Goal: Task Accomplishment & Management: Manage account settings

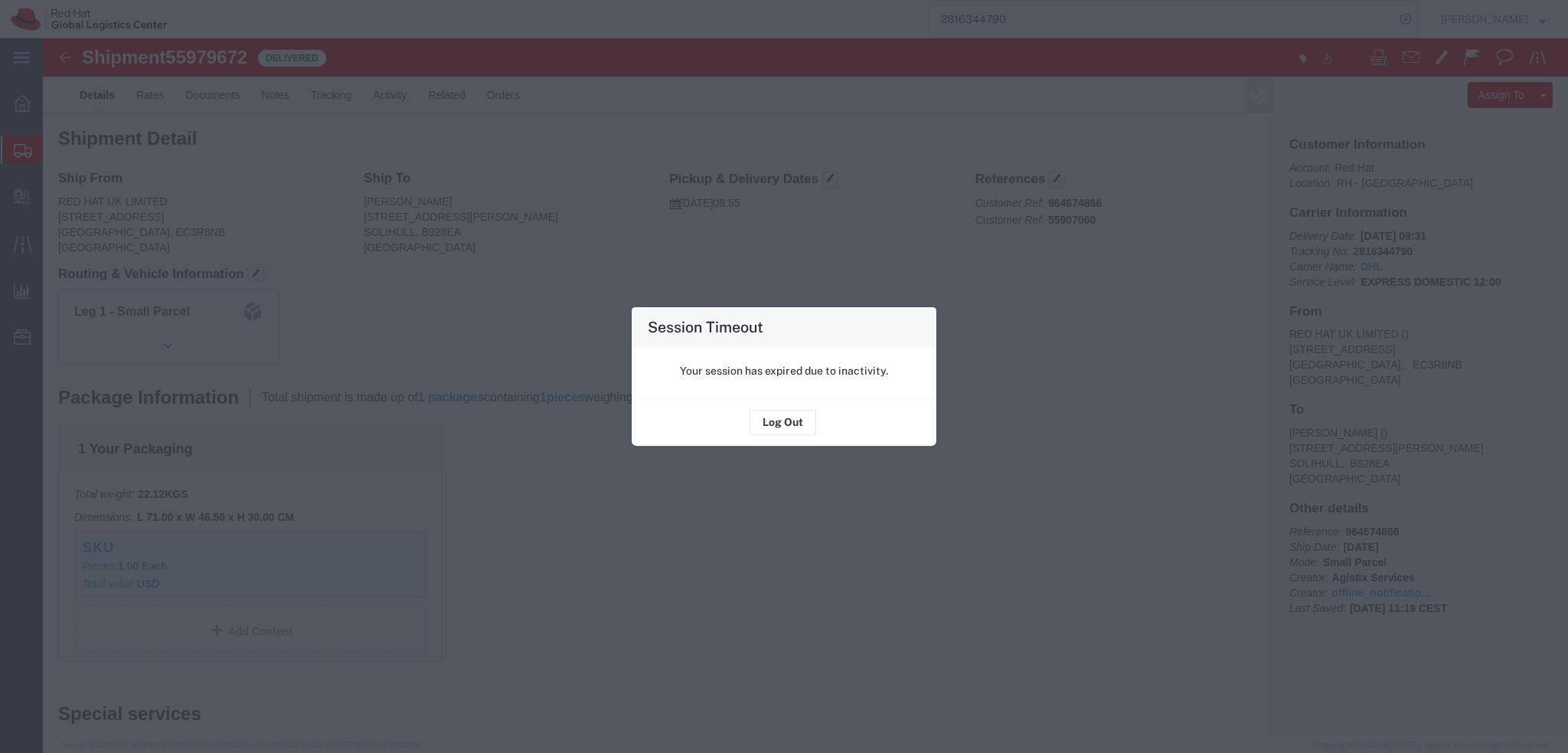
click at [472, 329] on div "Session Timeout Your session has expired due to inactivity. Log Out" at bounding box center [784, 376] width 1568 height 753
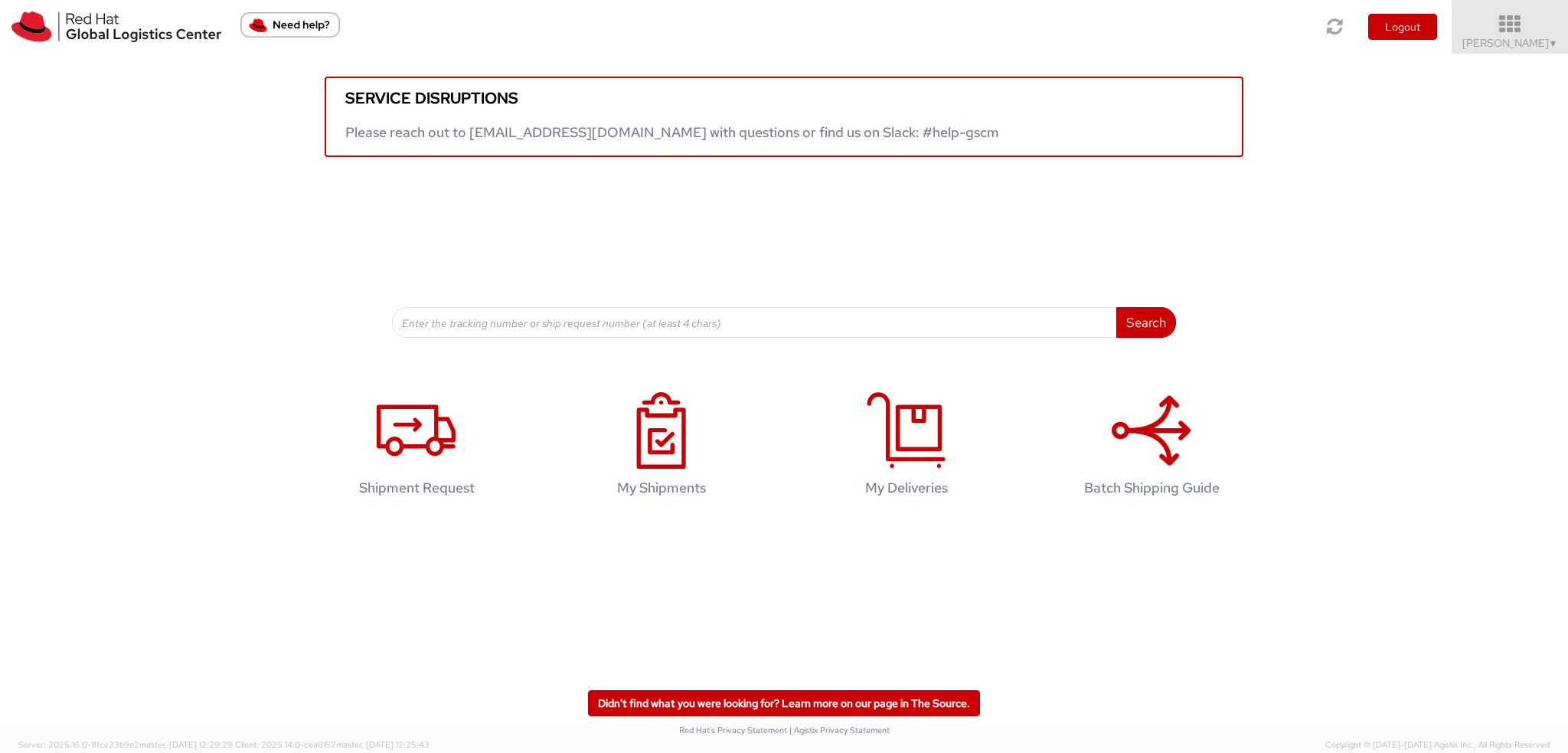
click at [1519, 18] on icon at bounding box center [1510, 24] width 134 height 21
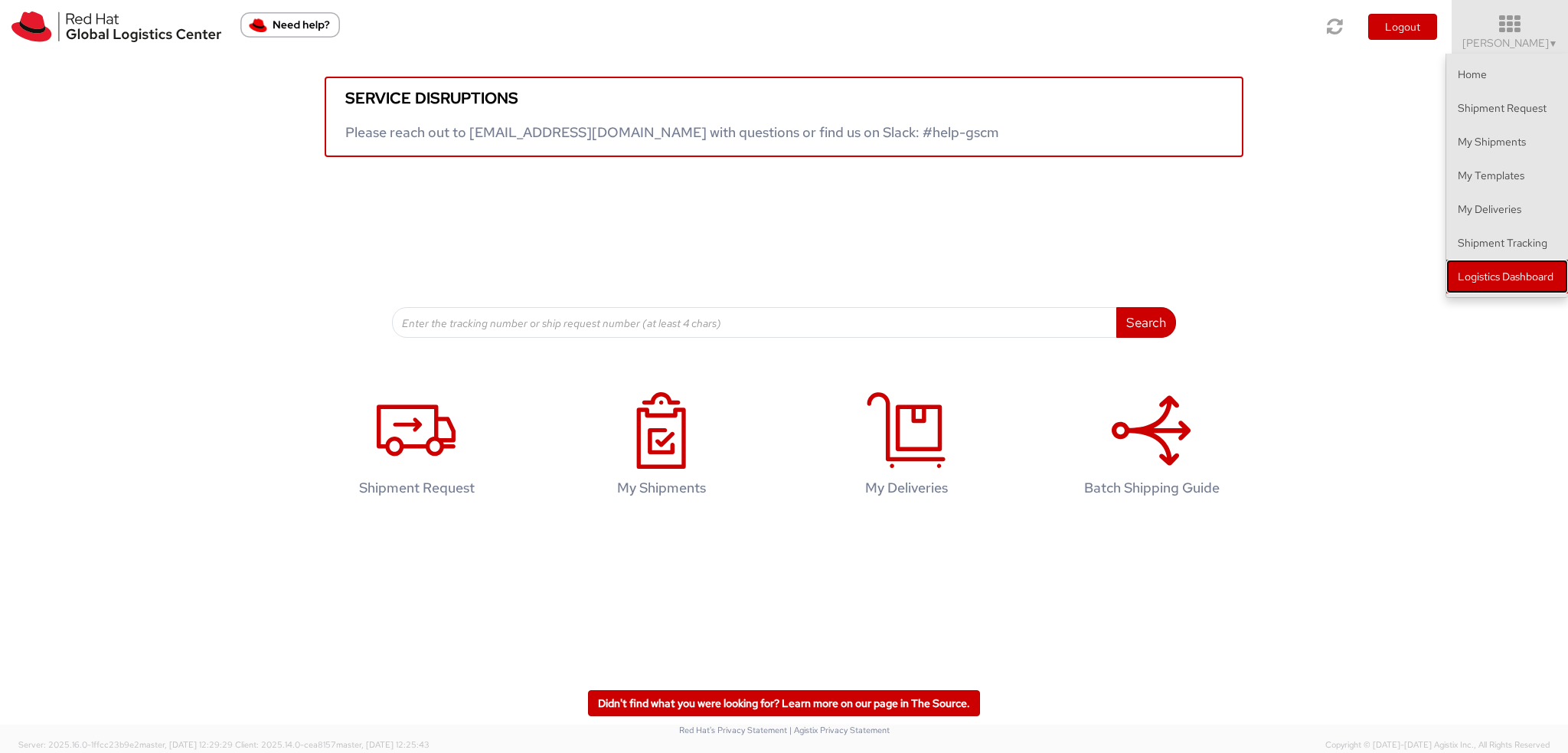
click at [1509, 286] on link "Logistics Dashboard" at bounding box center [1507, 276] width 122 height 33
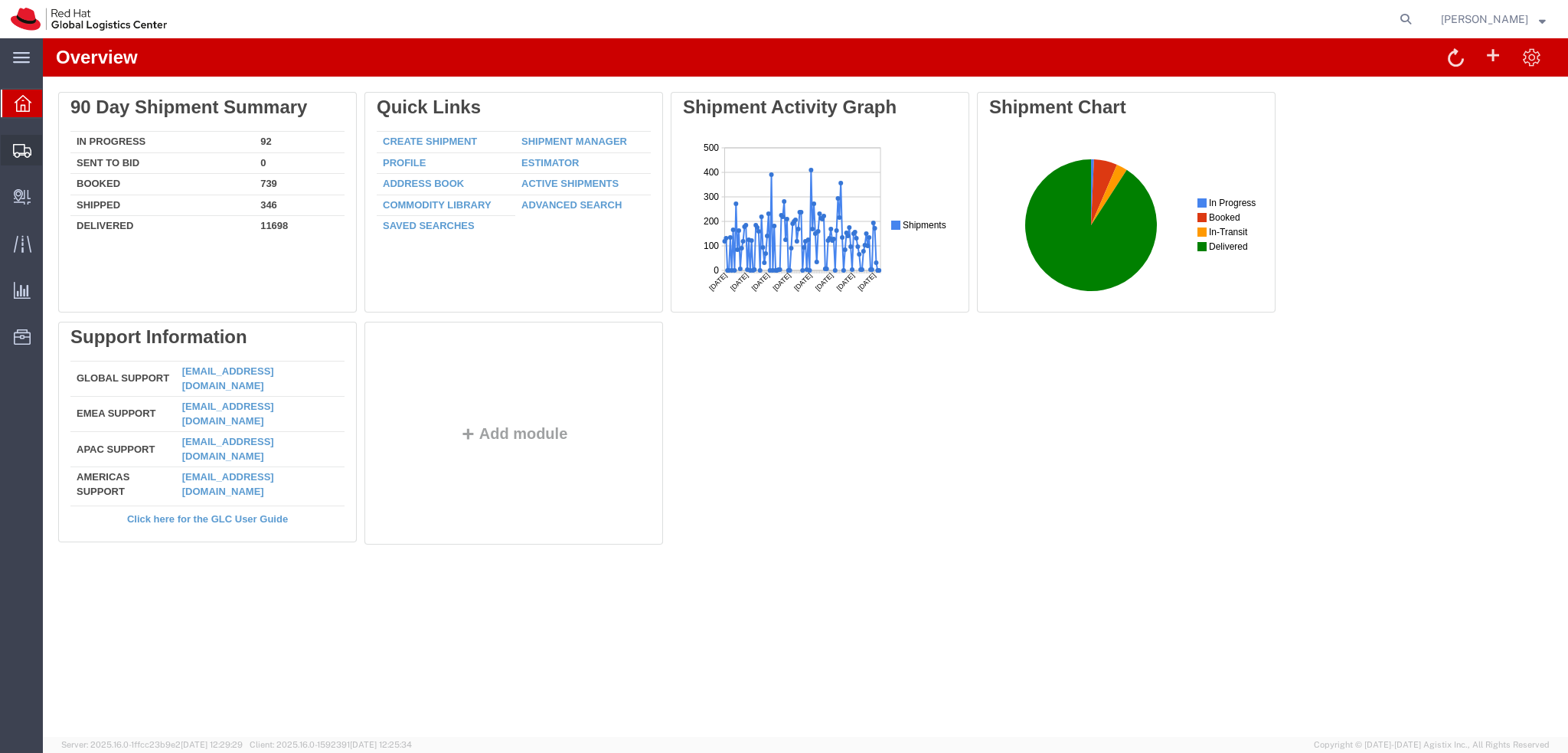
click at [20, 150] on icon at bounding box center [22, 150] width 19 height 14
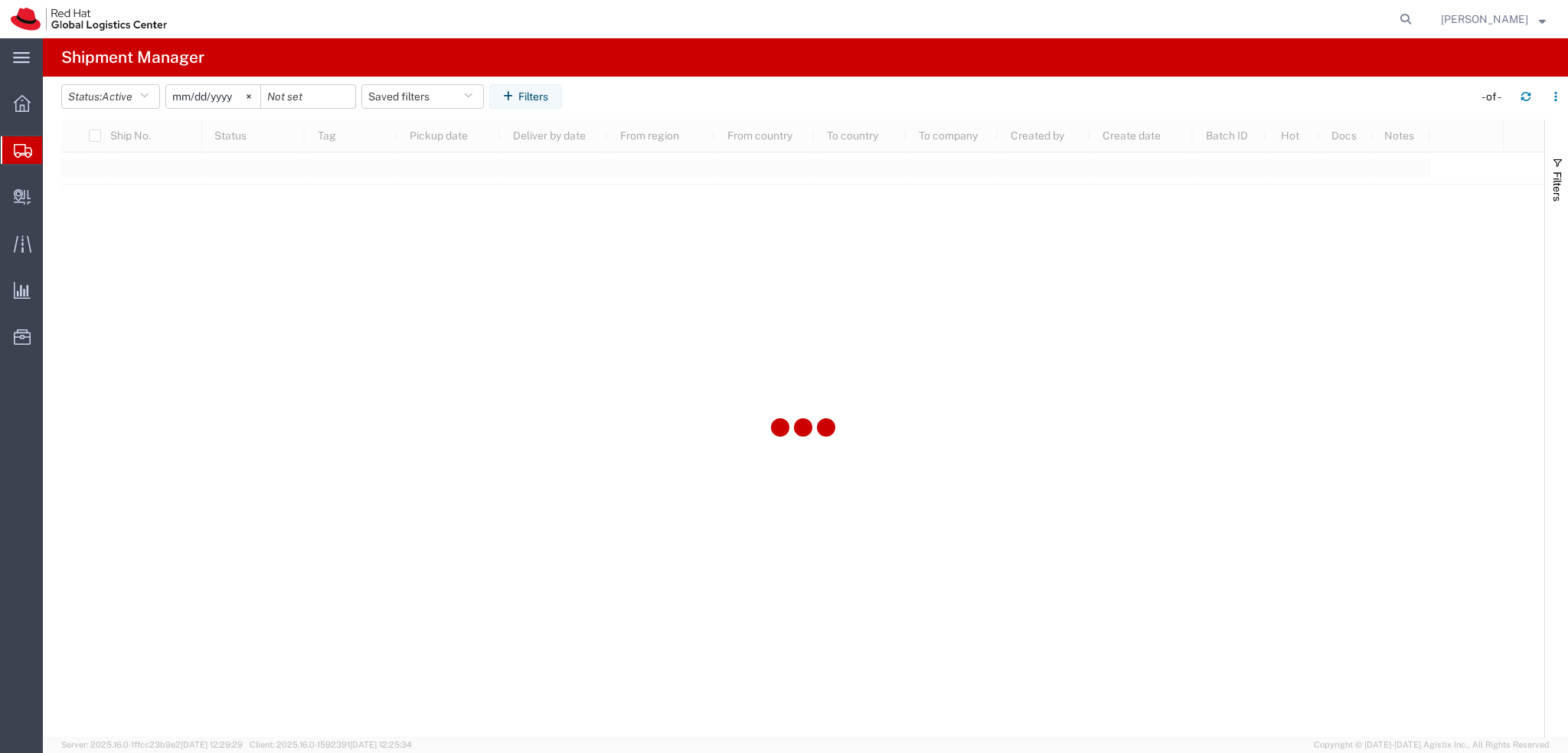
type input "2025-01-05"
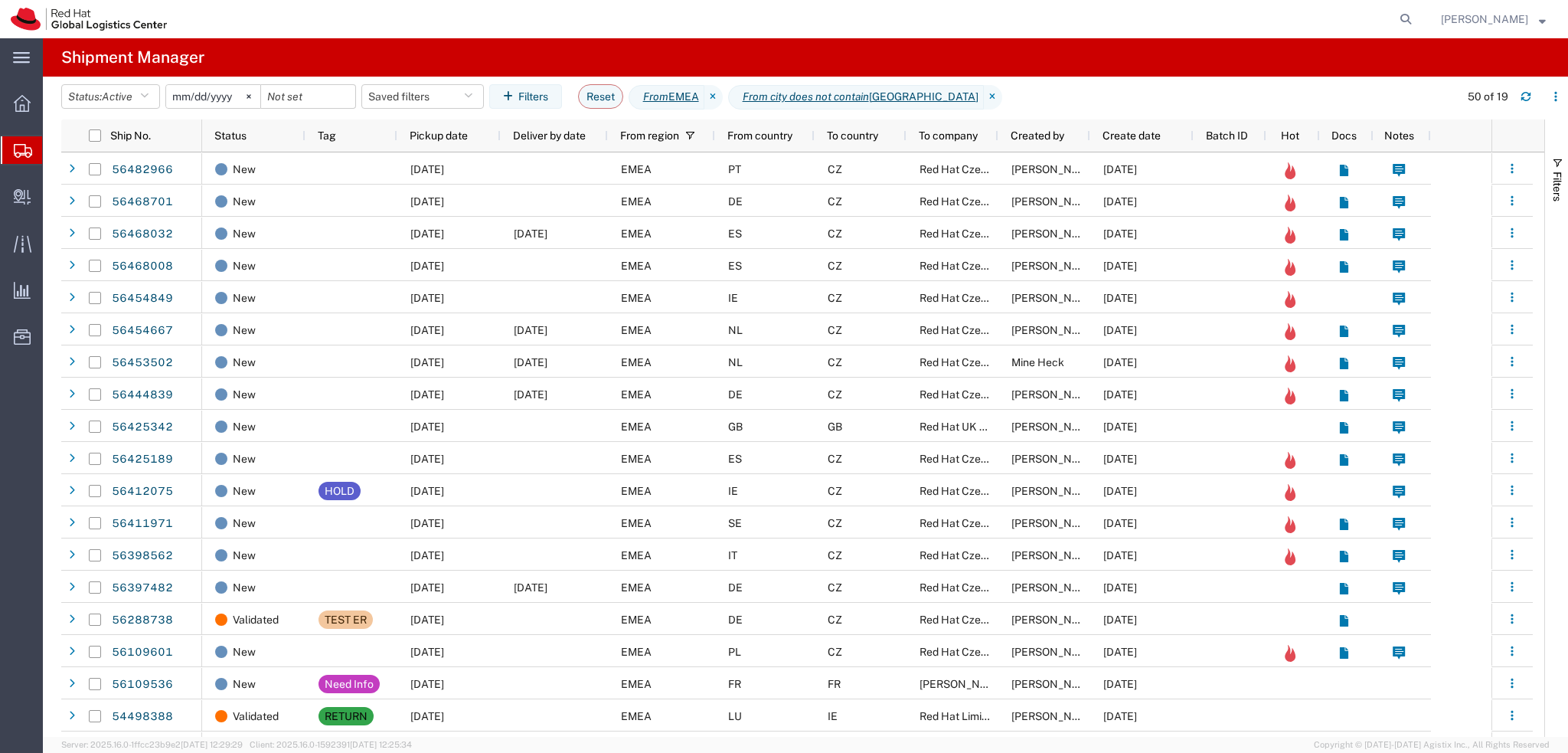
drag, startPoint x: 1428, startPoint y: 20, endPoint x: 1408, endPoint y: 24, distance: 20.4
click at [1416, 20] on icon at bounding box center [1406, 19] width 21 height 21
click at [1161, 19] on input "search" at bounding box center [1162, 19] width 466 height 37
paste input "2404840546"
type input "2404840546"
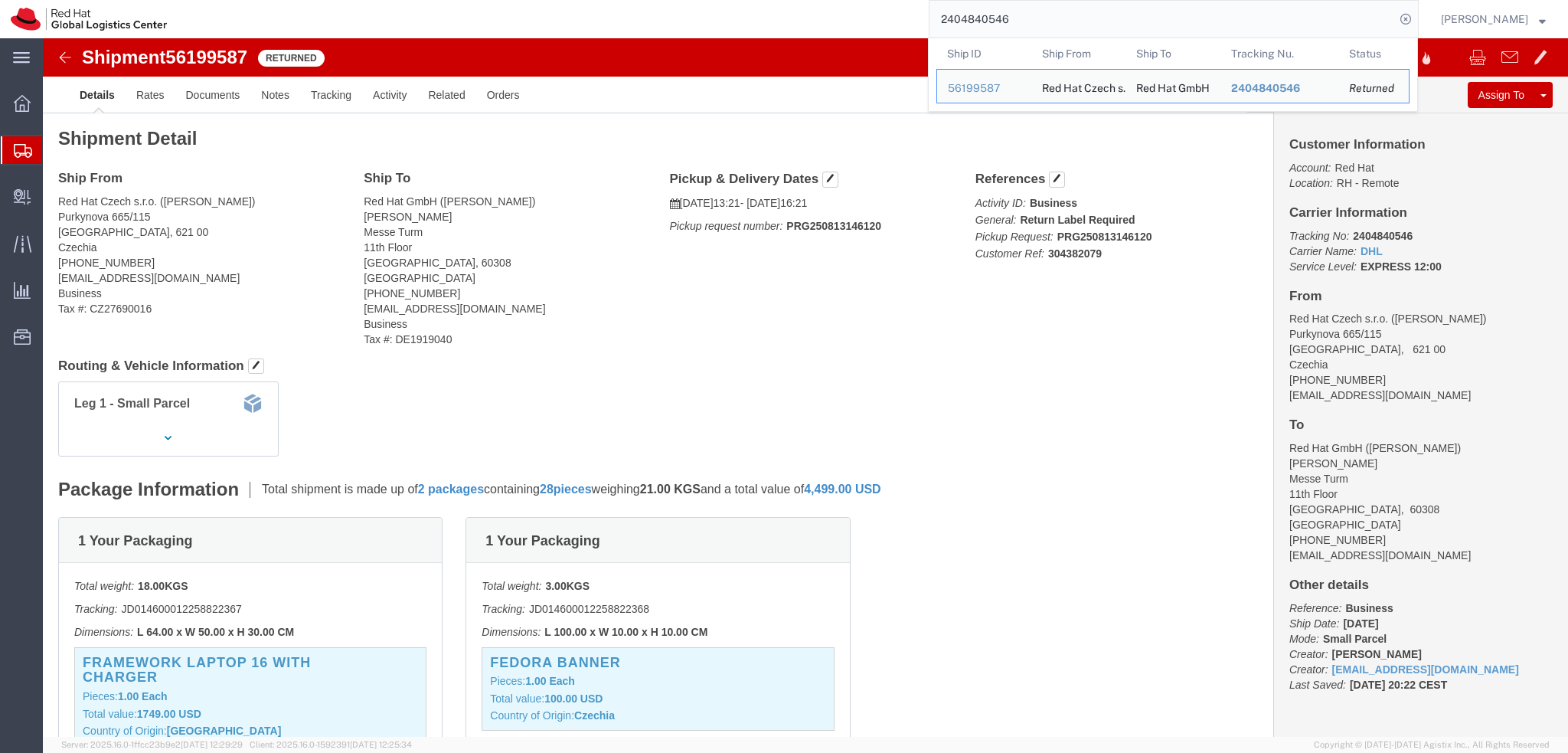
click address "Red Hat GmbH (Julia Bley) FRANK Messe Turm 11th Floor FRANKFURT, 60308 Germany …"
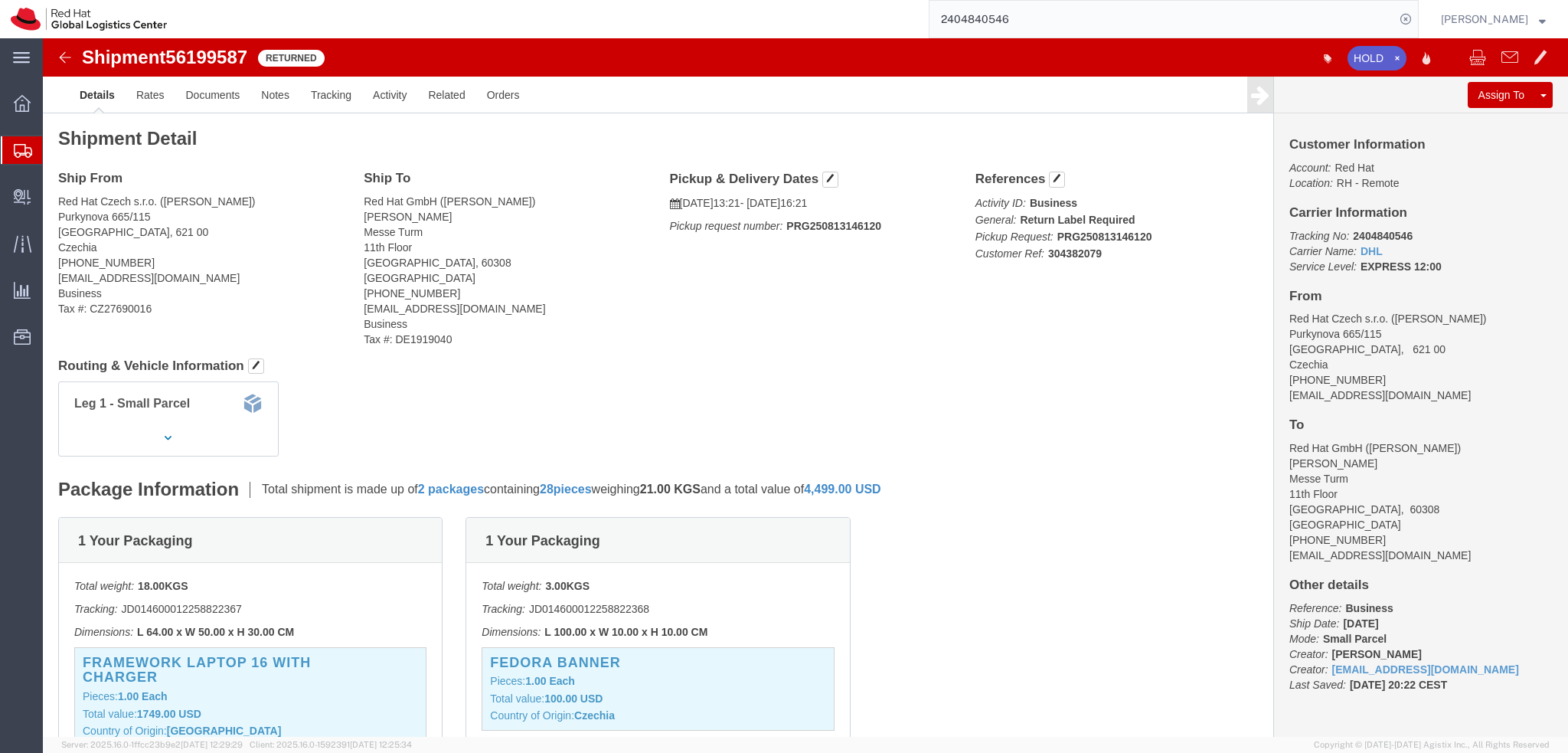
click img
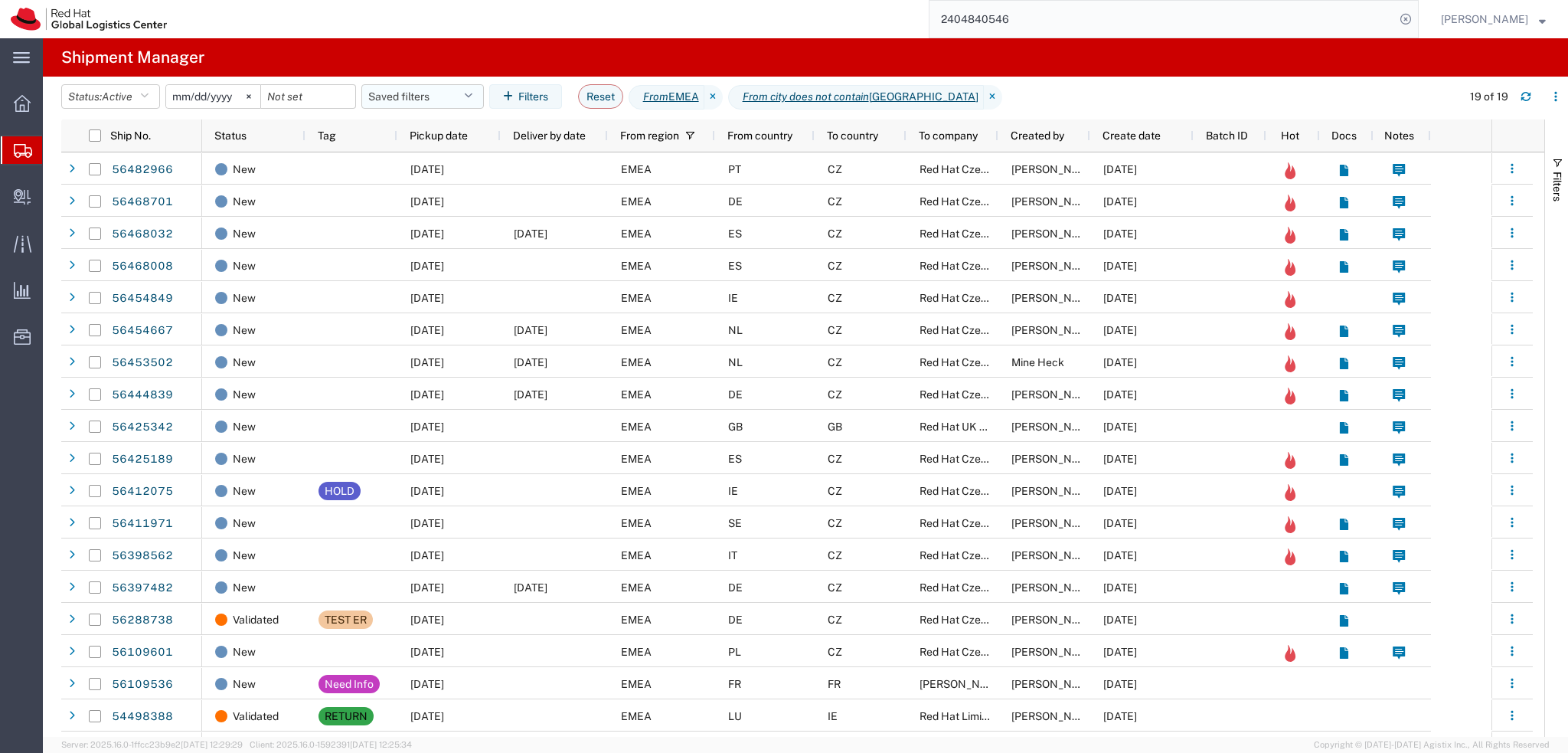
click at [446, 99] on button "Saved filters" at bounding box center [423, 96] width 122 height 24
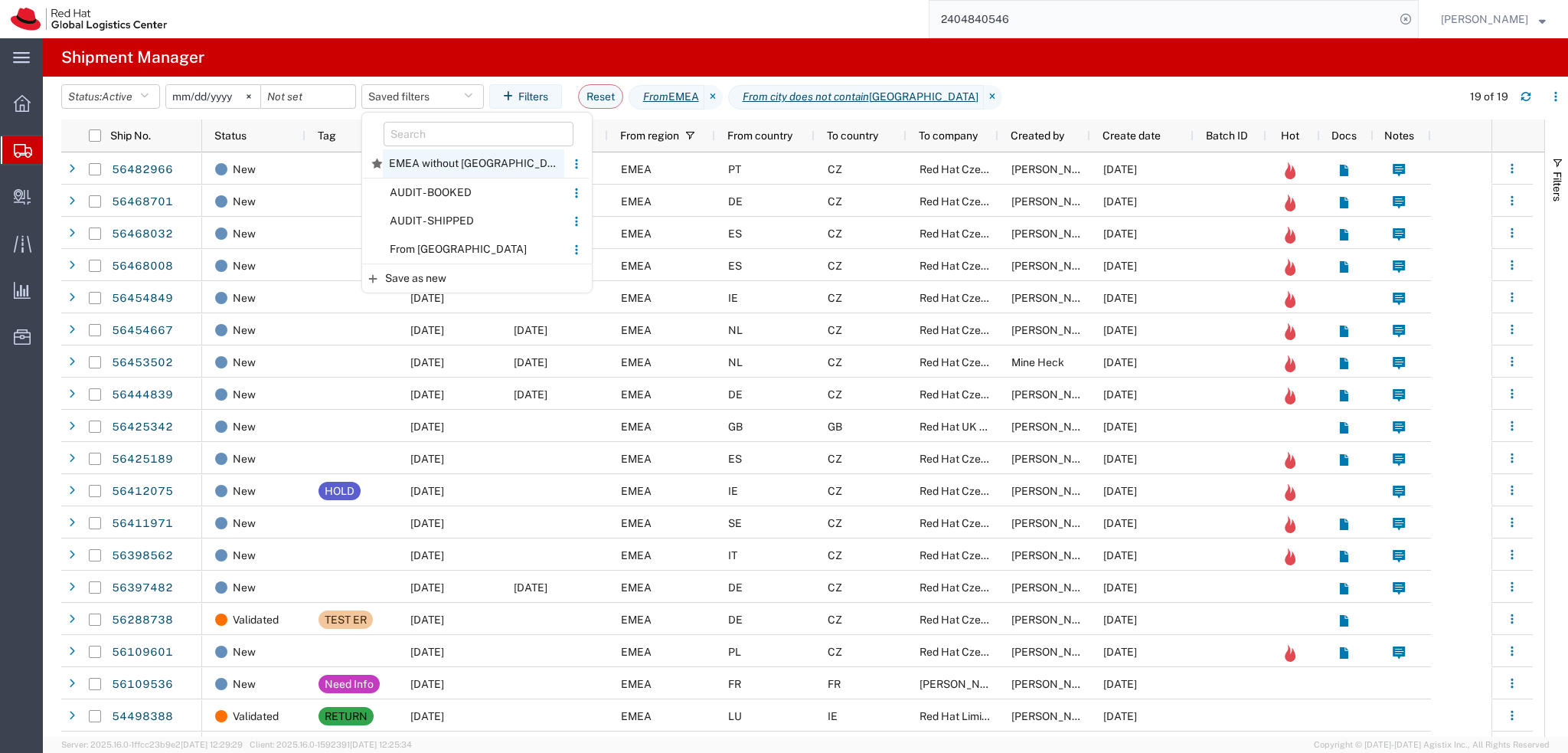
click at [457, 161] on span "EMEA without Brno" at bounding box center [473, 163] width 181 height 29
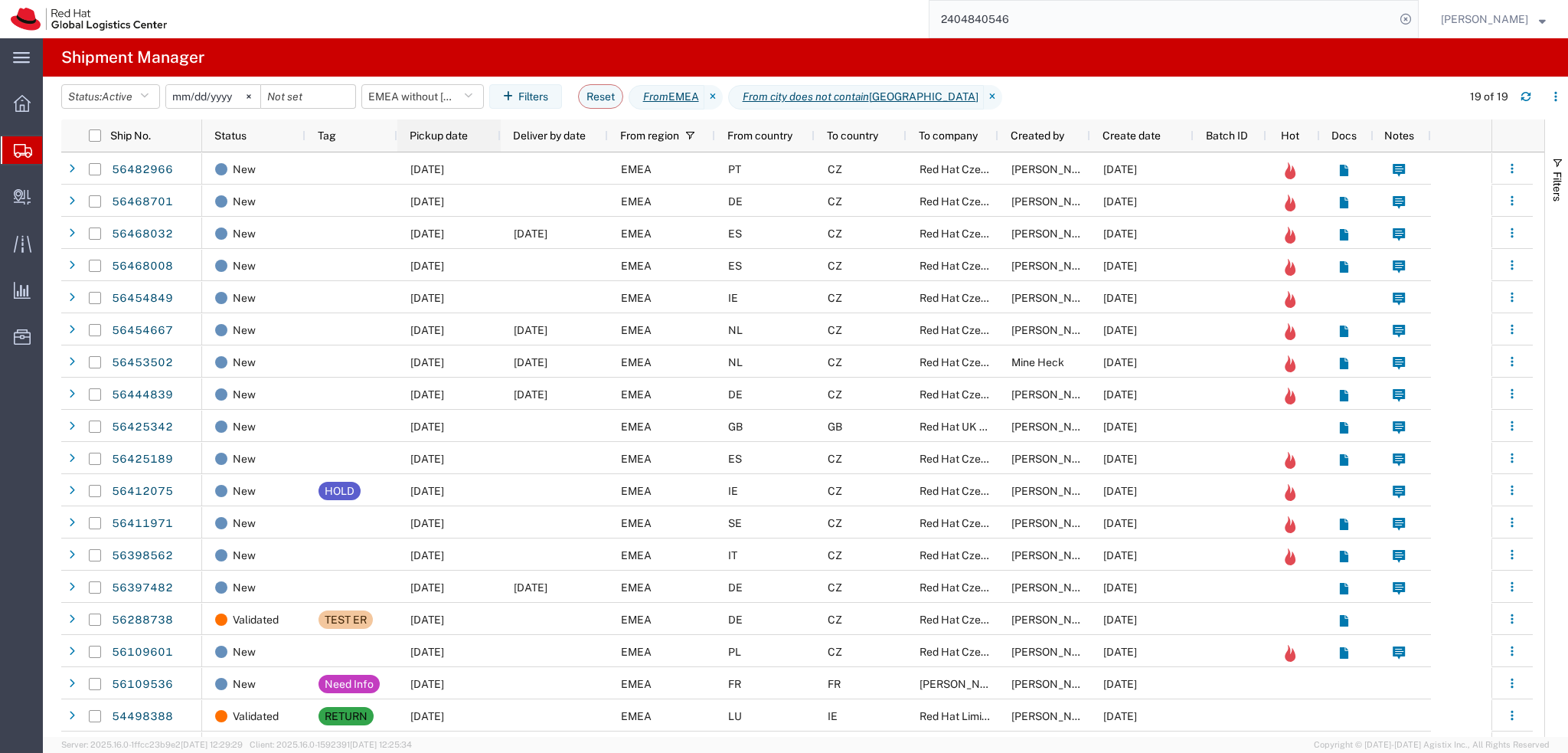
click at [448, 134] on span "Pickup date" at bounding box center [438, 135] width 58 height 12
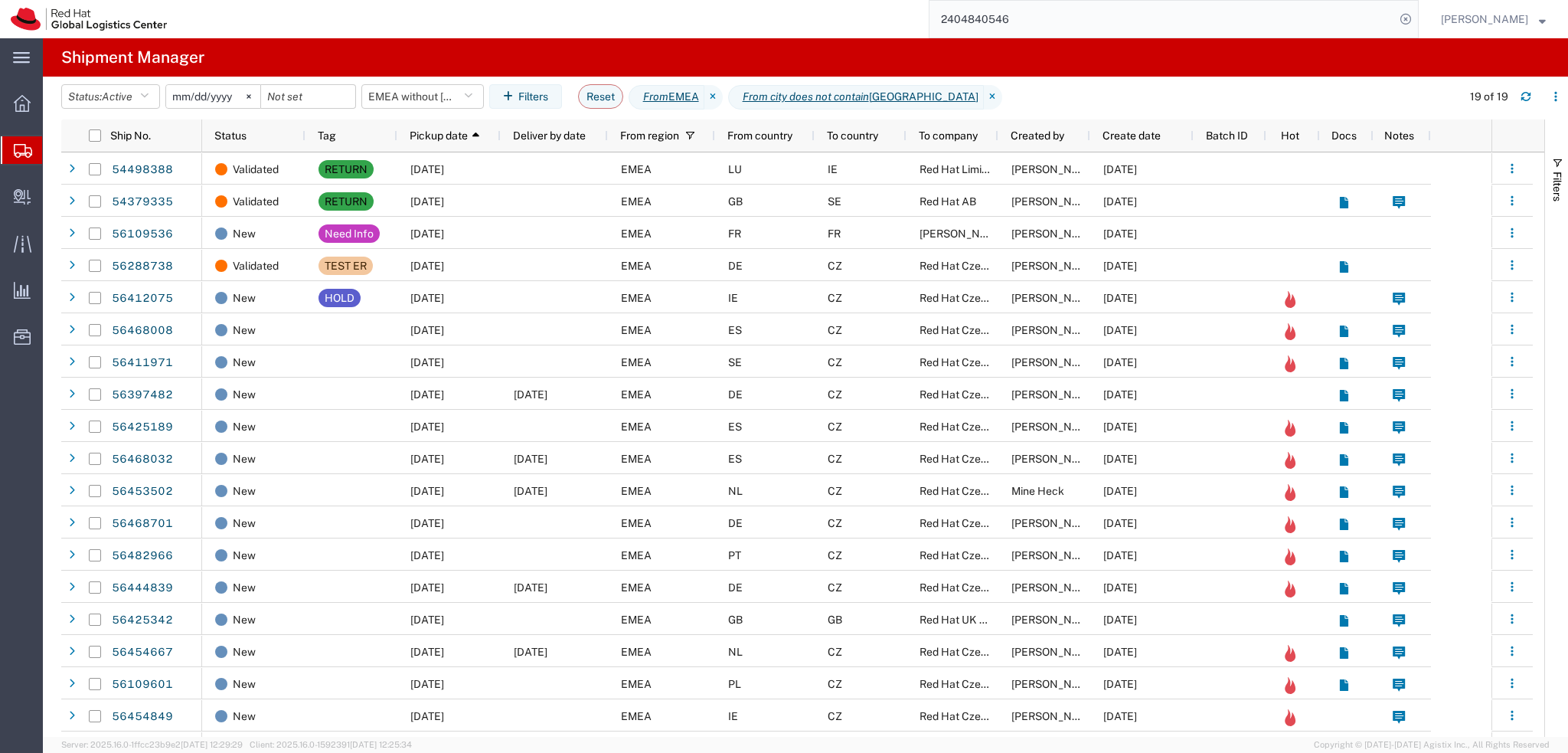
click at [1081, 24] on input "2404840546" at bounding box center [1162, 19] width 466 height 37
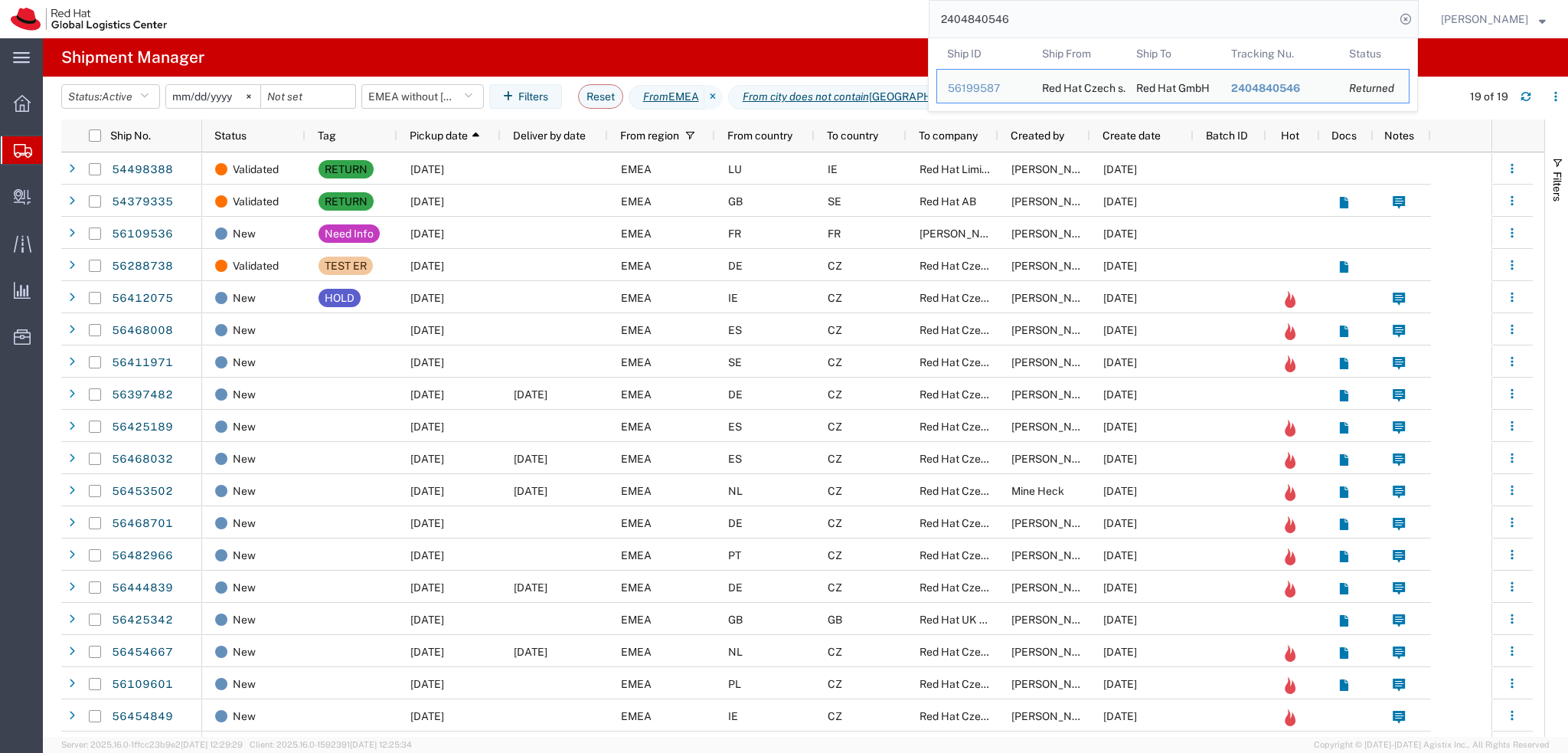
click at [1081, 24] on input "2404840546" at bounding box center [1162, 19] width 466 height 37
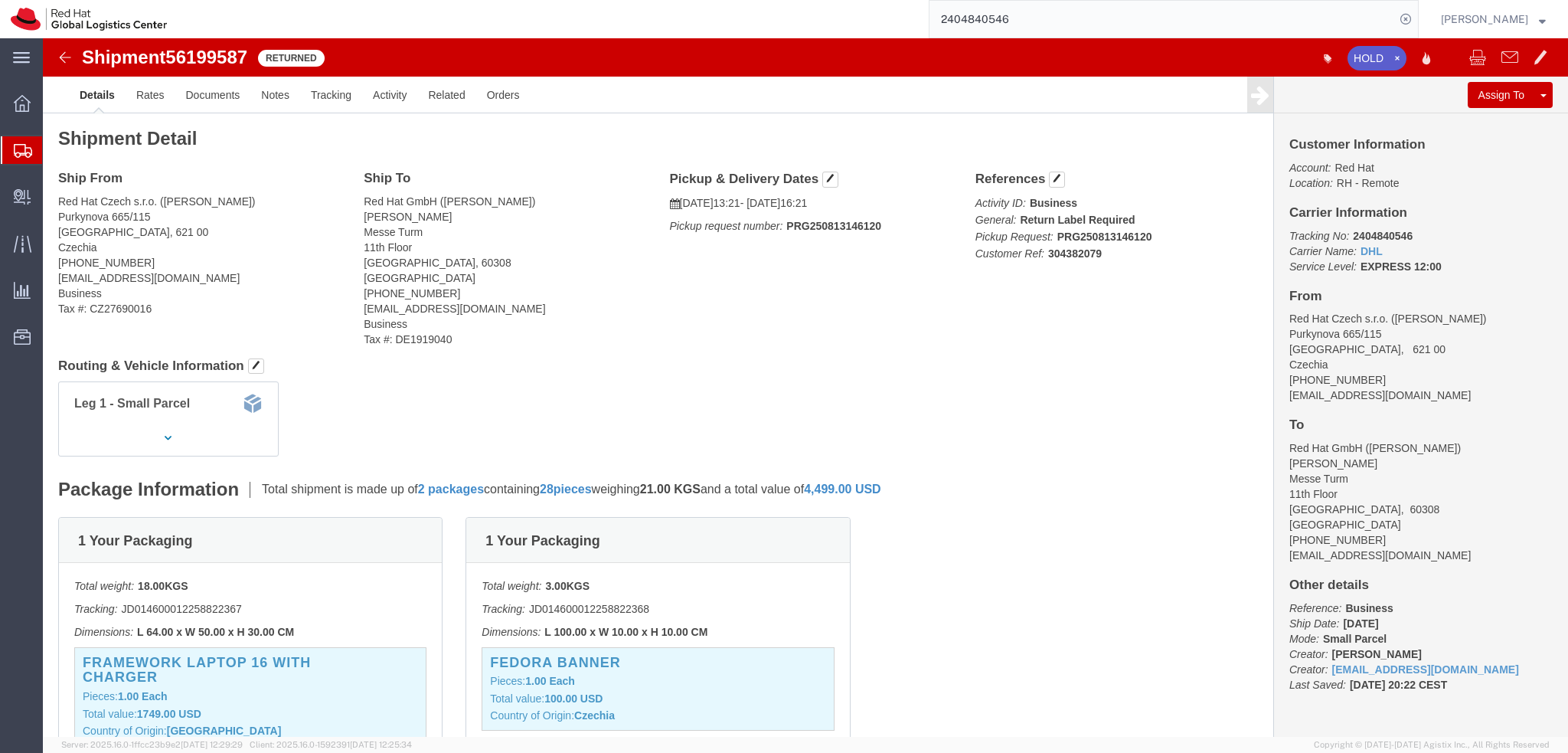
click img
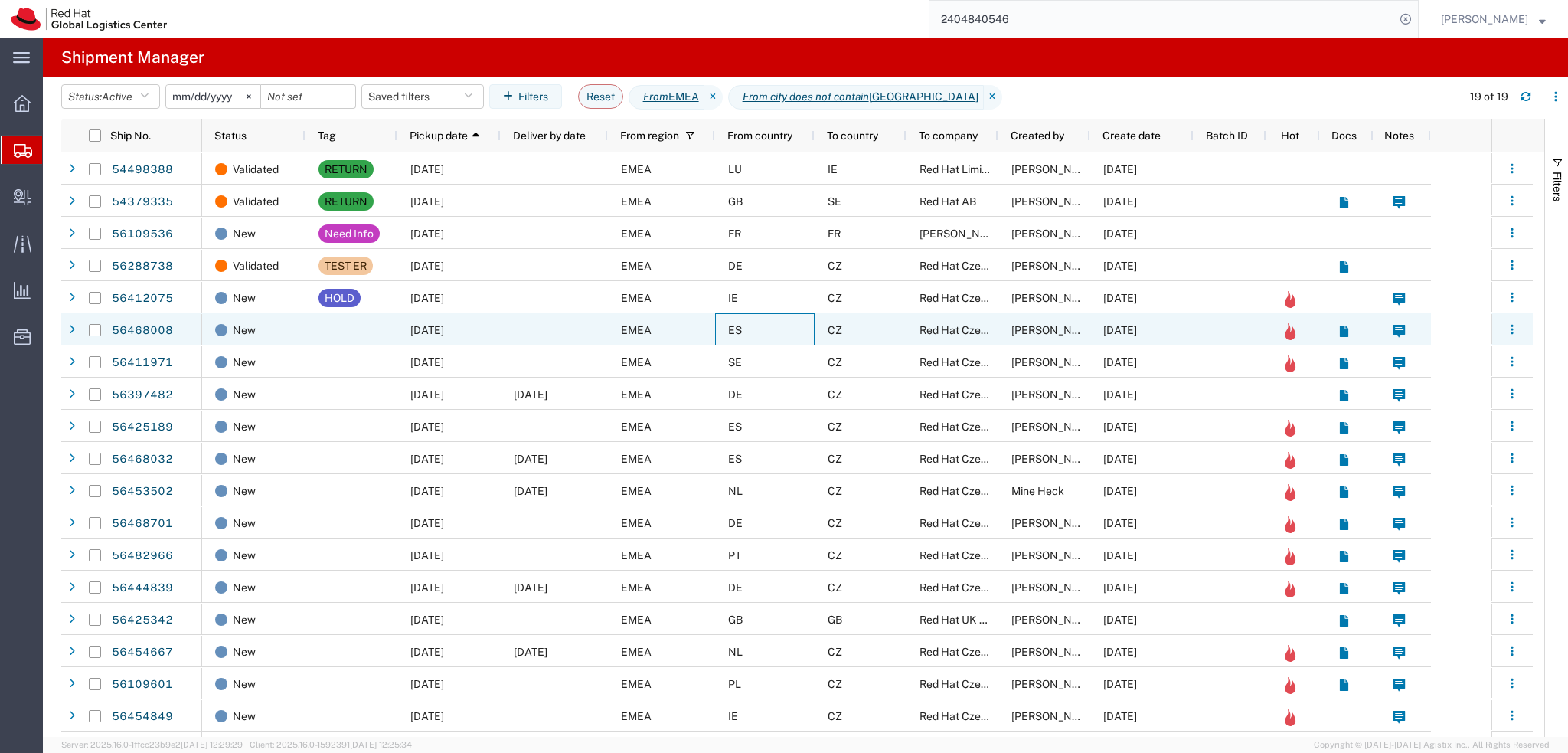
click at [800, 317] on div "ES" at bounding box center [765, 329] width 100 height 32
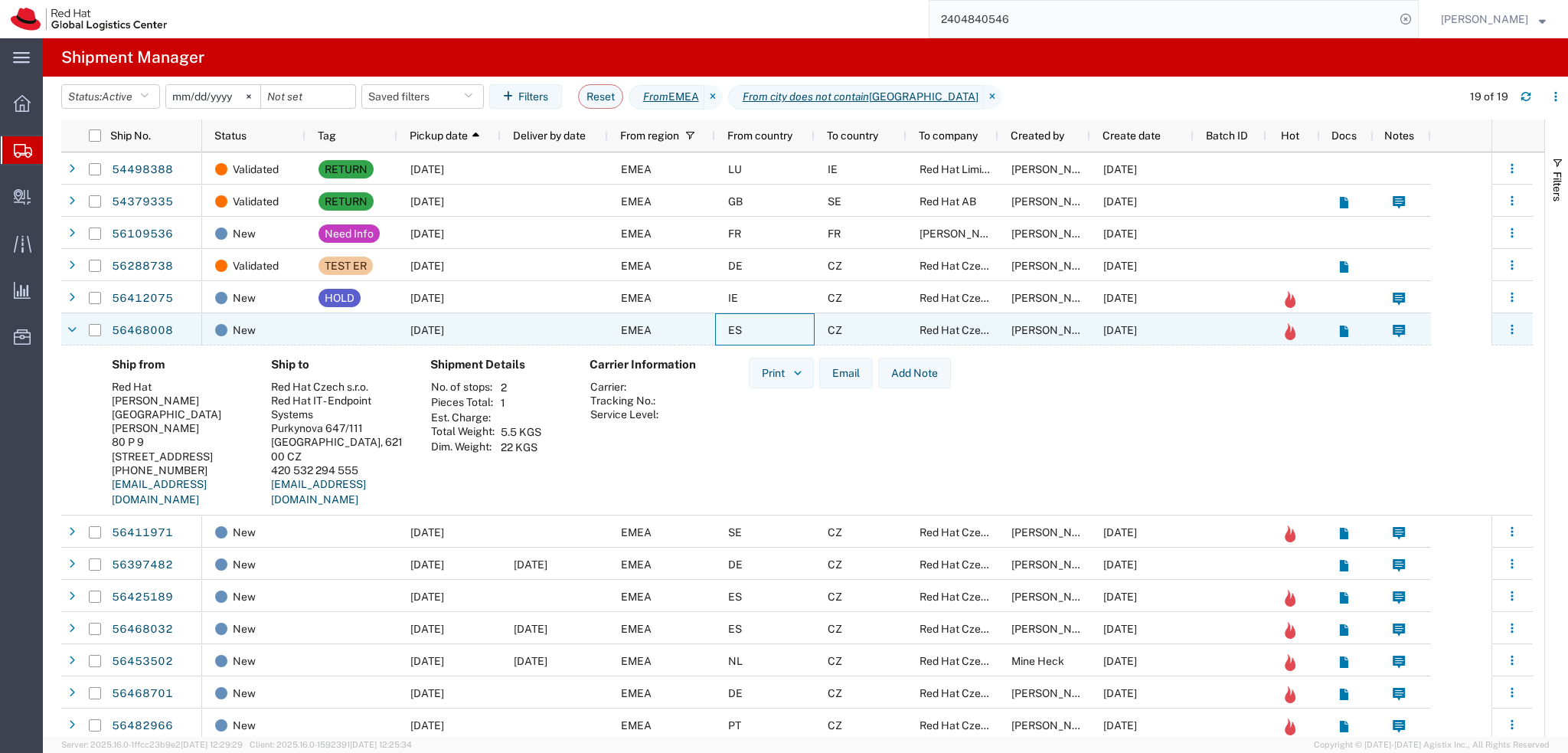
click at [790, 327] on div "ES" at bounding box center [765, 329] width 100 height 32
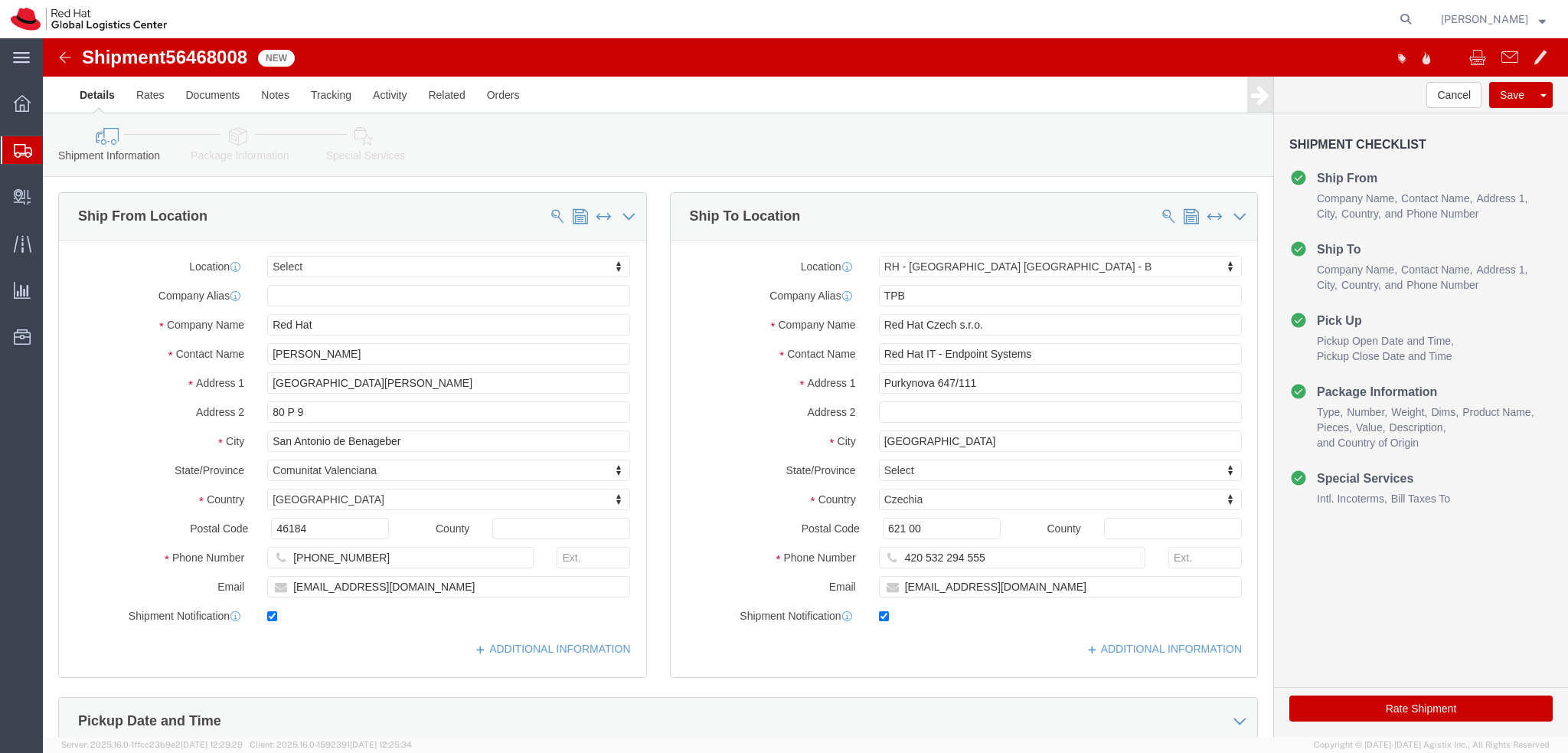
select select
select select "38036"
drag, startPoint x: 353, startPoint y: 317, endPoint x: 174, endPoint y: 325, distance: 179.2
click div "Contact Name Marcelo Daniel Sales"
drag, startPoint x: 387, startPoint y: 282, endPoint x: 64, endPoint y: 287, distance: 323.0
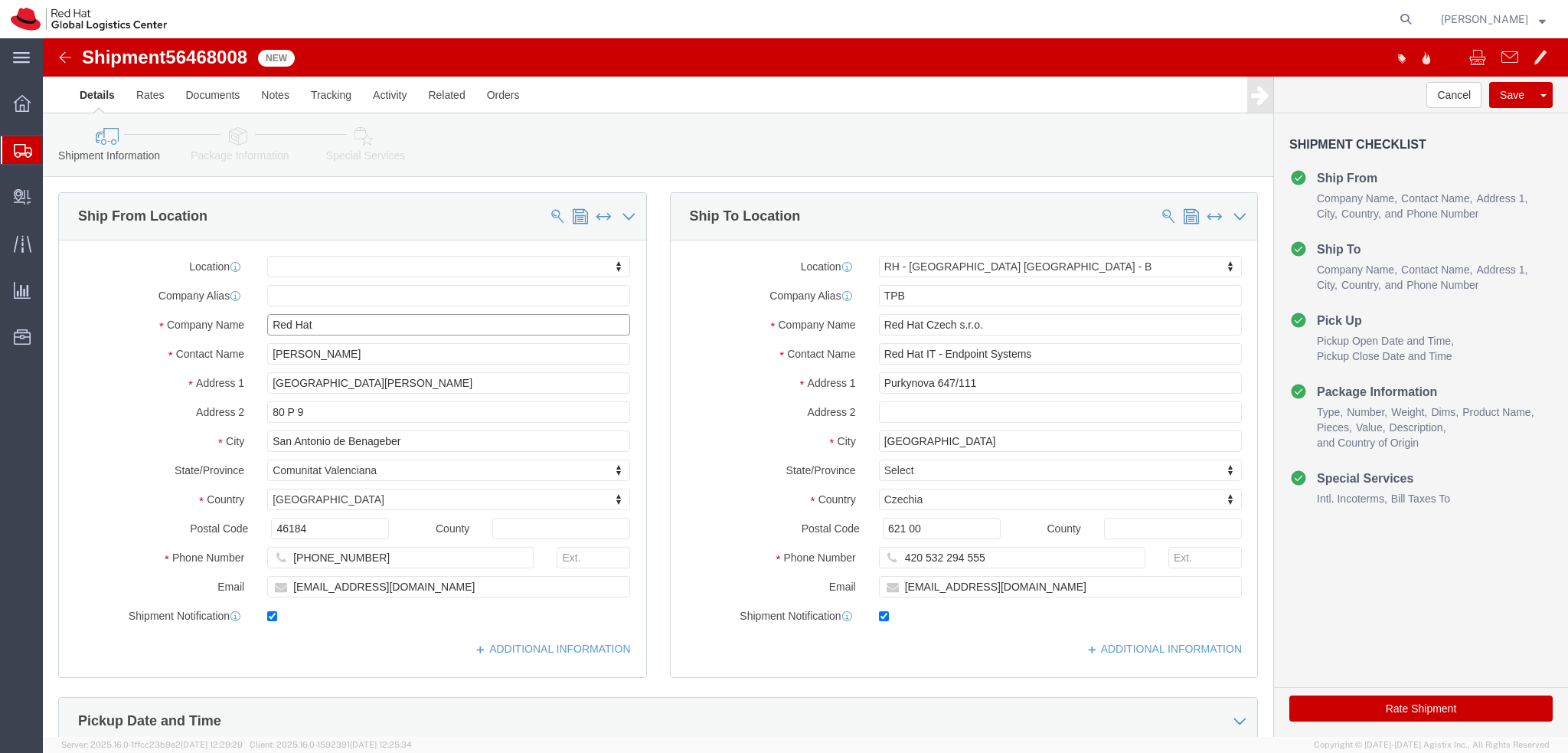
click div "Company Name Red Hat"
paste input "Marcelo Daniel Sales"
type input "Marcelo Daniel Sales"
click label "Contact Name"
click input "Marcelo Daniel Sales"
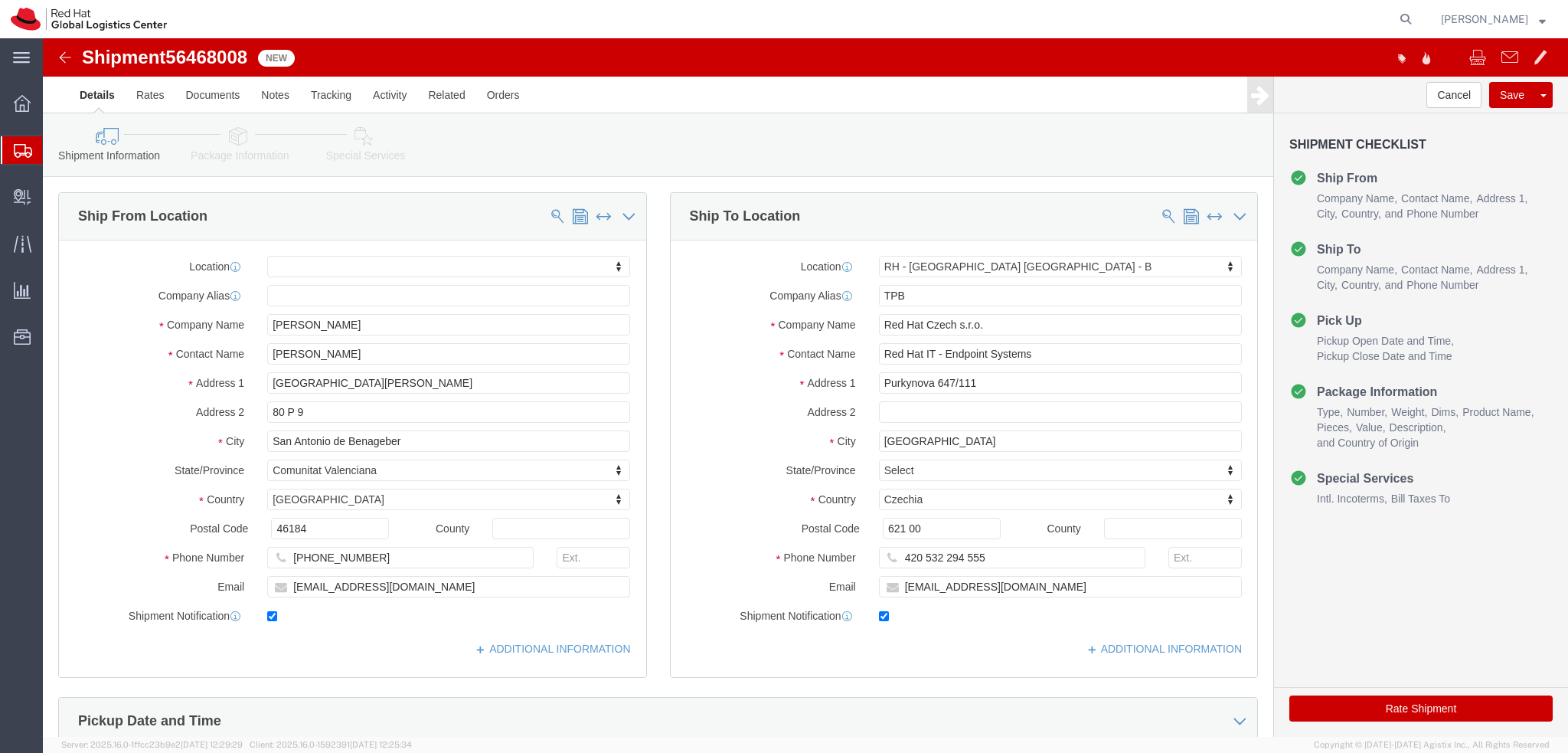
click label "Address 2"
click input "Marcelo Daniel Sales"
click icon
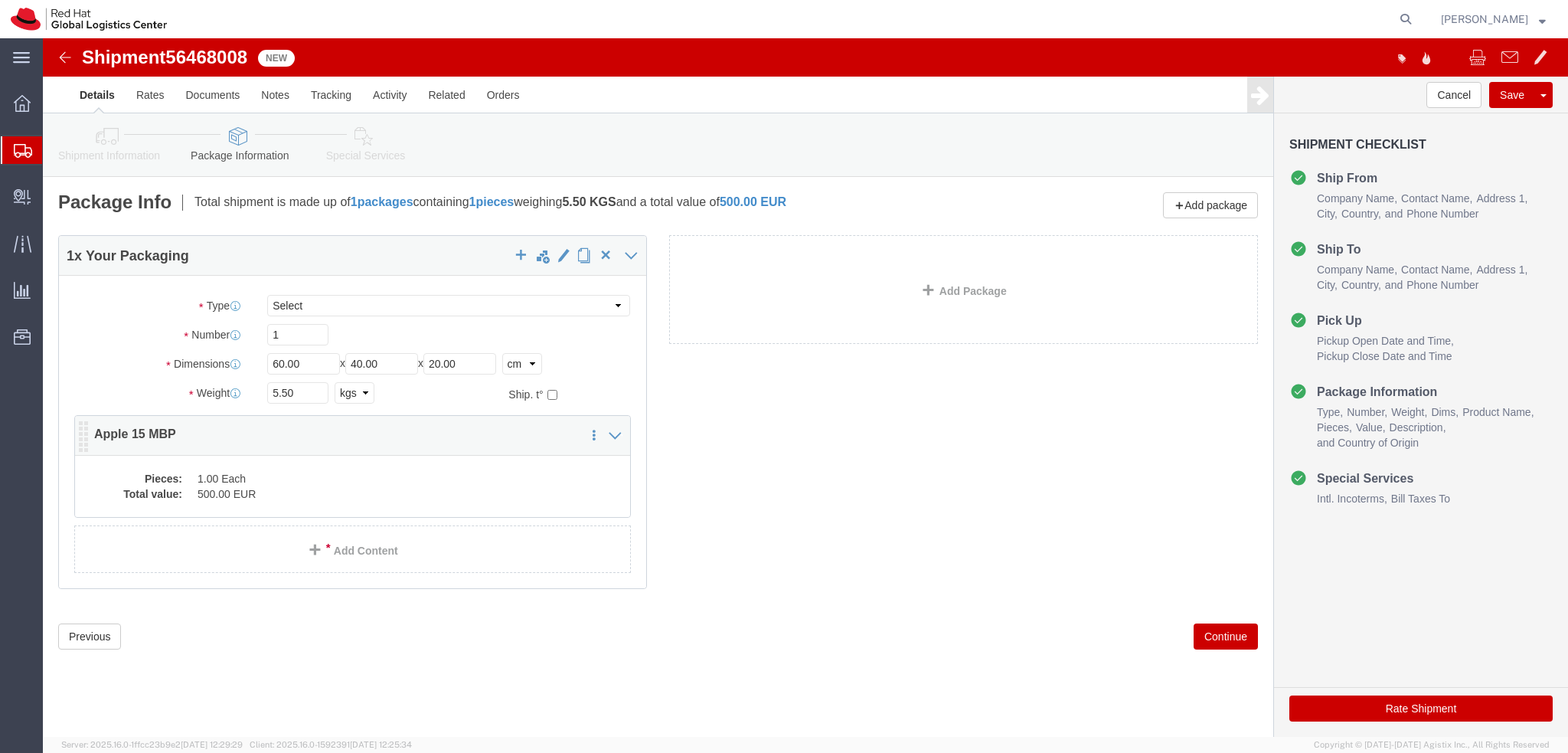
click dd "1.00 Each"
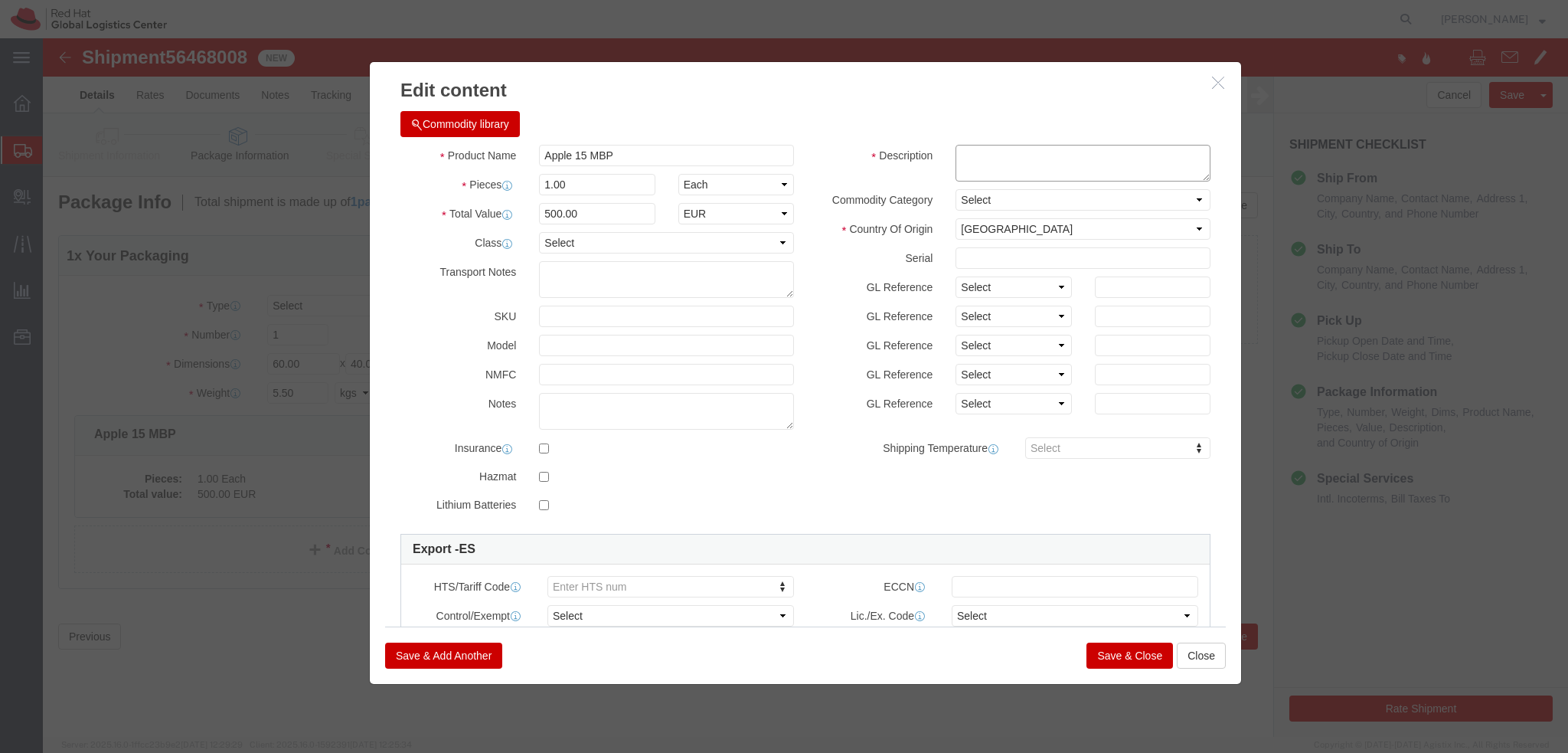
click textarea
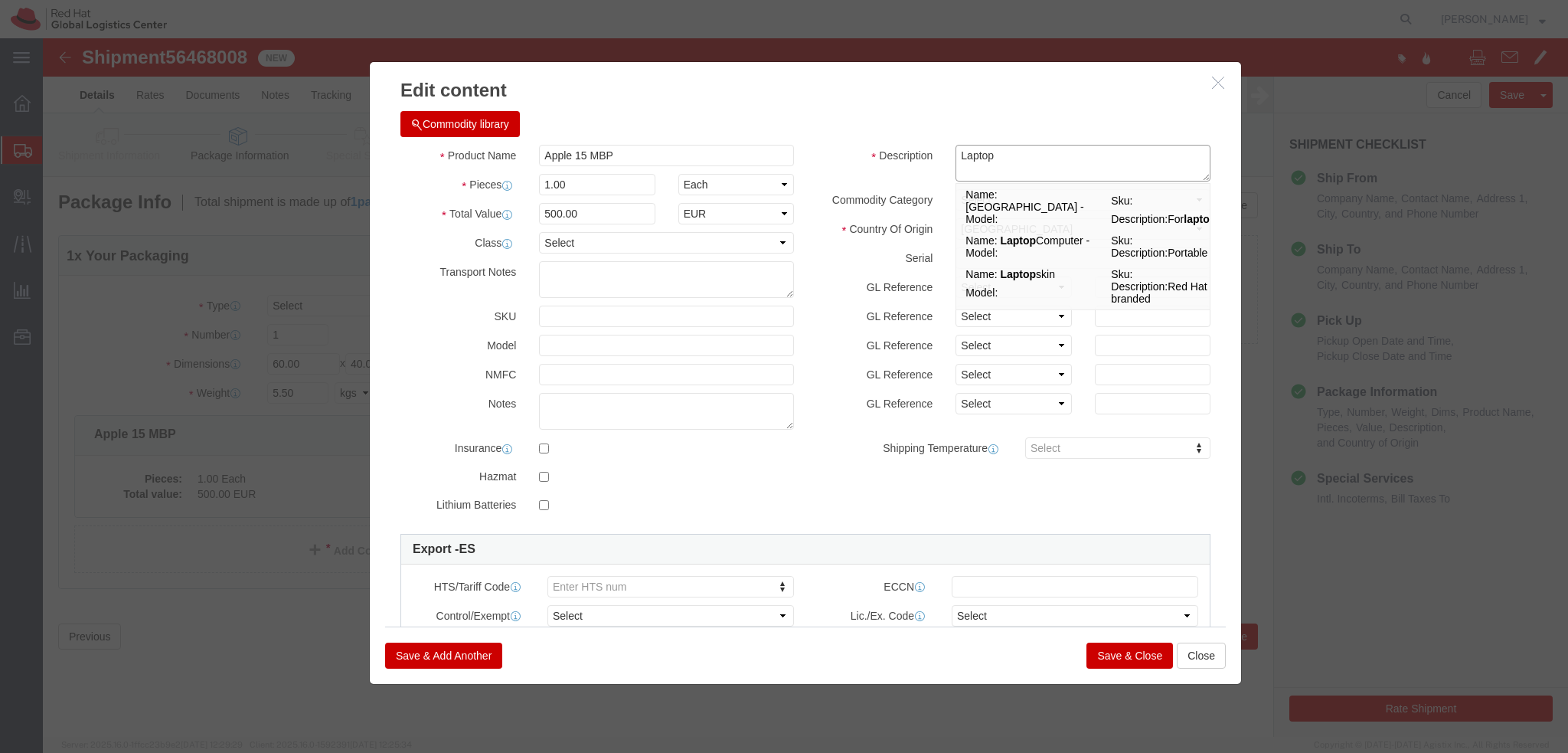
type textarea "Laptop"
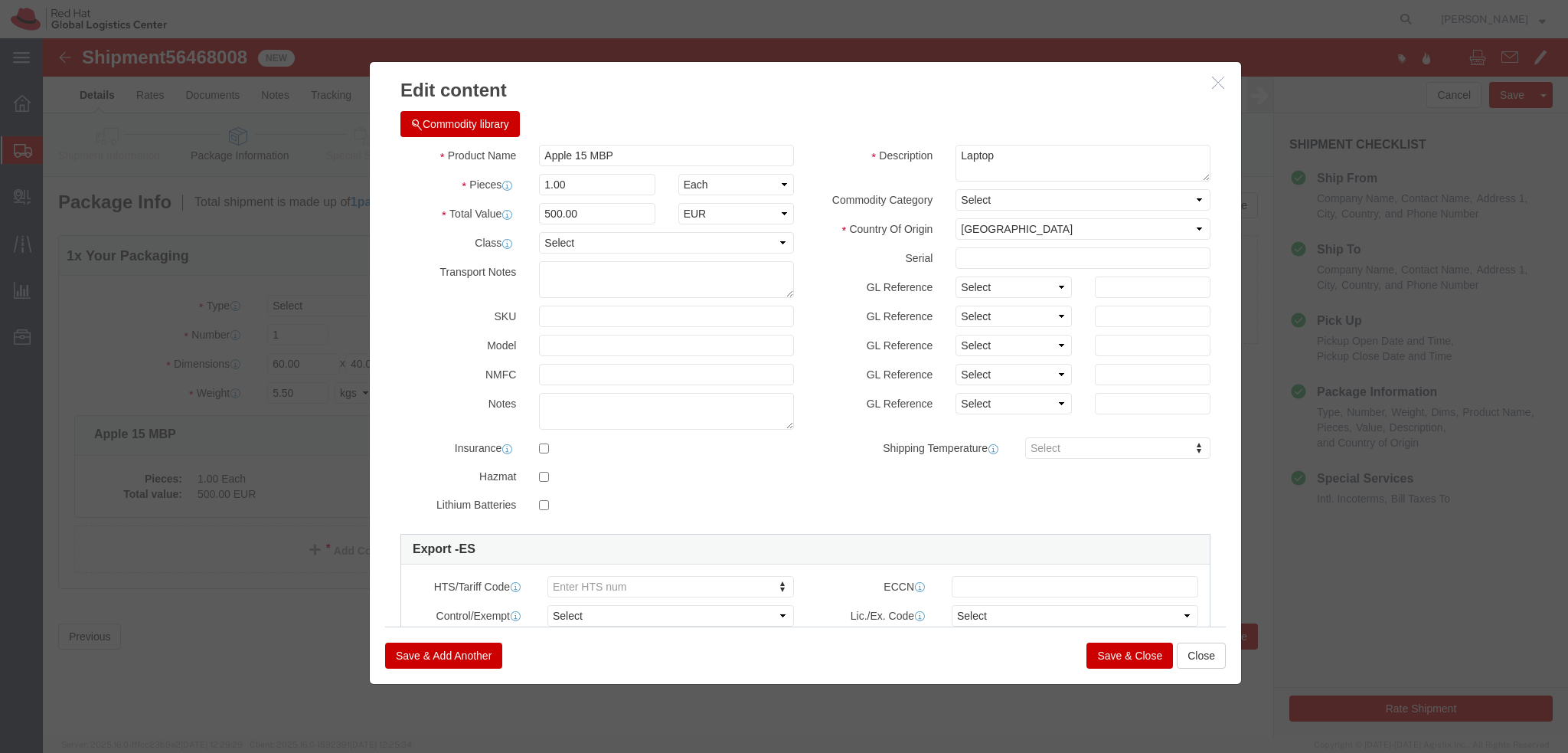
click button "Save & Close"
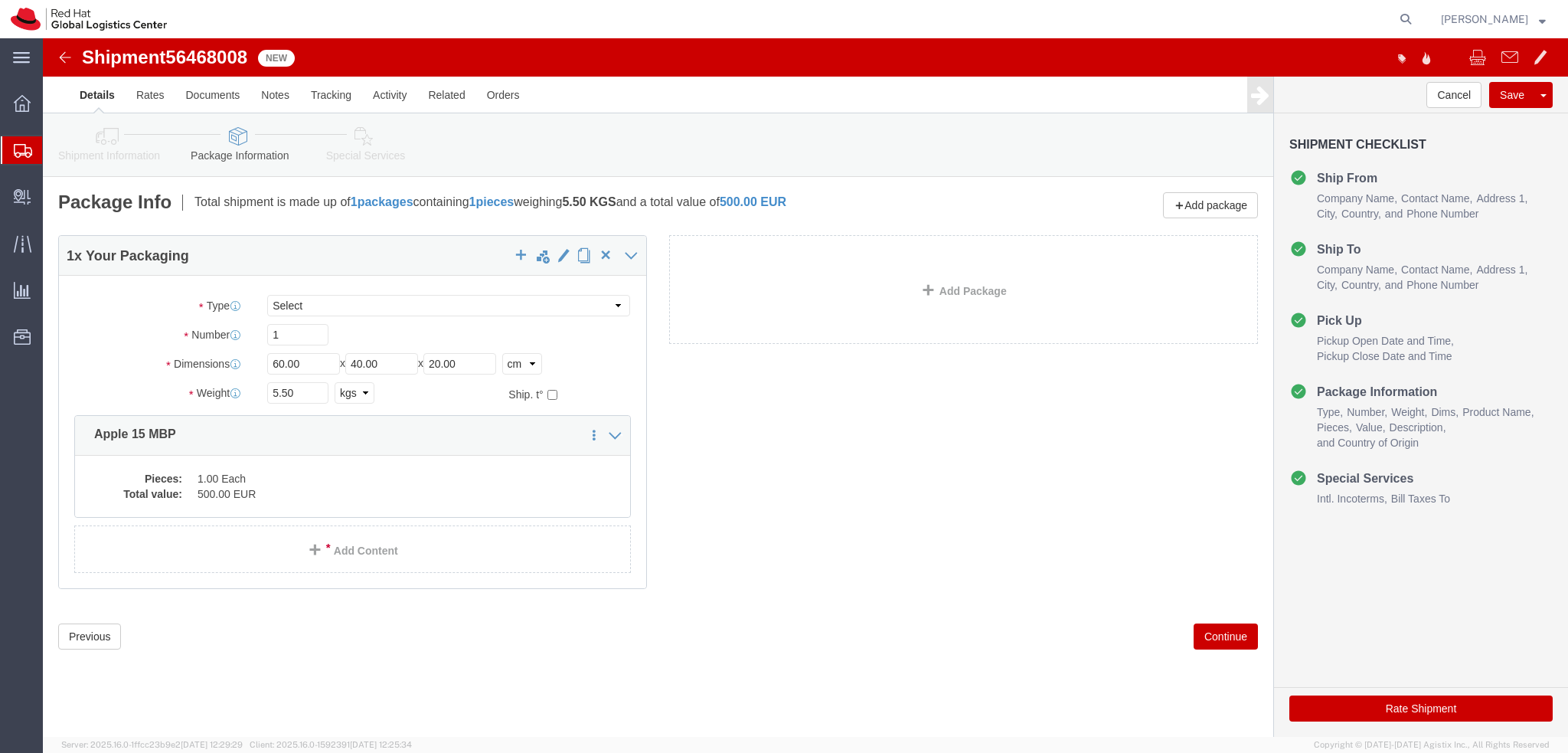
click icon
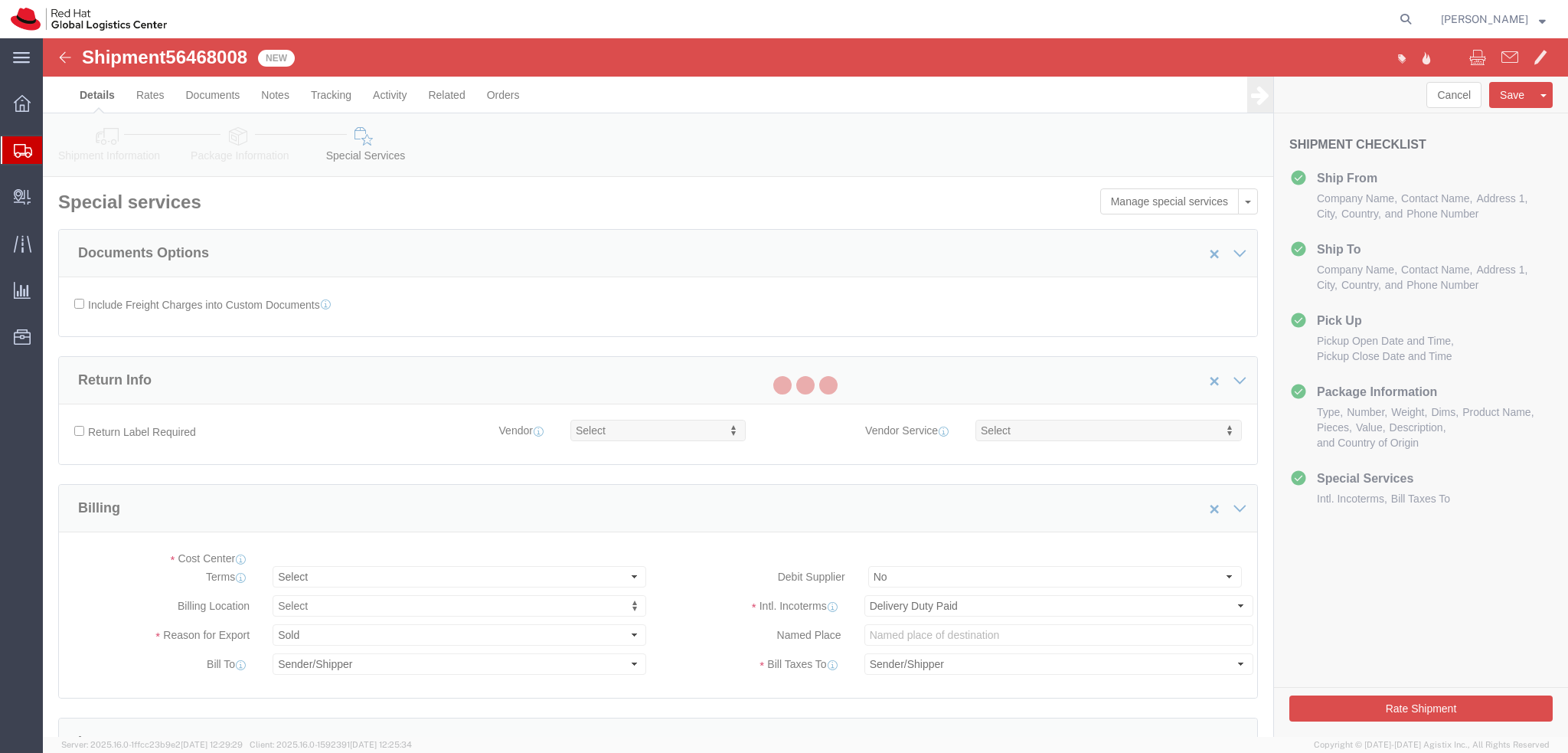
select select "COSTCENTER"
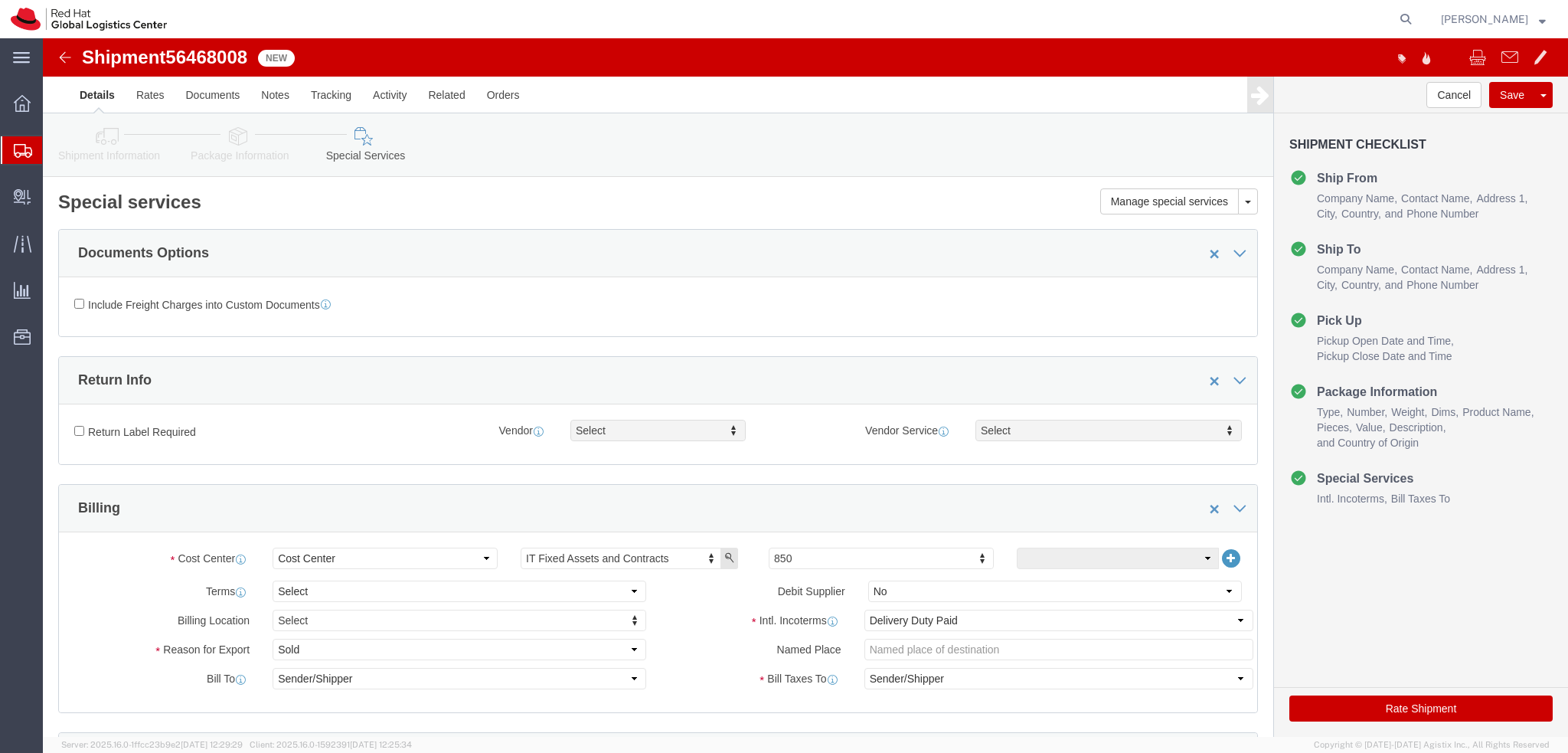
click icon
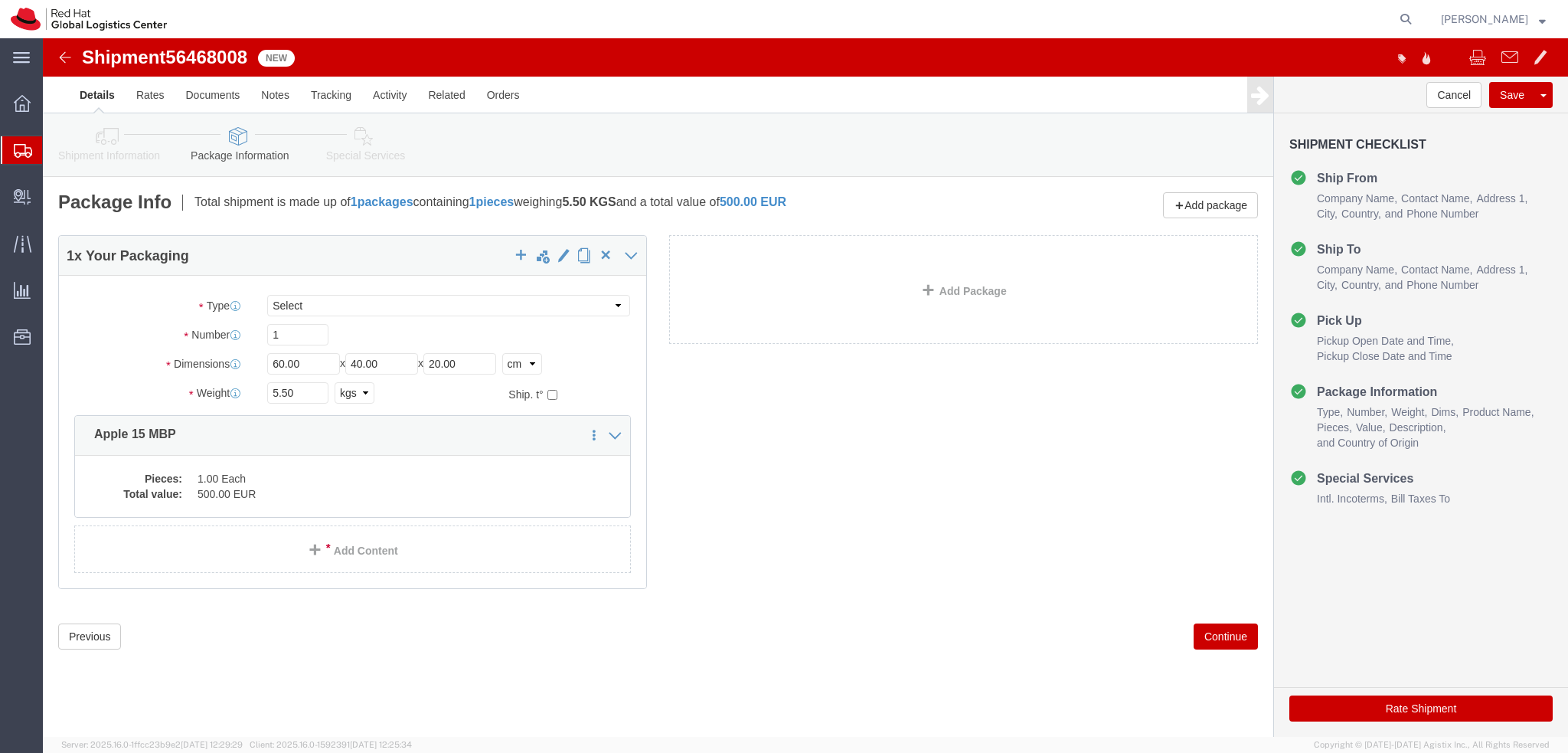
click icon
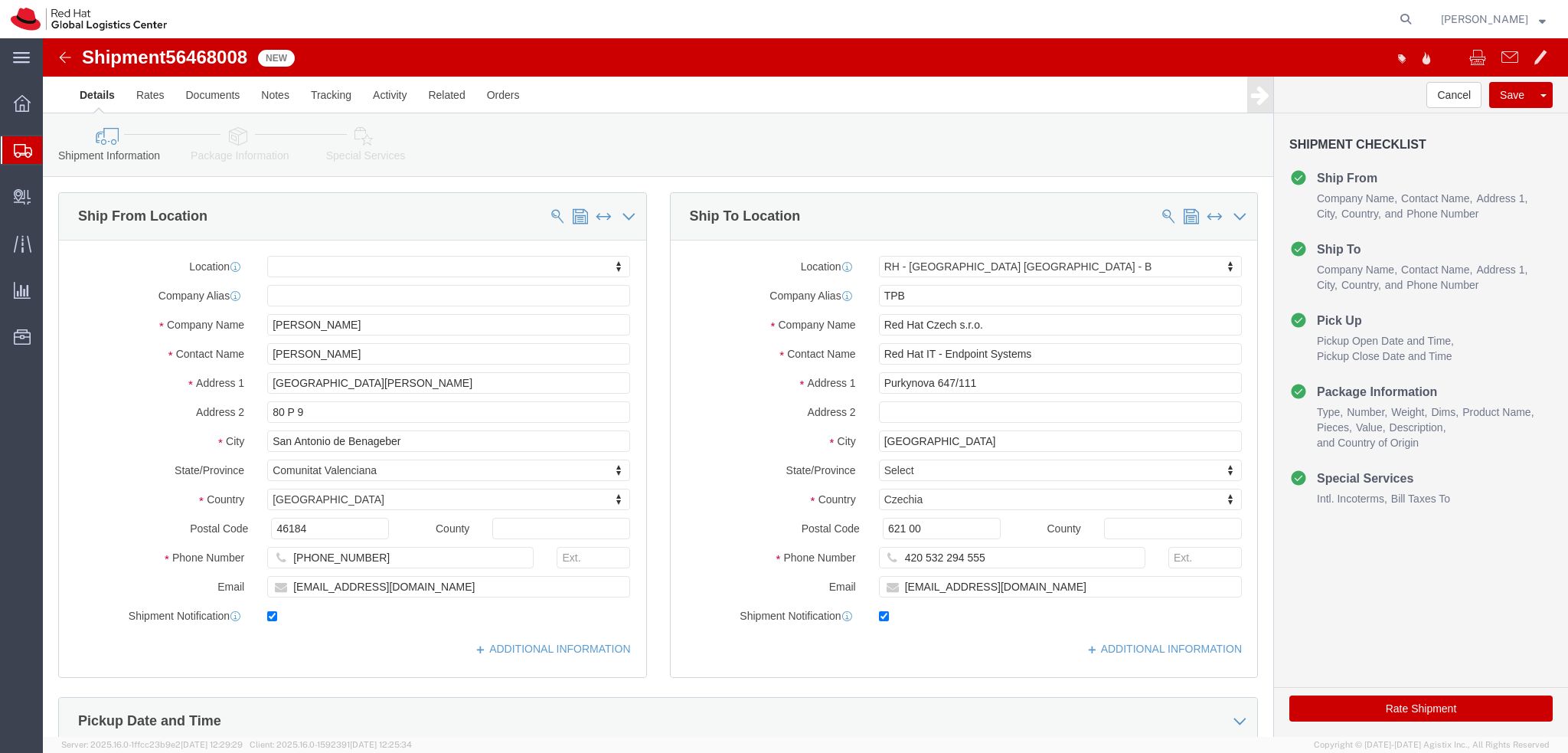
click icon
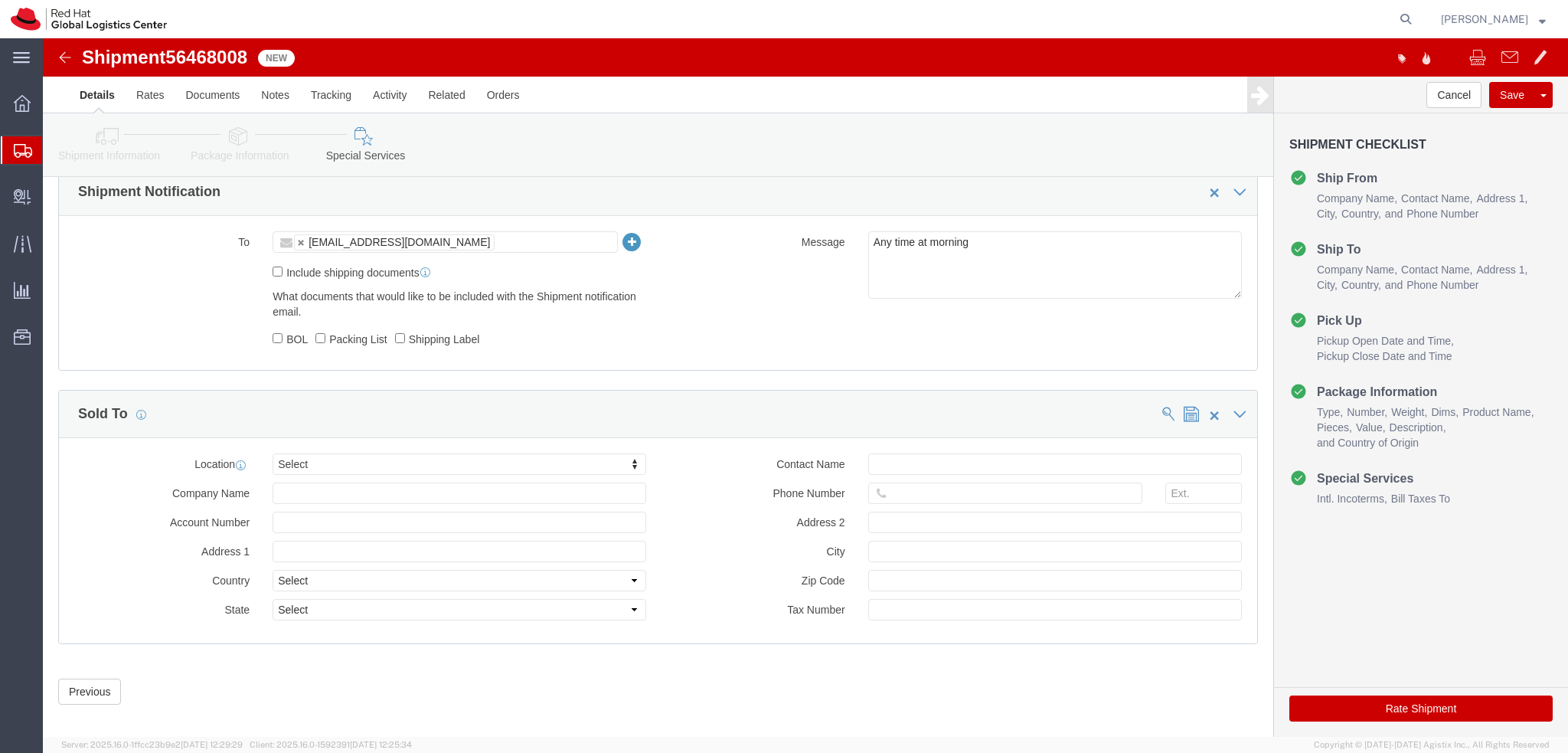
scroll to position [707, 0]
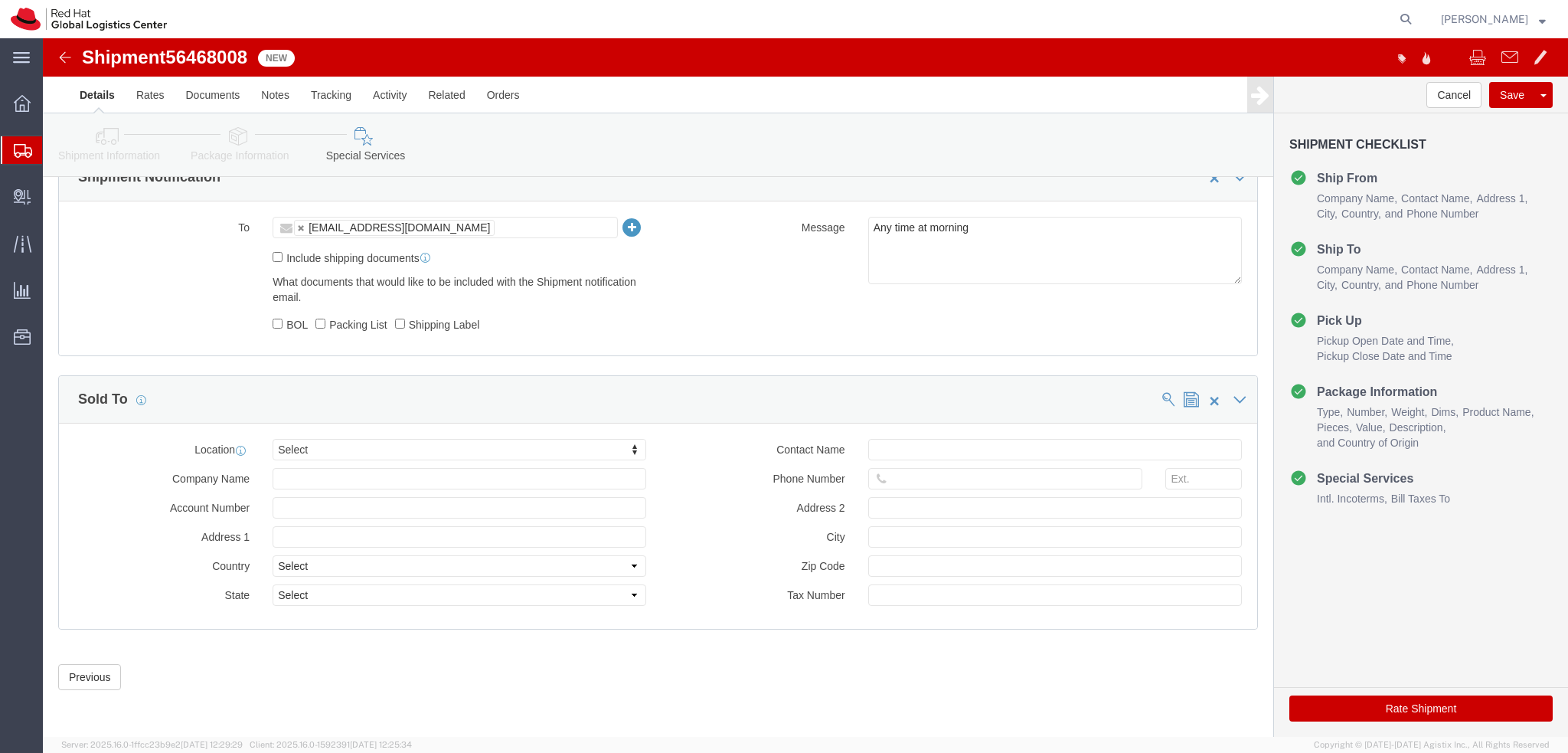
click button "Rate Shipment"
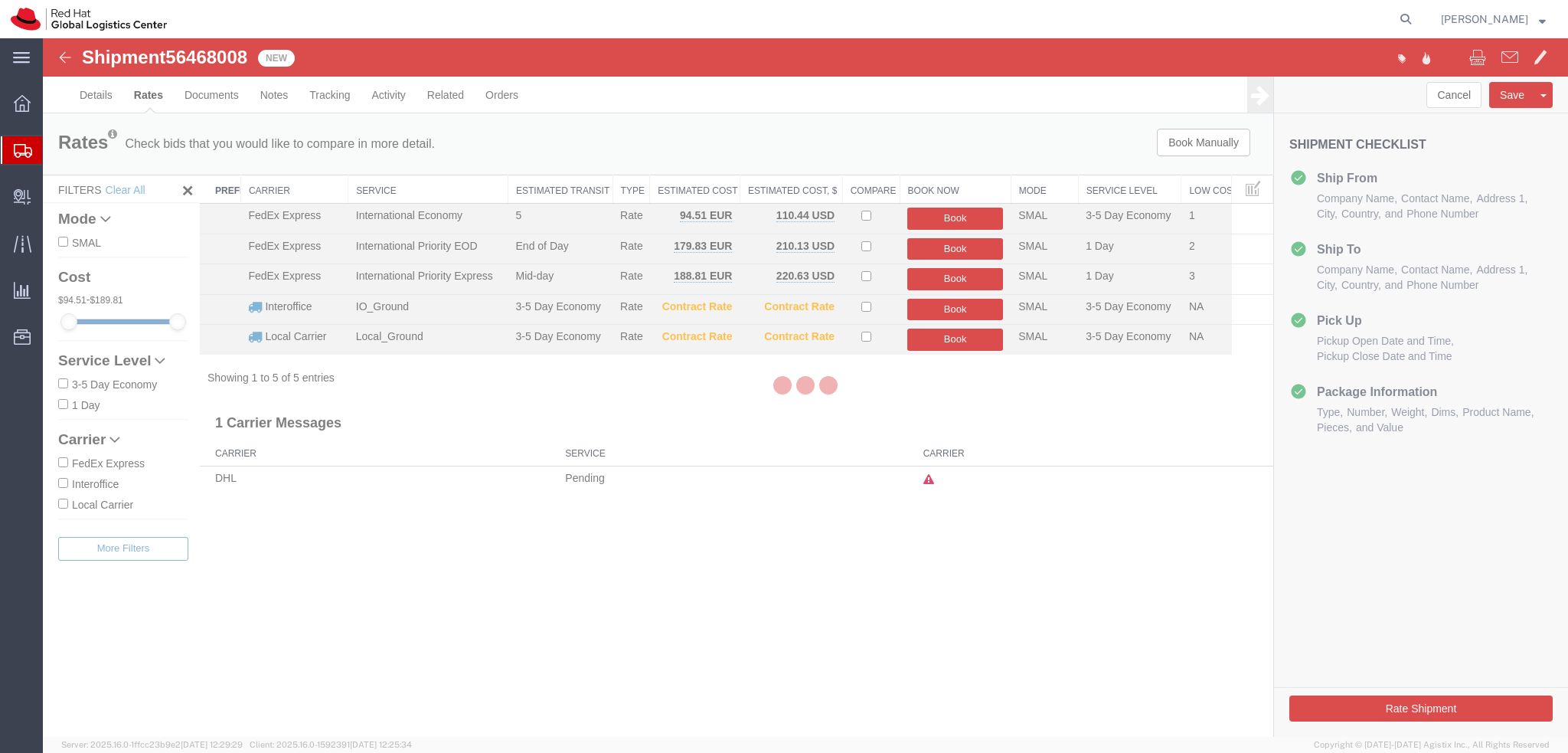
scroll to position [0, 0]
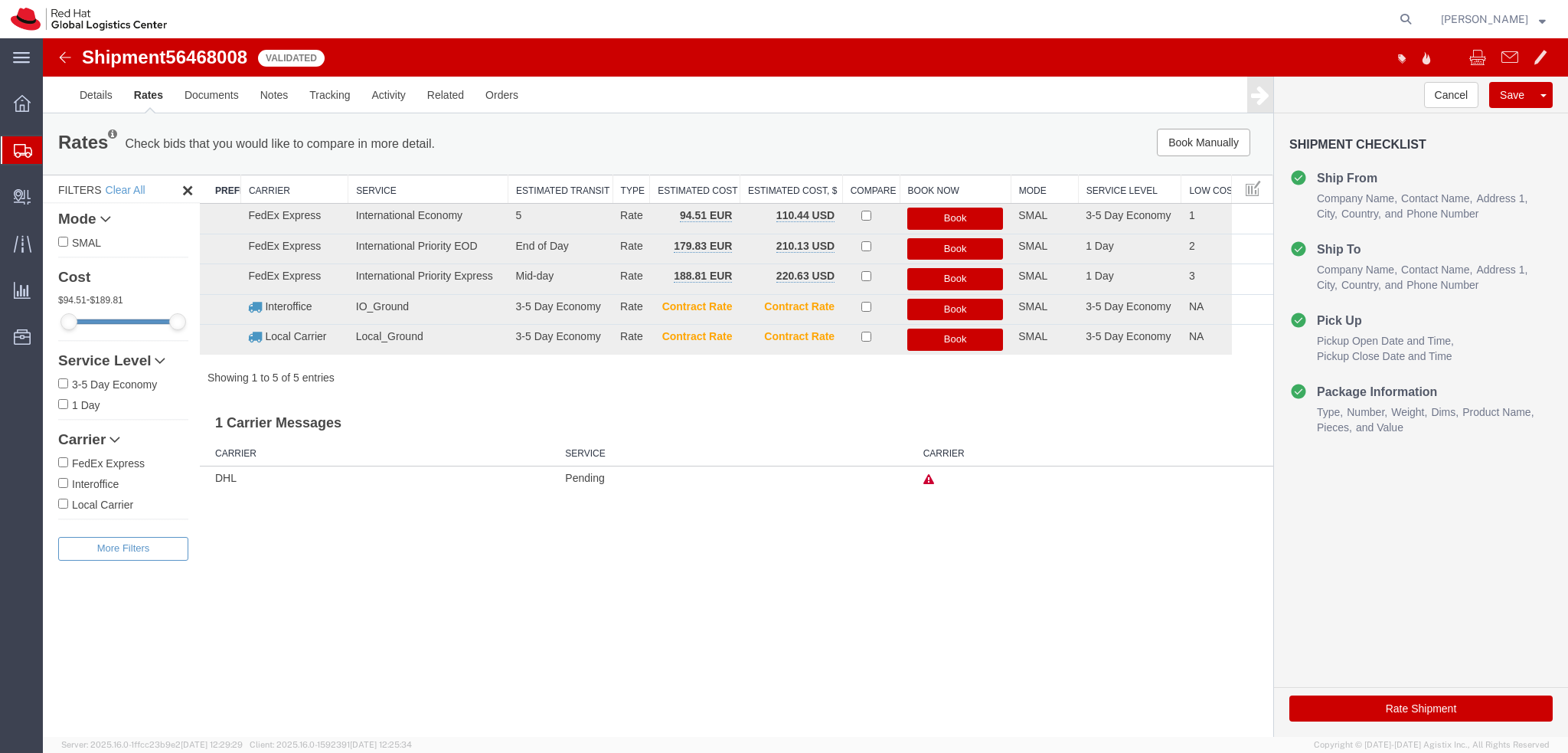
click at [933, 474] on icon at bounding box center [928, 479] width 11 height 11
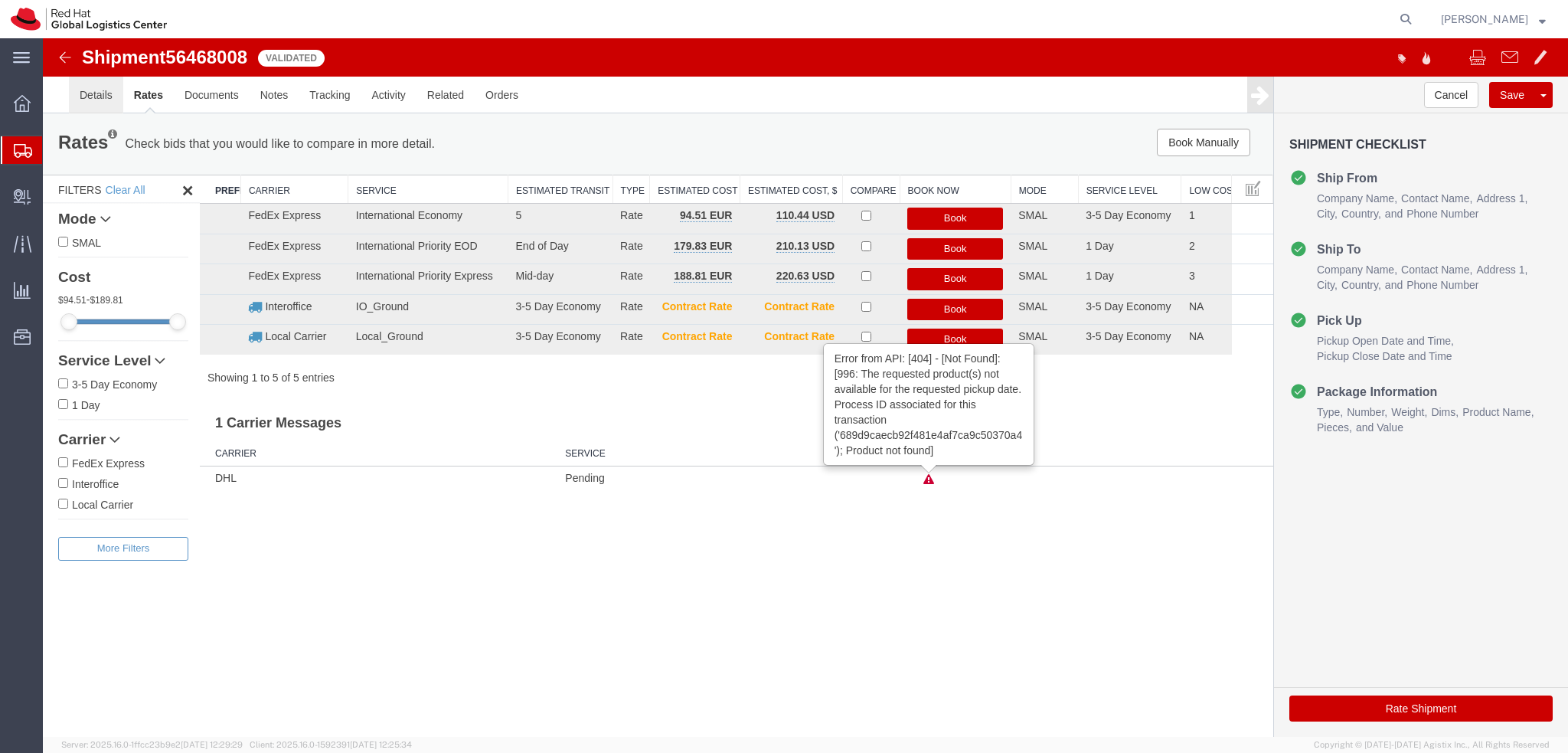
click at [94, 93] on link "Details" at bounding box center [95, 95] width 55 height 37
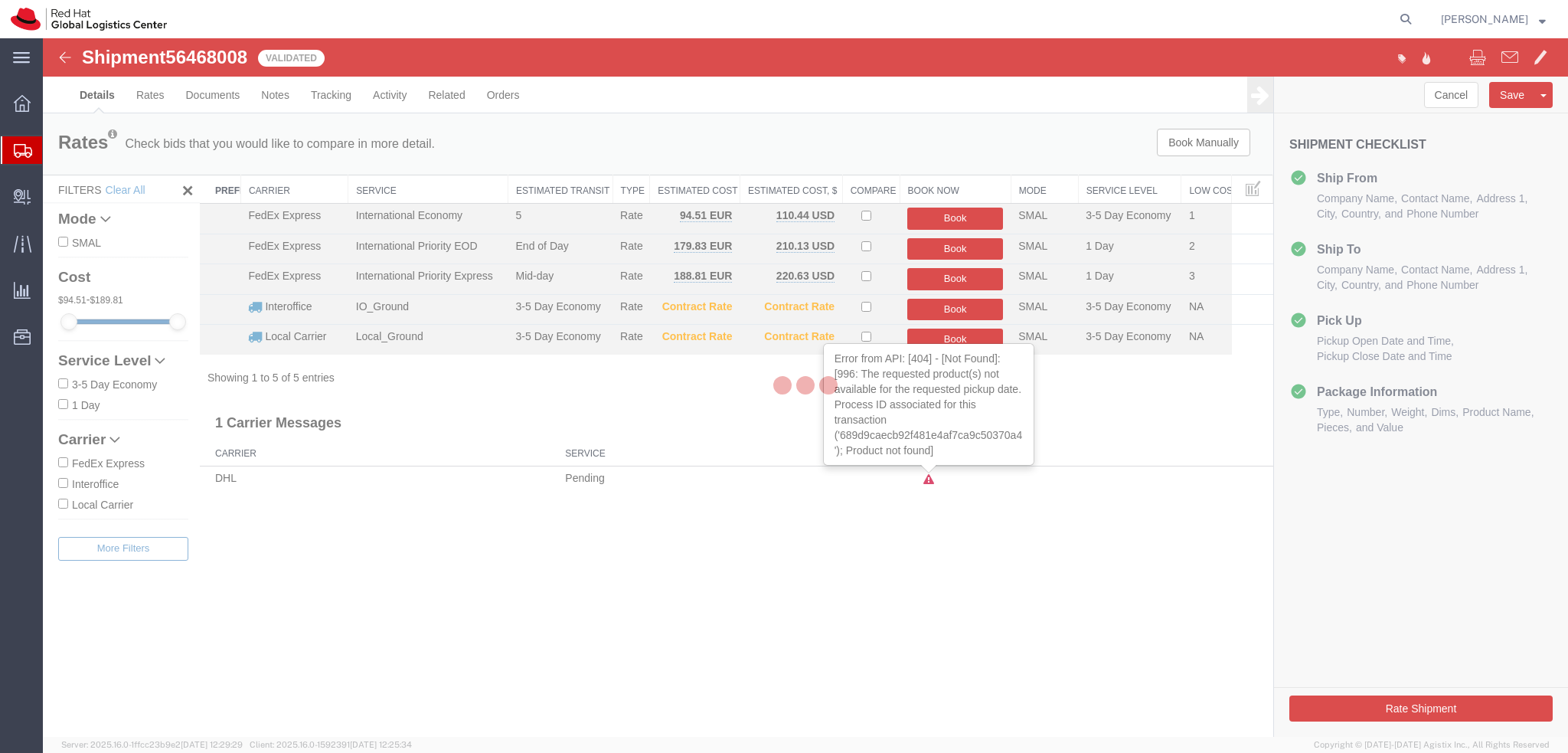
select select "38036"
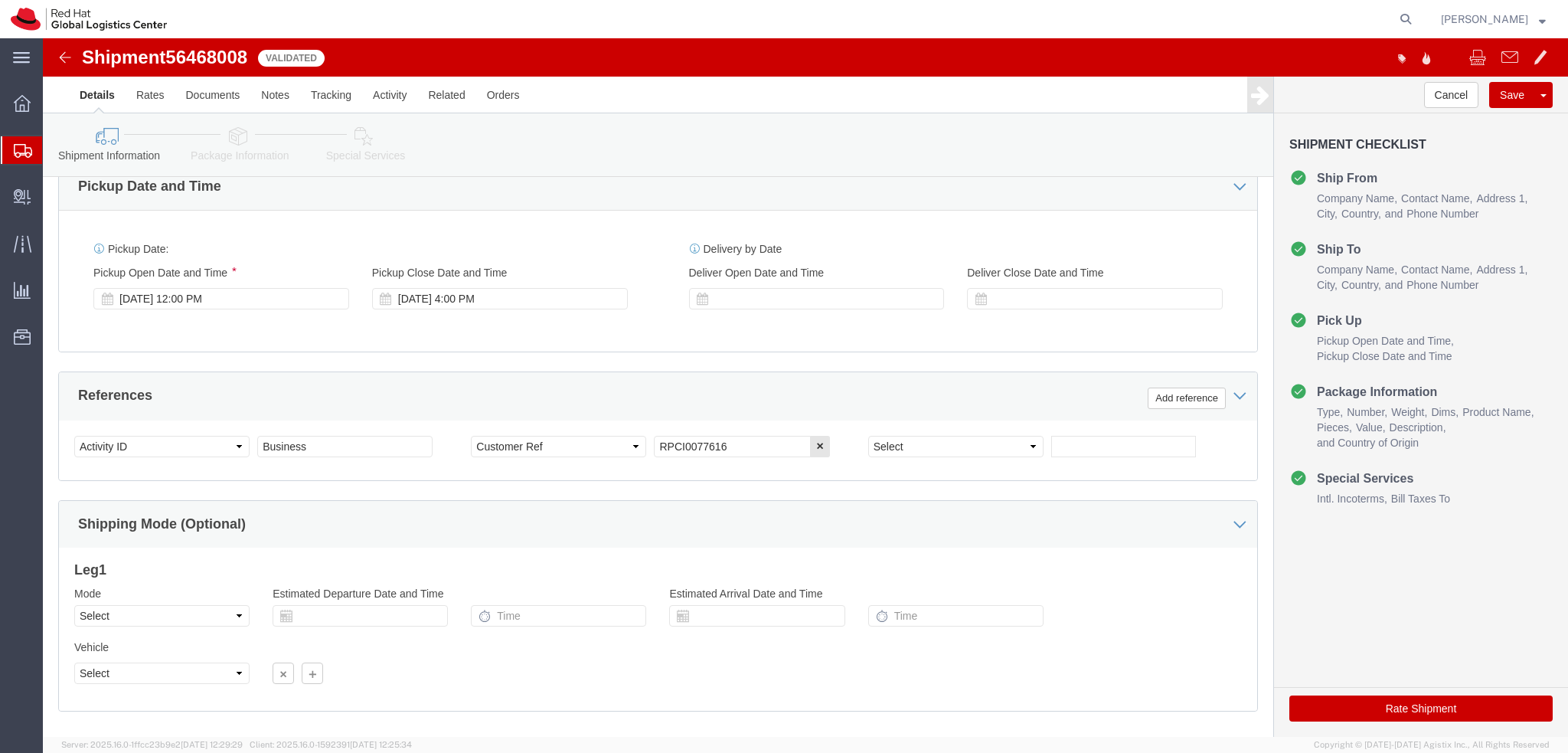
scroll to position [306, 0]
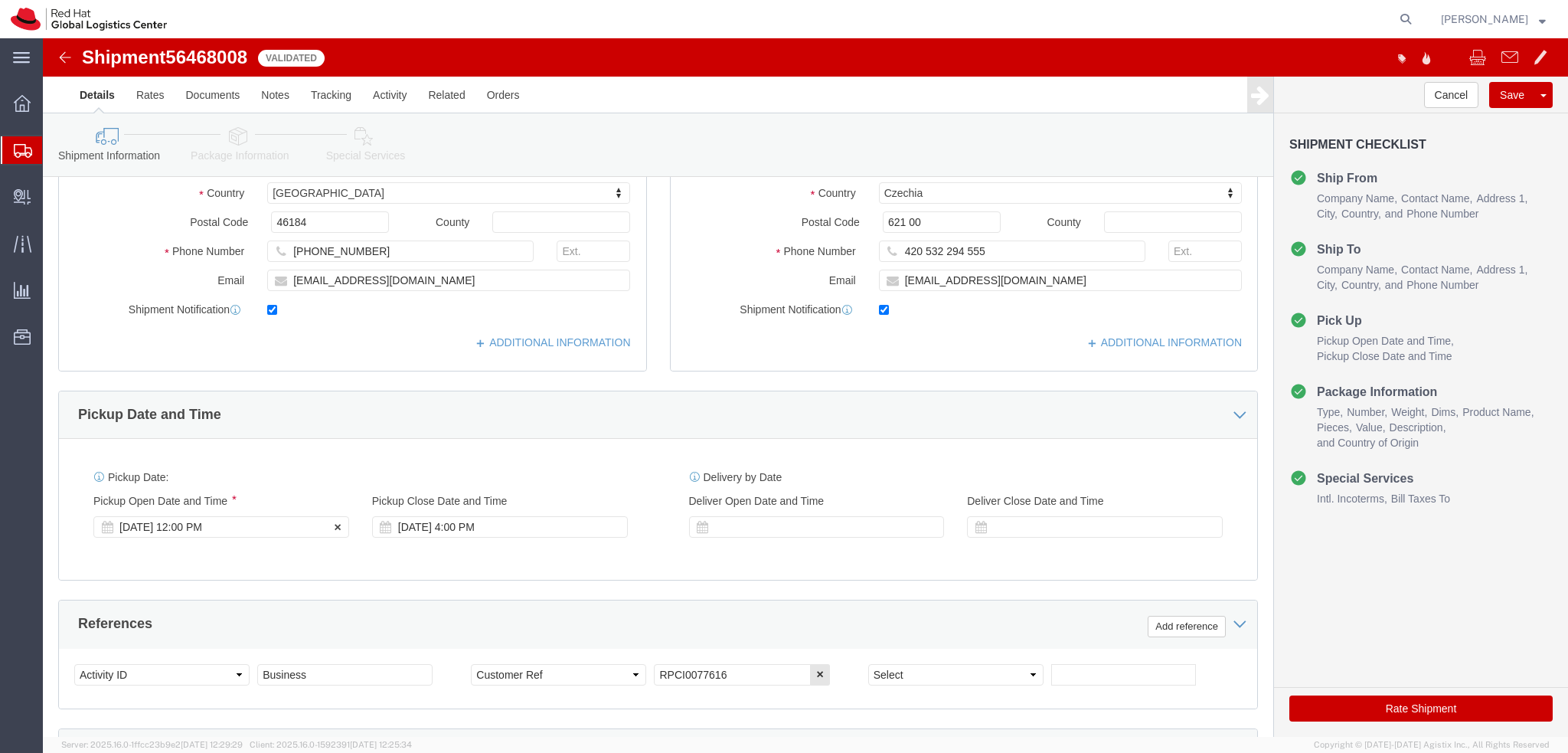
click div "[DATE] 12:00 PM"
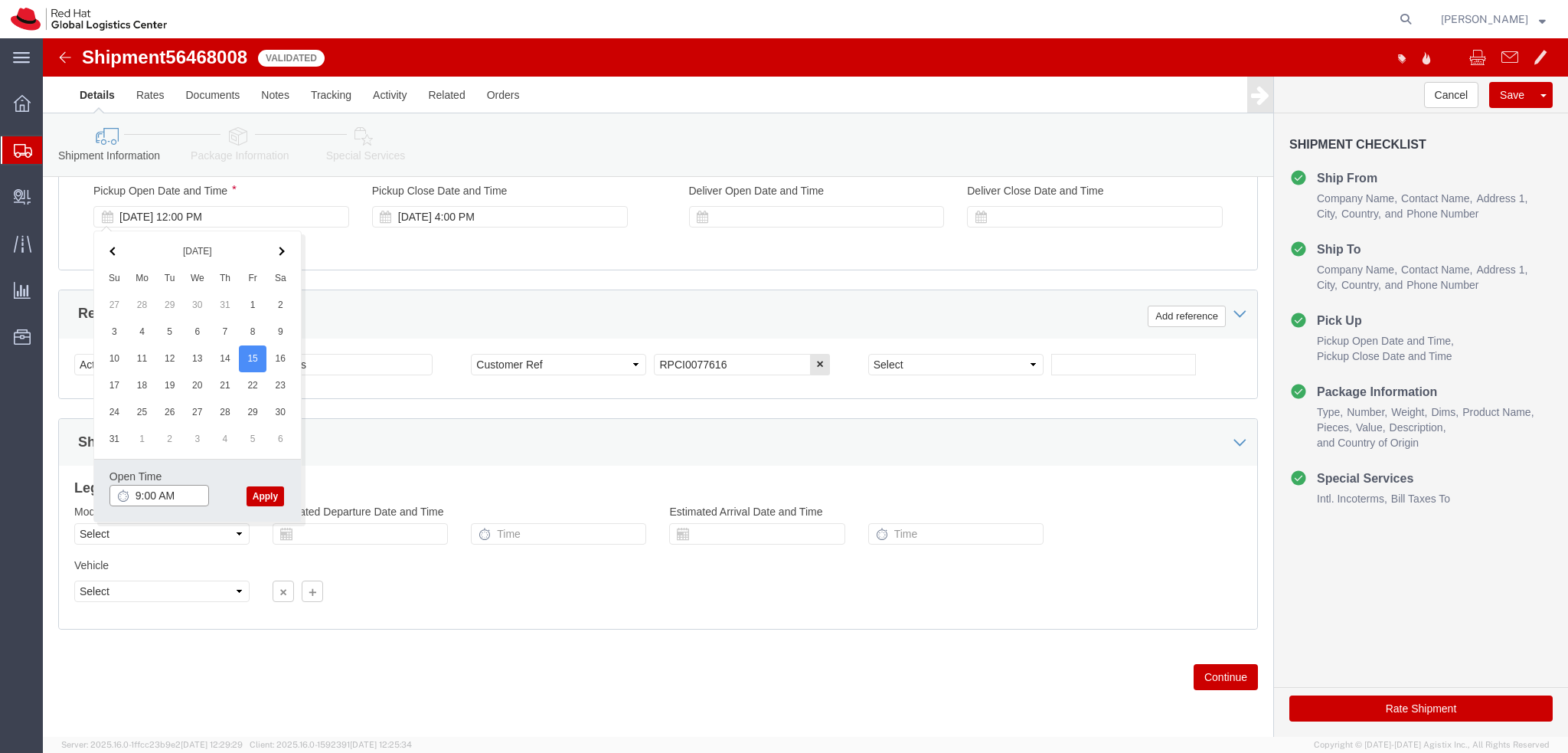
type input "9:00 AM"
click button "Apply"
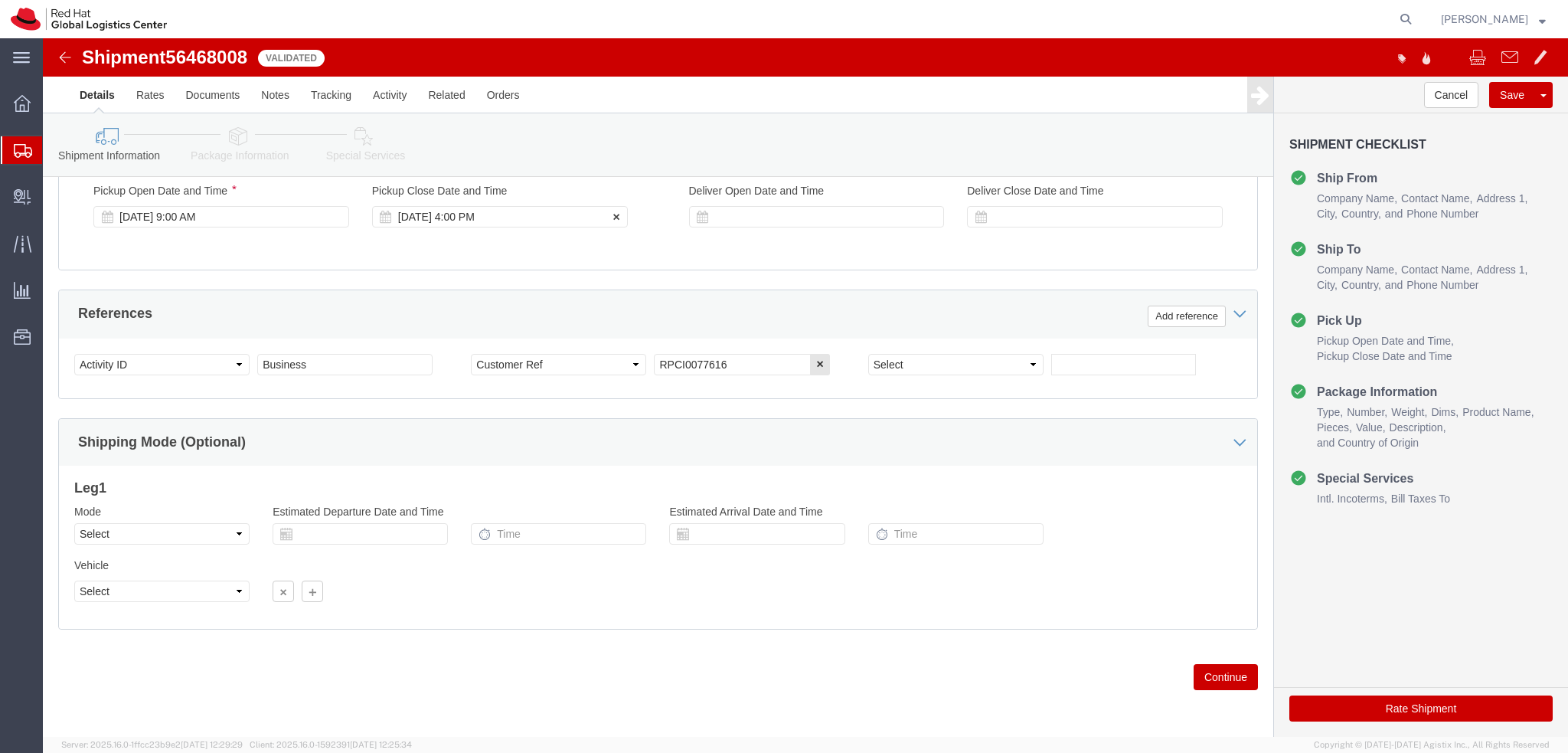
click div "Aug 15 2025 4:00 PM"
type input "12:00 PM"
click button "Apply"
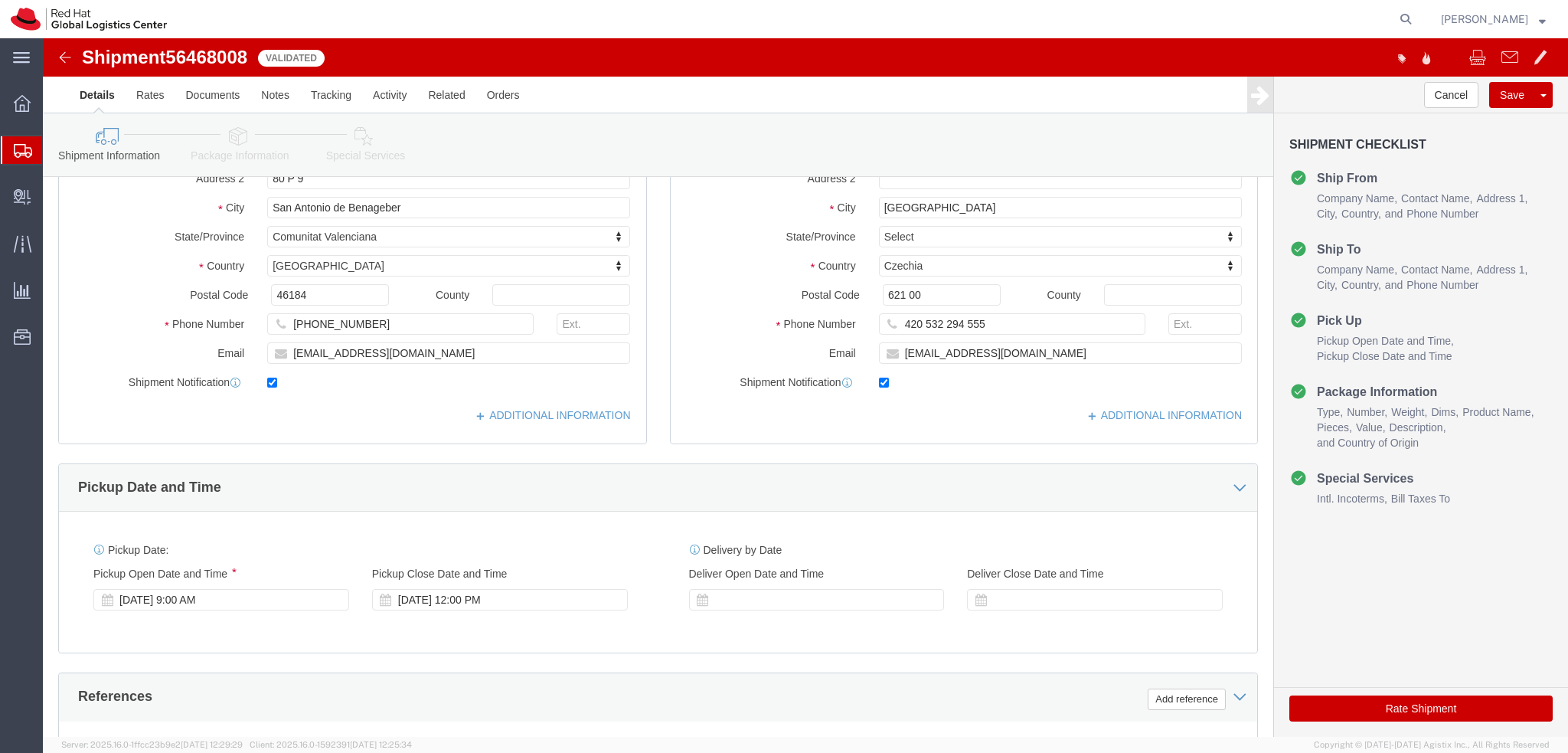
scroll to position [4, 0]
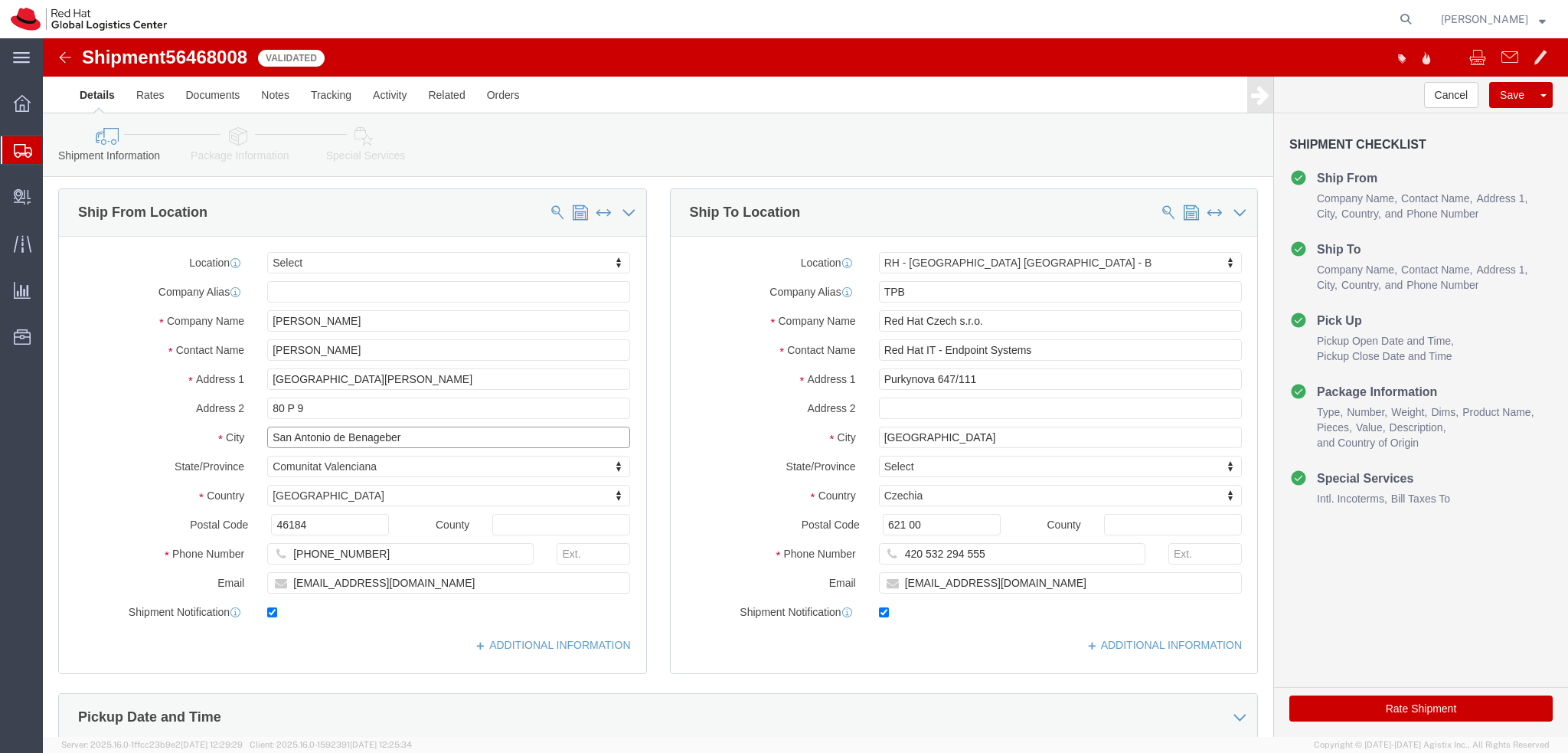
drag, startPoint x: 410, startPoint y: 401, endPoint x: -20, endPoint y: 406, distance: 430.0
click html "Shipment 56468008 5 of 5 Validated Details Rates Documents Notes Tracking Activ…"
click input "San Antonio de Benageber"
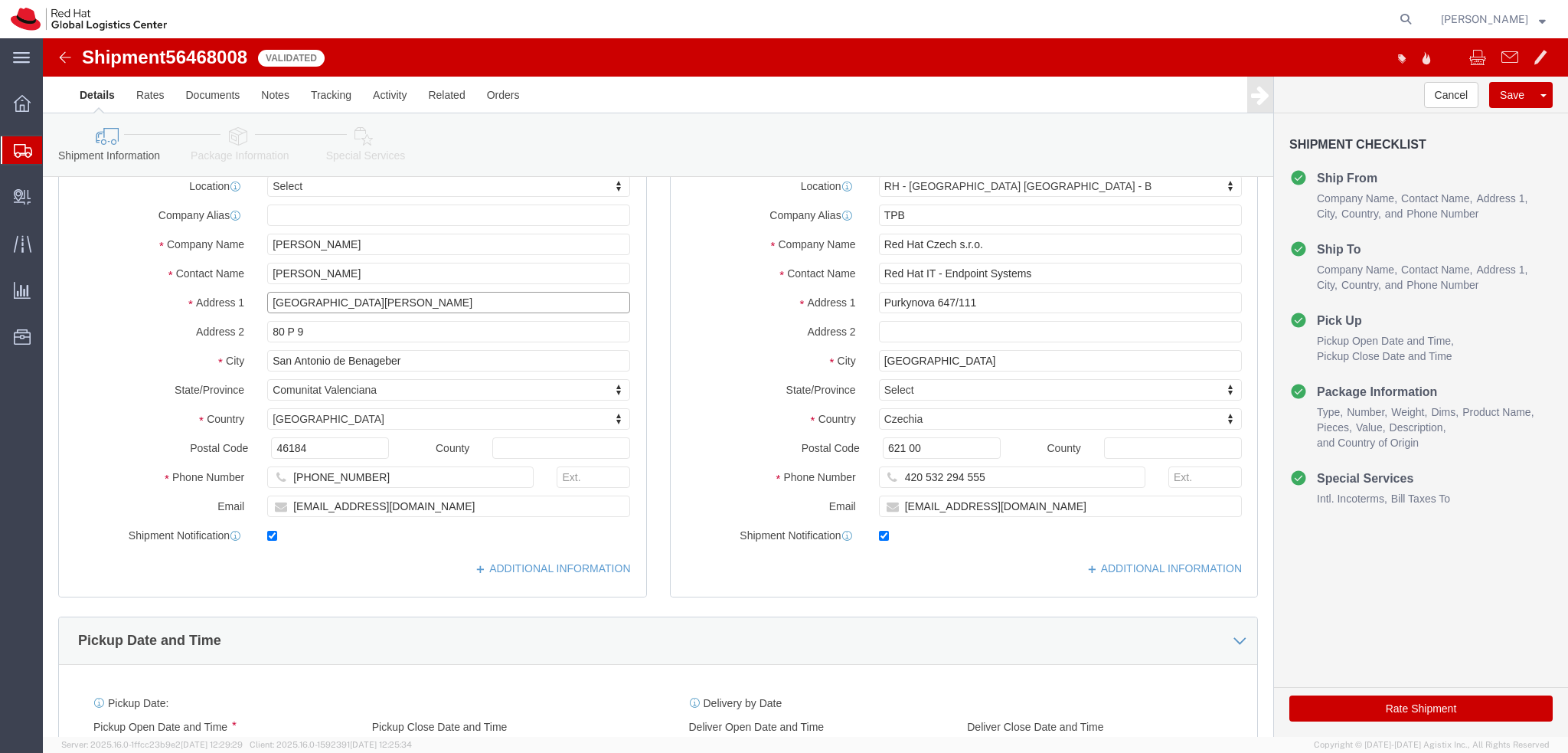
drag, startPoint x: 380, startPoint y: 257, endPoint x: 177, endPoint y: 263, distance: 203.1
click div "Address 1 Calle Rincon del Molino"
click input "San Antonio de Benageber"
drag, startPoint x: 395, startPoint y: 318, endPoint x: 122, endPoint y: 318, distance: 273.0
click div "City San Antonio de Benageber"
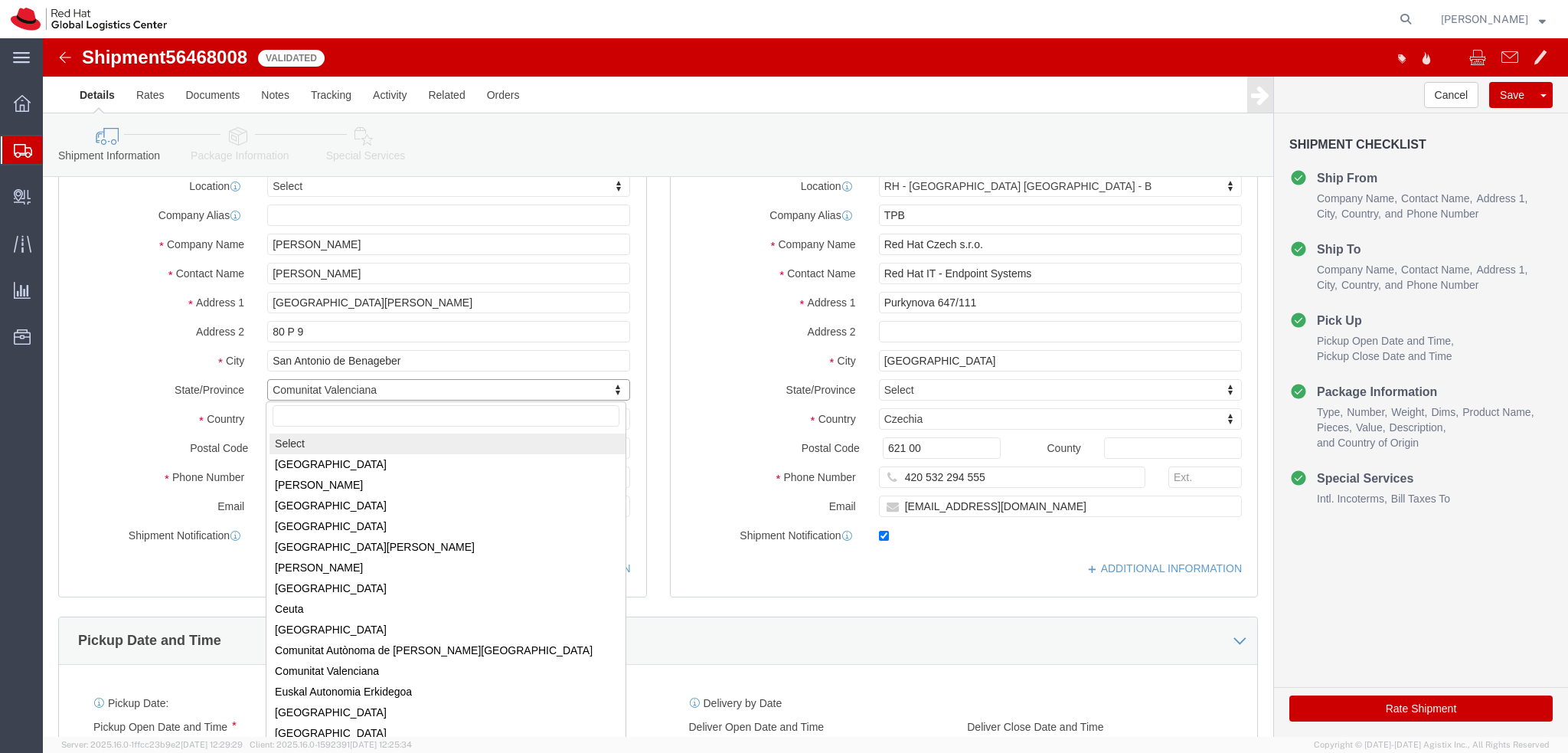
select select
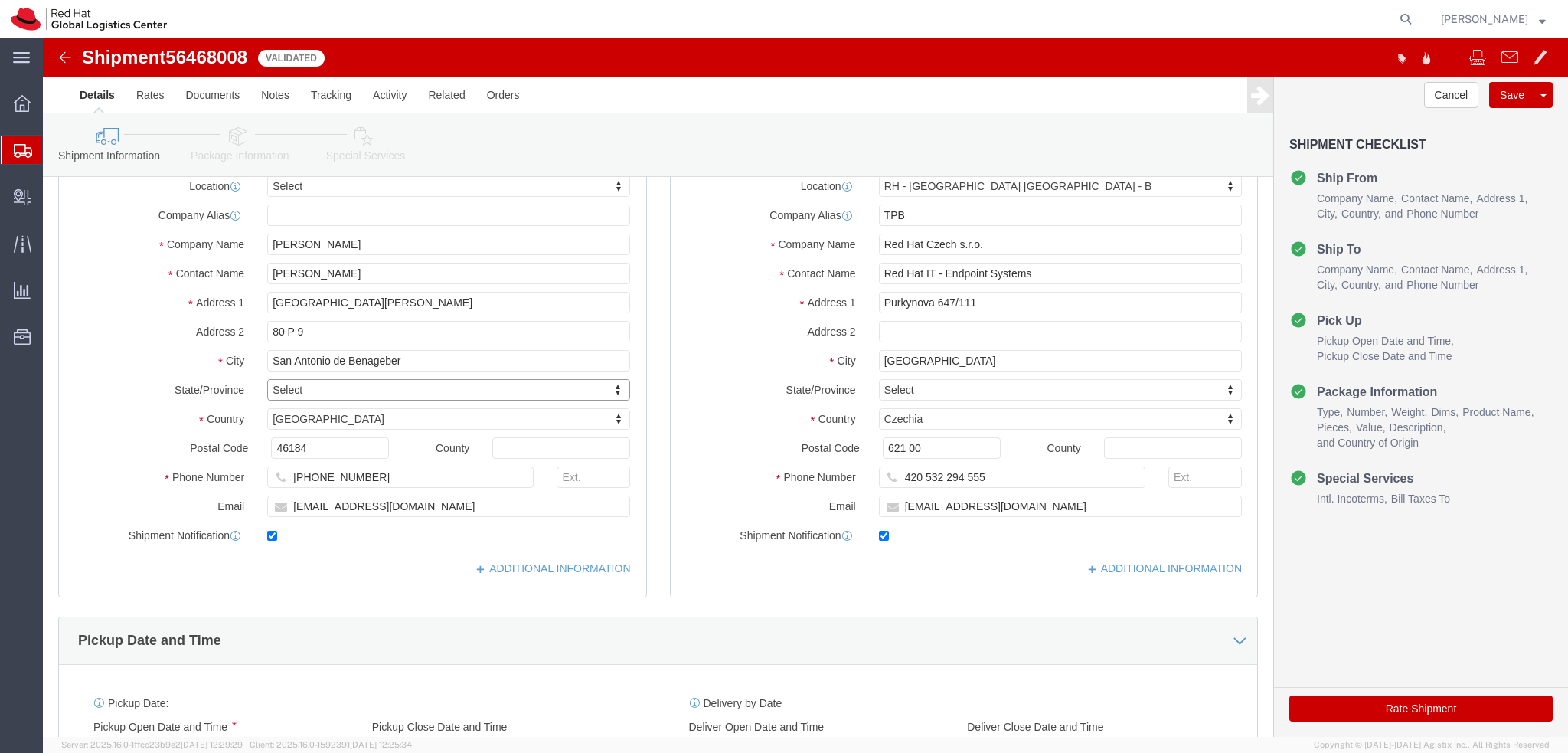
click div "State/Province Select Select Andalucía Aragon Canary Islands Cantabria Castilla…"
click button "Rate Shipment"
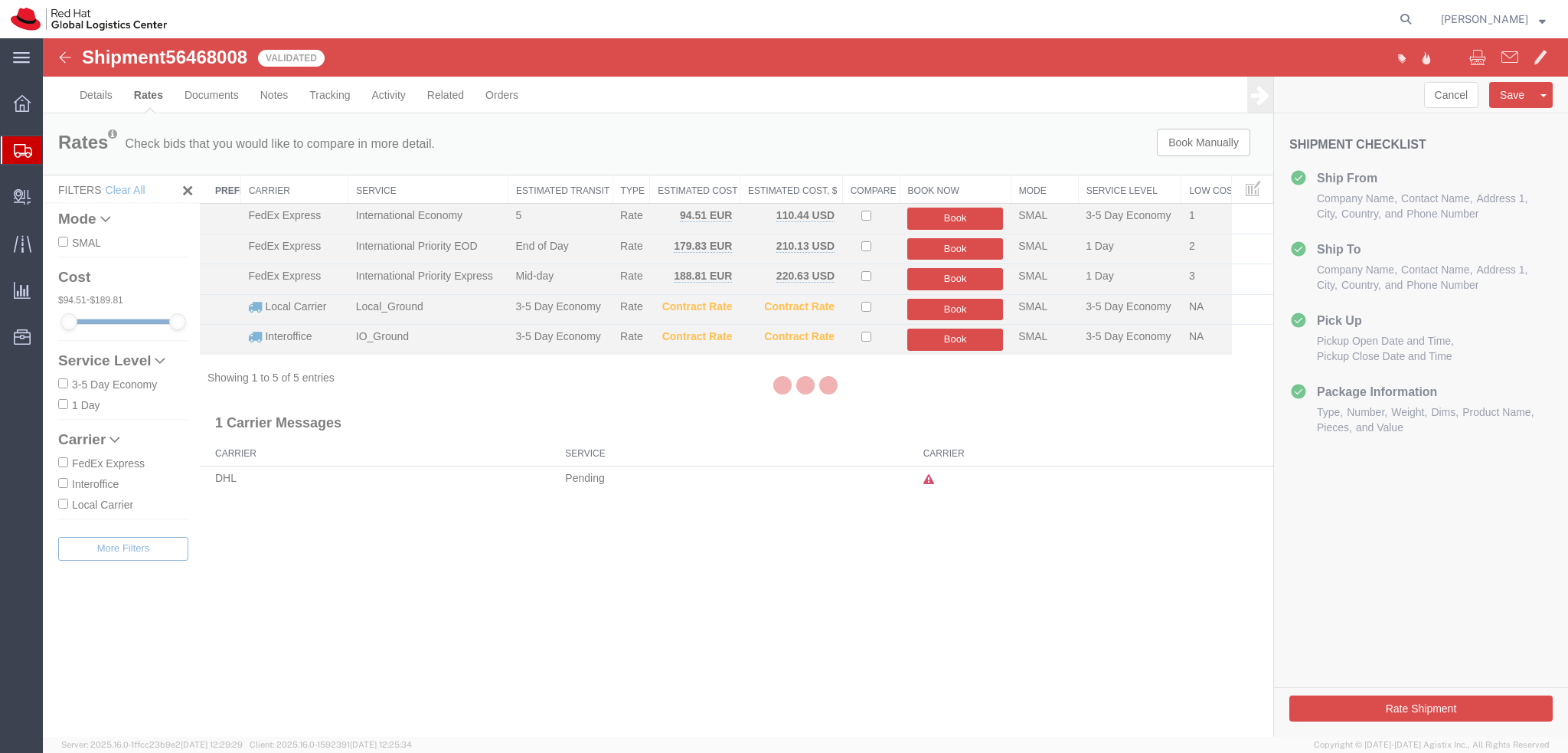
scroll to position [0, 0]
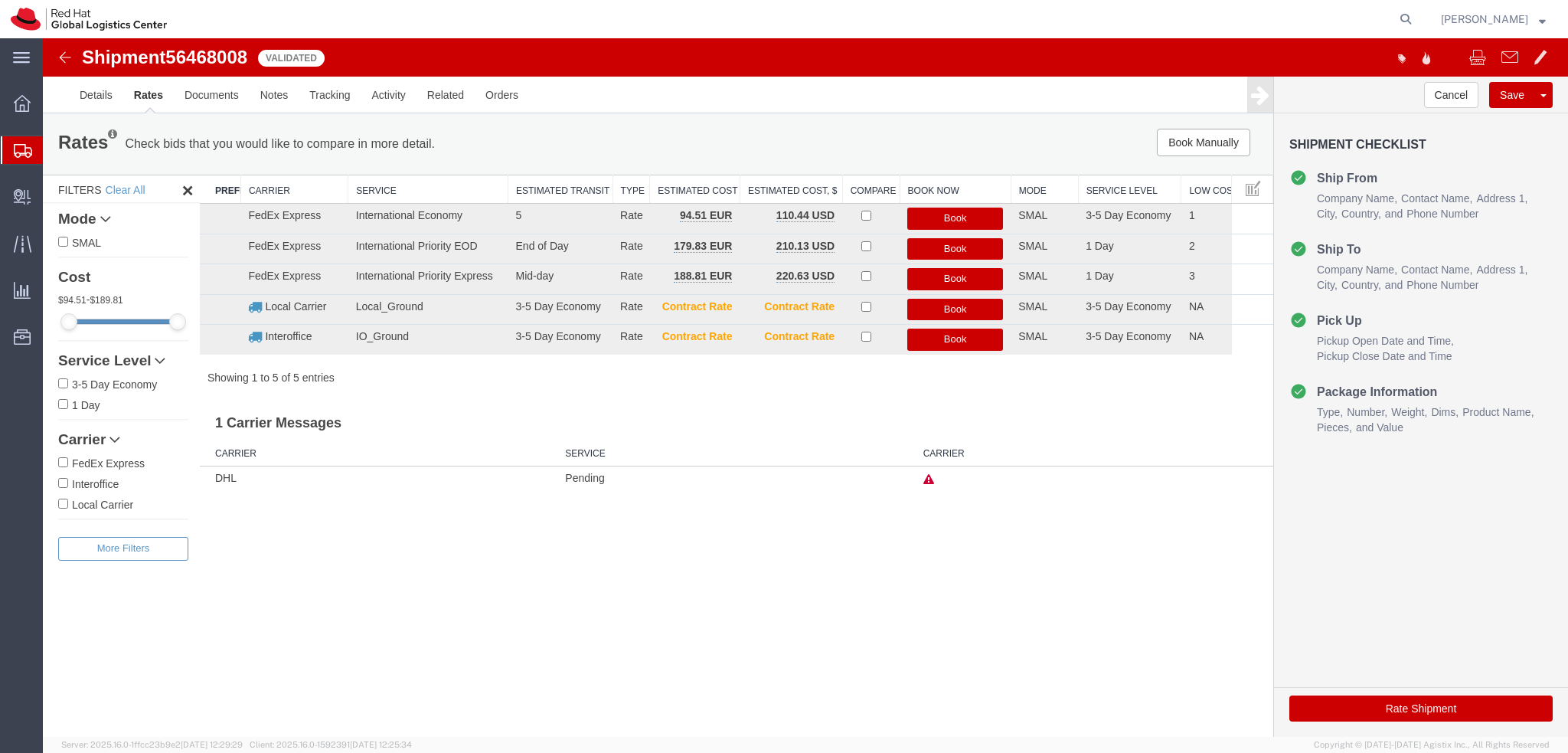
click at [927, 477] on icon at bounding box center [928, 479] width 11 height 11
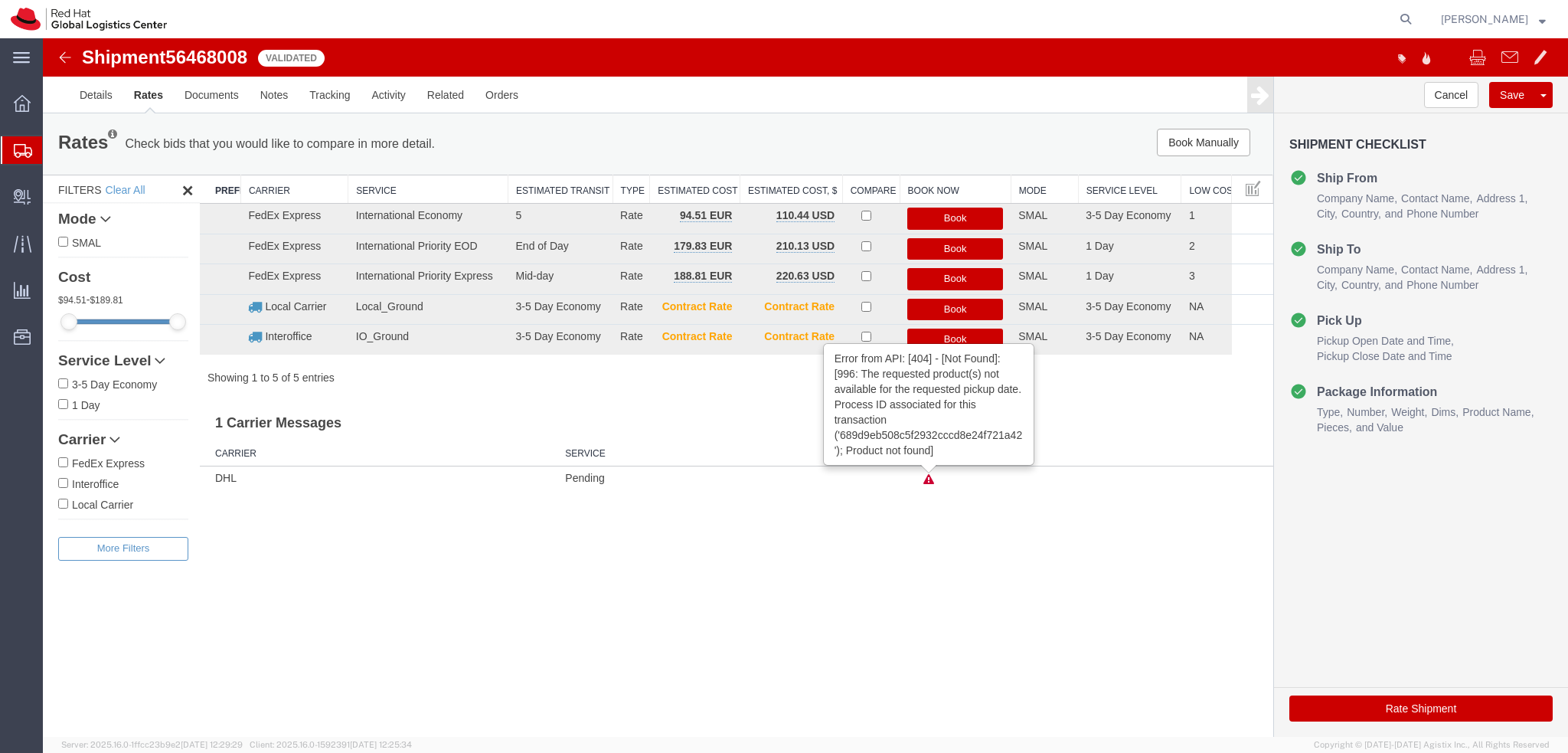
click at [913, 502] on div "Shipment 56468008 5 of 5 Validated Details Rates Documents Notes Tracking Activ…" at bounding box center [806, 388] width 1526 height 698
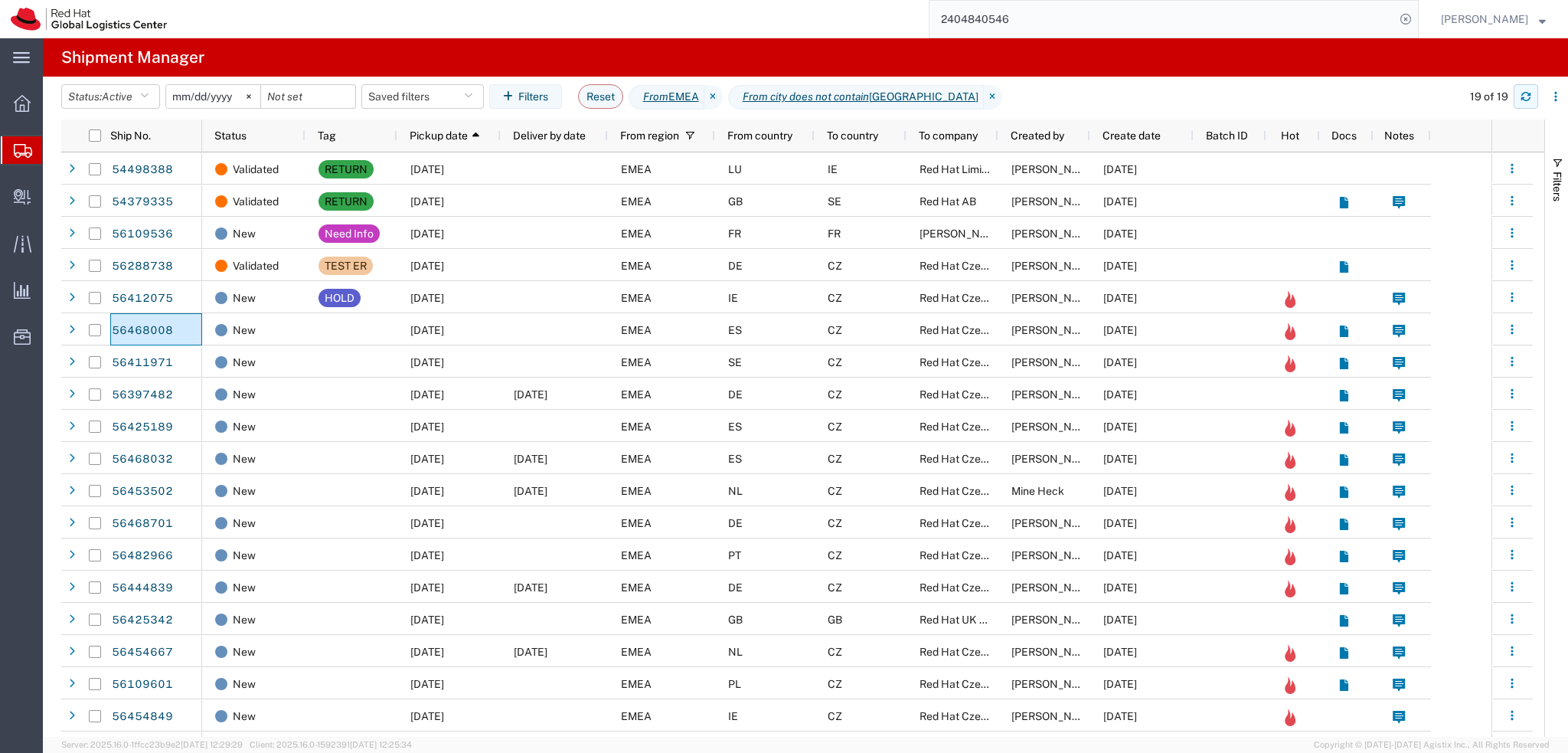
click at [1528, 106] on button "button" at bounding box center [1526, 96] width 24 height 24
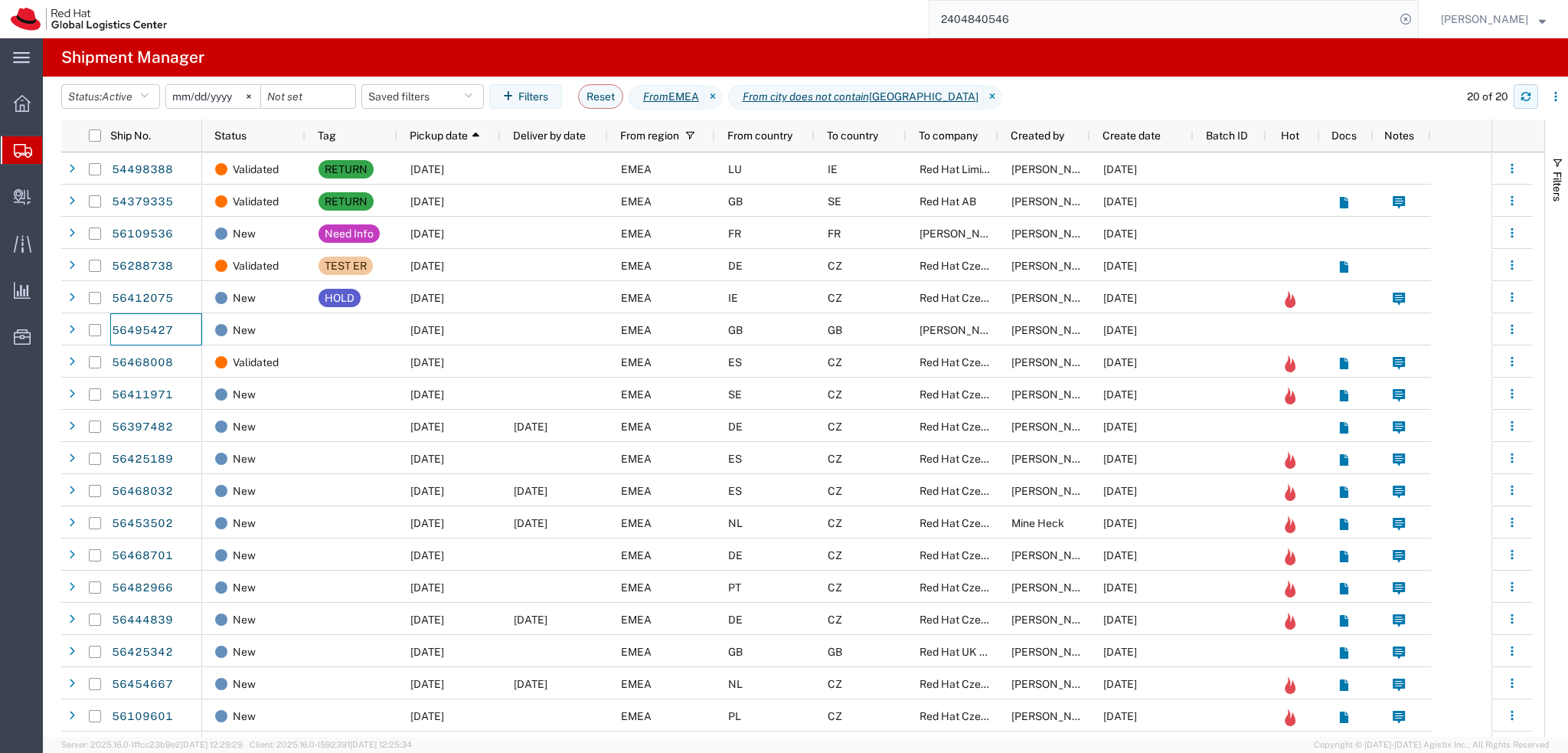
click at [1522, 97] on icon "button" at bounding box center [1526, 99] width 9 height 4
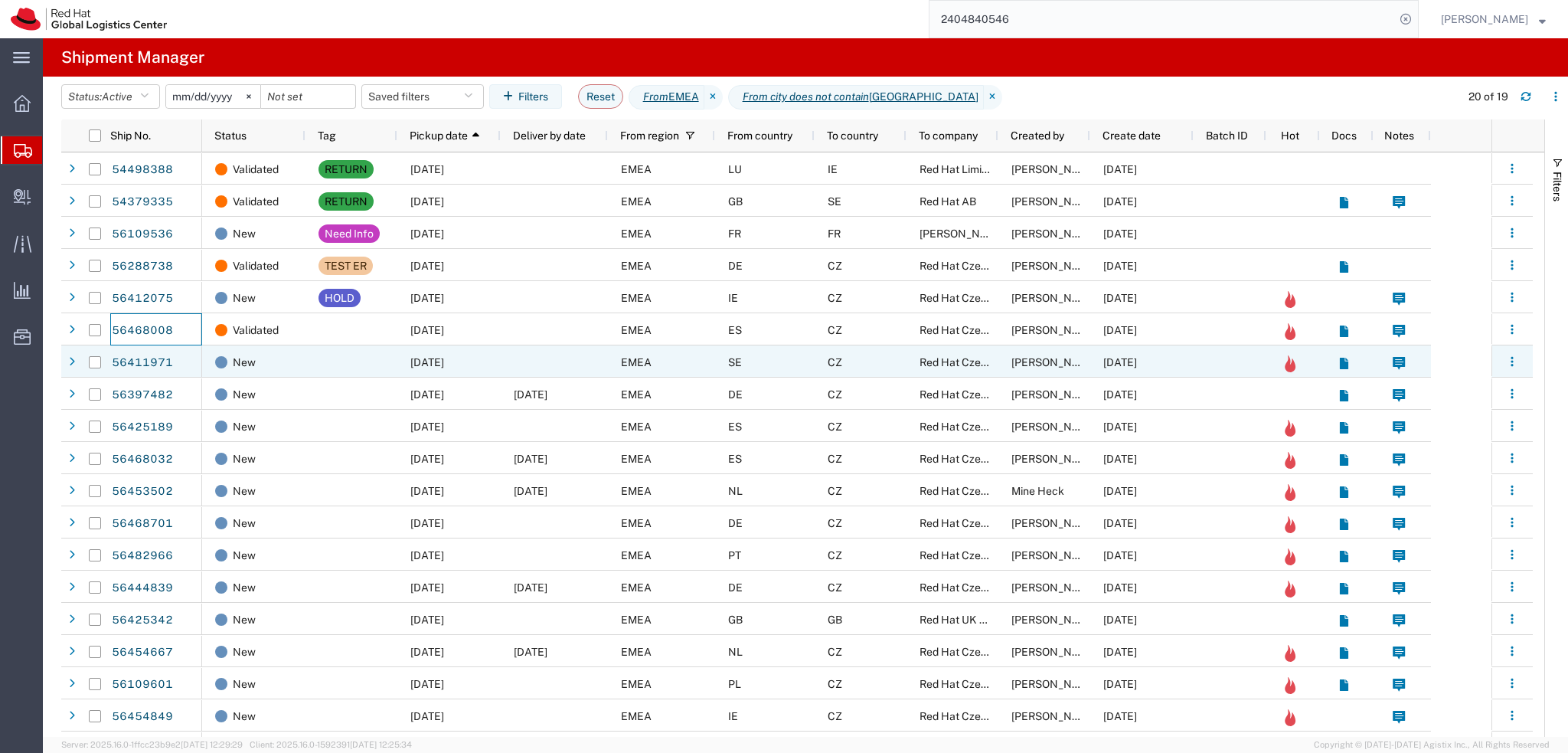
click at [654, 364] on div "EMEA" at bounding box center [661, 361] width 107 height 32
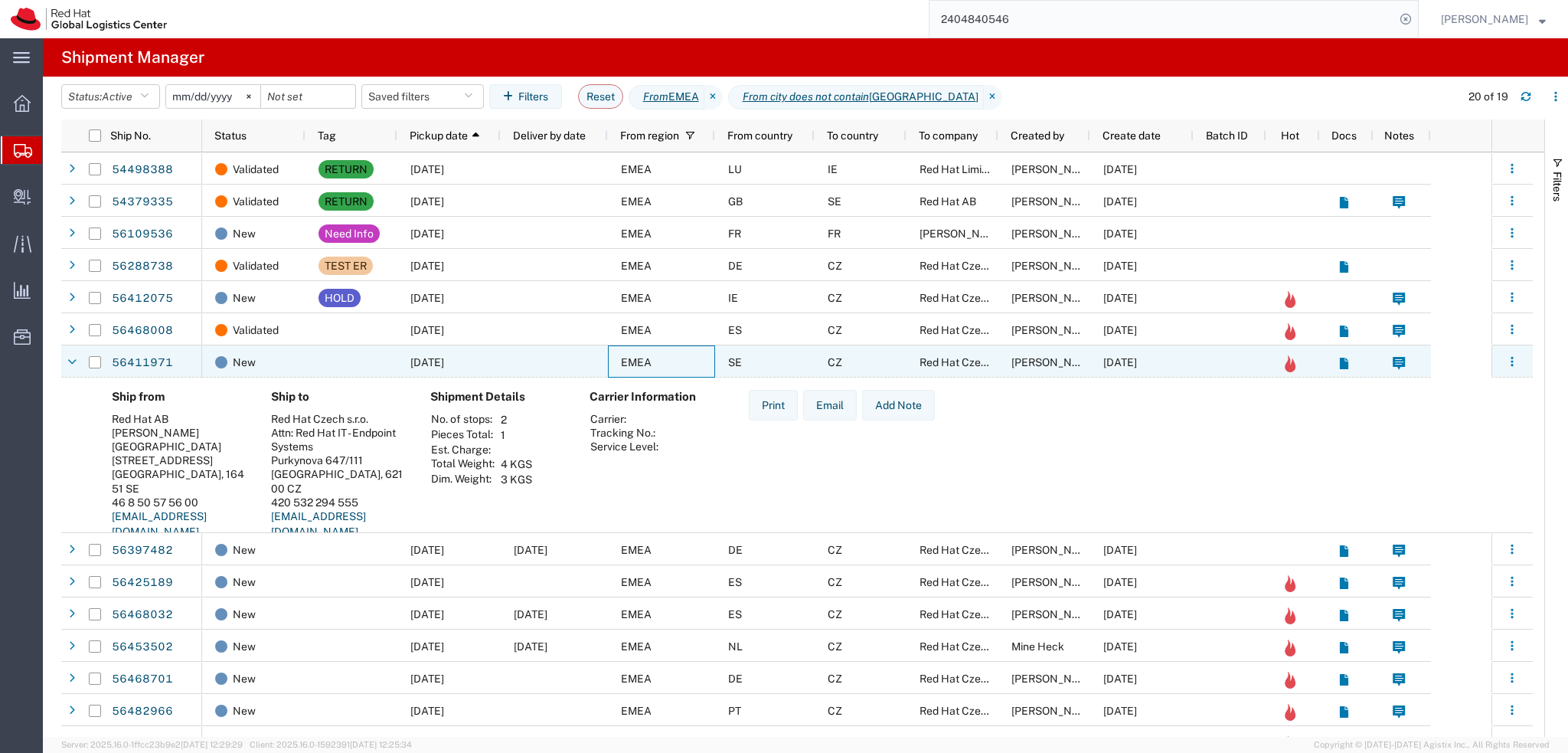
click at [539, 356] on div at bounding box center [554, 361] width 107 height 32
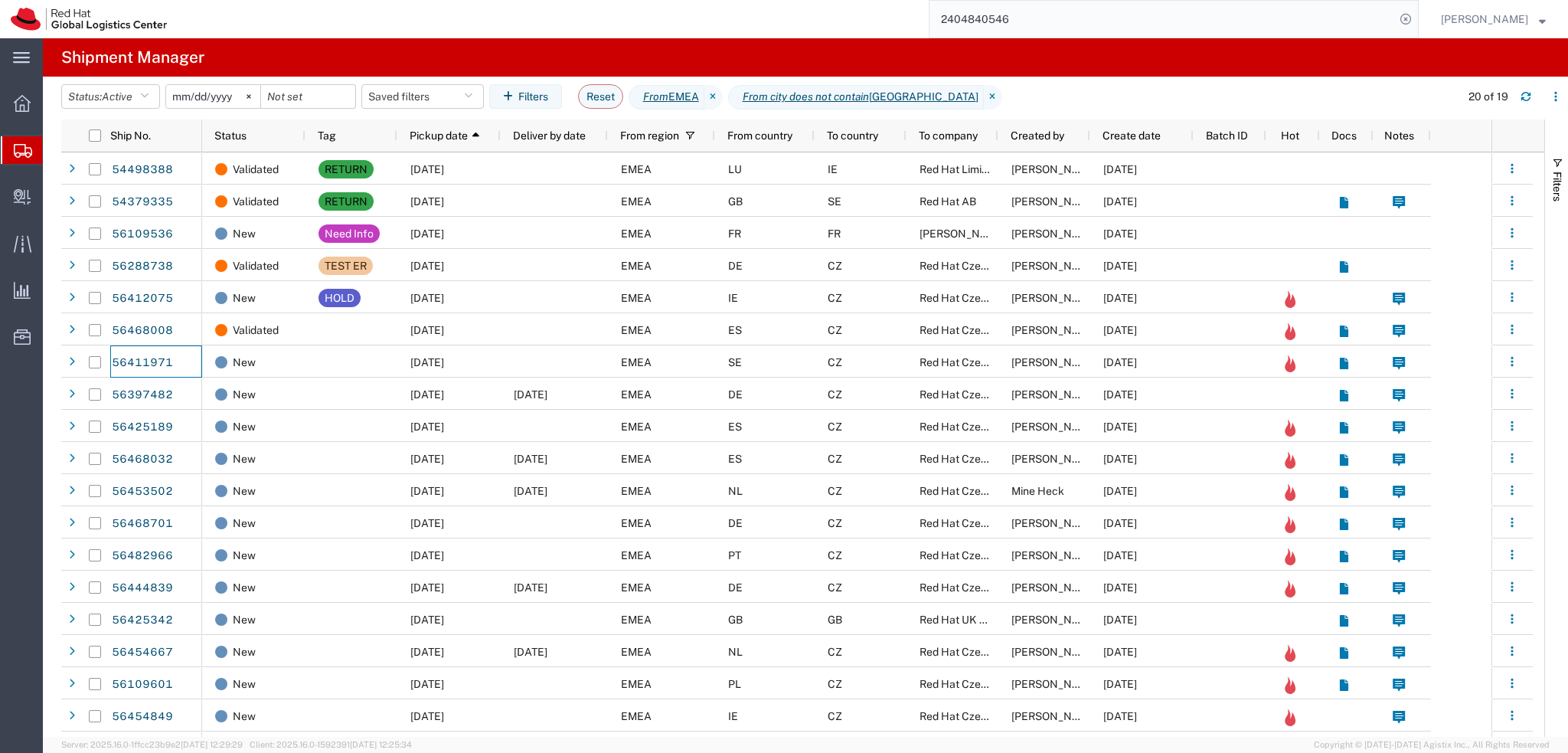
click at [428, 109] on agx-table-filter-chips "Status: Active Active All Approved Booked Canceled Delivered Denied New On Hold…" at bounding box center [756, 101] width 1391 height 35
click at [423, 100] on button "Saved filters" at bounding box center [423, 96] width 122 height 24
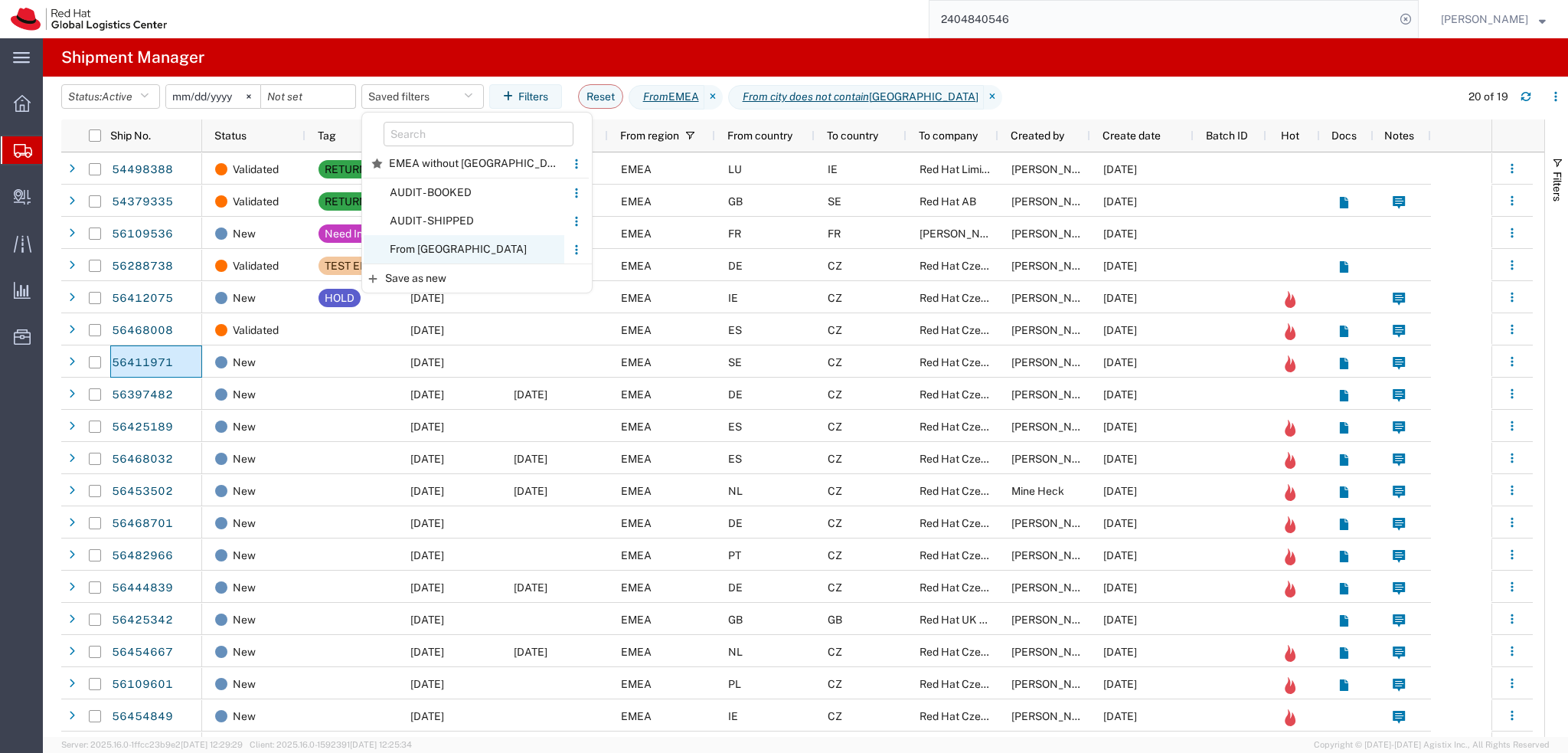
click at [464, 248] on span "From CZ" at bounding box center [464, 249] width 201 height 29
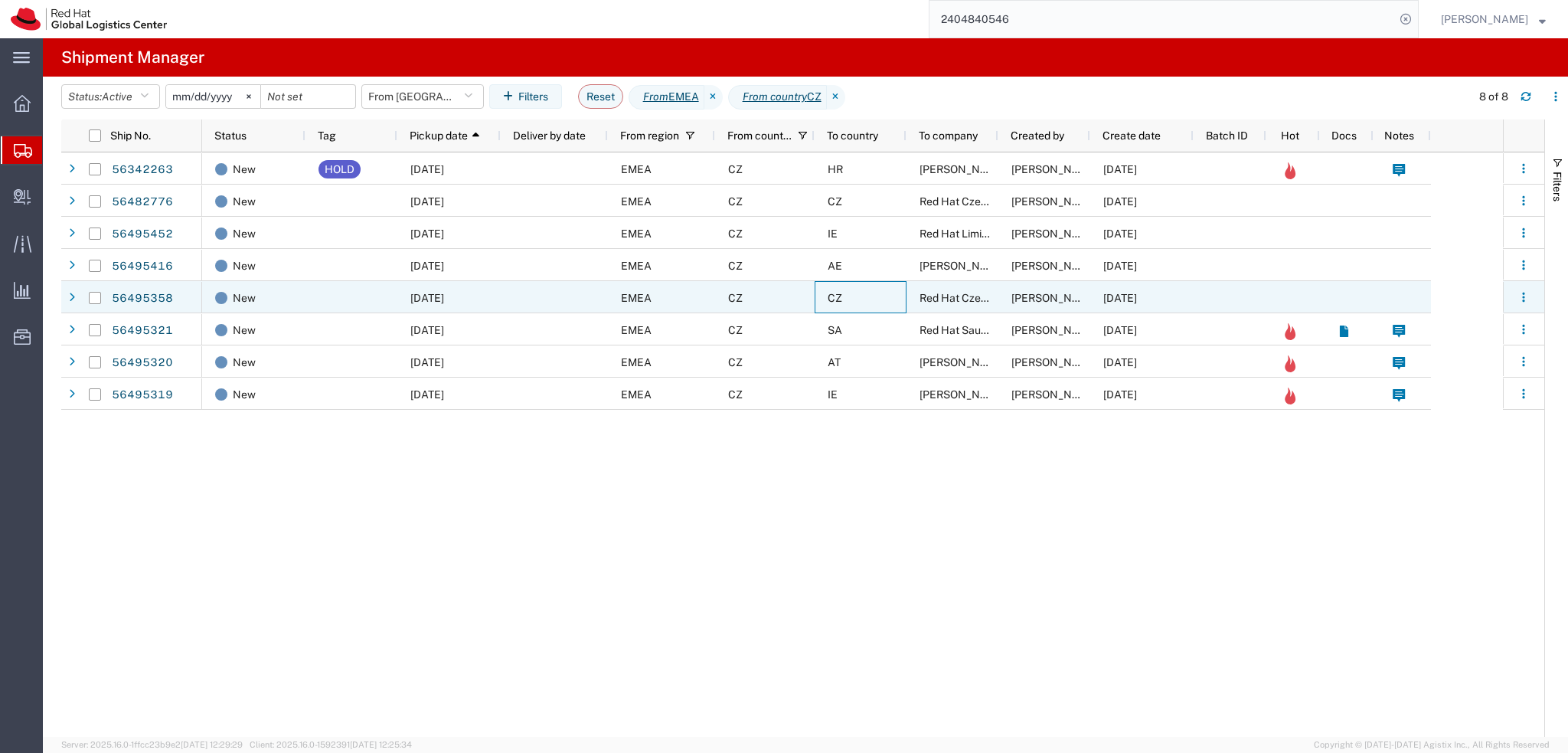
click at [885, 290] on div "CZ" at bounding box center [861, 296] width 92 height 32
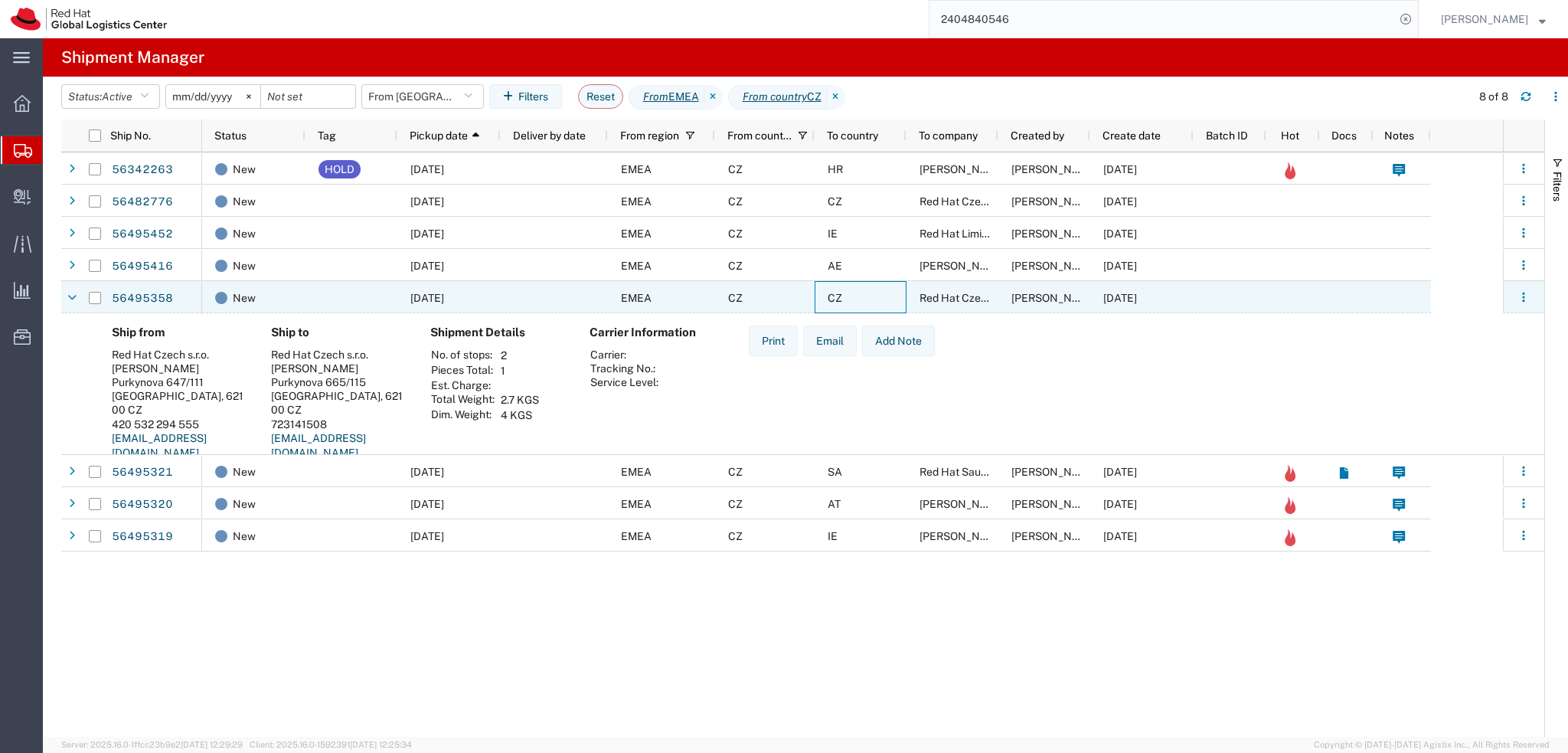
click at [885, 290] on div "CZ" at bounding box center [861, 296] width 92 height 32
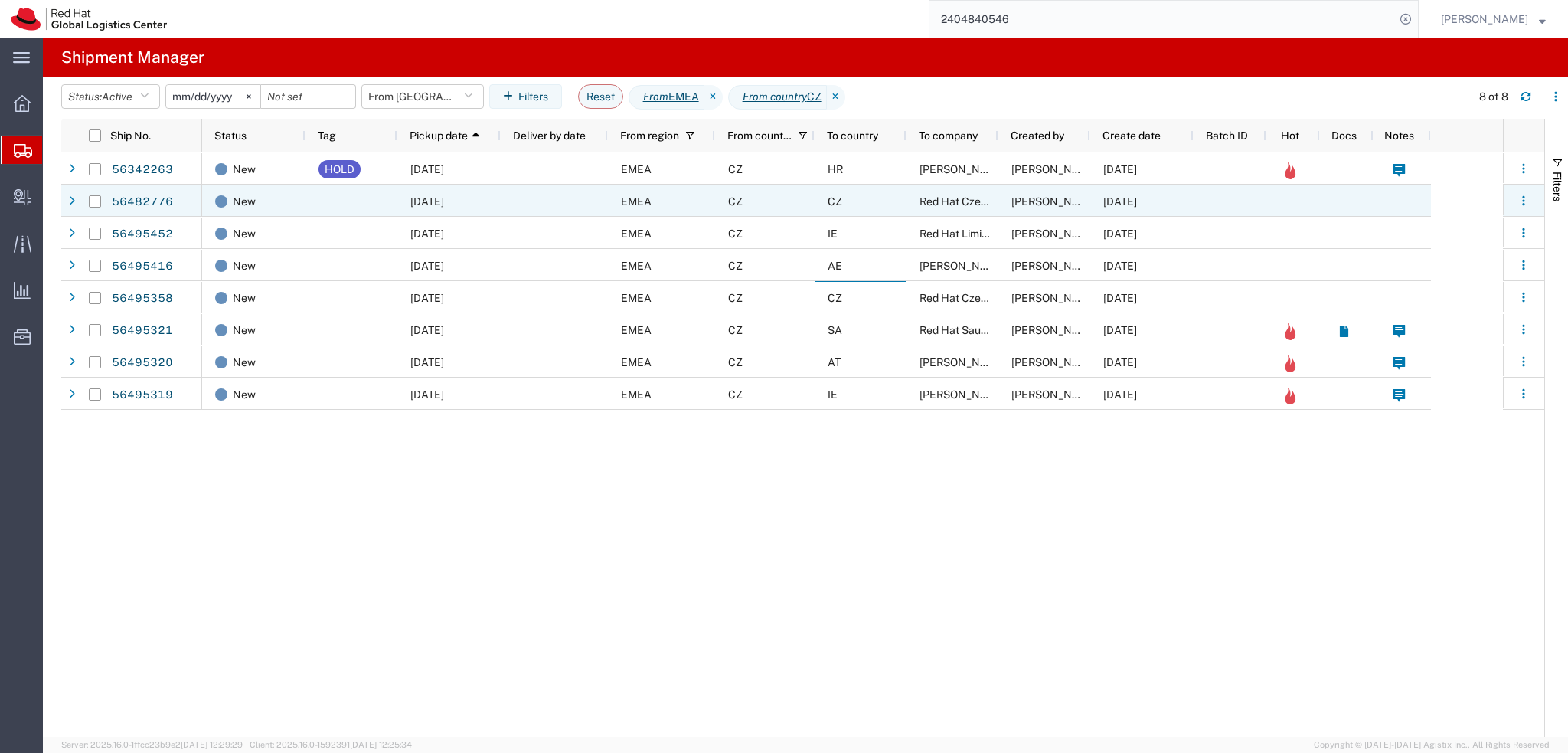
click at [854, 206] on div "CZ" at bounding box center [861, 200] width 92 height 32
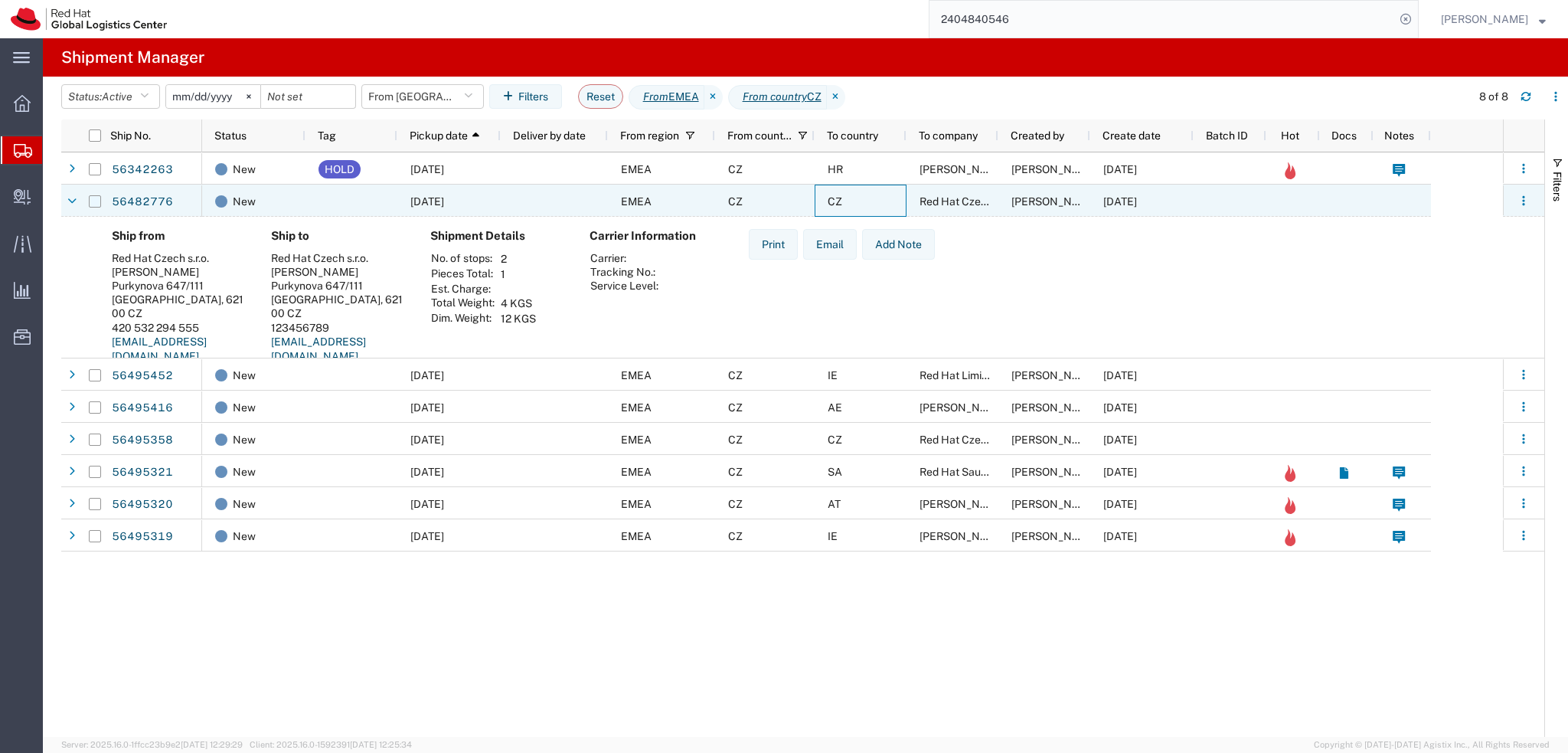
click at [94, 201] on input "Press Space to toggle row selection (unchecked)" at bounding box center [95, 201] width 12 height 12
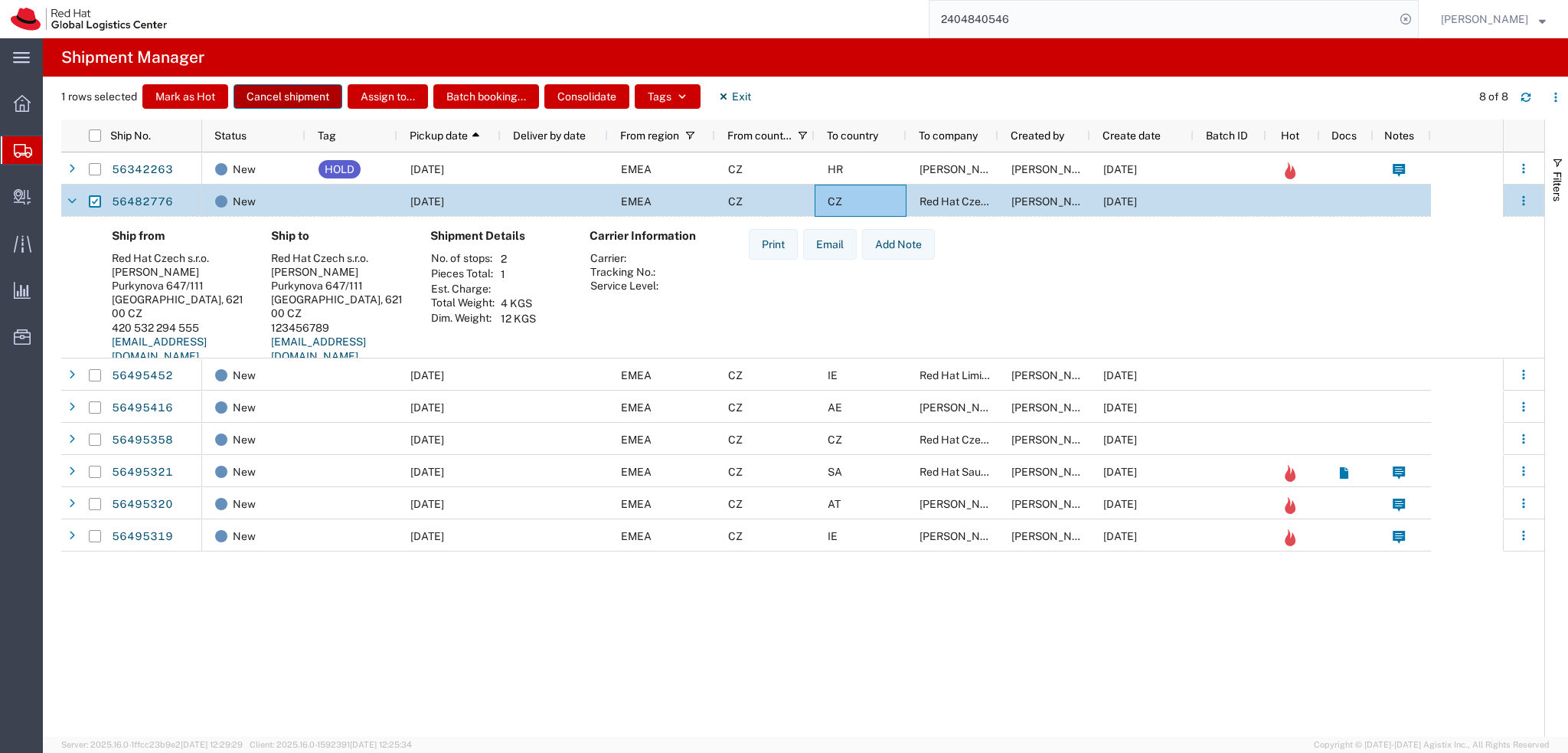
click at [291, 100] on button "Cancel shipment" at bounding box center [287, 96] width 109 height 24
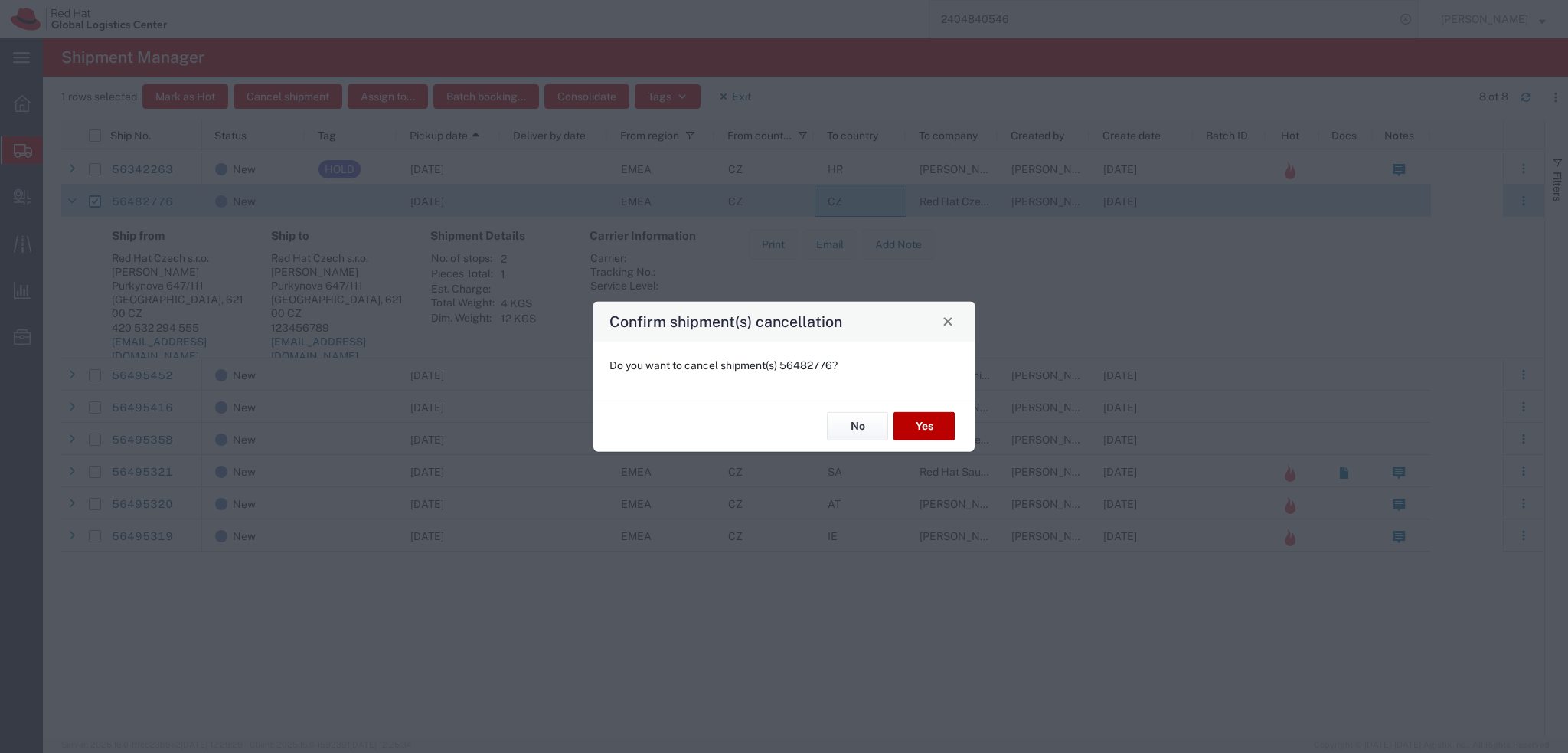
click at [950, 423] on button "Yes" at bounding box center [924, 426] width 61 height 29
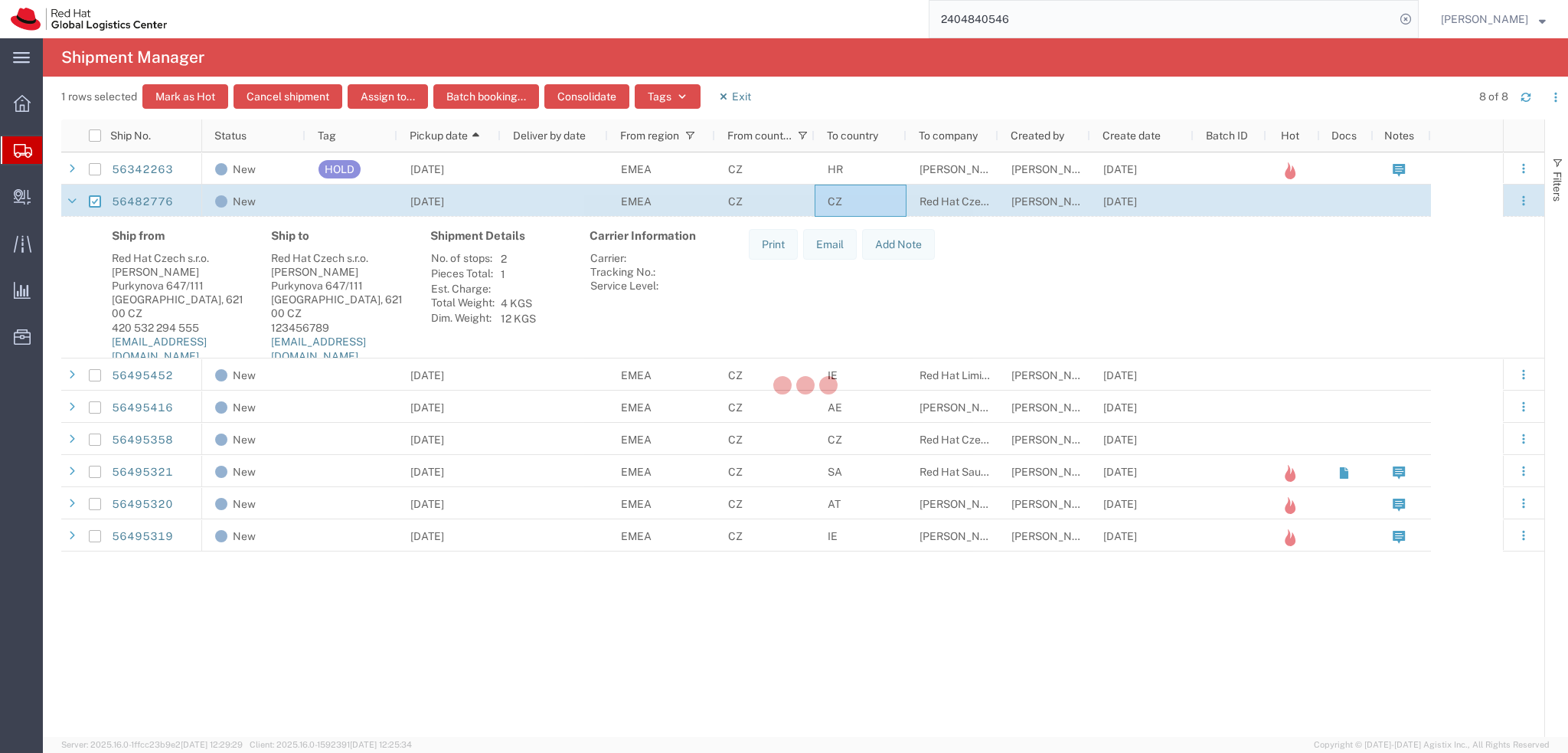
checkbox input "false"
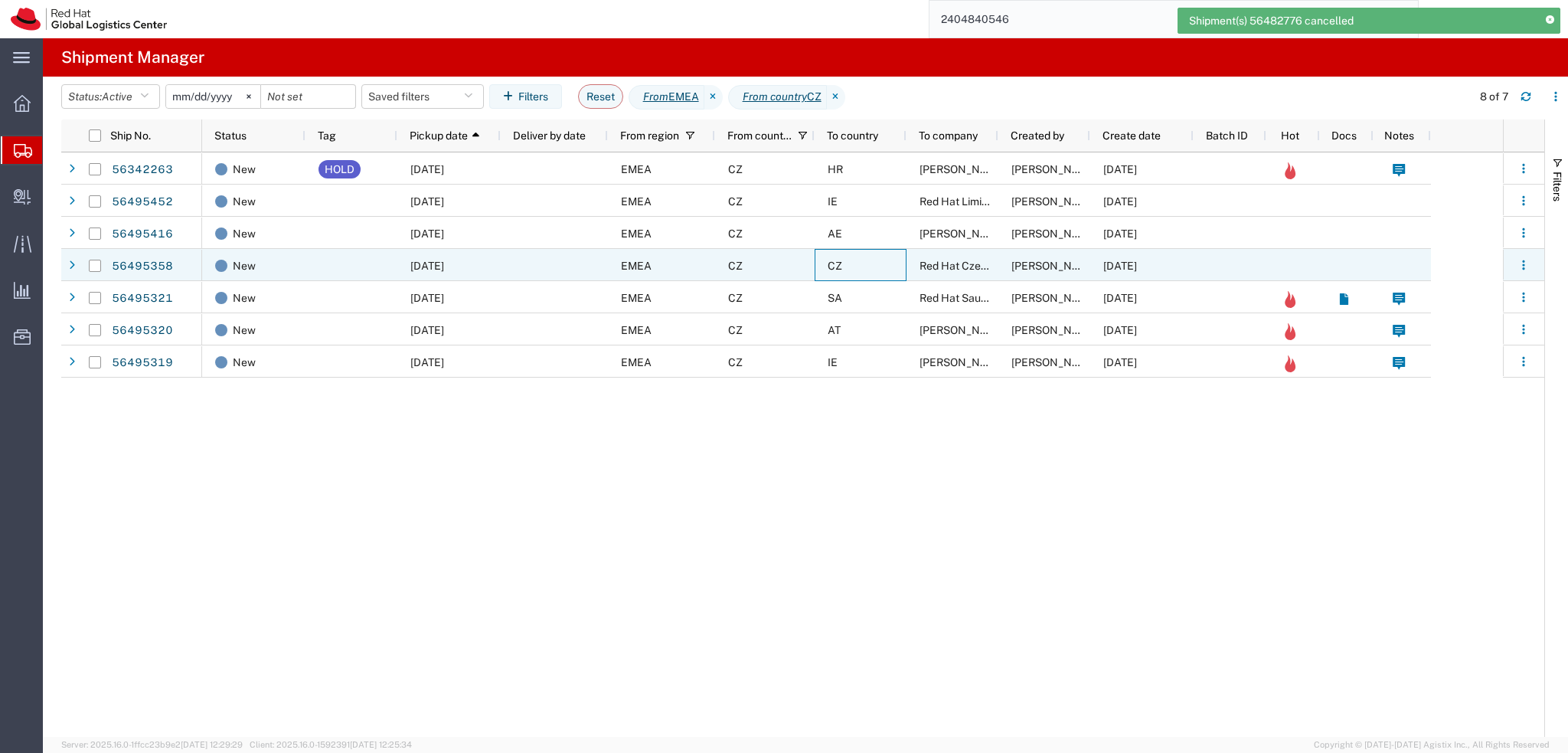
click at [881, 266] on div "CZ" at bounding box center [861, 264] width 92 height 32
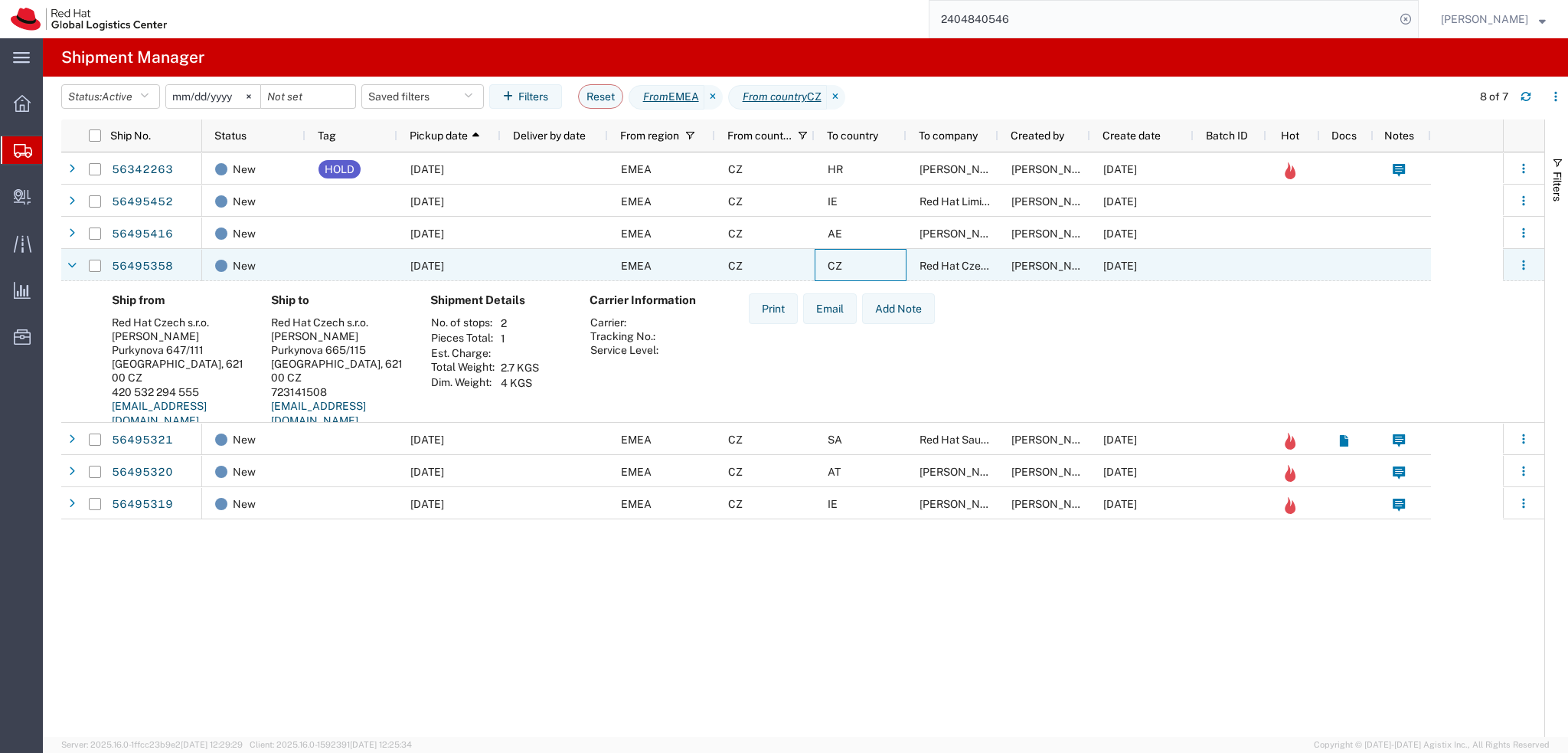
click at [881, 266] on div "CZ" at bounding box center [861, 264] width 92 height 32
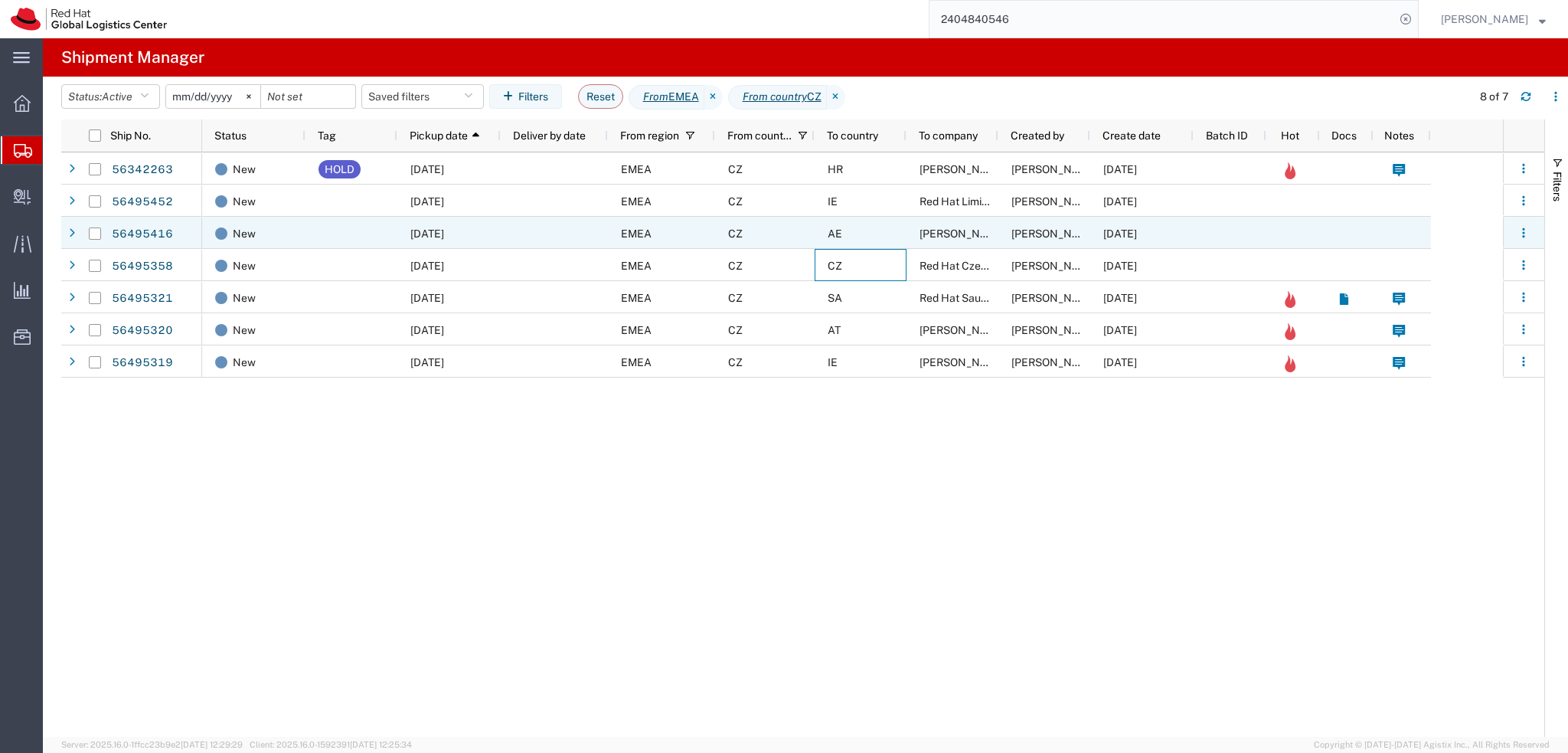
click at [879, 238] on div "AE" at bounding box center [861, 233] width 92 height 32
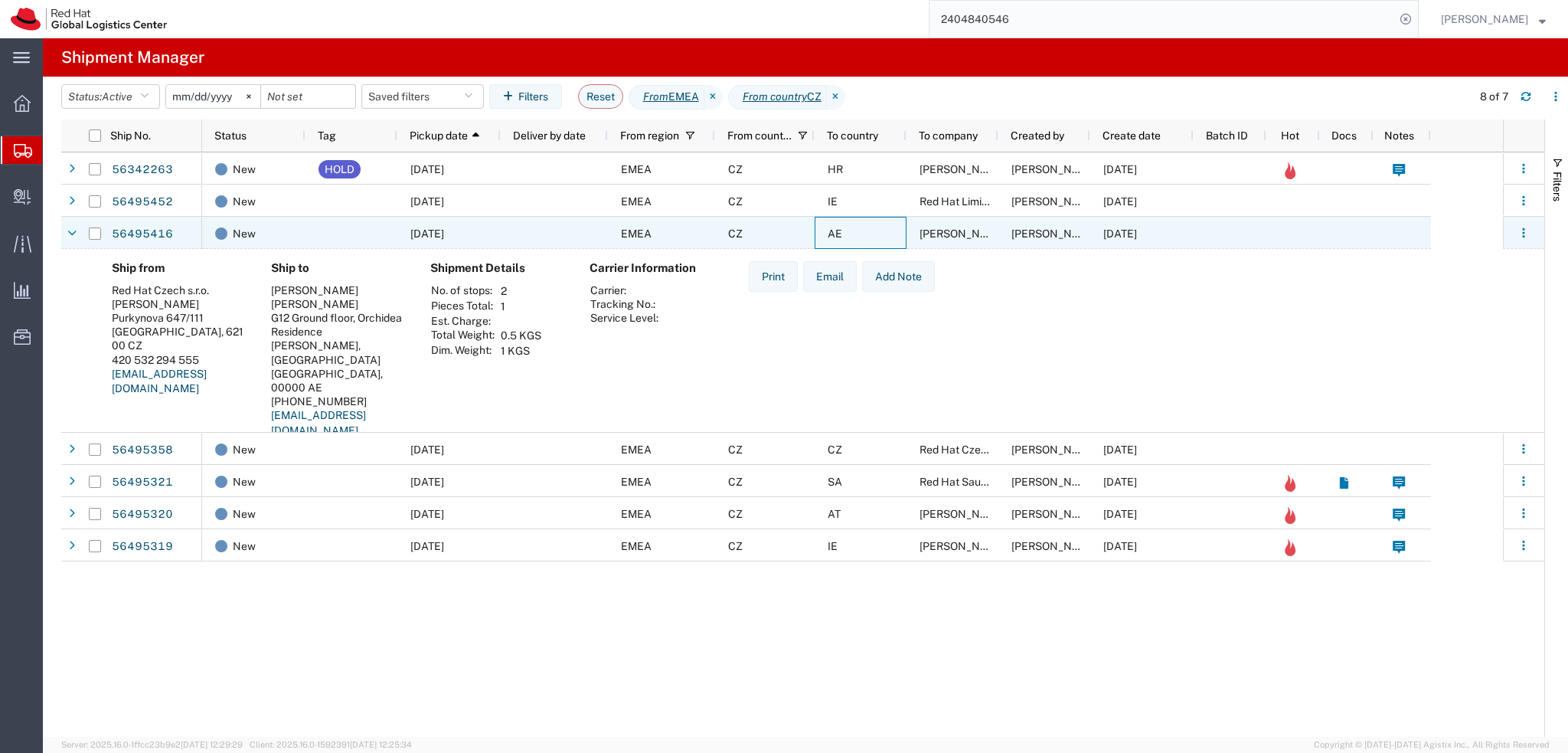
click at [879, 238] on div "AE" at bounding box center [861, 233] width 92 height 32
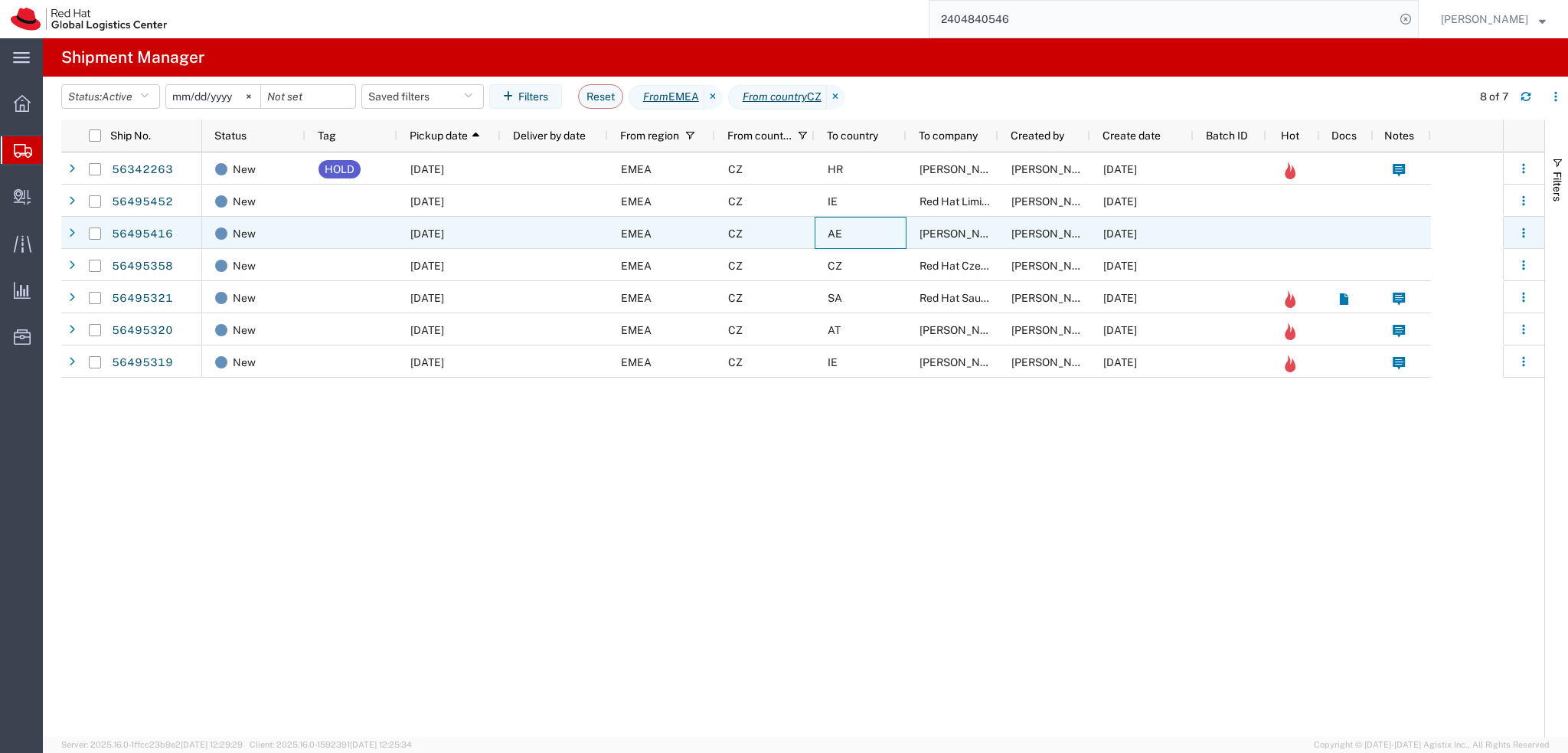
click at [879, 238] on div "AE" at bounding box center [861, 233] width 92 height 32
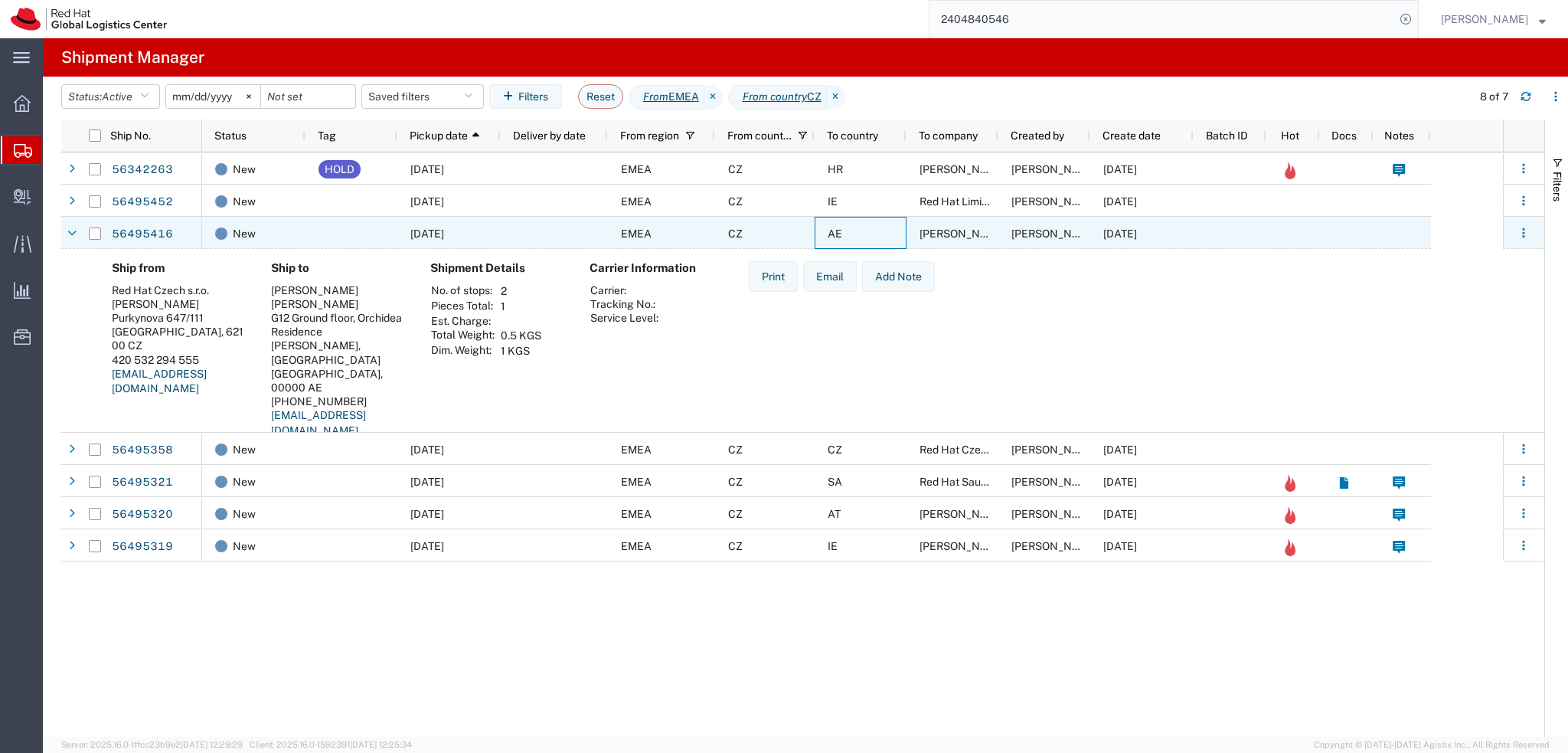
click at [879, 238] on div "AE" at bounding box center [861, 233] width 92 height 32
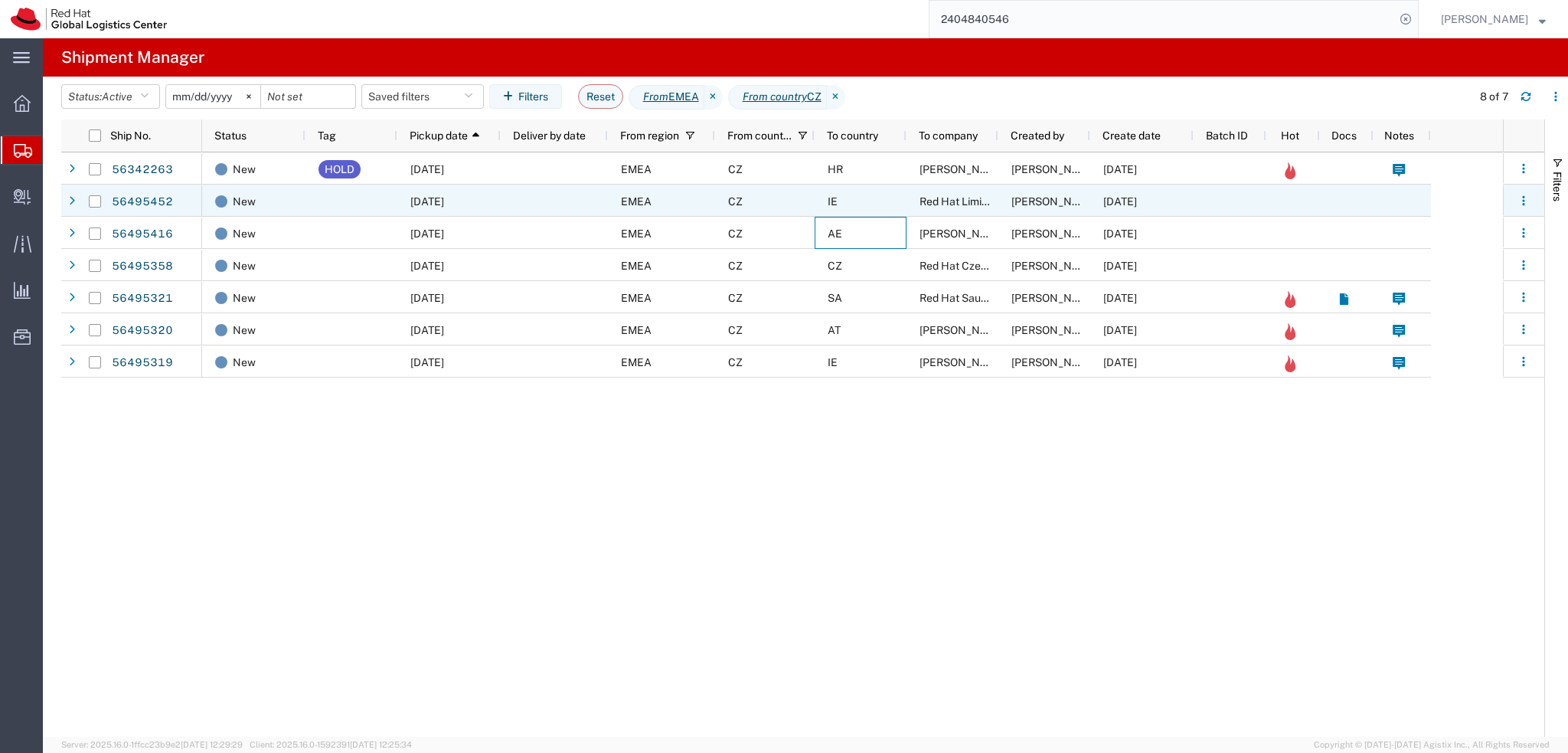
click at [864, 202] on div "IE" at bounding box center [861, 200] width 92 height 32
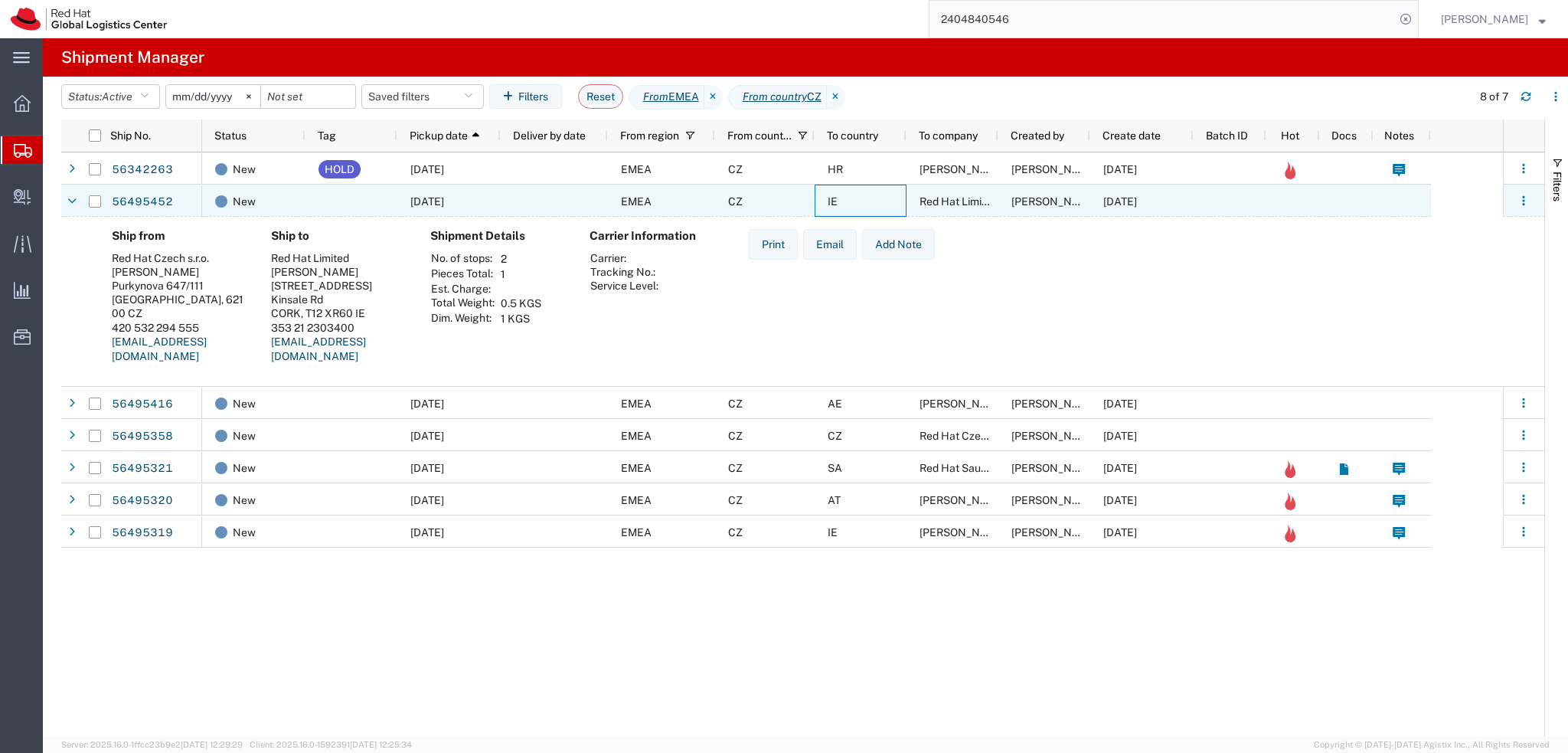
click at [864, 202] on div "IE" at bounding box center [861, 200] width 92 height 32
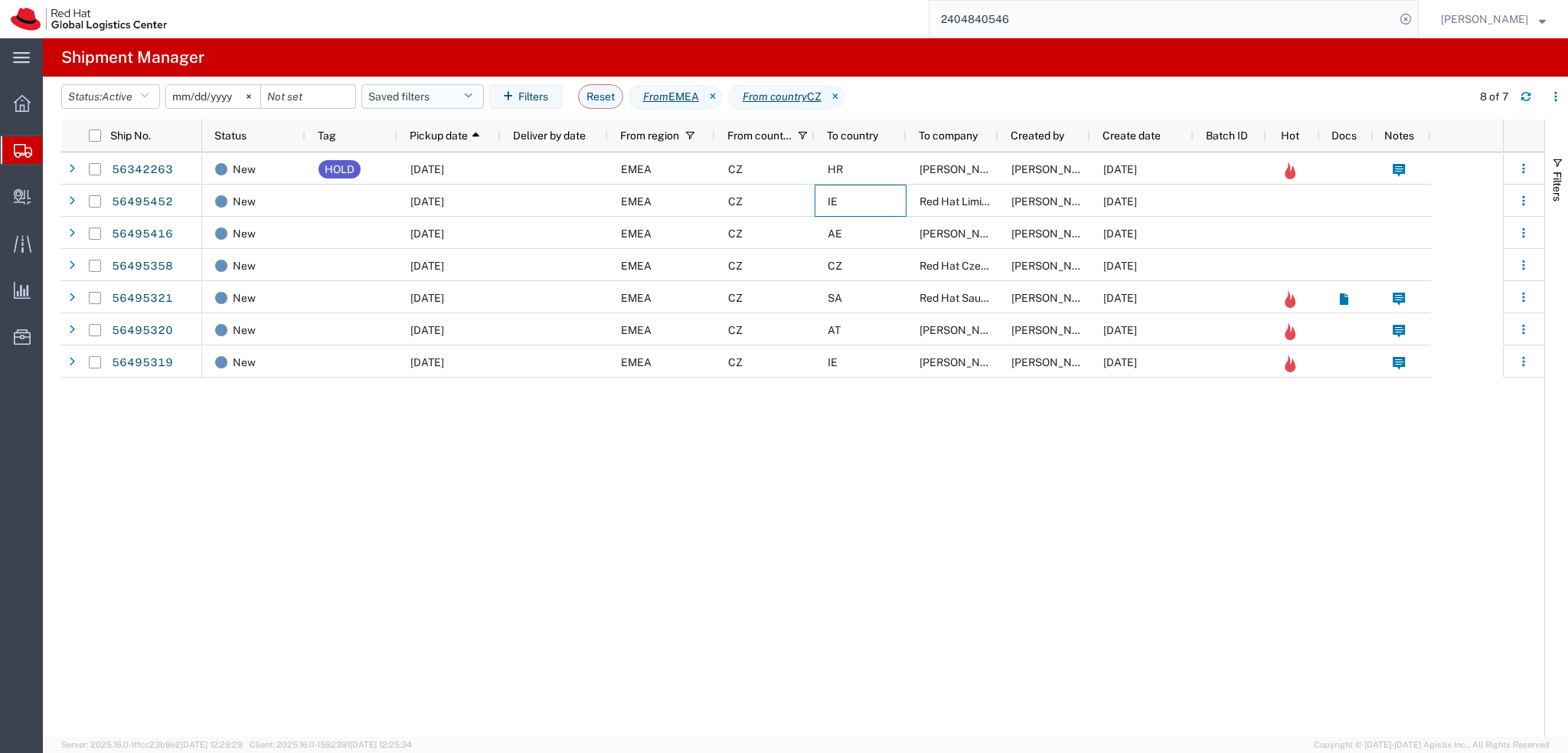
click at [385, 94] on button "Saved filters" at bounding box center [423, 96] width 122 height 24
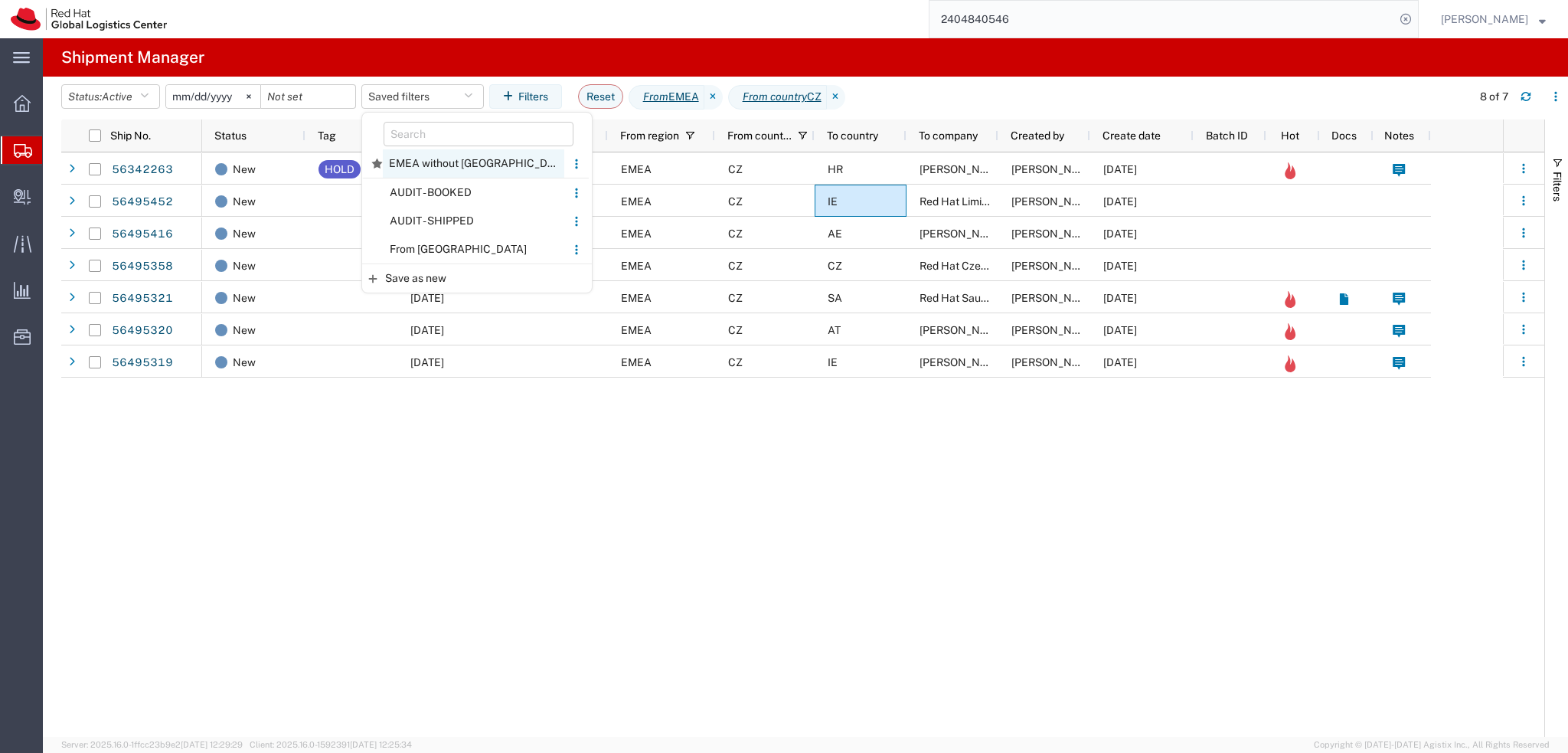
click at [496, 162] on span "EMEA without Brno" at bounding box center [473, 163] width 181 height 29
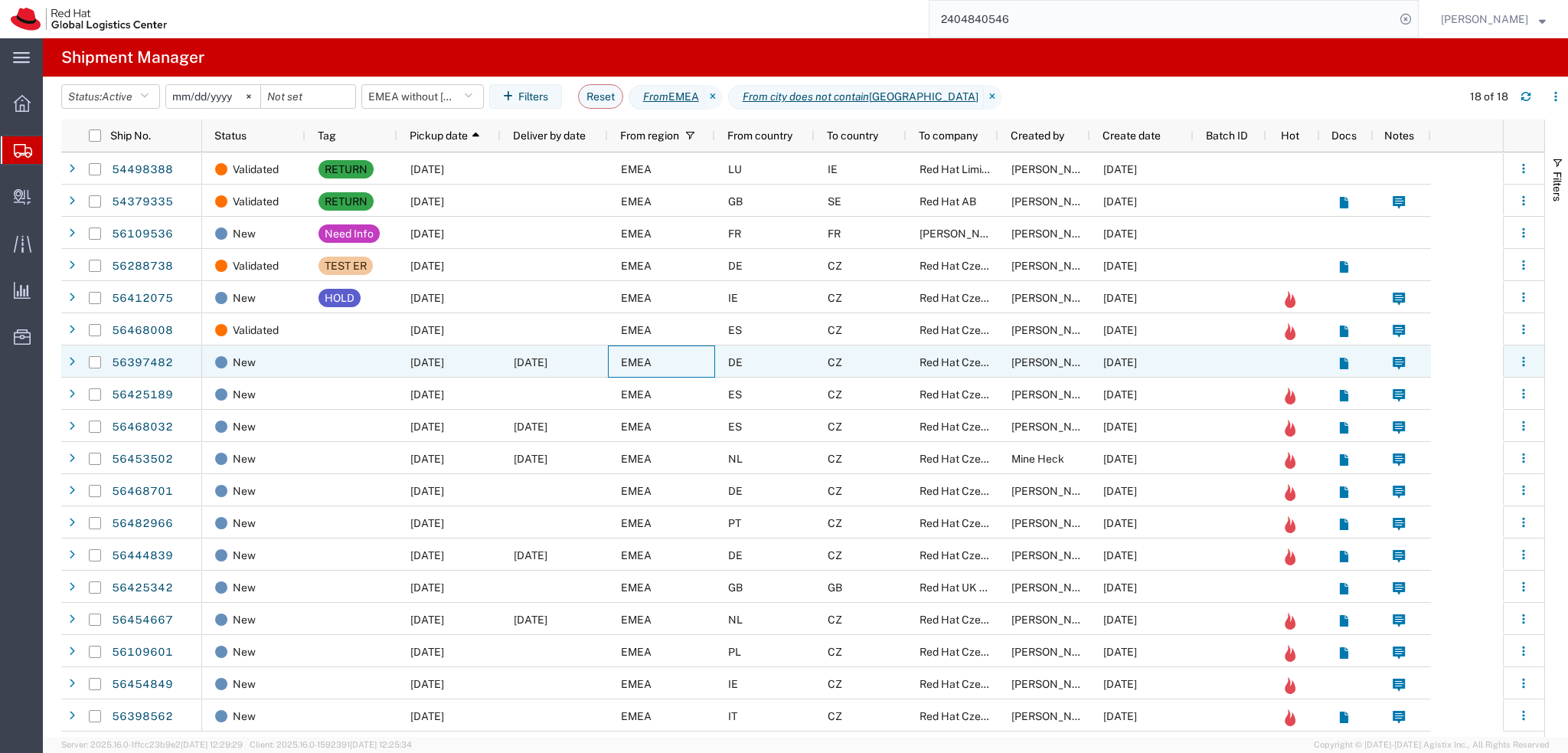
click at [680, 365] on div "EMEA" at bounding box center [661, 361] width 107 height 32
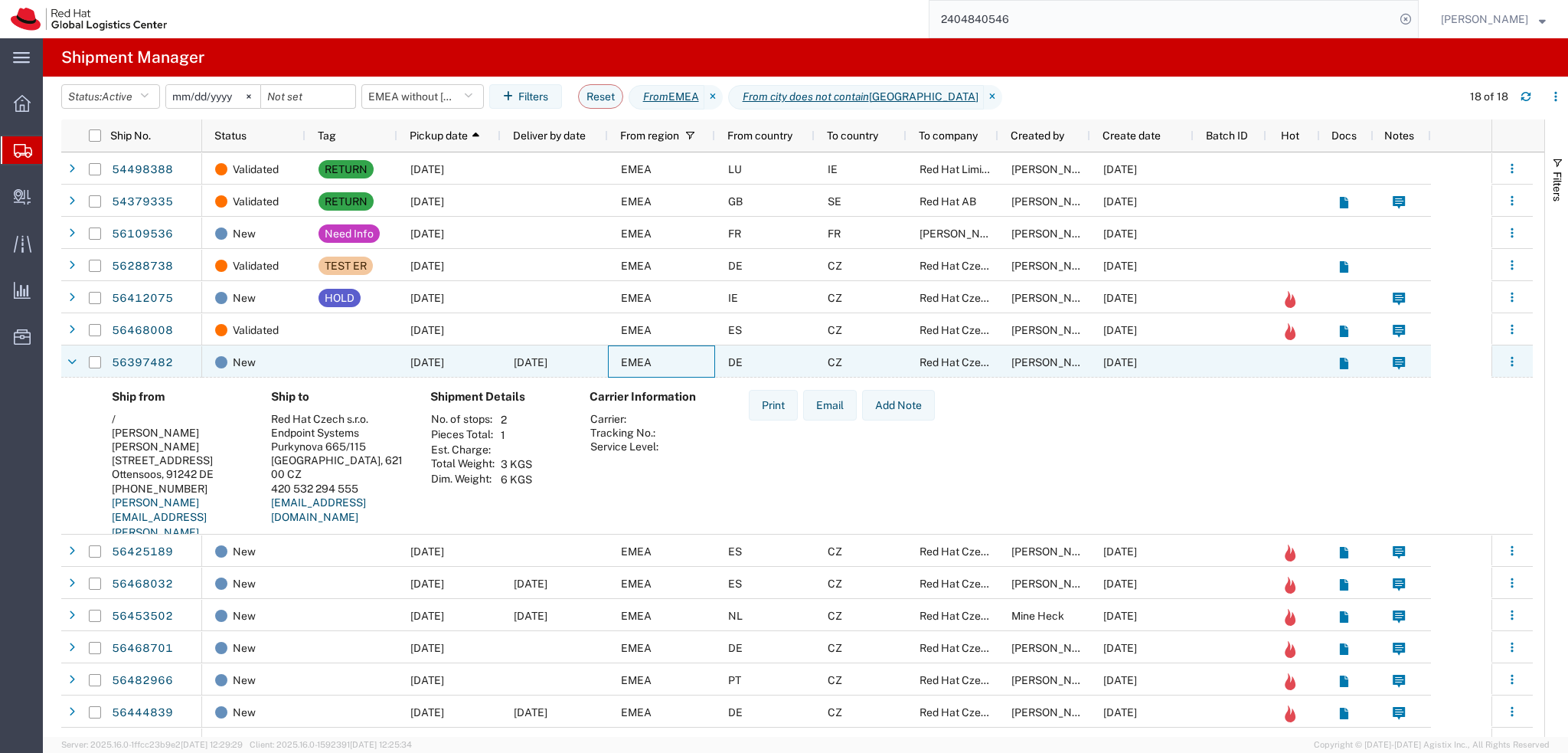
click at [680, 365] on div "EMEA" at bounding box center [661, 361] width 107 height 32
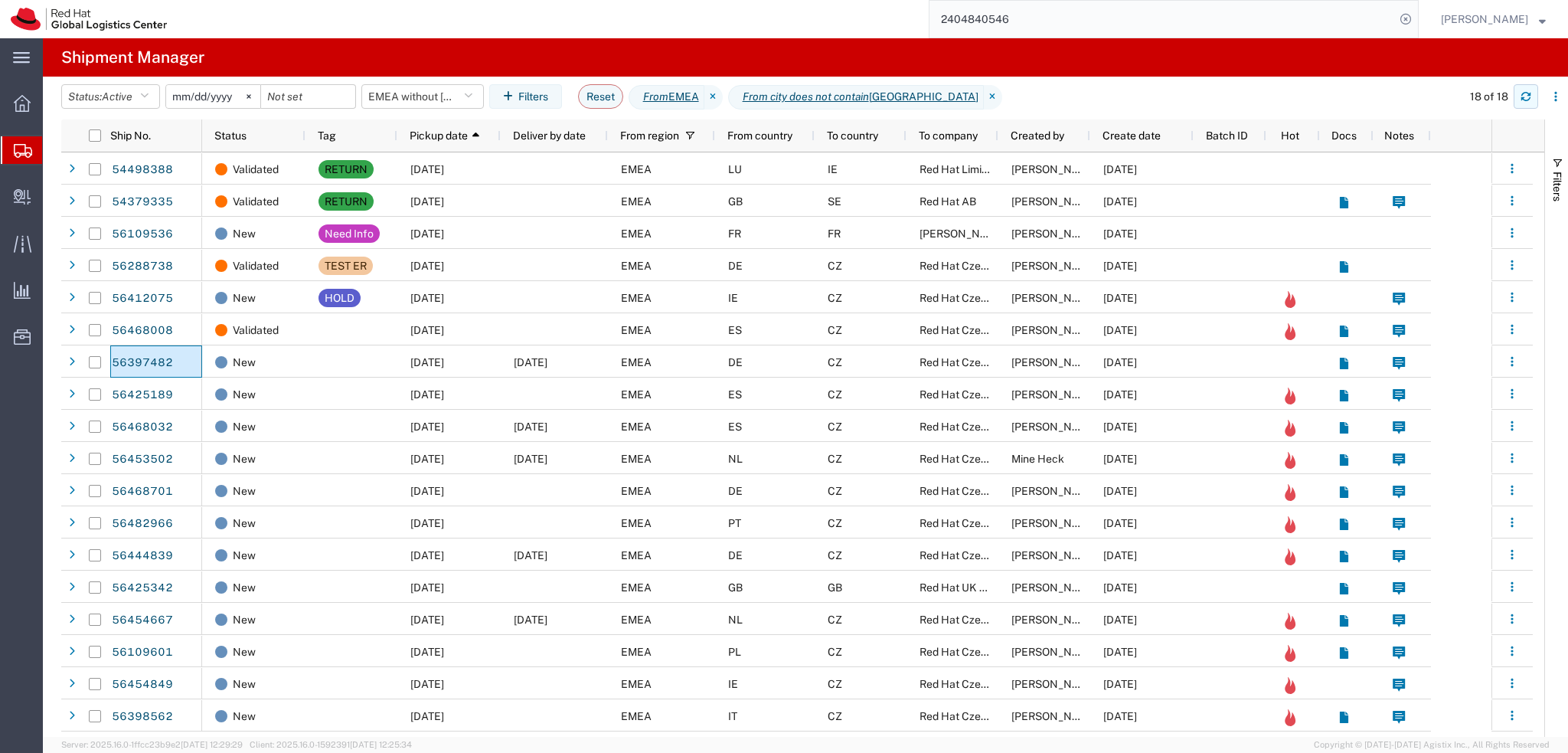
click at [1526, 96] on icon "button" at bounding box center [1526, 96] width 11 height 11
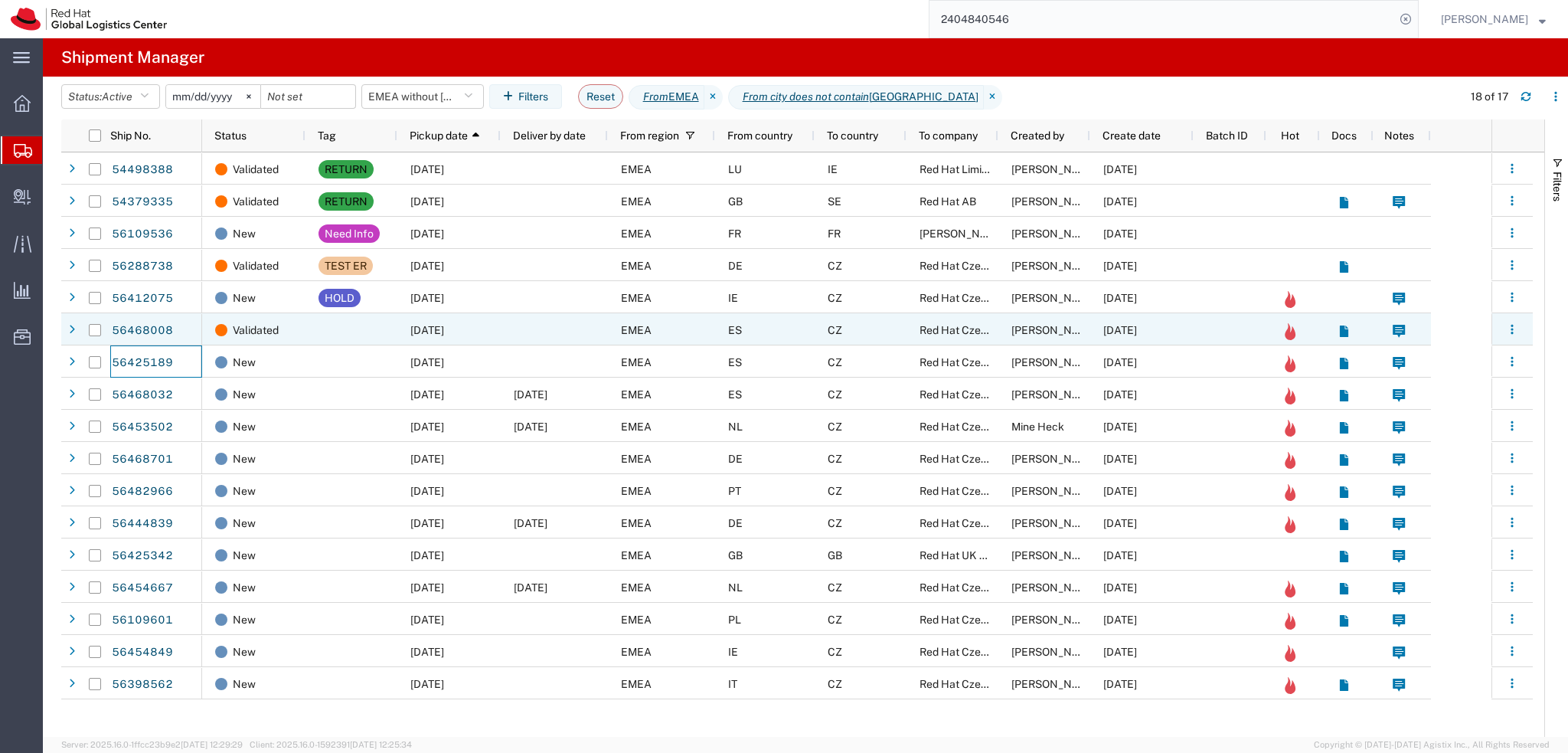
click at [543, 327] on div at bounding box center [554, 329] width 107 height 32
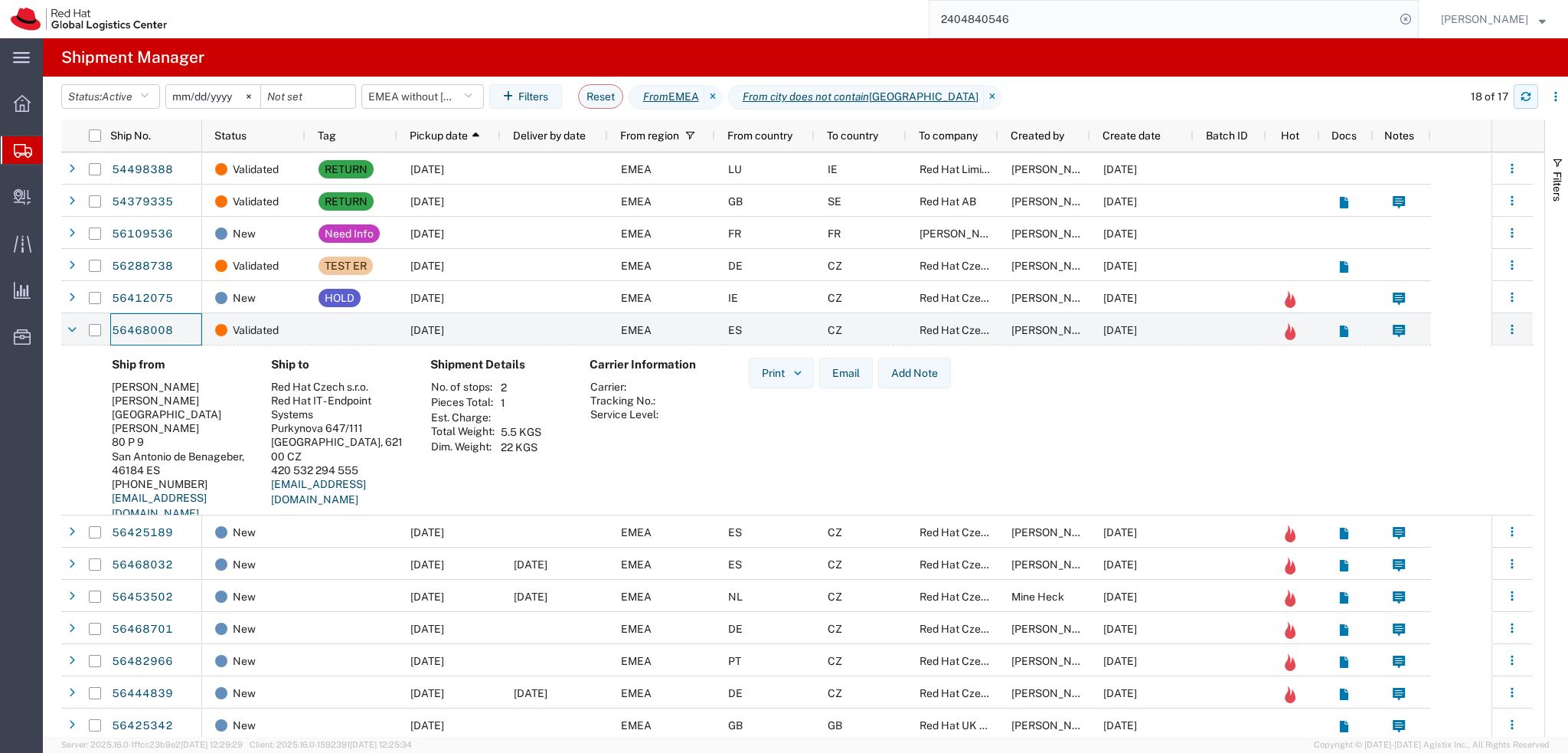
click at [1536, 97] on button "button" at bounding box center [1526, 96] width 24 height 24
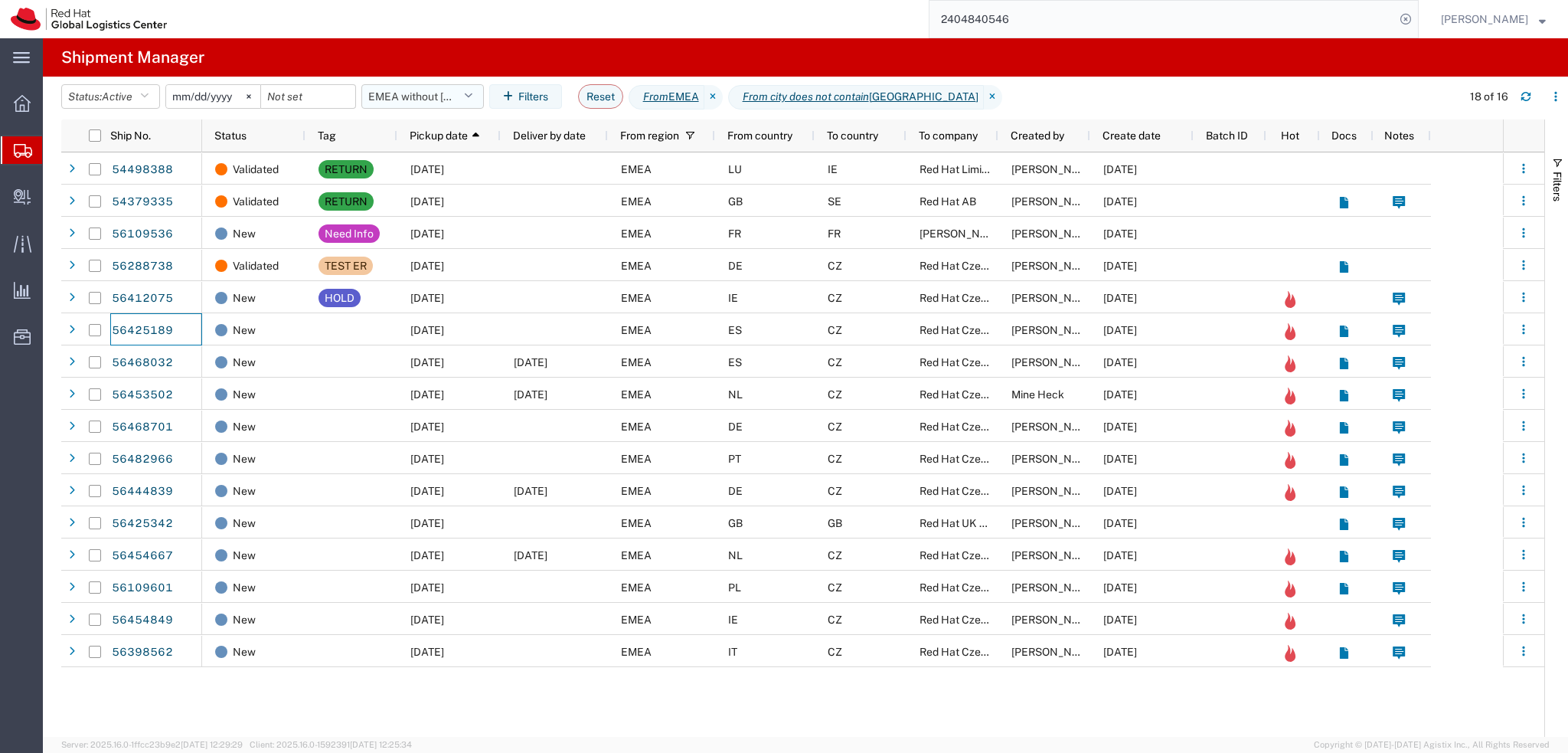
click at [430, 92] on button "EMEA without Brno" at bounding box center [423, 96] width 122 height 24
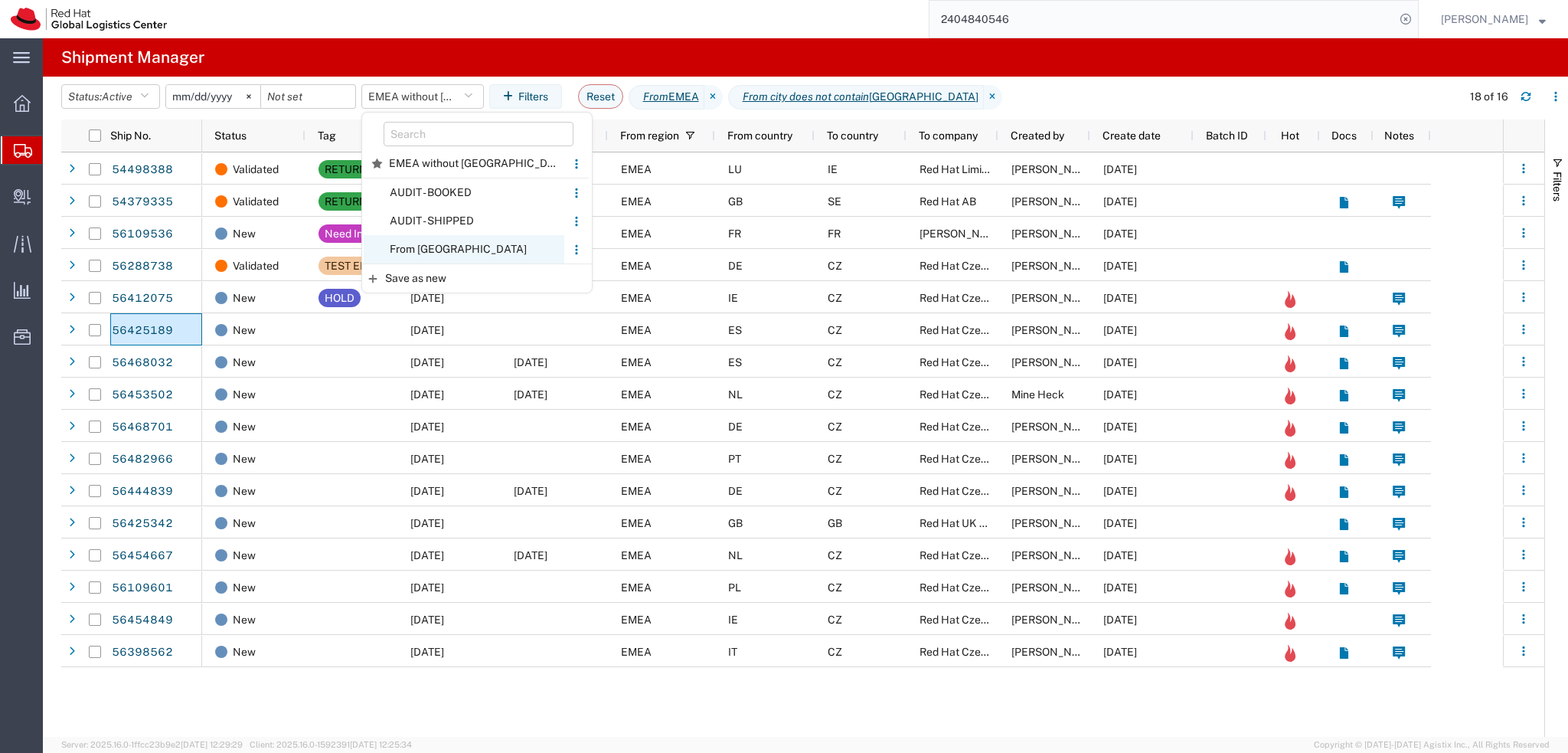
click at [483, 254] on span "From CZ" at bounding box center [464, 249] width 201 height 29
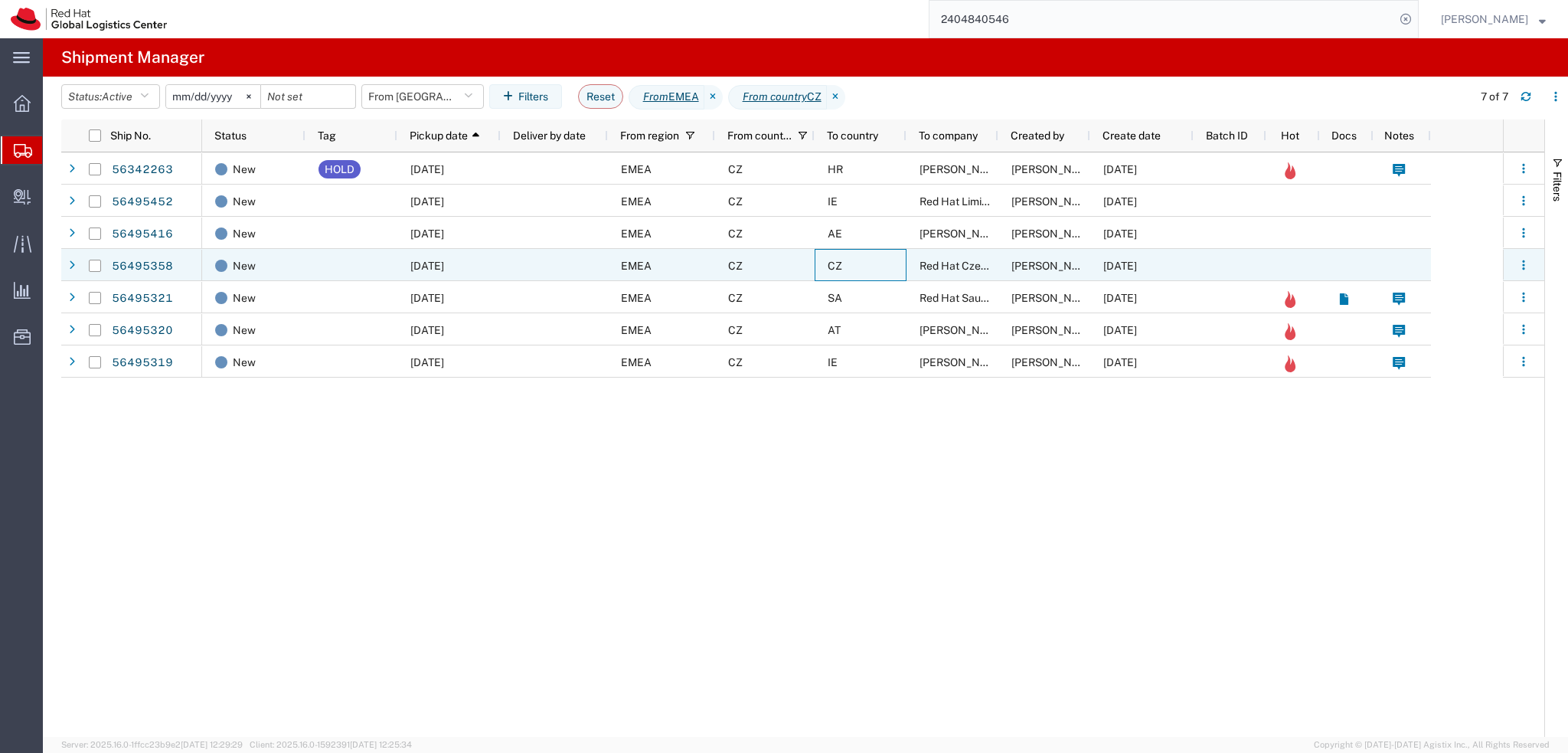
click at [868, 263] on div "CZ" at bounding box center [861, 264] width 92 height 32
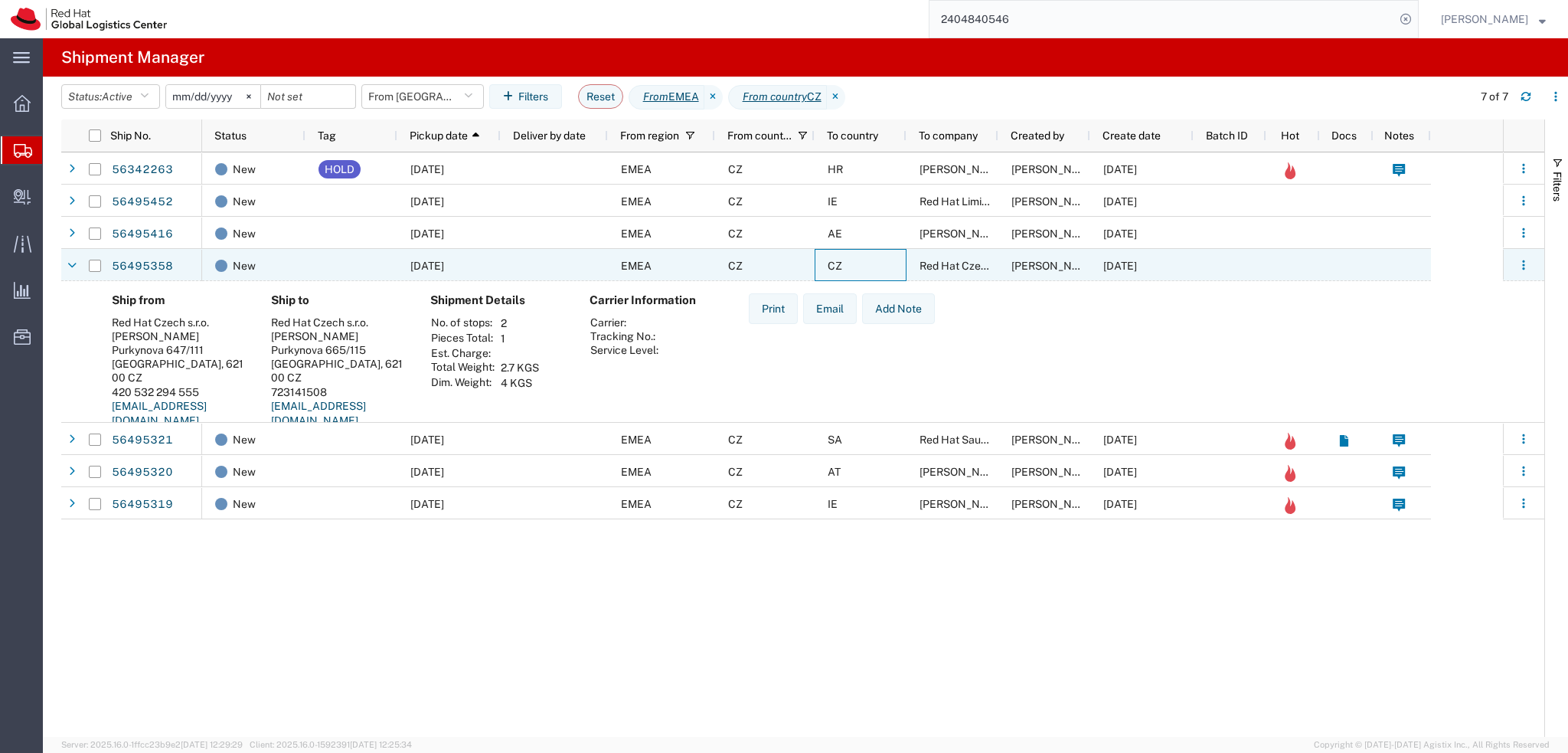
click at [868, 263] on div "CZ" at bounding box center [861, 264] width 92 height 32
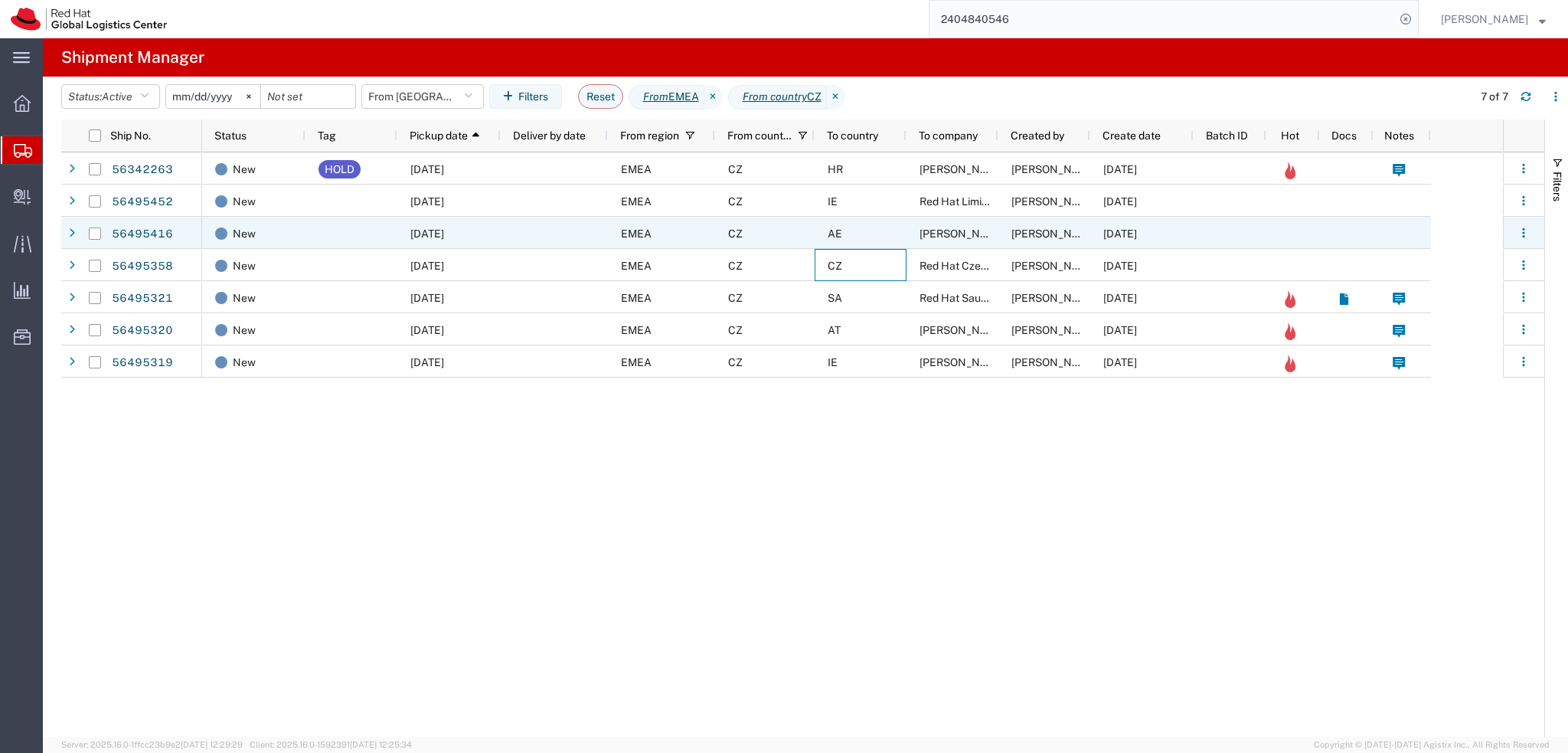
click at [871, 237] on div "AE" at bounding box center [861, 233] width 92 height 32
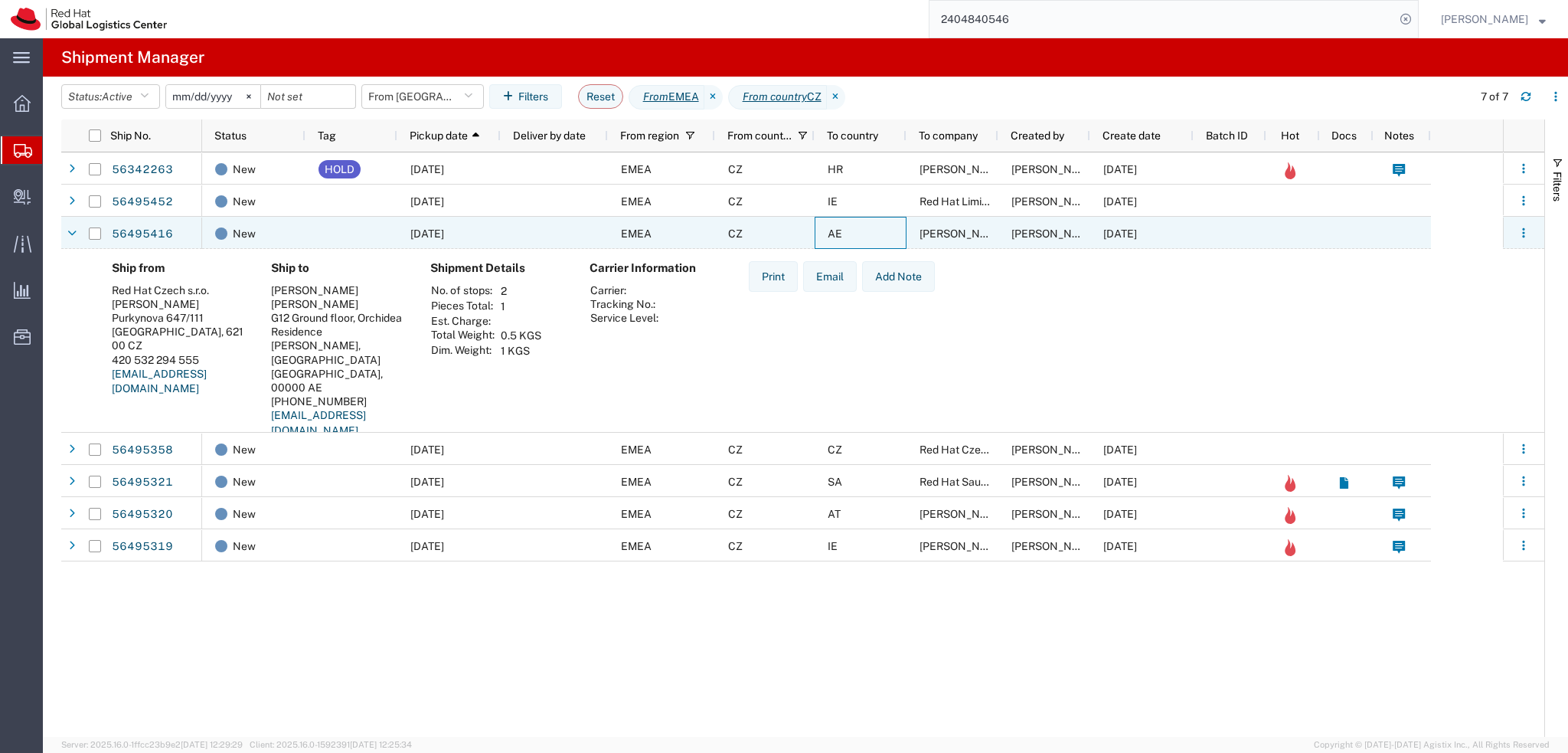
click at [871, 237] on div "AE" at bounding box center [861, 233] width 92 height 32
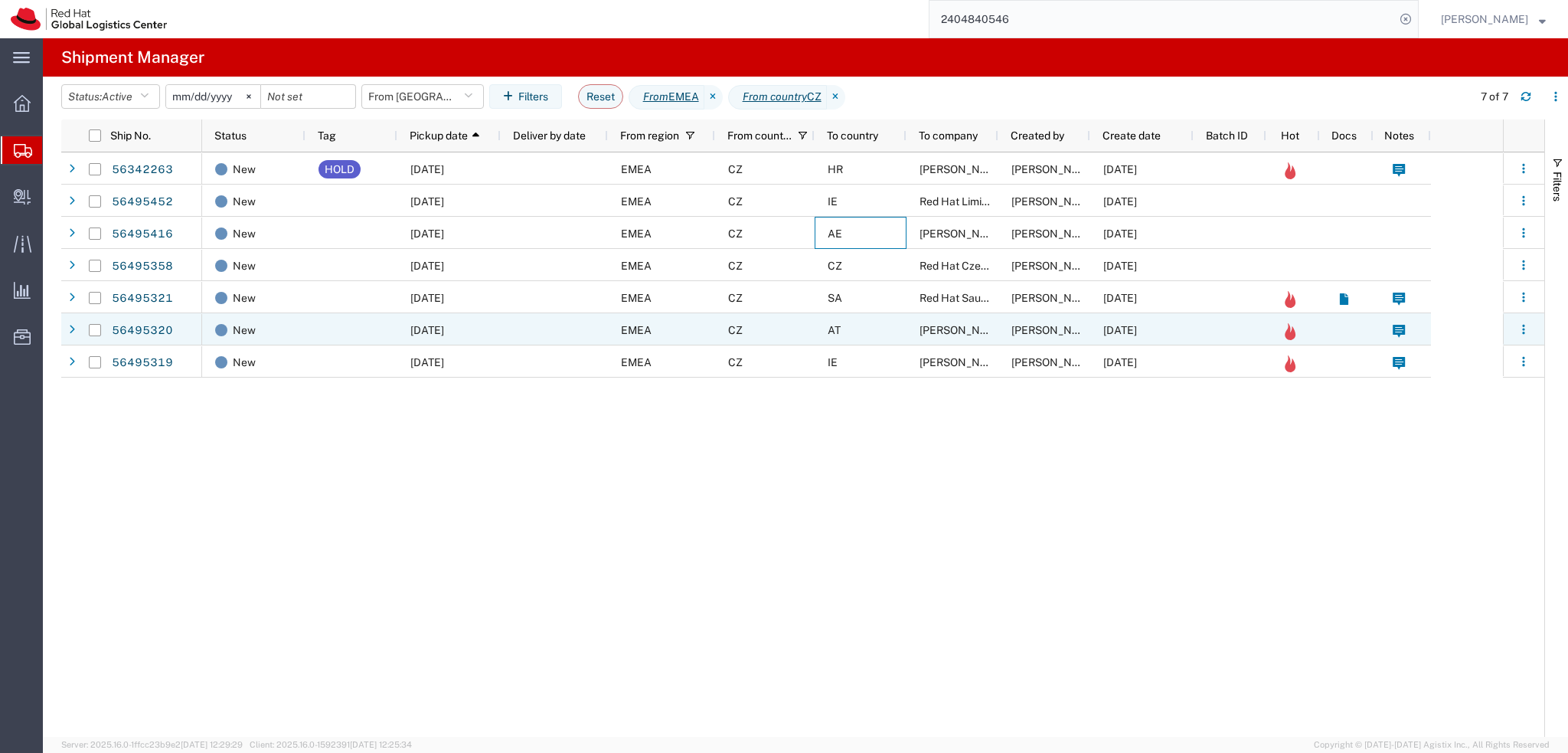
click at [875, 334] on div "AT" at bounding box center [861, 329] width 92 height 32
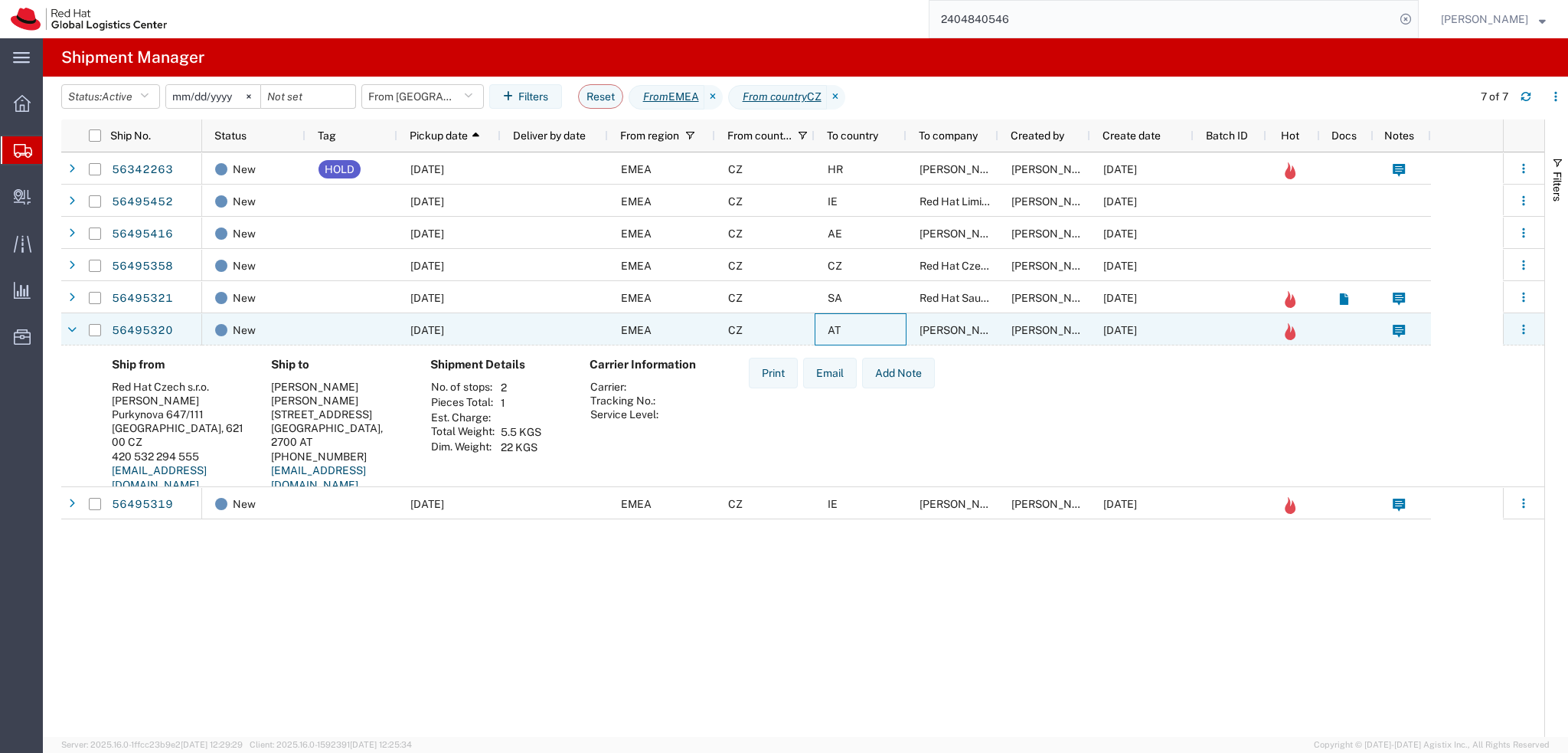
click at [875, 335] on div "AT" at bounding box center [861, 329] width 92 height 32
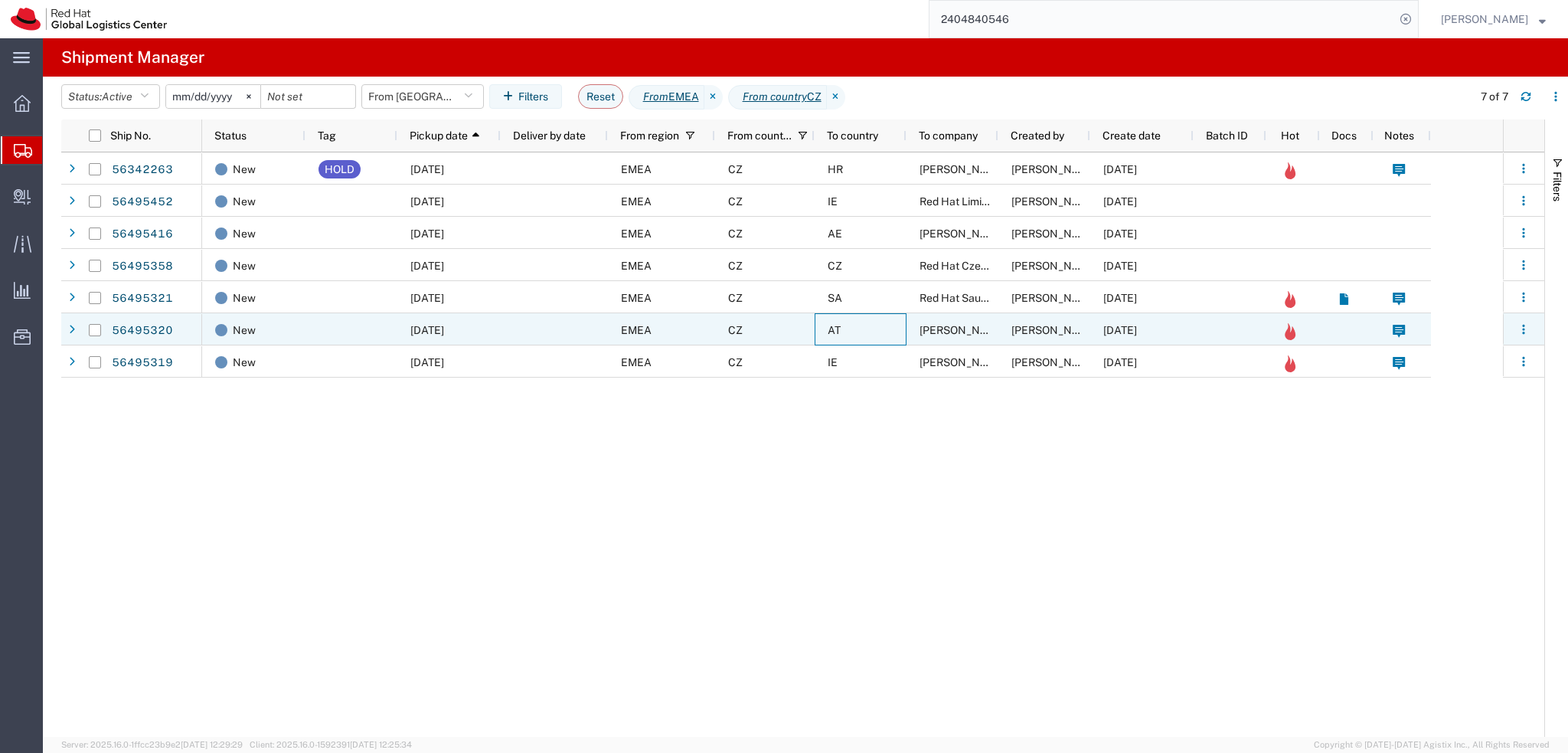
click at [875, 335] on div "AT" at bounding box center [861, 329] width 92 height 32
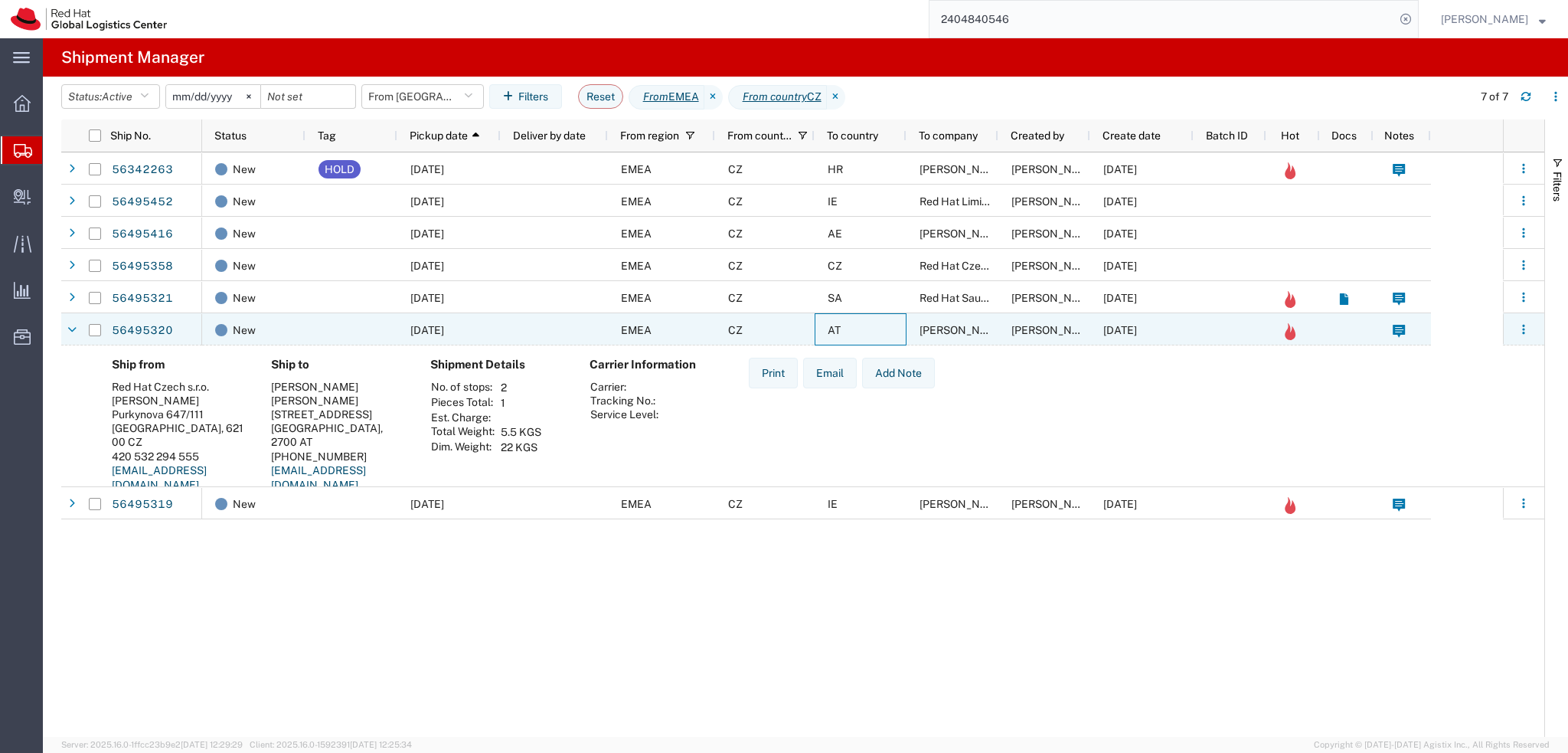
click at [875, 335] on div "AT" at bounding box center [861, 329] width 92 height 32
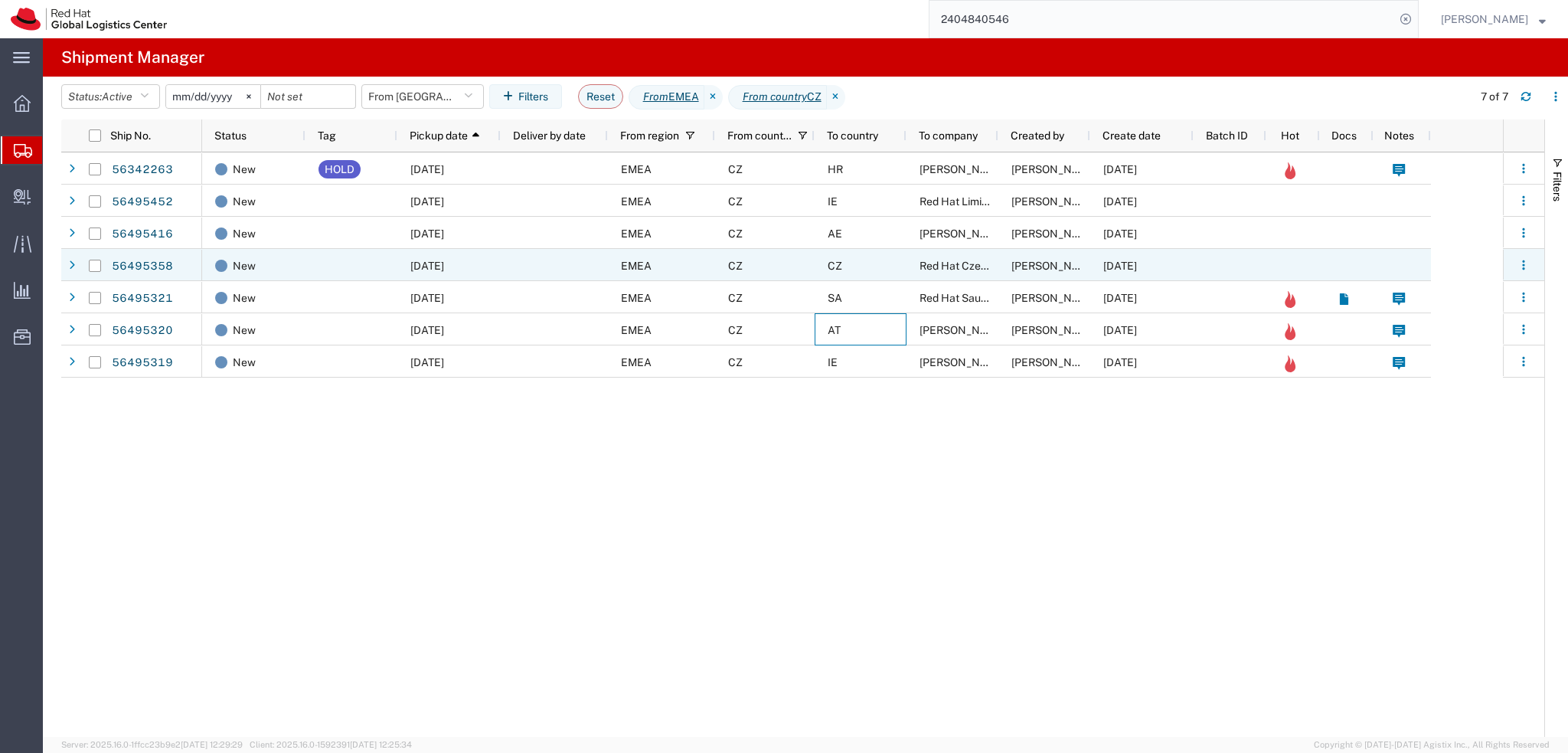
click at [883, 263] on div "CZ" at bounding box center [861, 264] width 92 height 32
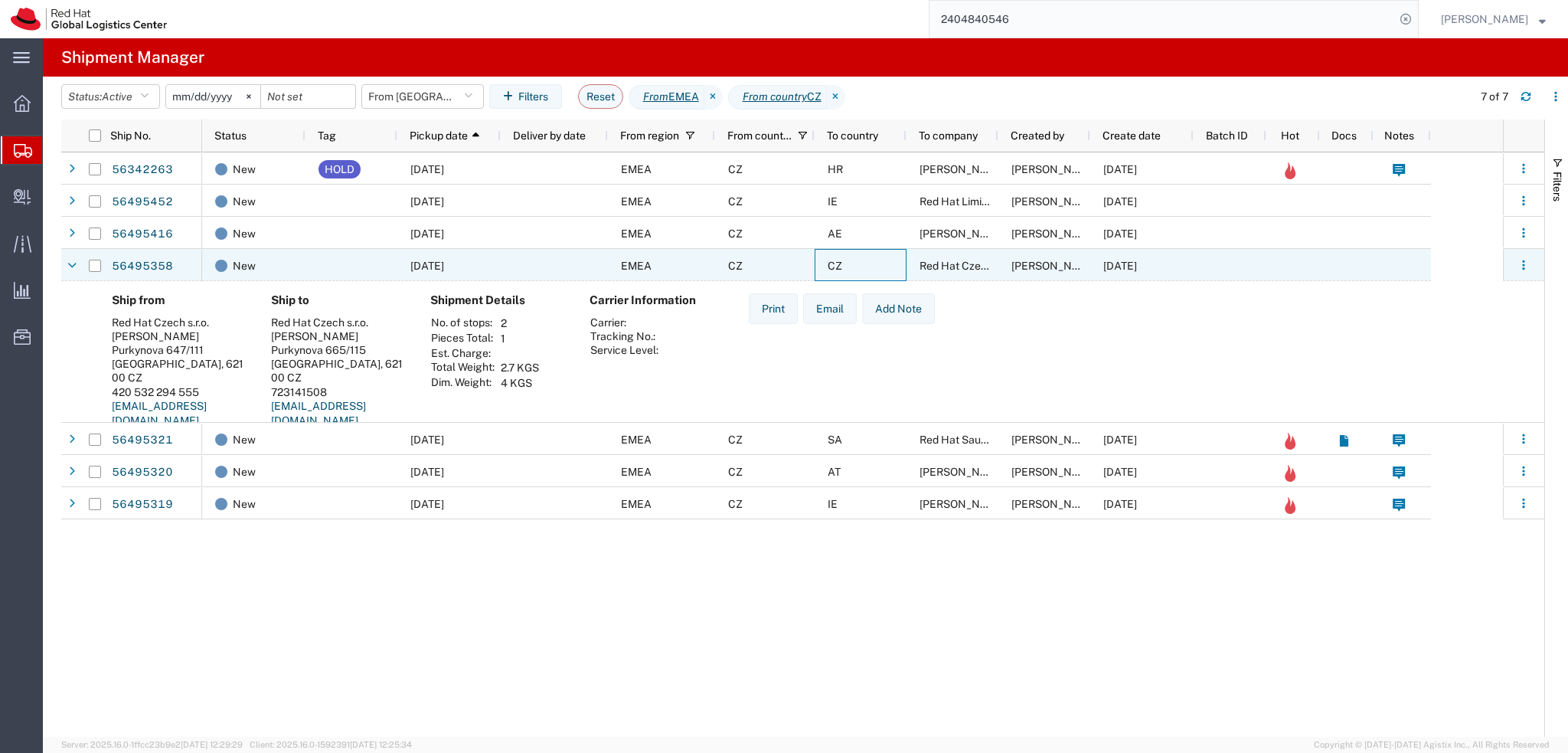
click at [883, 263] on div "CZ" at bounding box center [861, 264] width 92 height 32
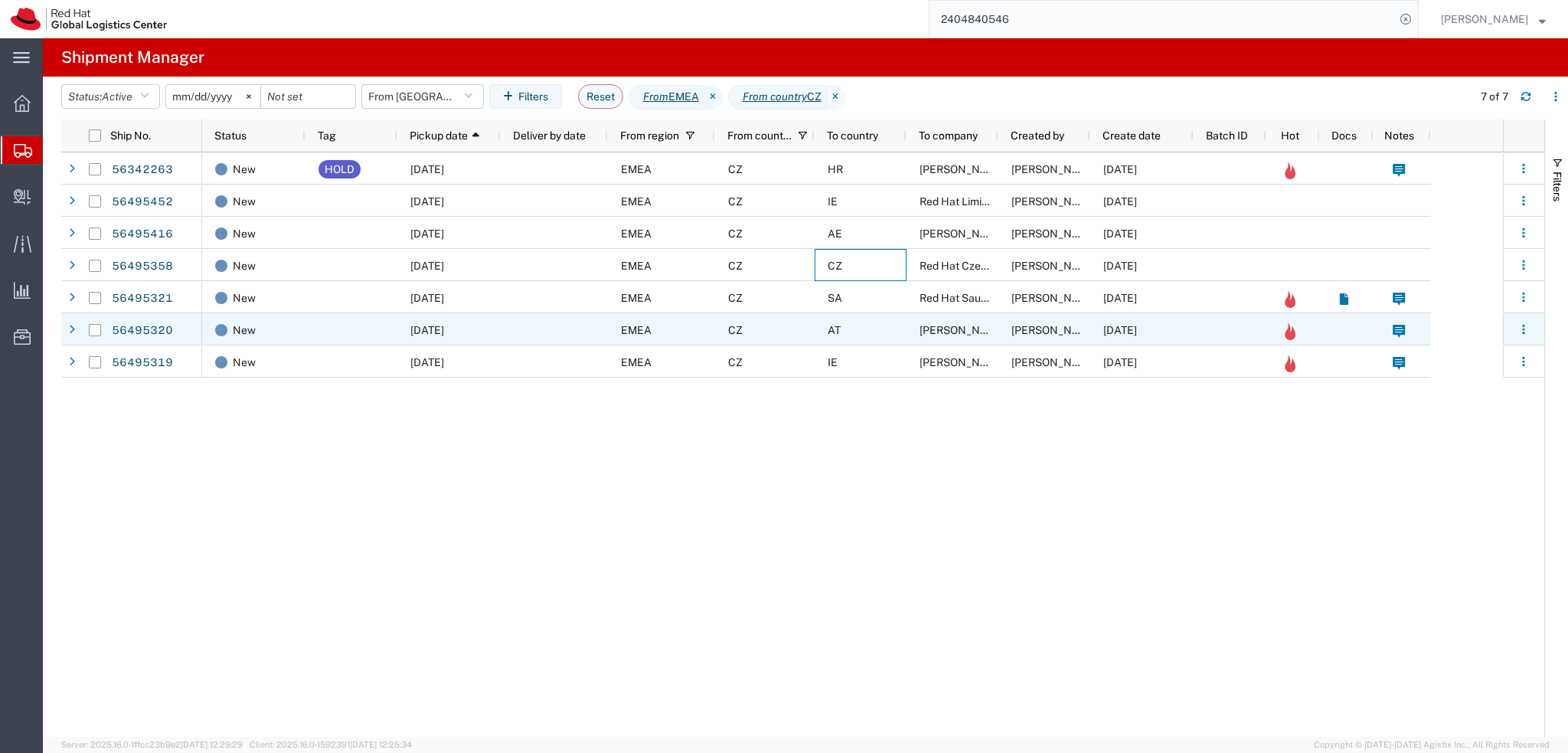
click at [875, 330] on div "AT" at bounding box center [861, 329] width 92 height 32
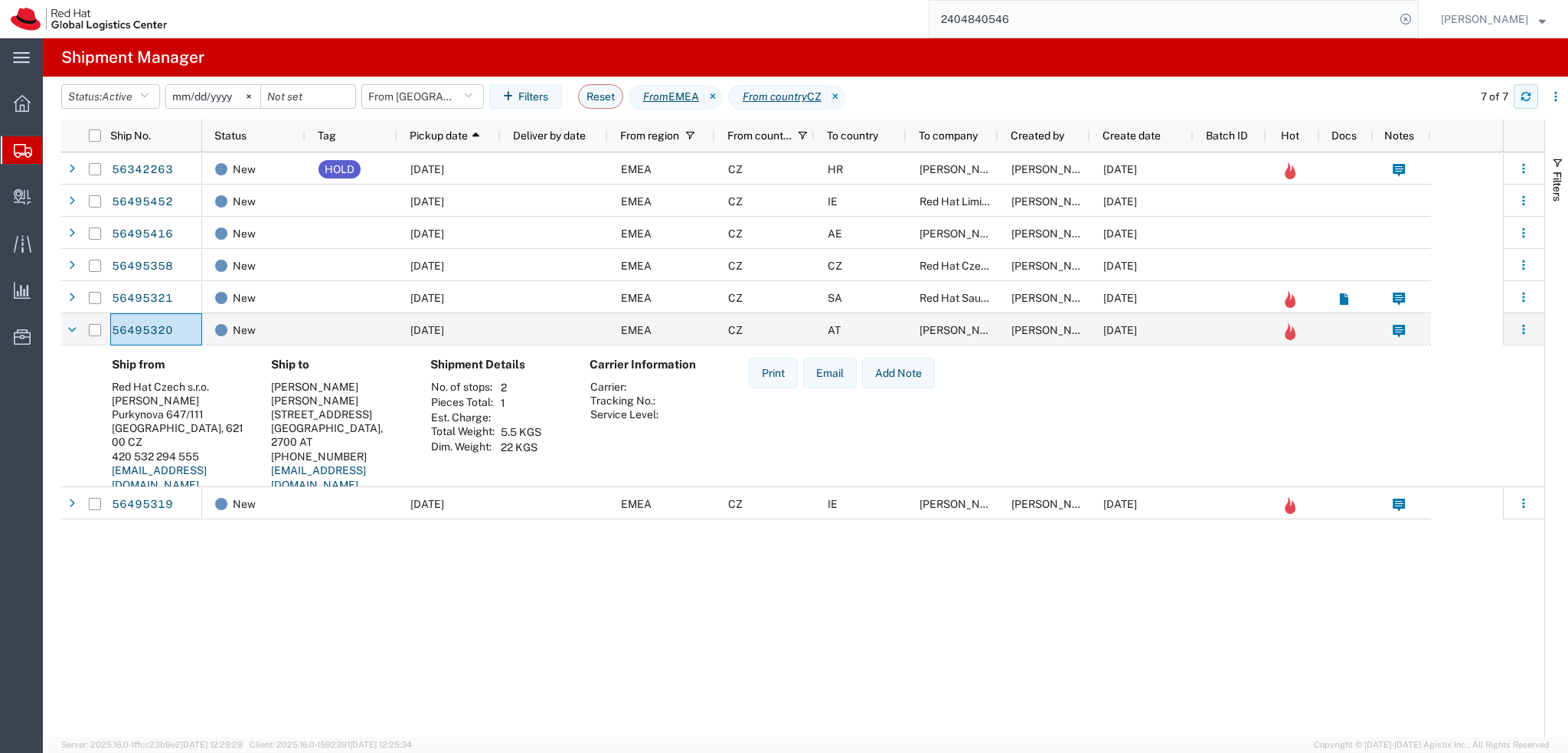
click at [1515, 94] on button "button" at bounding box center [1526, 96] width 24 height 24
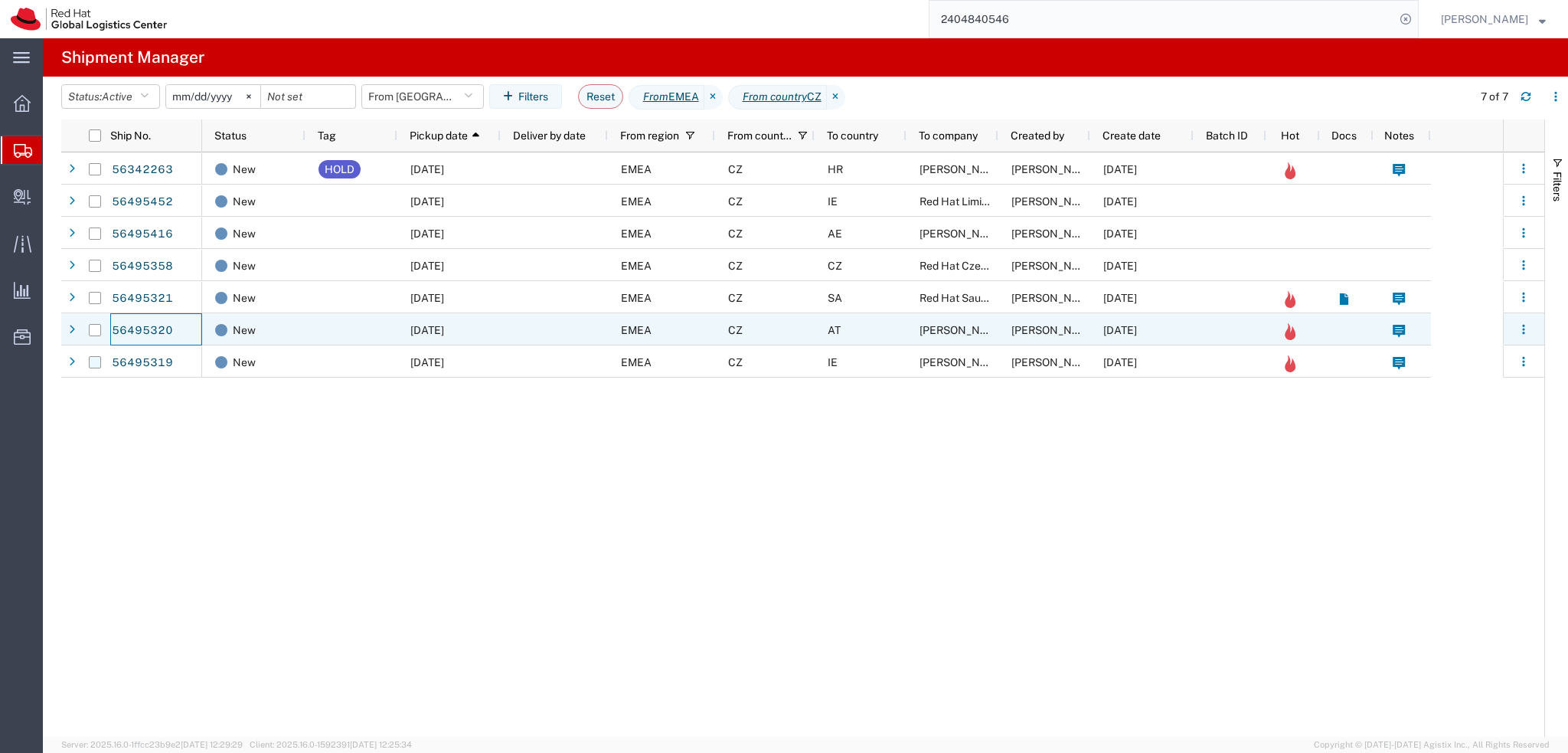
drag, startPoint x: 92, startPoint y: 331, endPoint x: 97, endPoint y: 361, distance: 30.4
click at [92, 331] on input "Press Space to toggle row selection (unchecked)" at bounding box center [95, 330] width 12 height 12
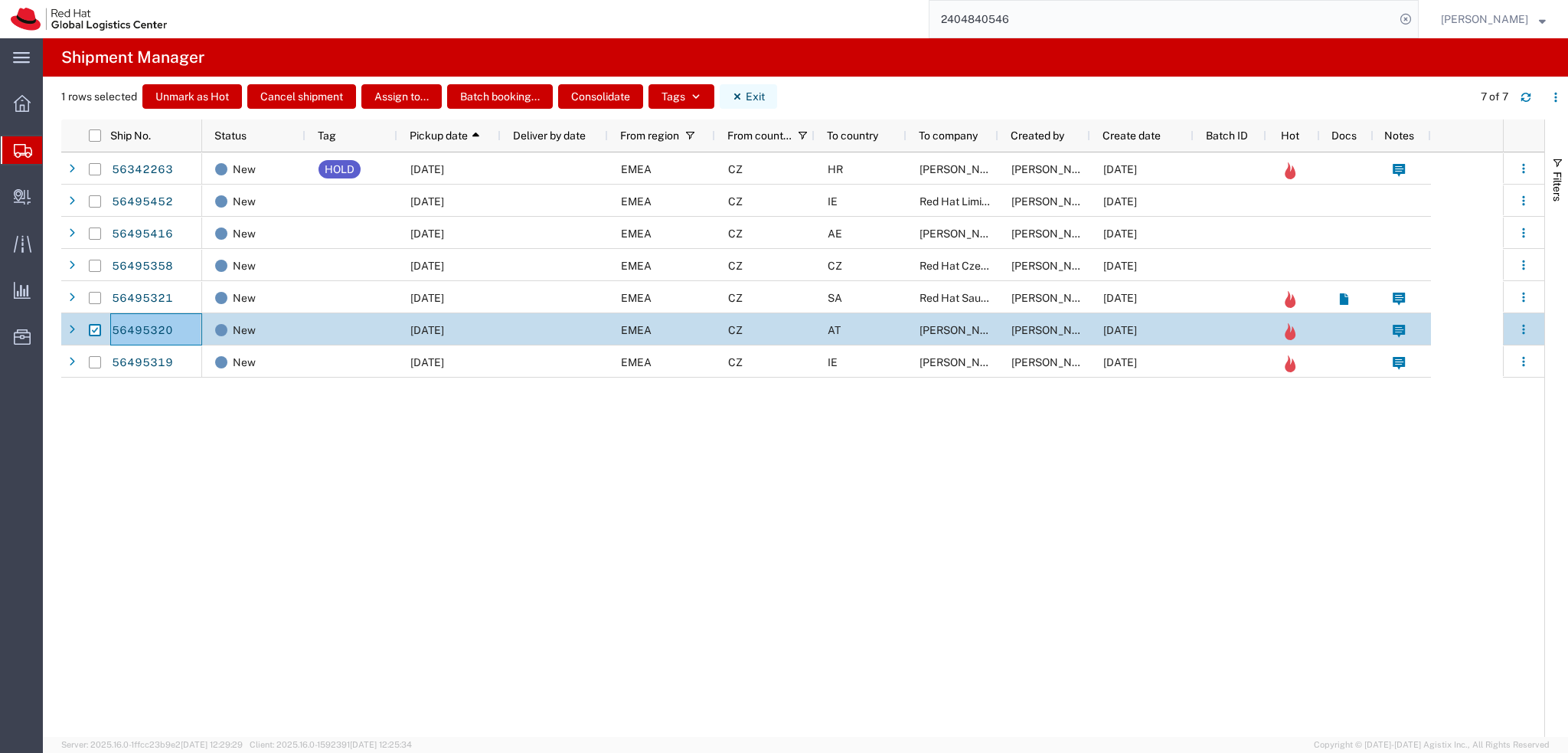
click at [746, 99] on button "Exit" at bounding box center [748, 96] width 57 height 24
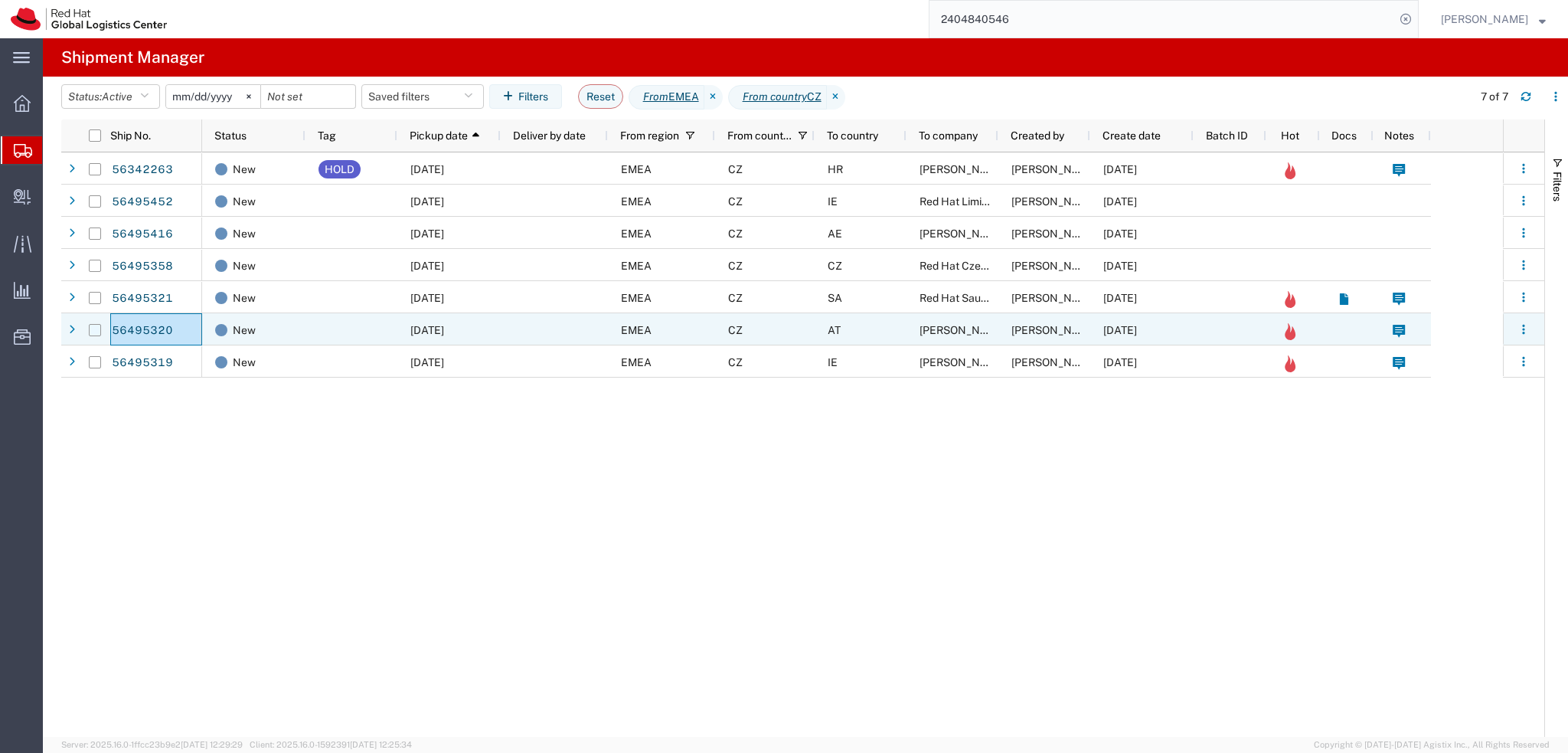
click at [98, 330] on input "Press Space to toggle row selection (unchecked)" at bounding box center [95, 330] width 12 height 12
checkbox input "true"
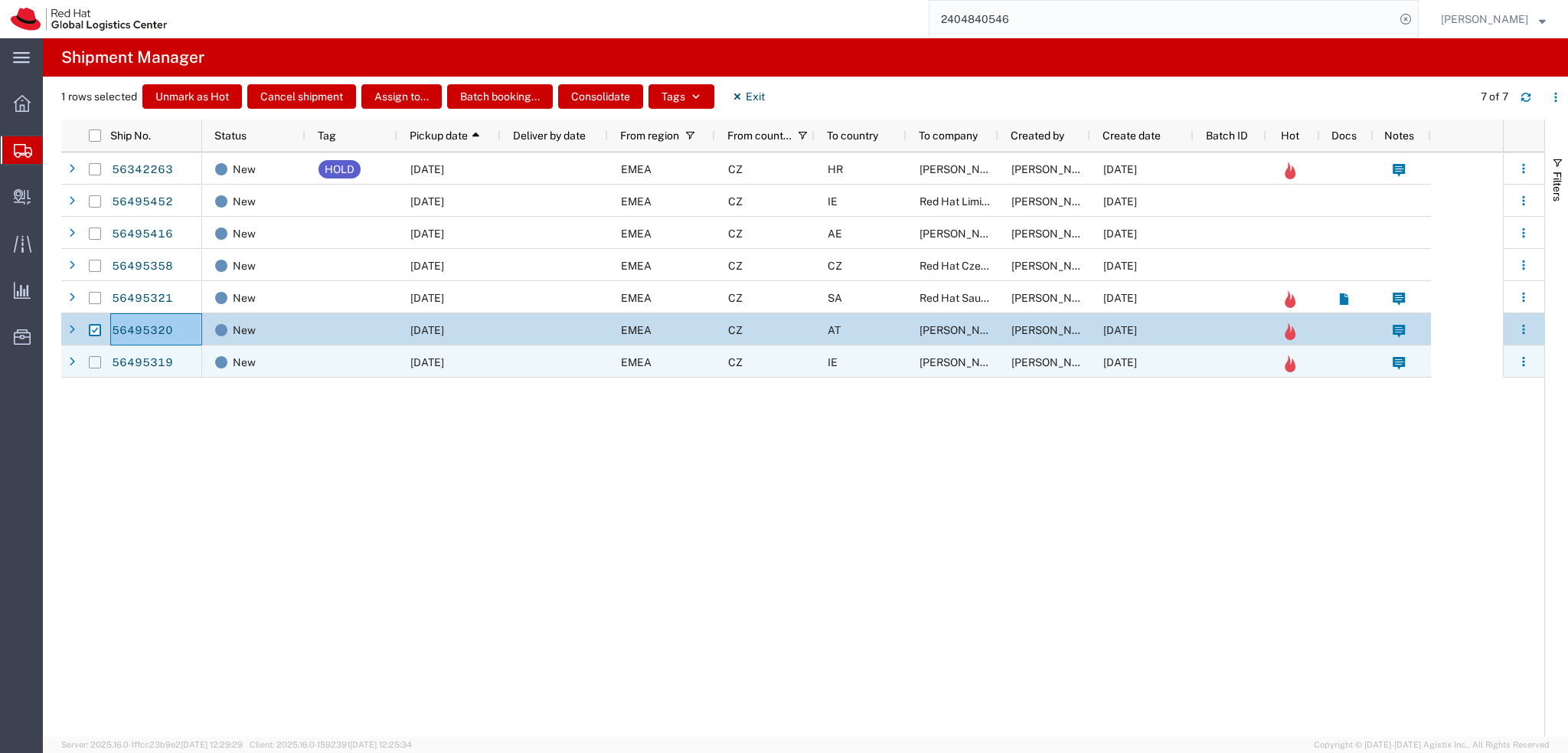
click at [95, 363] on input "Press Space to toggle row selection (unchecked)" at bounding box center [95, 361] width 12 height 12
checkbox input "true"
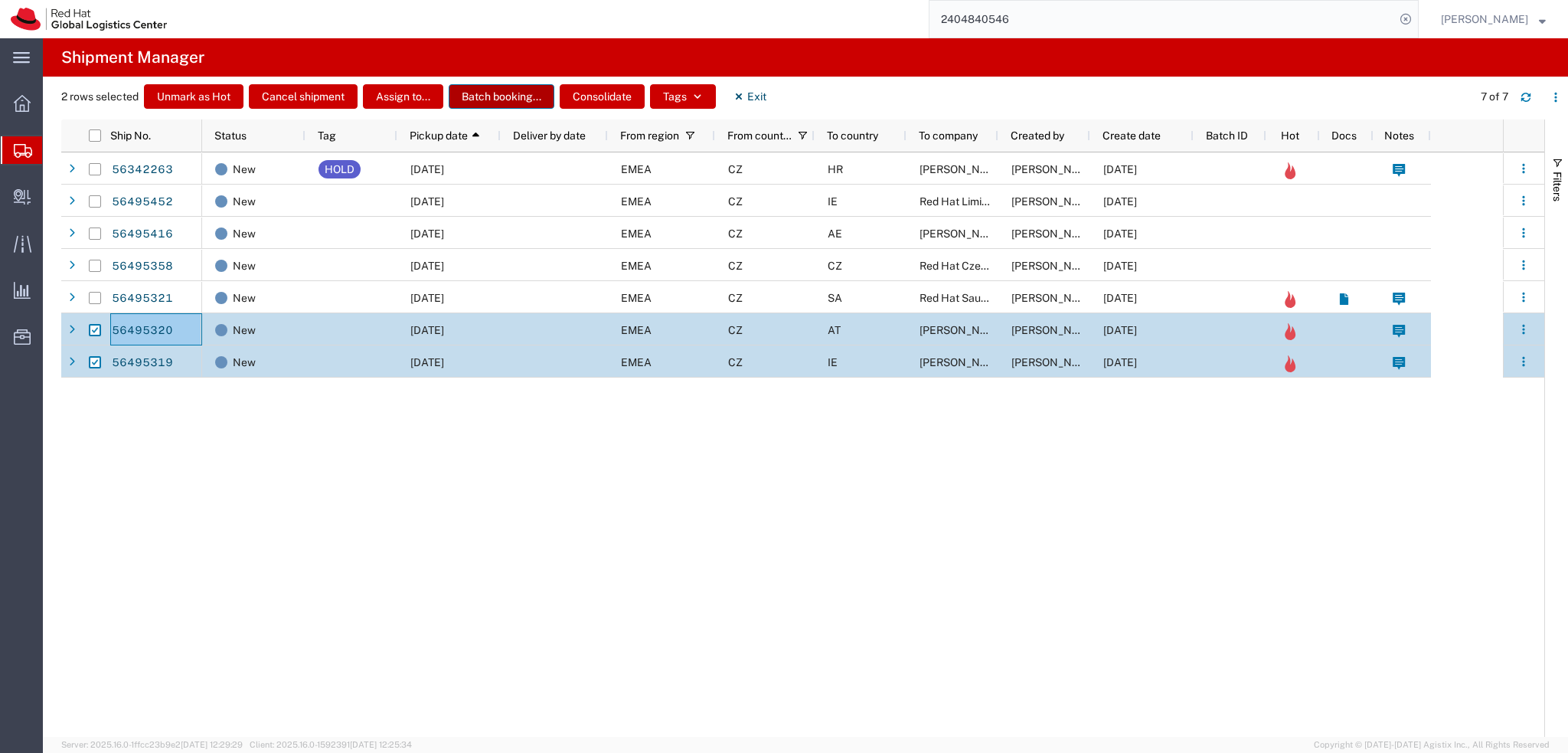
click at [499, 97] on button "Batch booking..." at bounding box center [502, 96] width 106 height 24
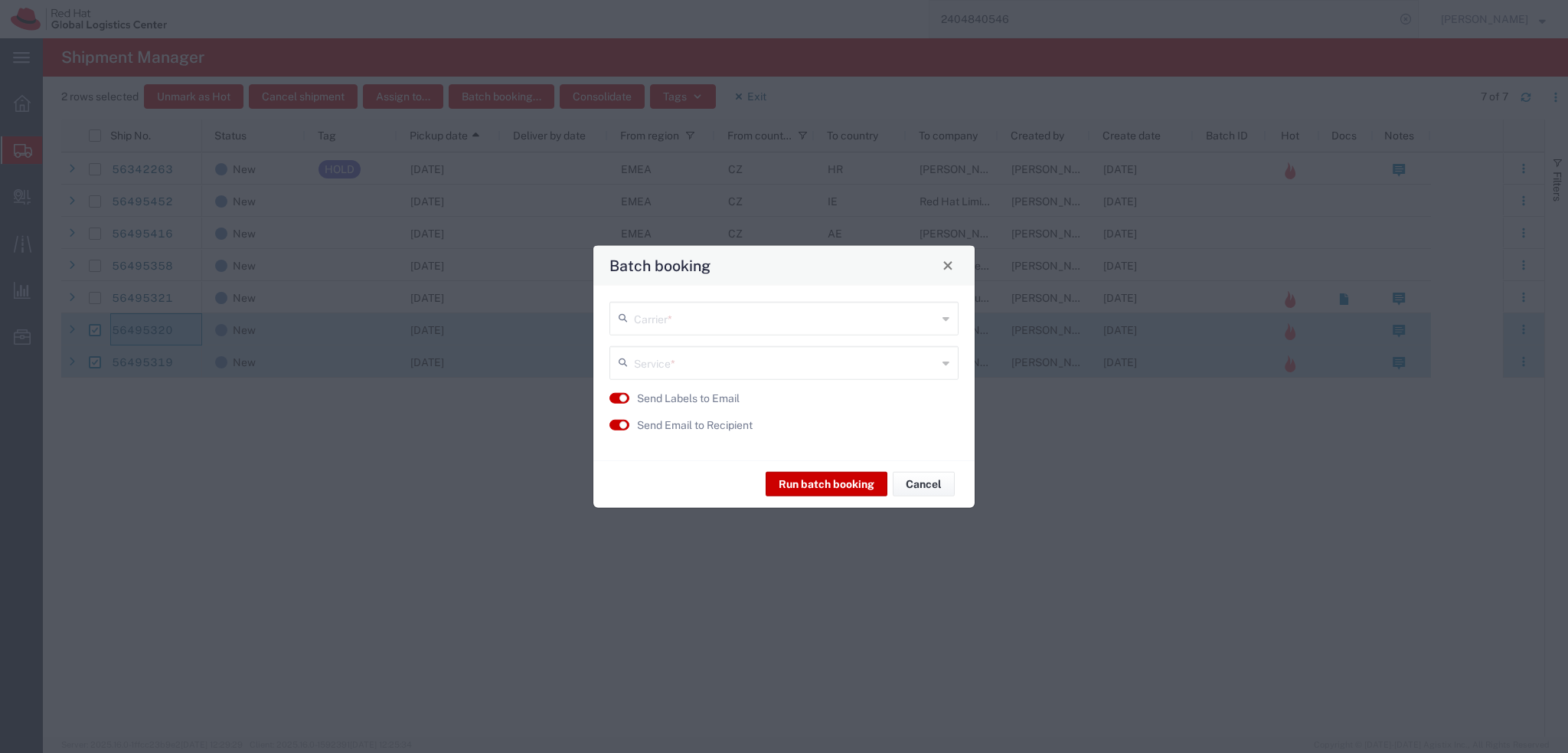
click at [665, 325] on input "text" at bounding box center [786, 317] width 303 height 27
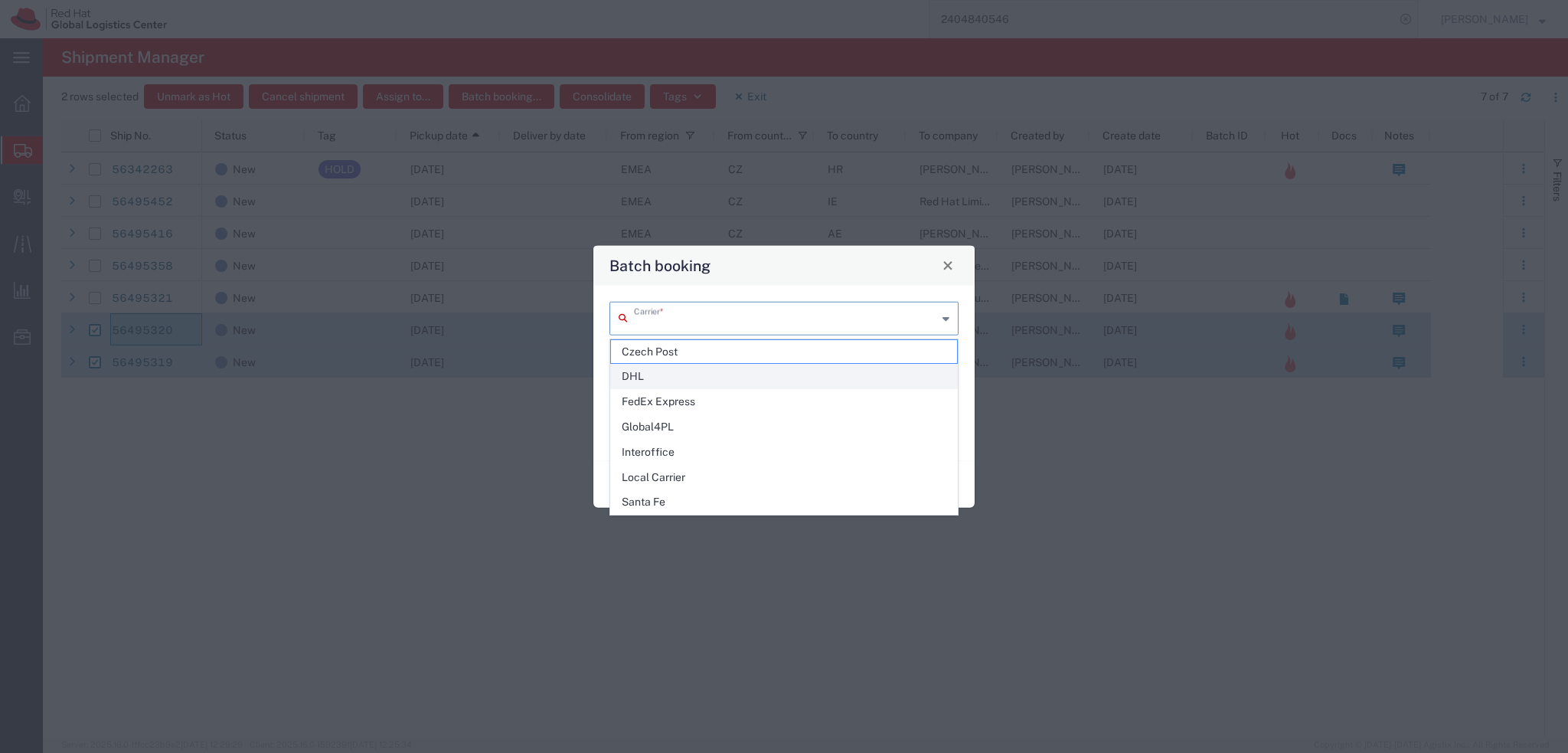
click at [689, 365] on span "DHL" at bounding box center [784, 376] width 346 height 24
type input "DHL"
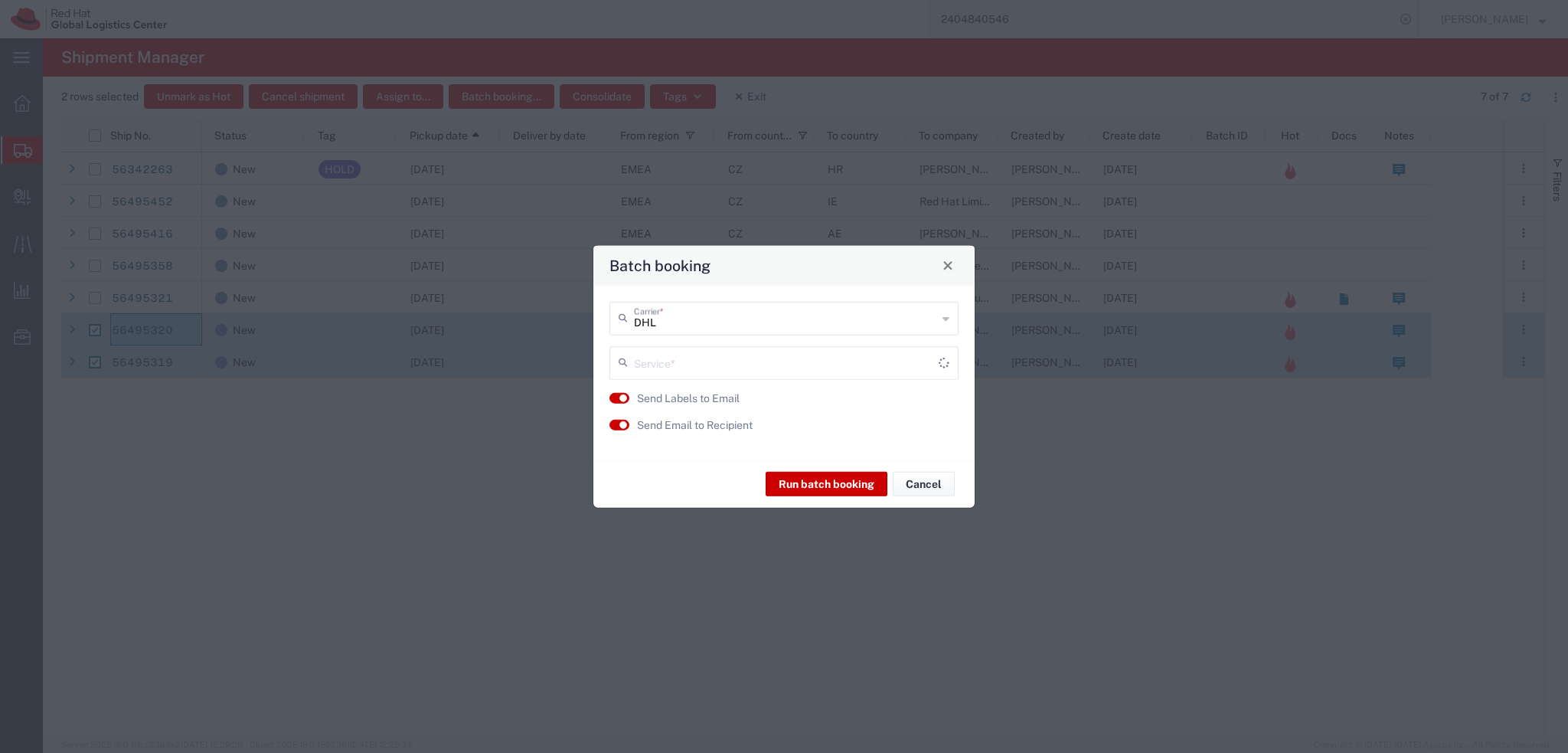
click at [714, 359] on input "text" at bounding box center [786, 361] width 305 height 27
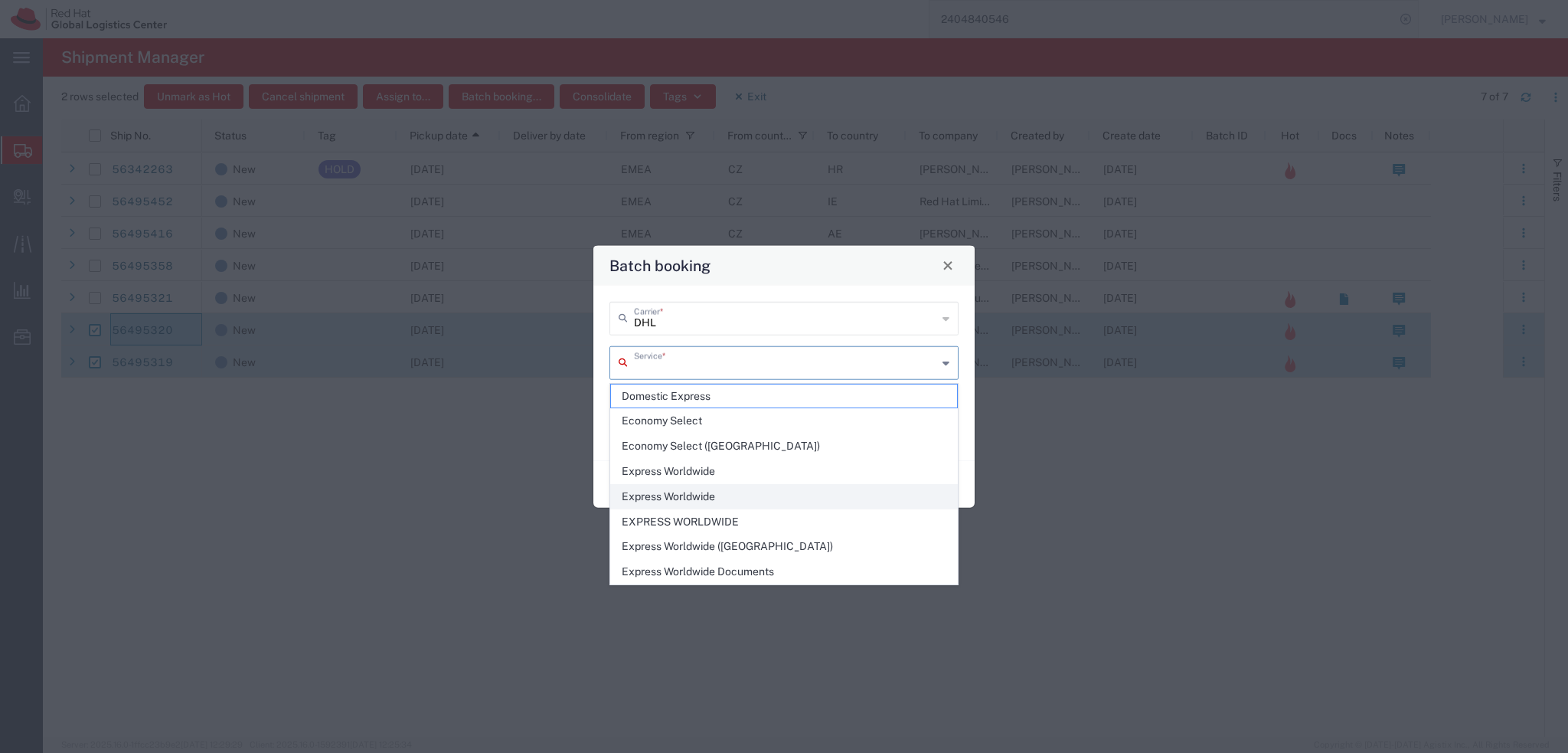
click at [740, 489] on span "Express Worldwide" at bounding box center [784, 496] width 346 height 24
type input "Express Worldwide"
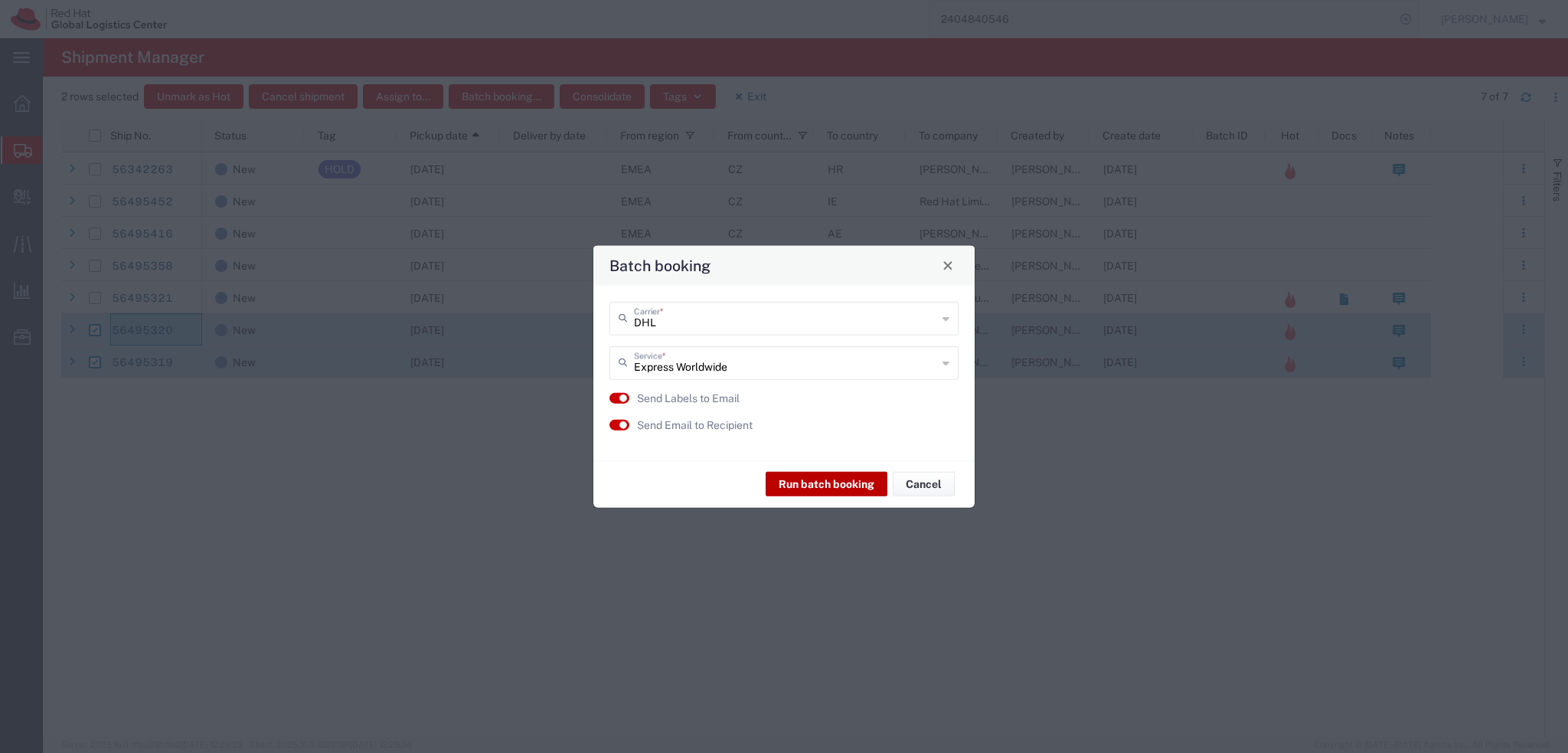
click at [842, 483] on button "Run batch booking" at bounding box center [826, 484] width 122 height 24
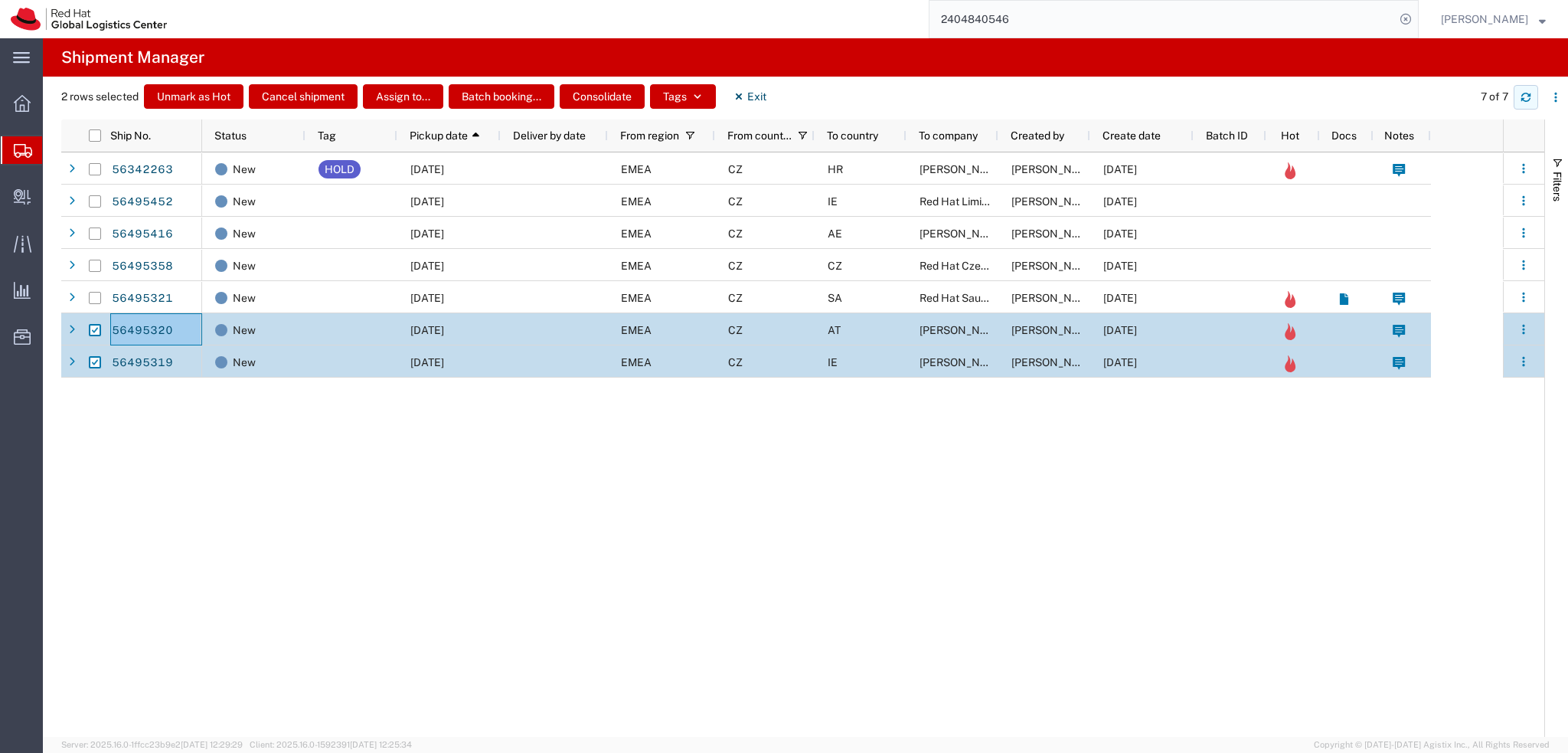
click at [1528, 95] on icon "button" at bounding box center [1526, 97] width 11 height 11
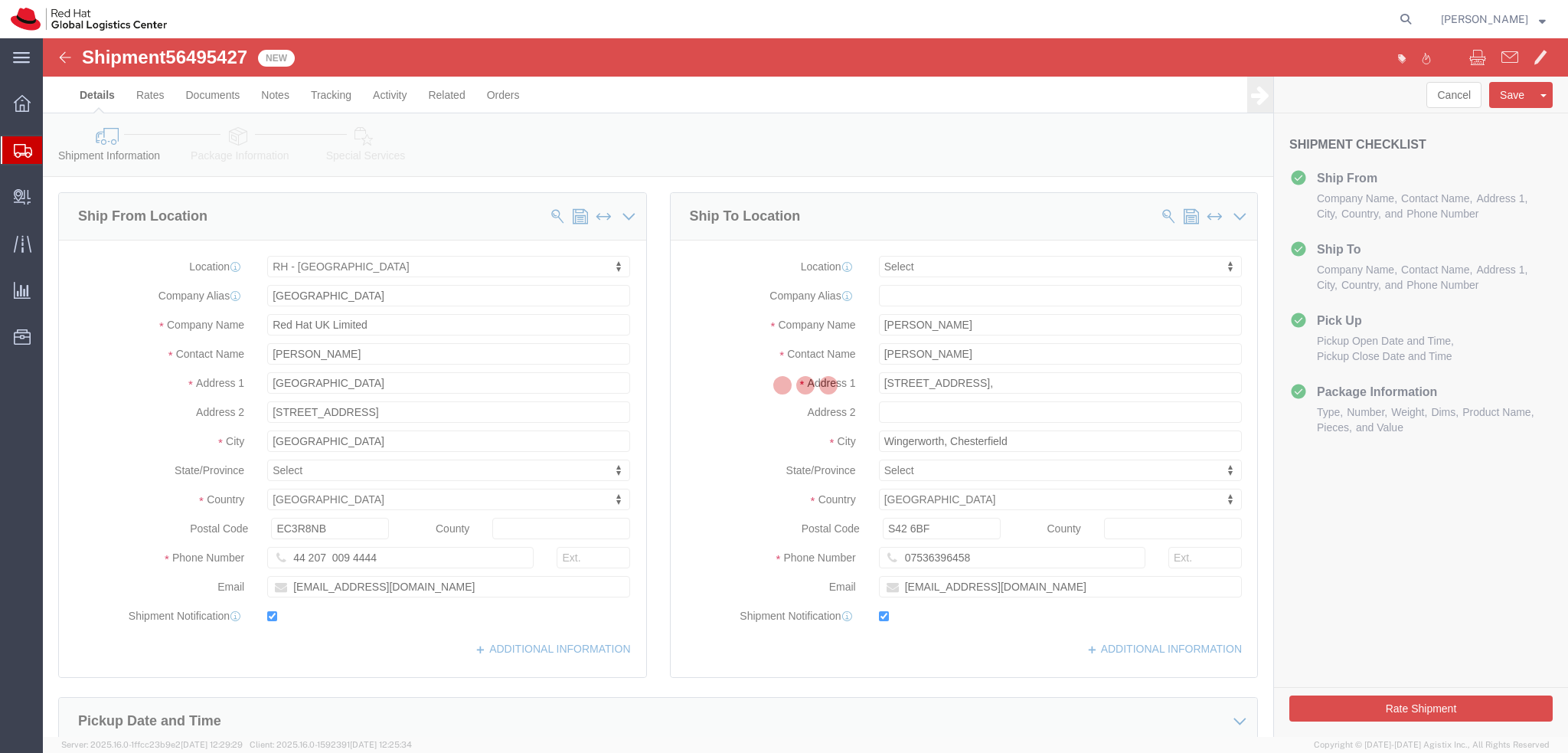
select select "37974"
select select
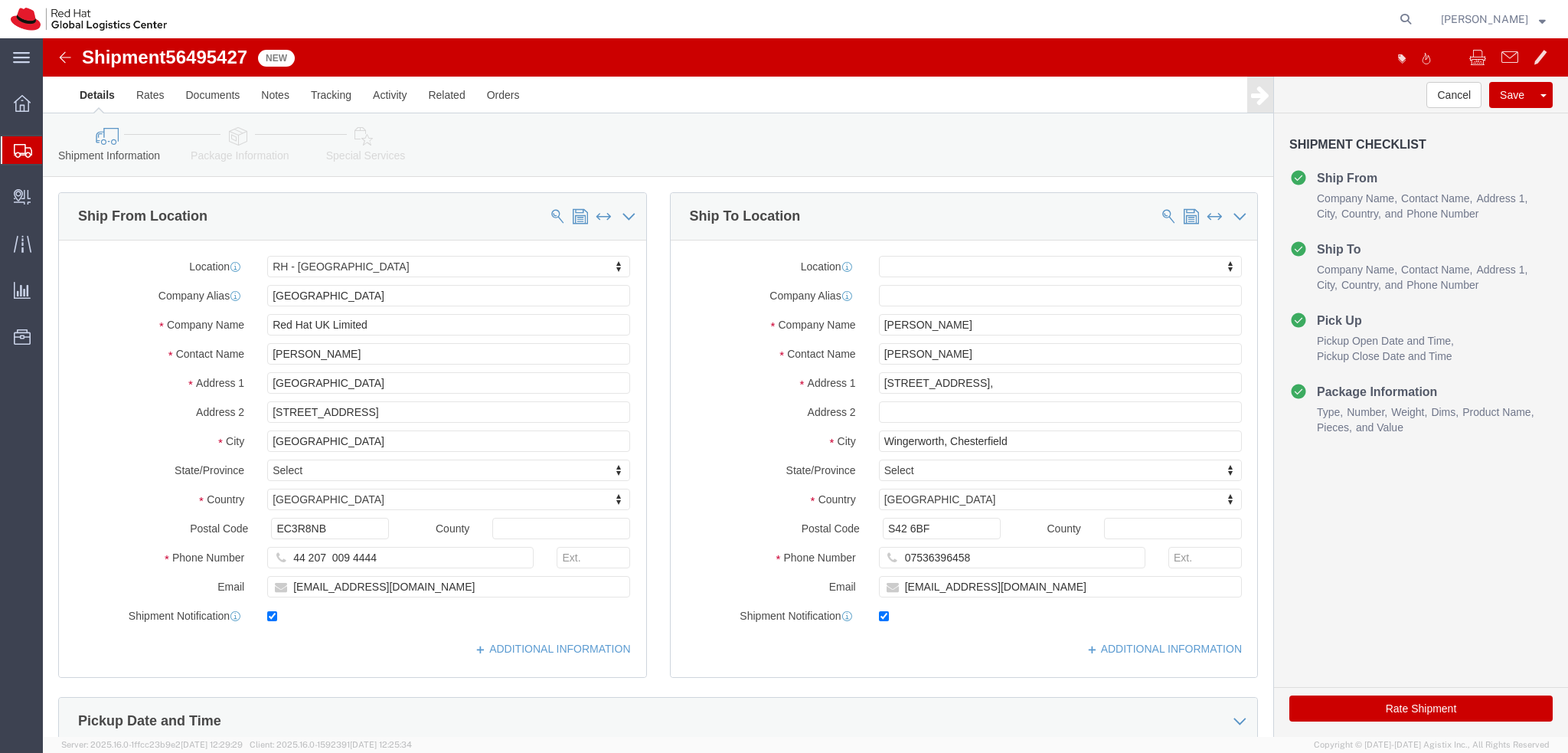
click icon
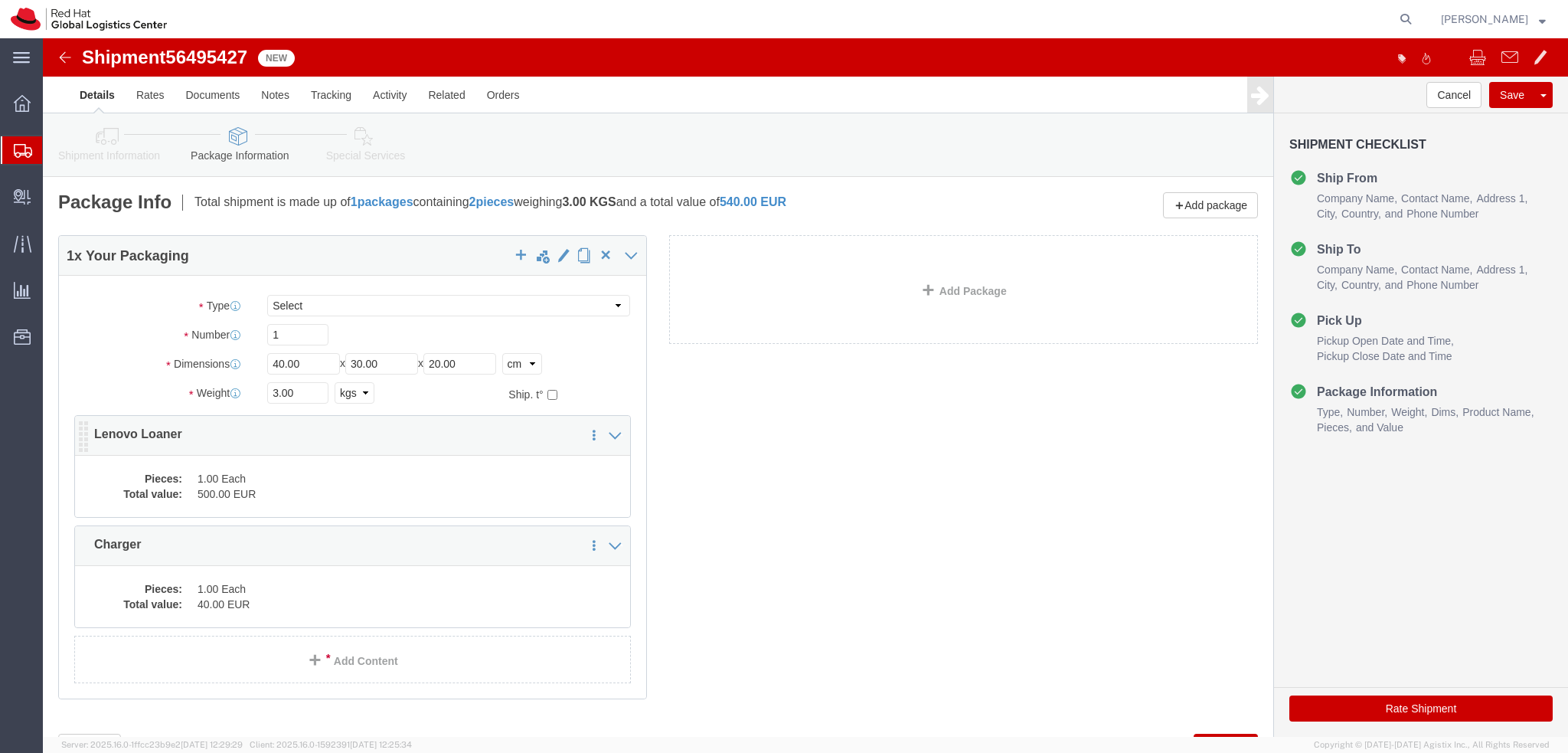
click dd "1.00 Each"
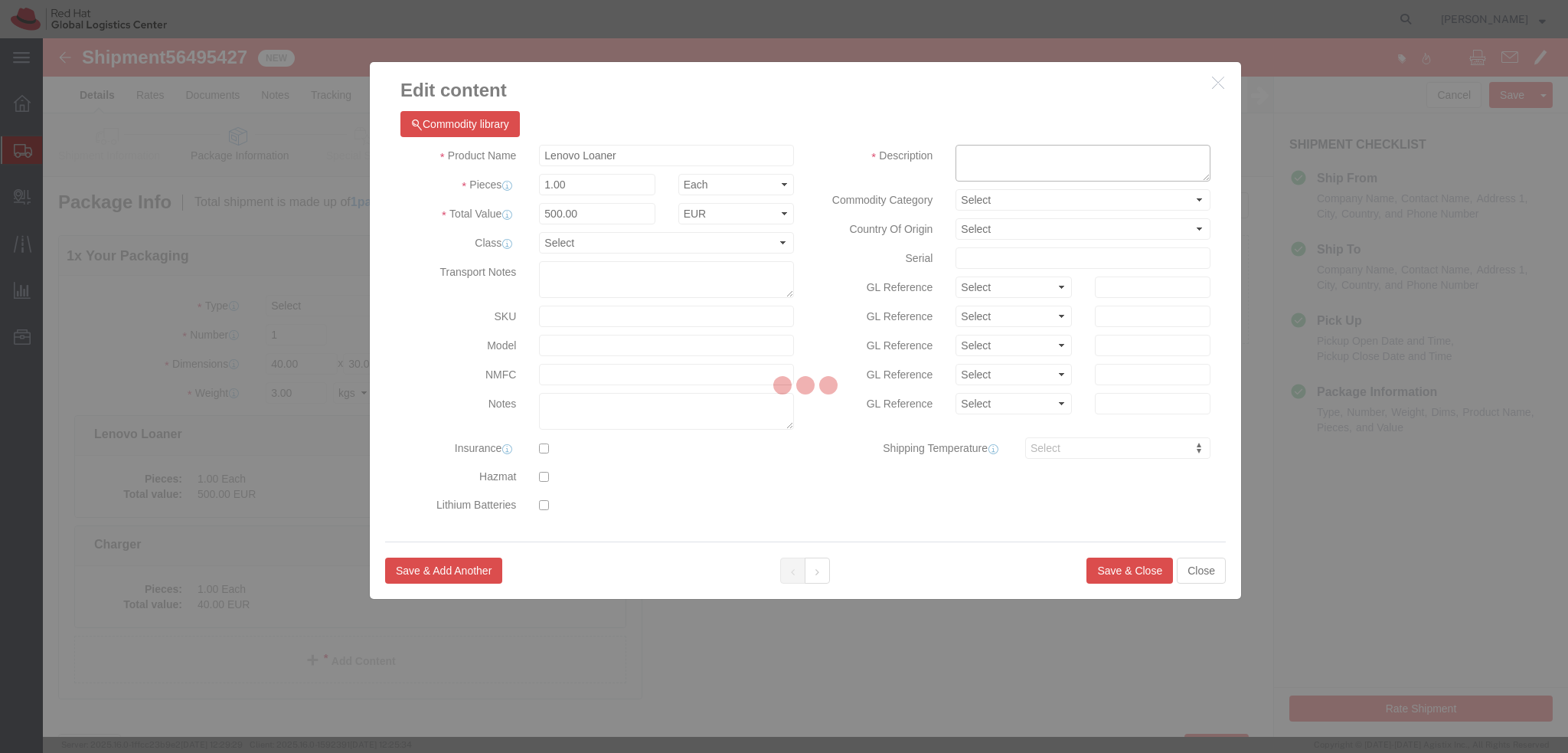
click textarea
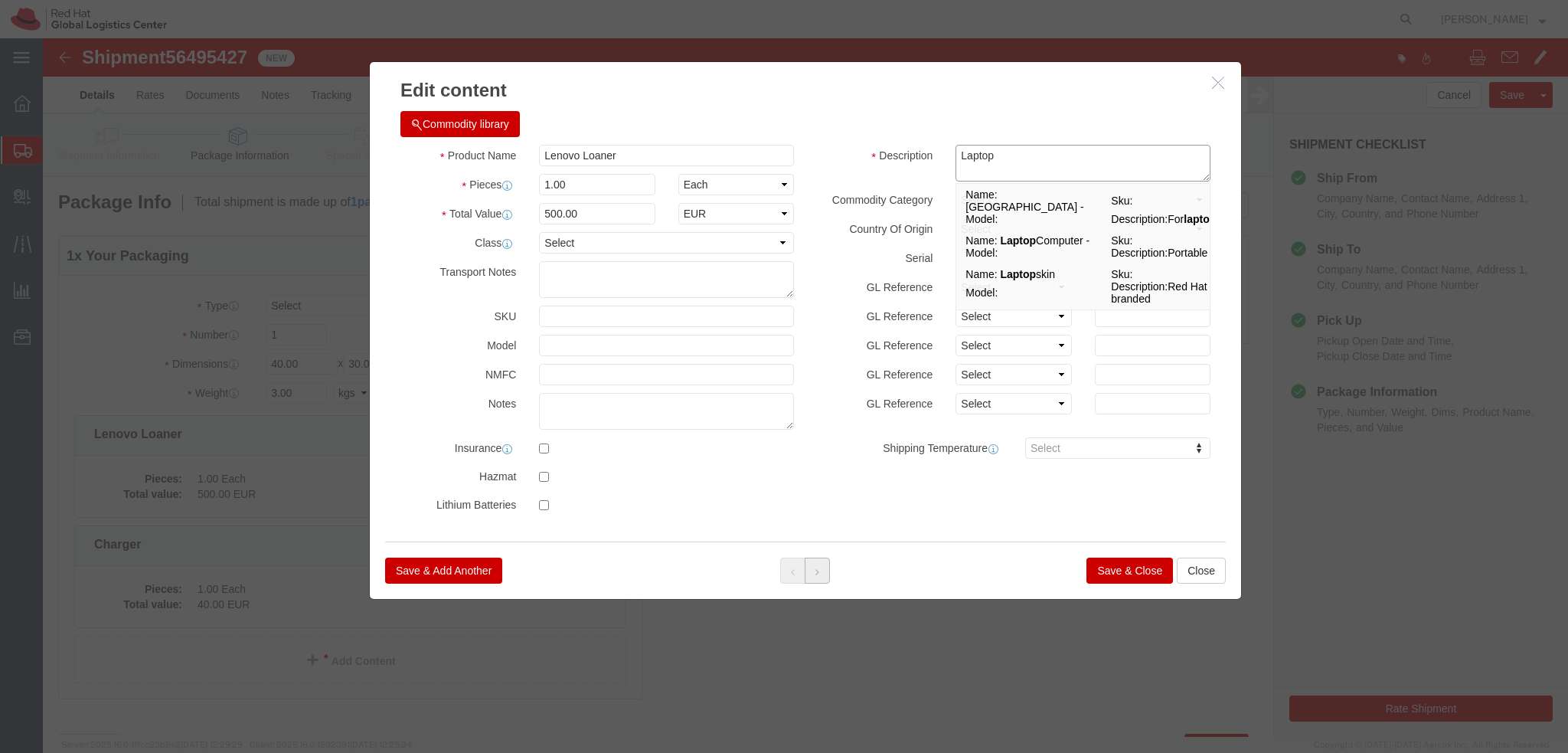
type textarea "Laptop"
click button
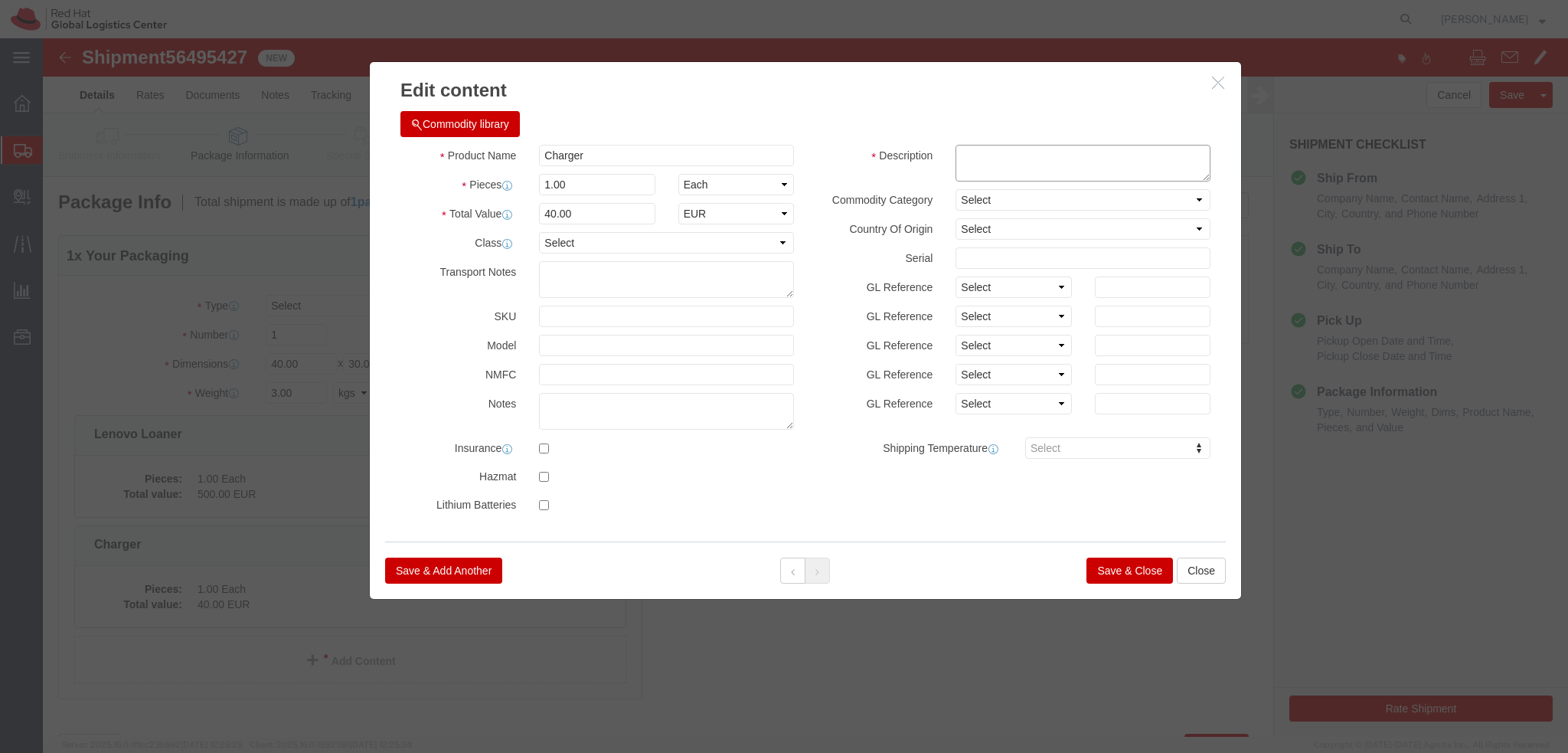
click textarea
type textarea "Charging adapter"
click button "Save & Close"
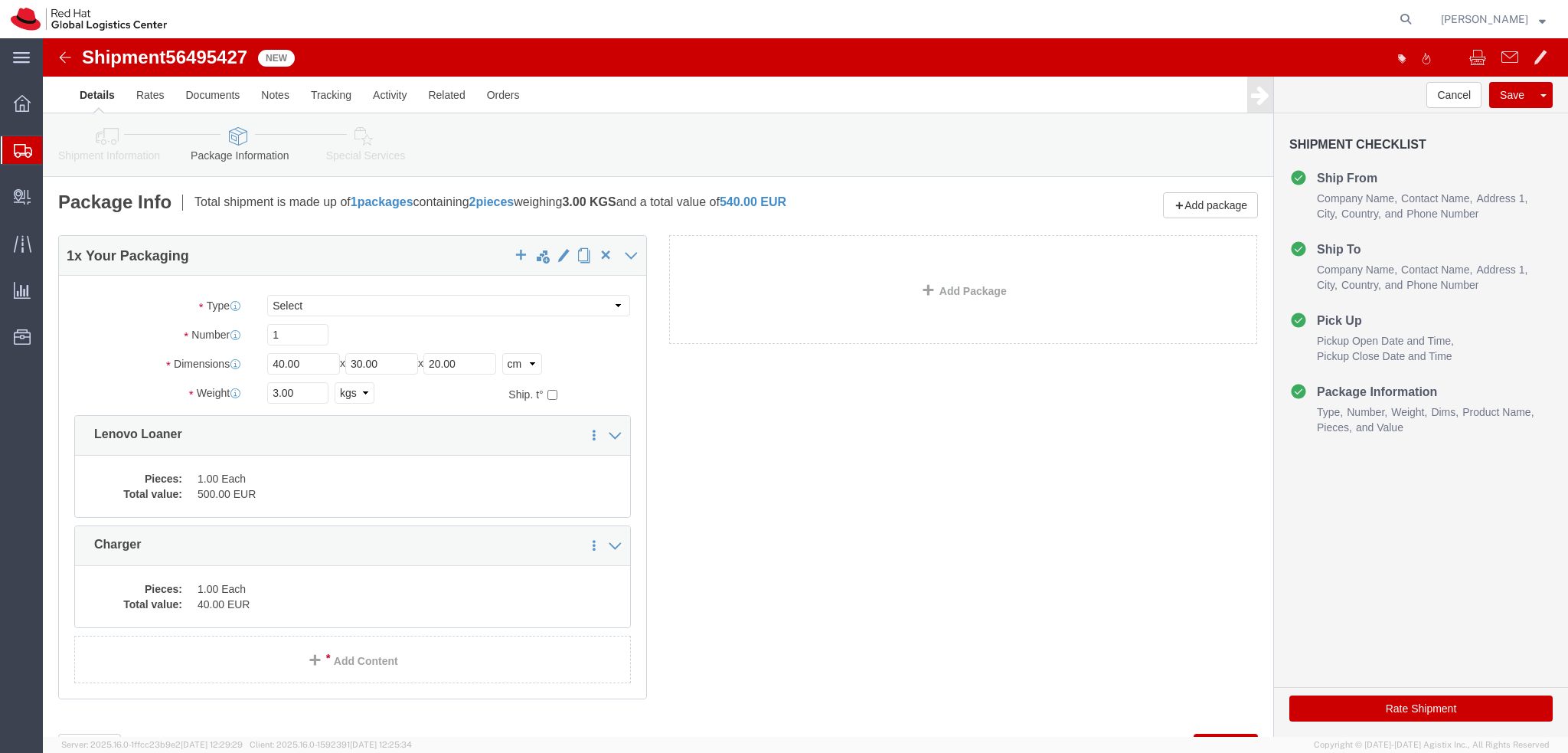
click icon
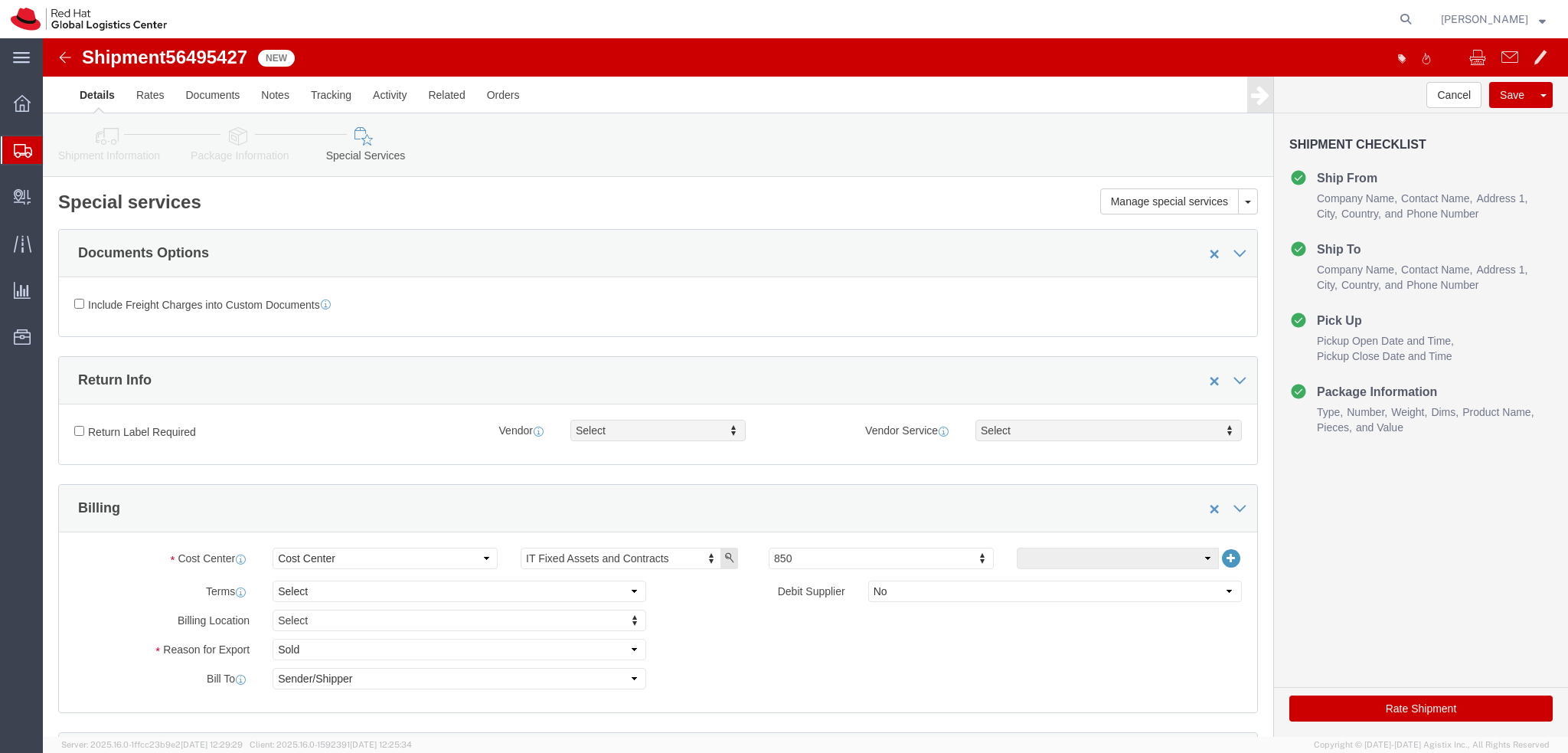
click button "Rate Shipment"
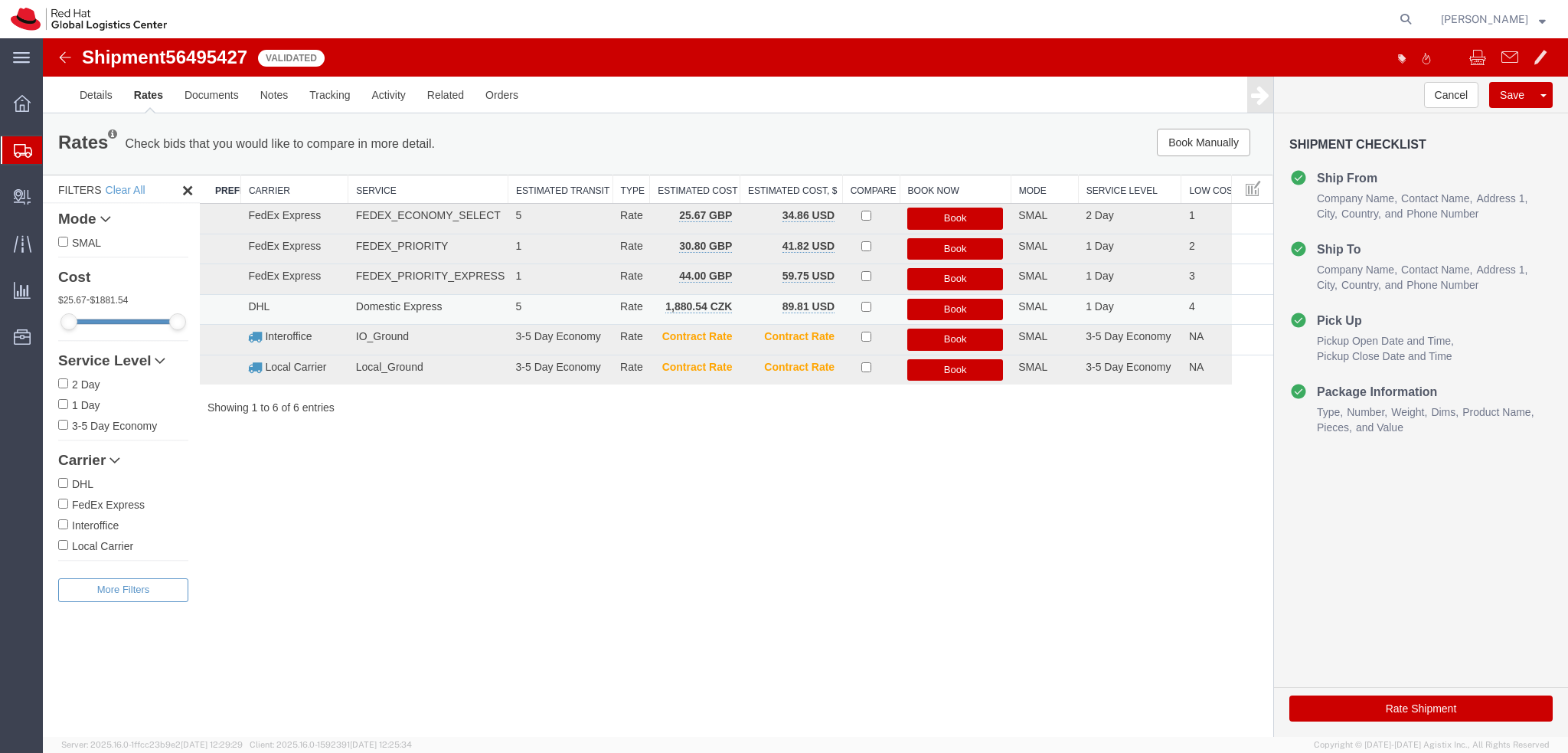
click at [968, 309] on button "Book" at bounding box center [955, 309] width 95 height 22
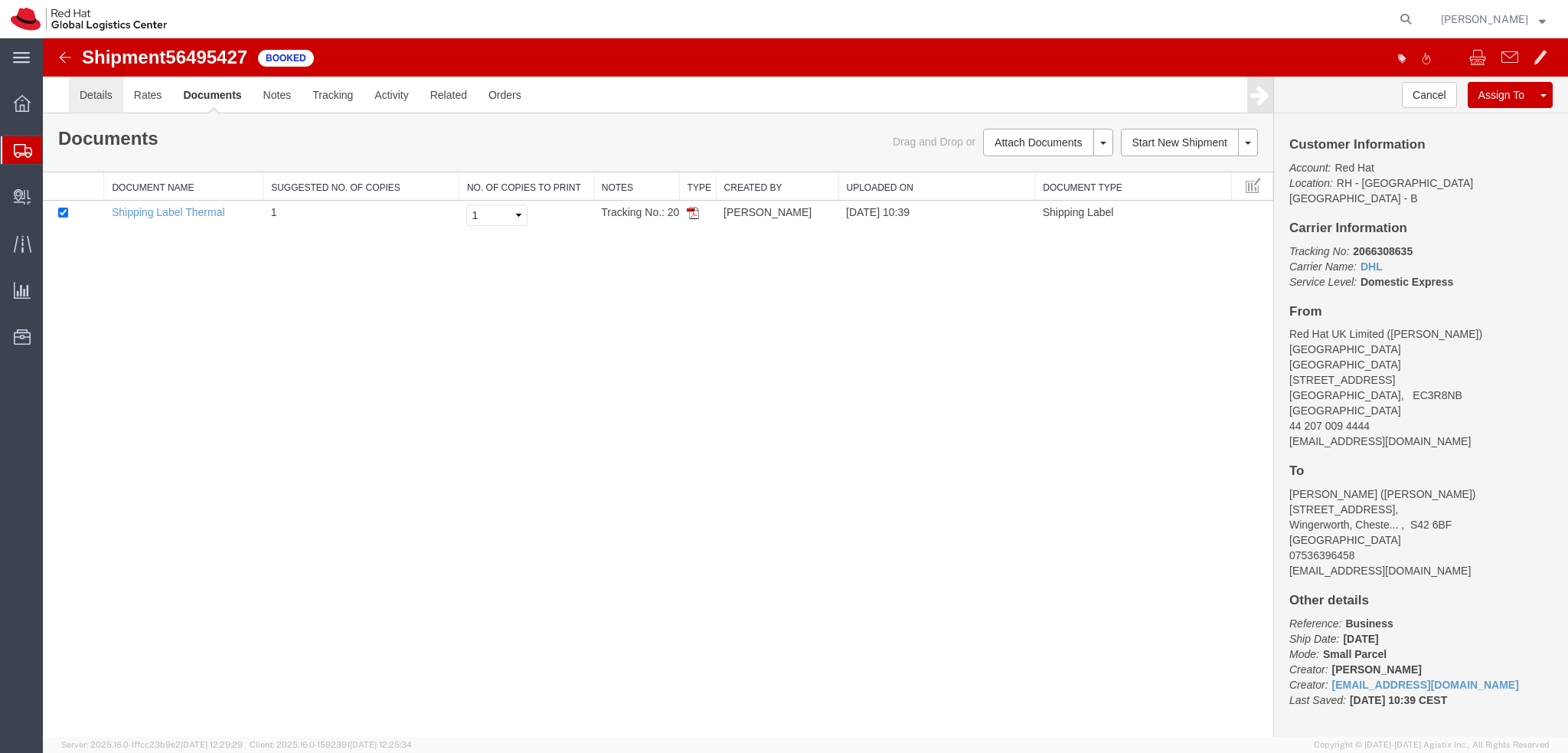
click at [101, 98] on link "Details" at bounding box center [95, 95] width 55 height 37
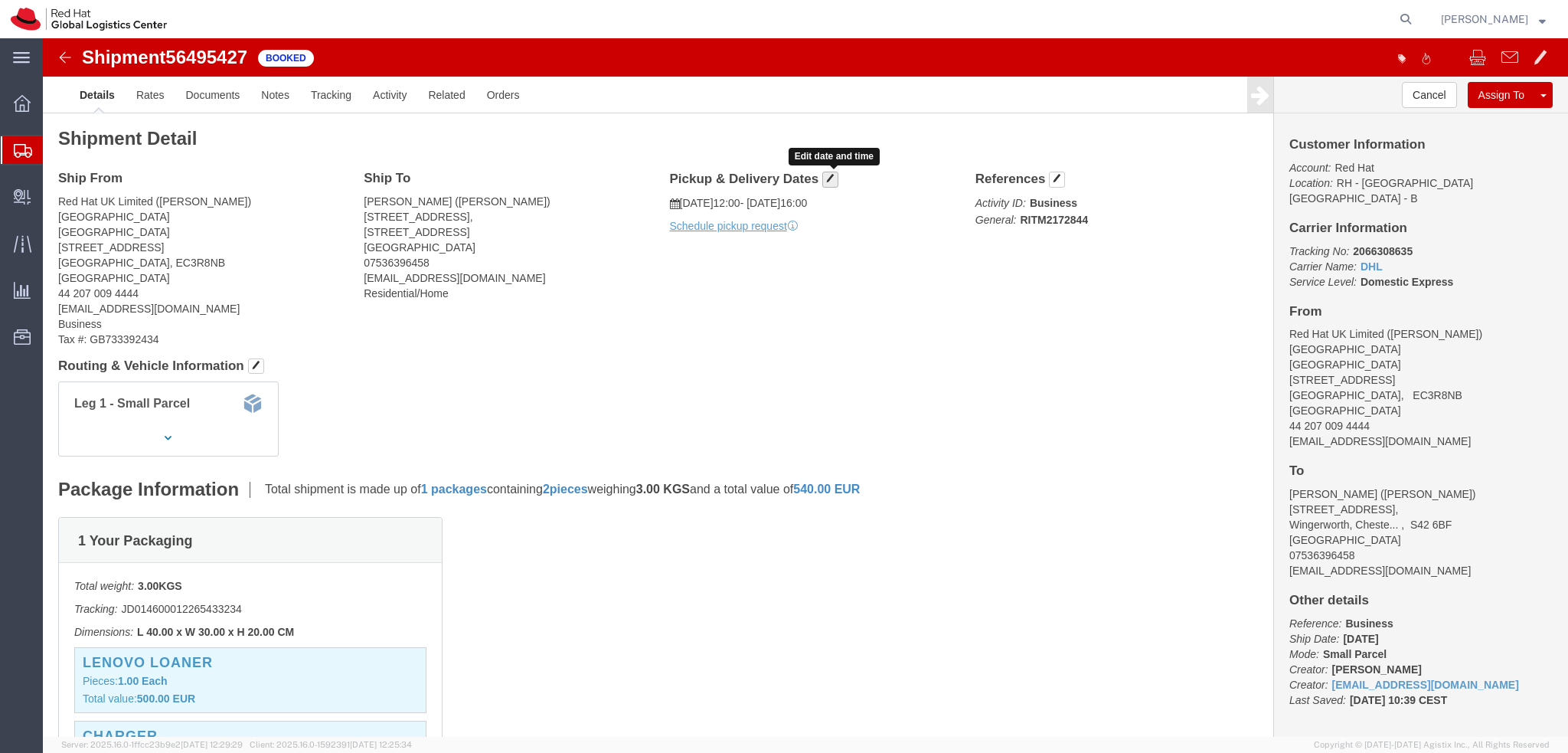
click span "button"
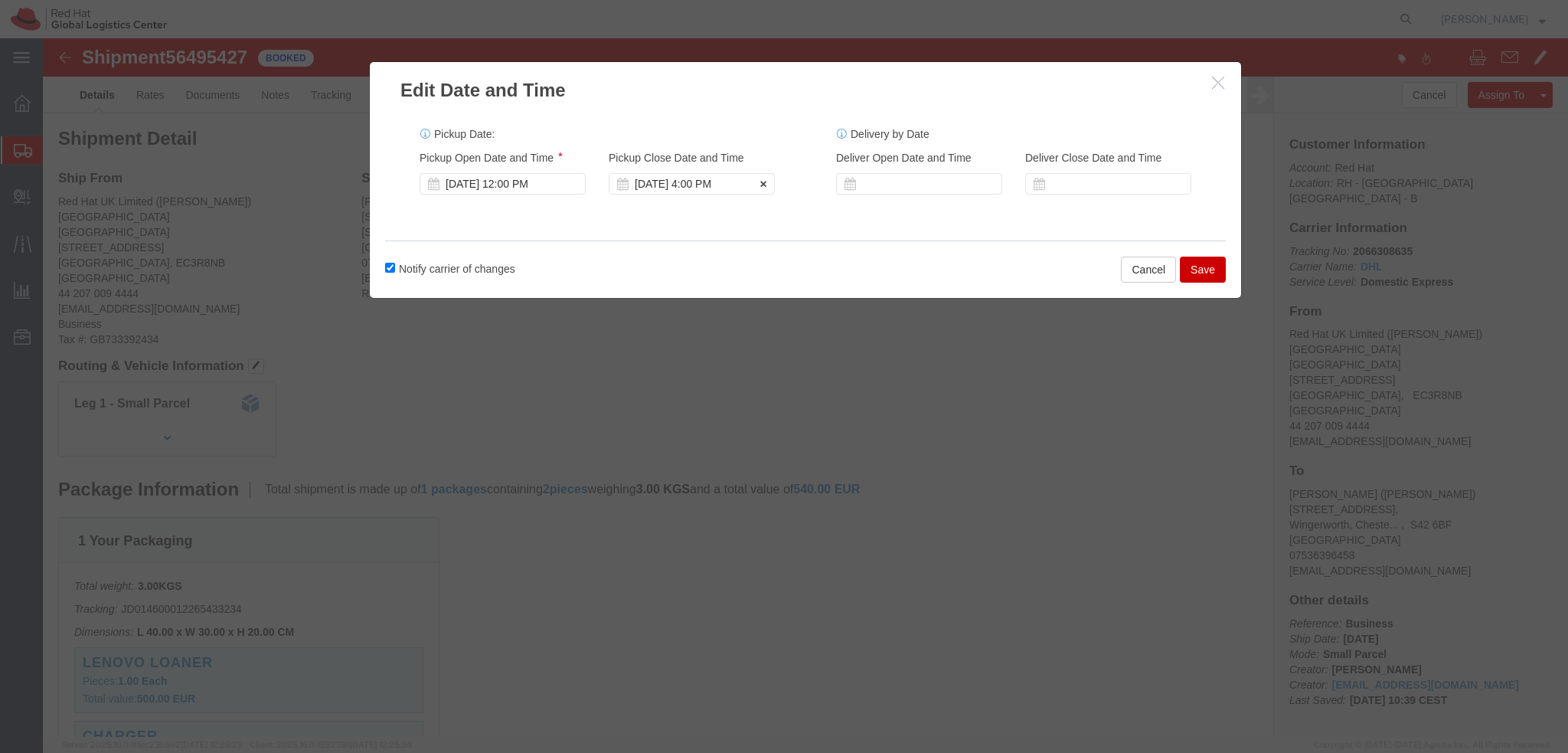
click div "[DATE] 4:00 PM"
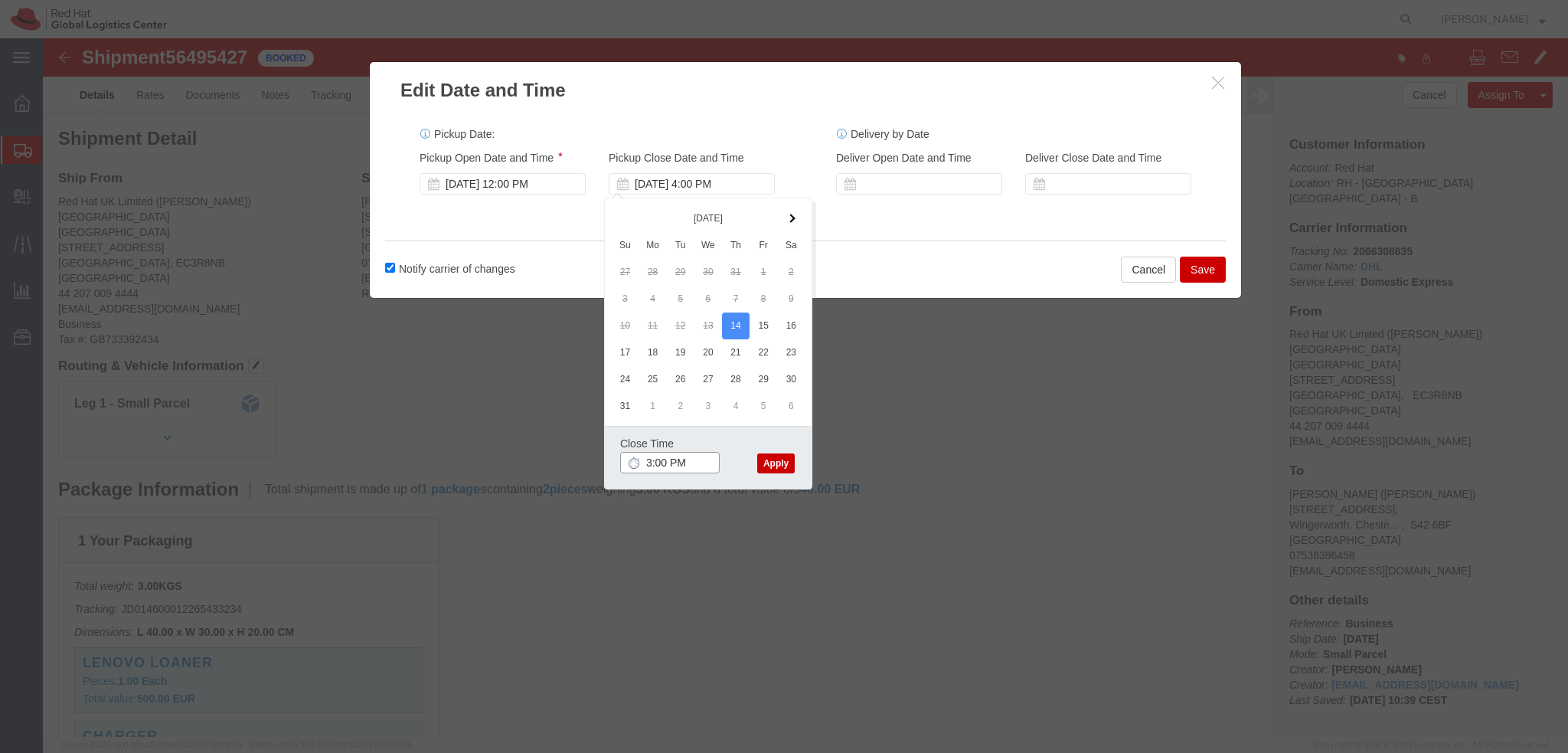
type input "3:00 PM"
click button "Apply"
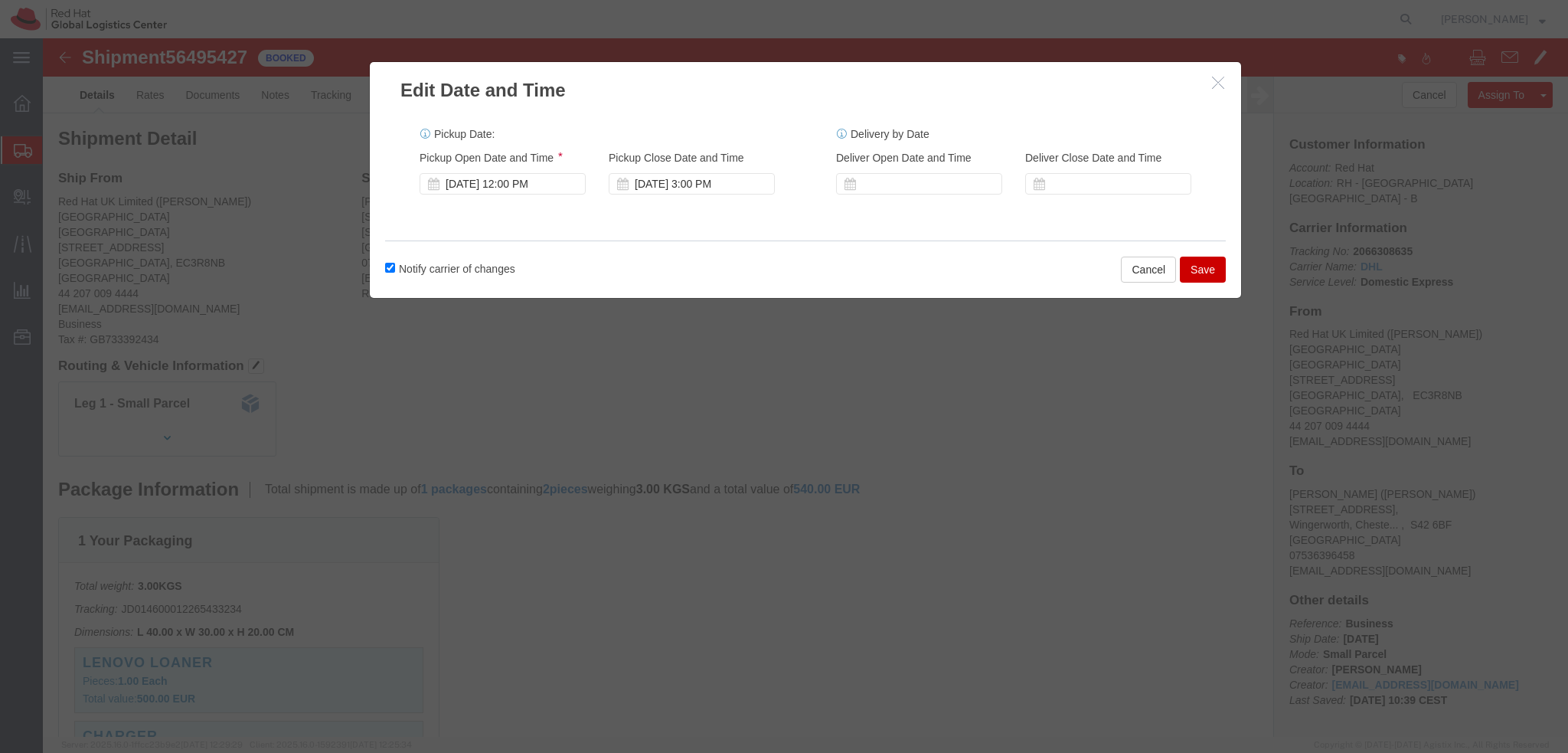
click button "Save"
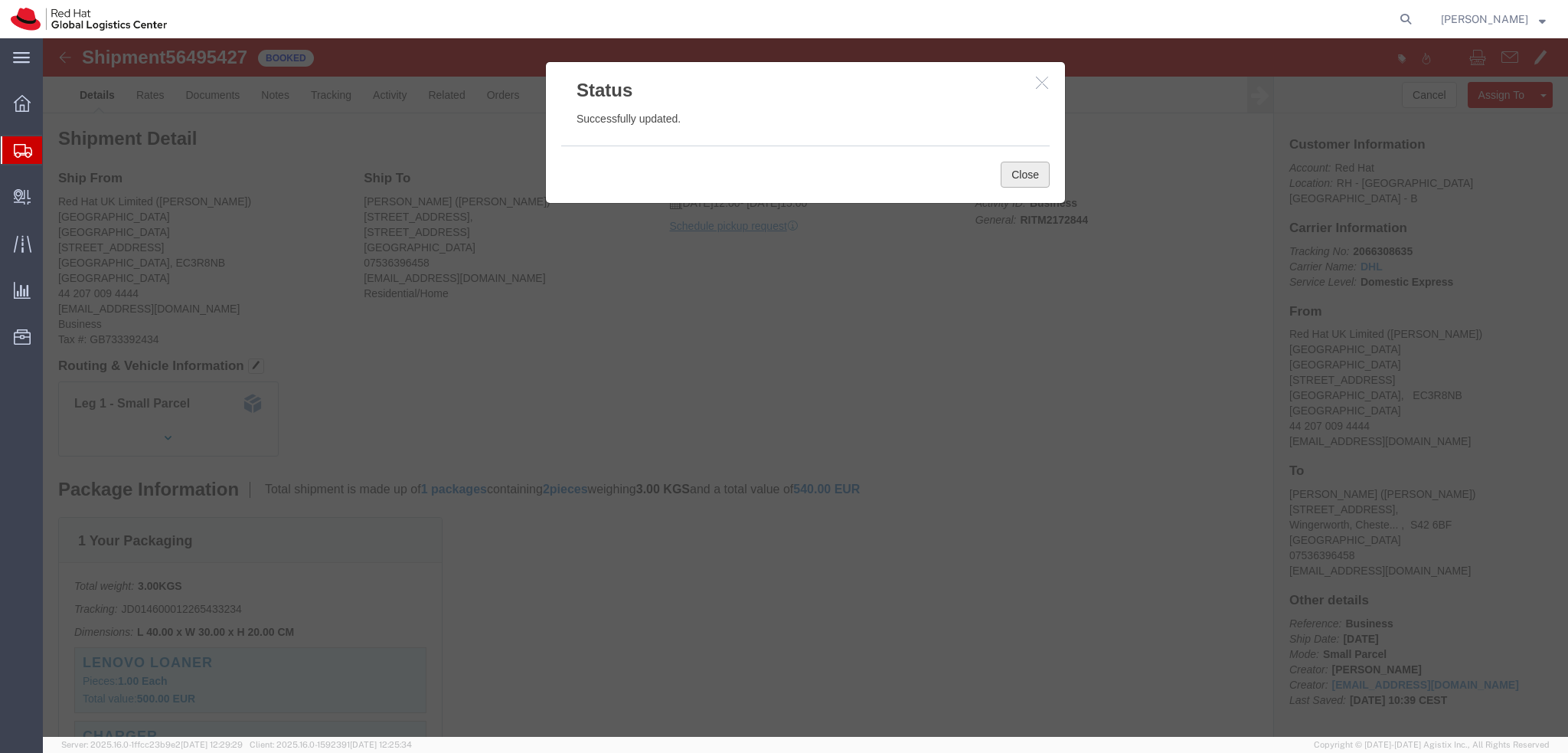
click button "Close"
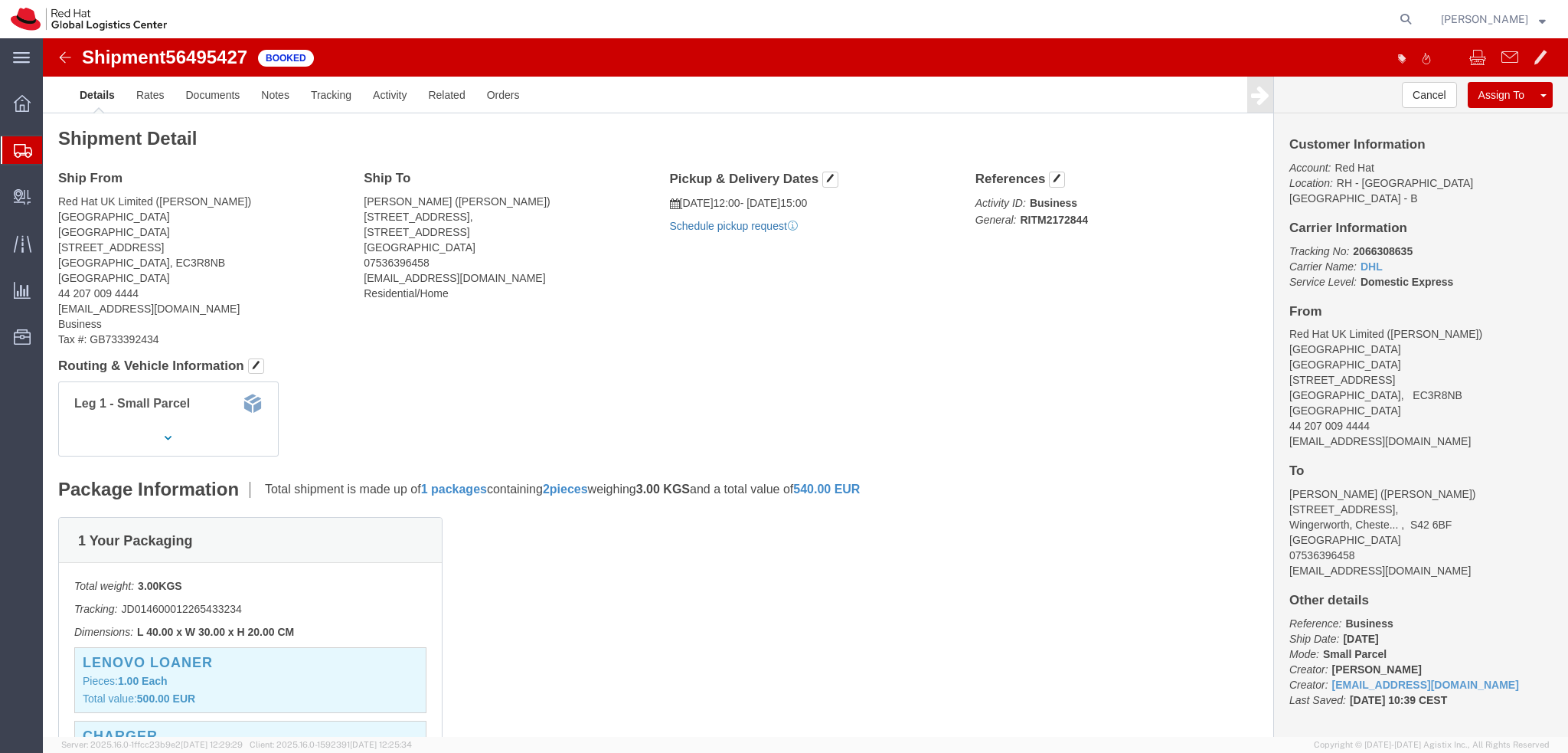
click link "Schedule pickup request"
click address "Red Hat UK Limited ([PERSON_NAME]) [GEOGRAPHIC_DATA] [STREET_ADDRESS] 44 207 00…"
copy div "[EMAIL_ADDRESS][DOMAIN_NAME]"
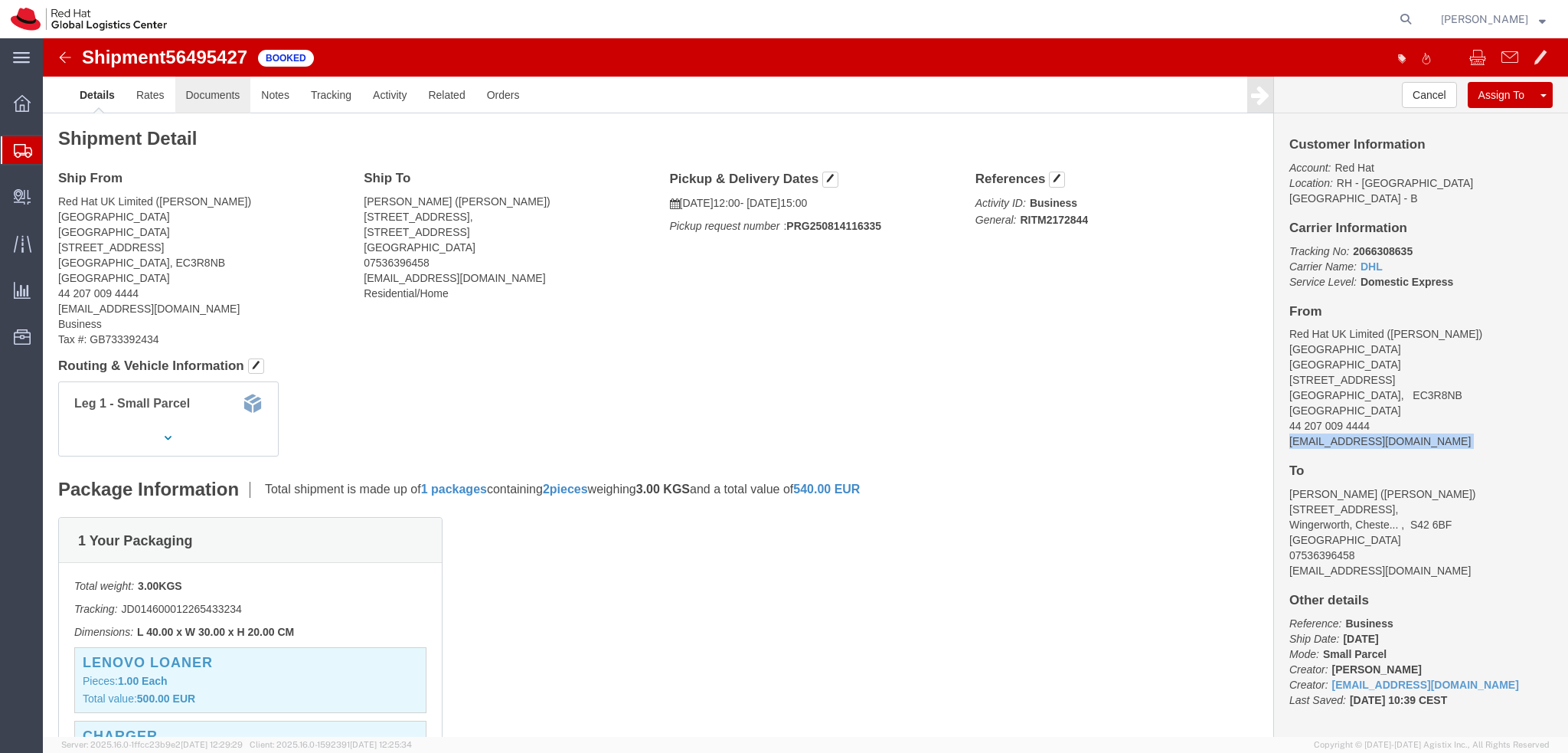
click link "Documents"
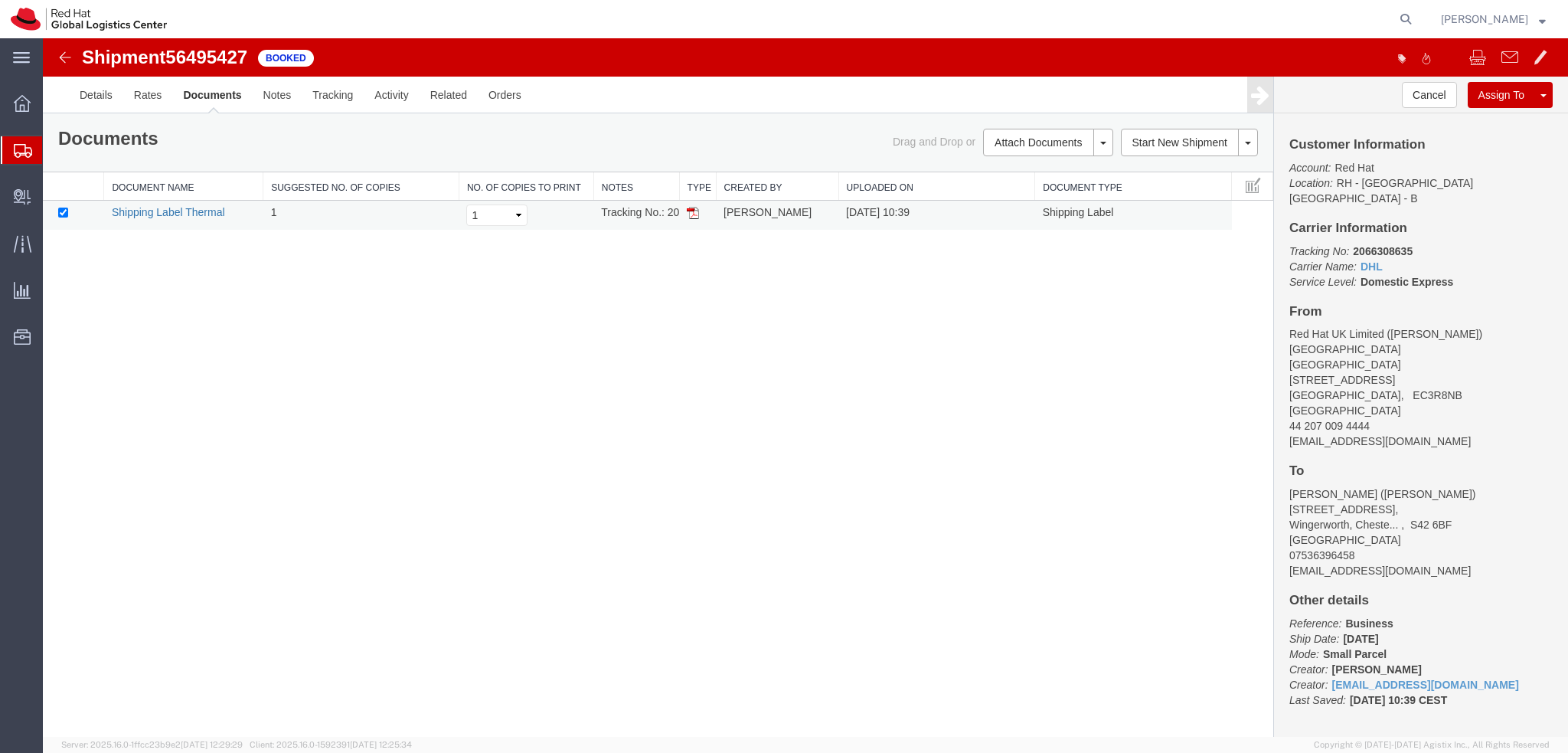
click at [141, 212] on link "Shipping Label Thermal" at bounding box center [168, 211] width 113 height 12
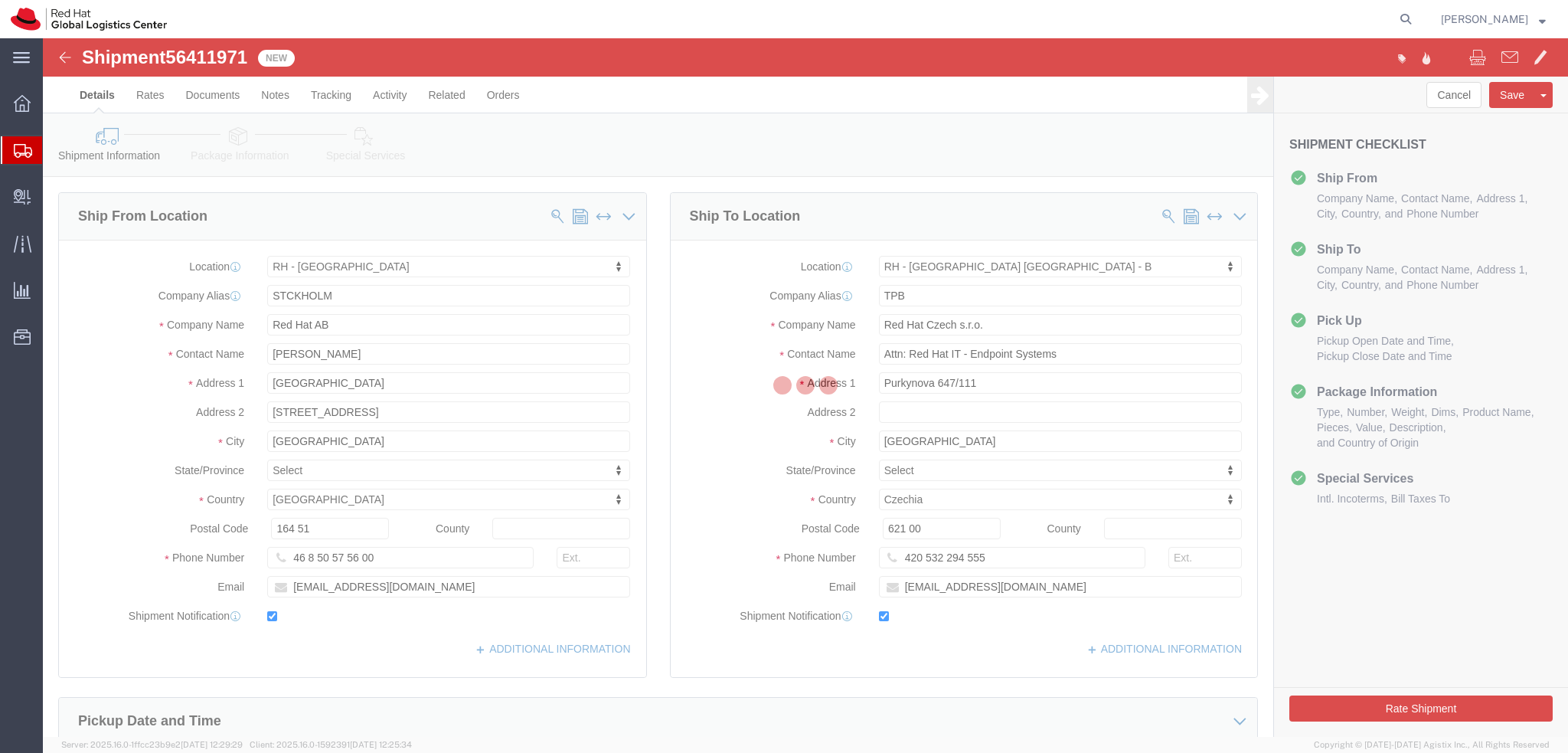
select select "38029"
select select "38036"
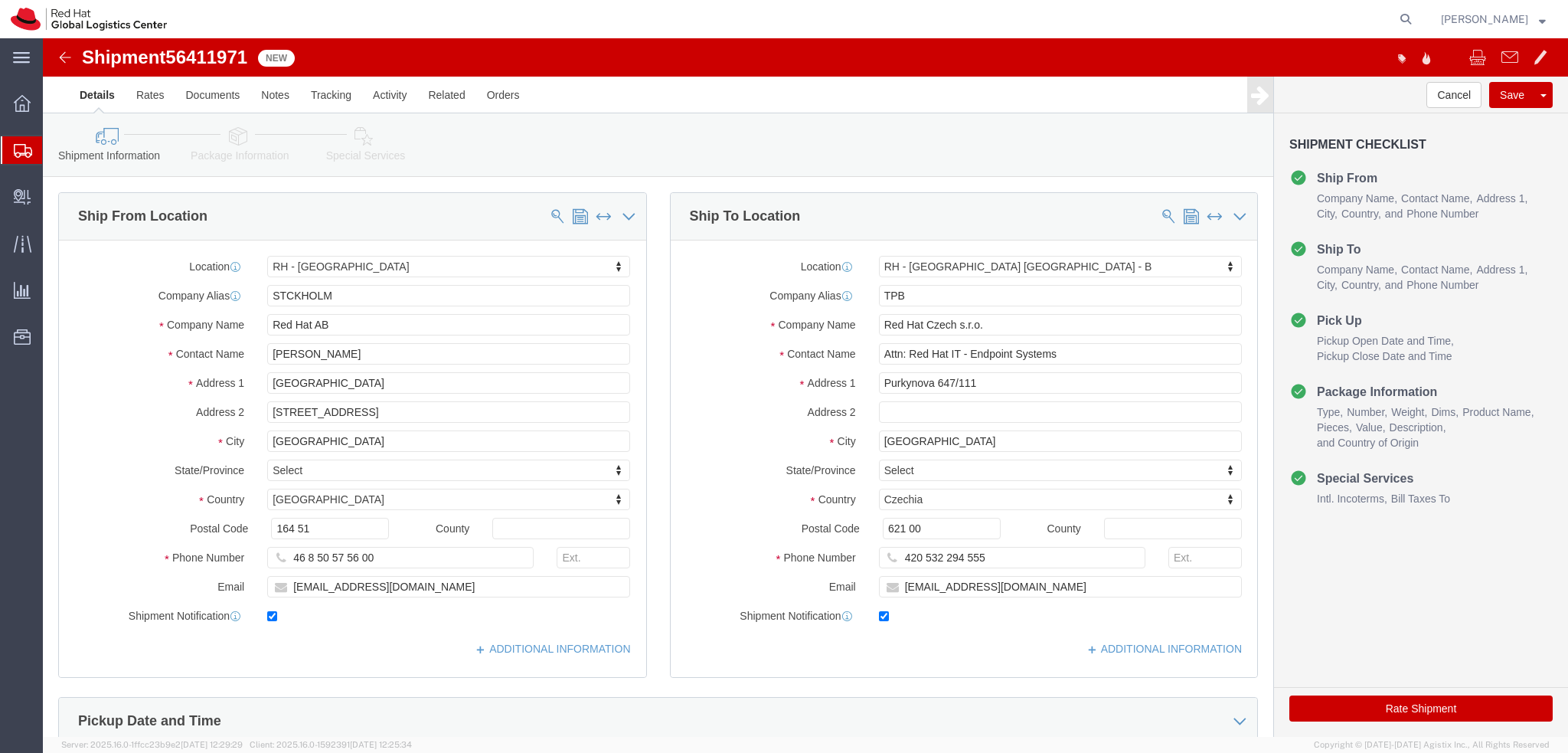
click icon
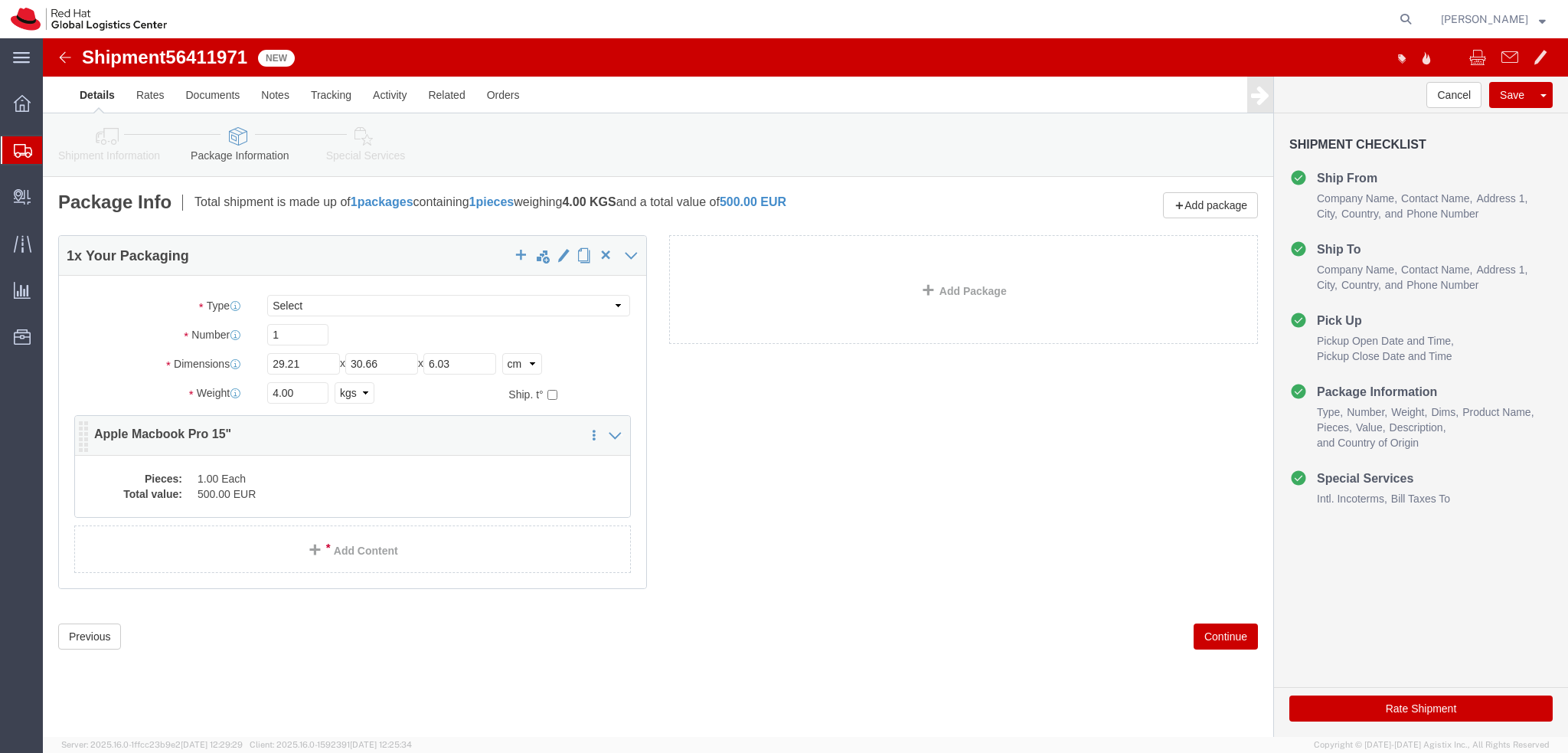
click dd "500.00 EUR"
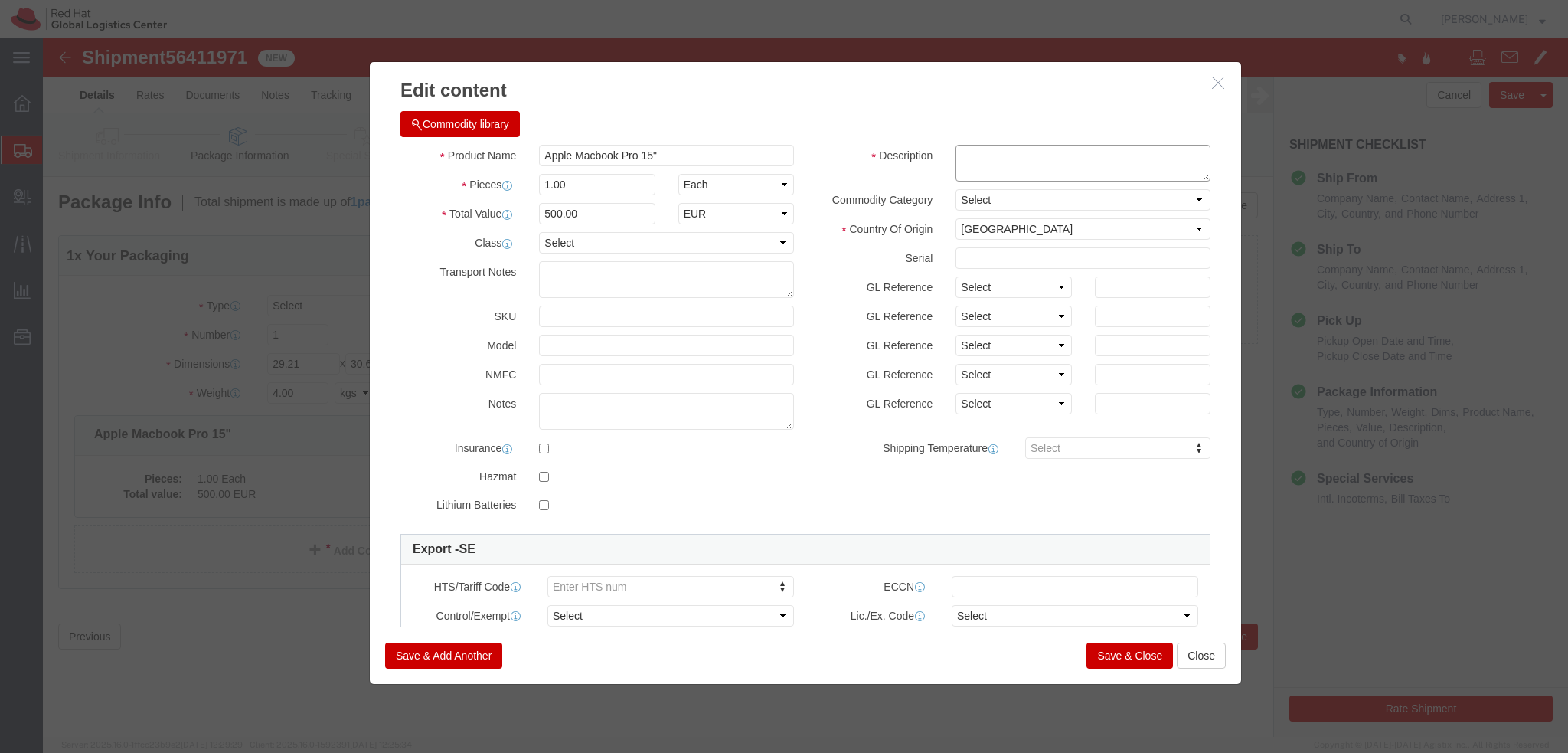
click textarea
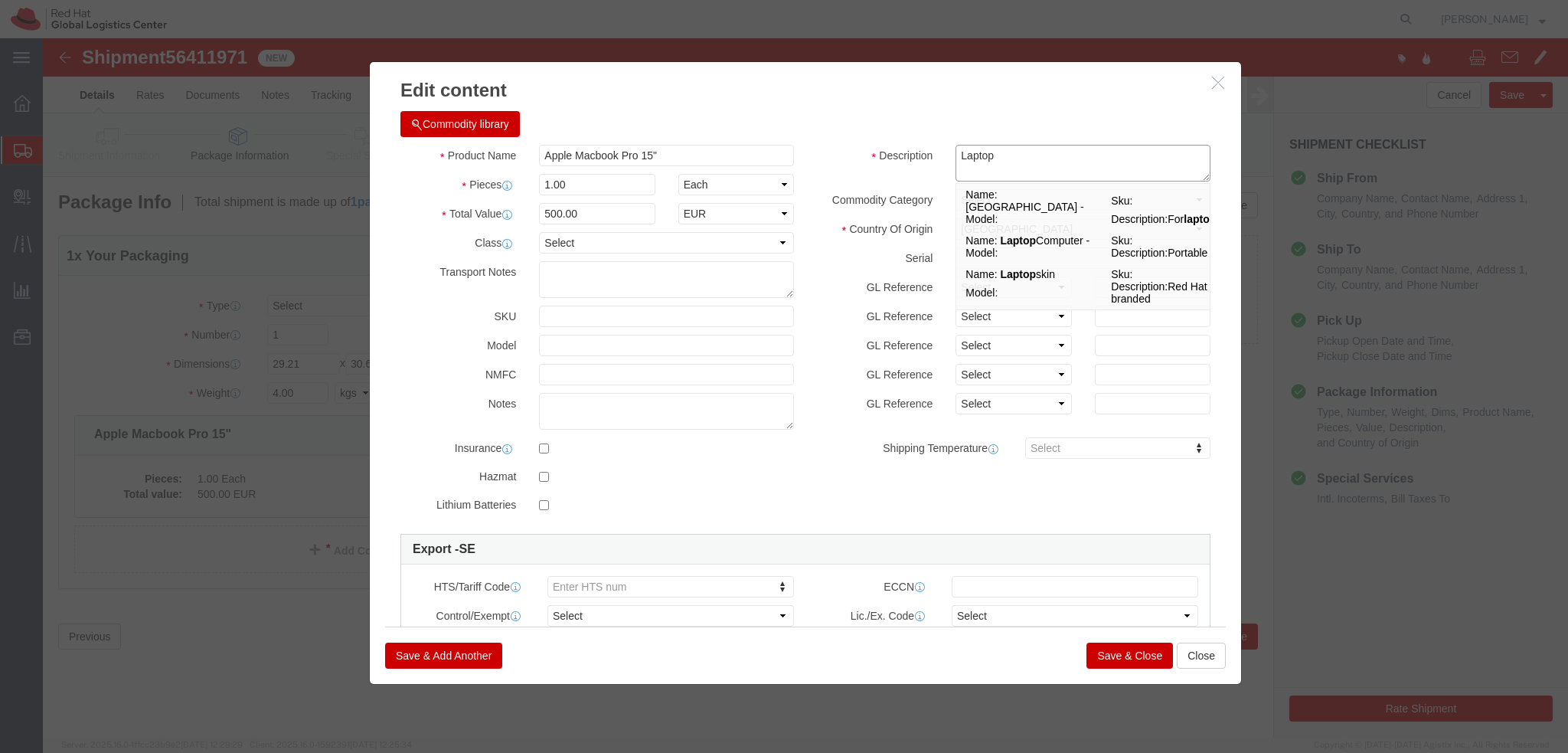
type textarea "Laptop"
click div "Product Name Apple Macbook Pro 15" Pieces 1.00 Select Bag Barrels 100Board Feet…"
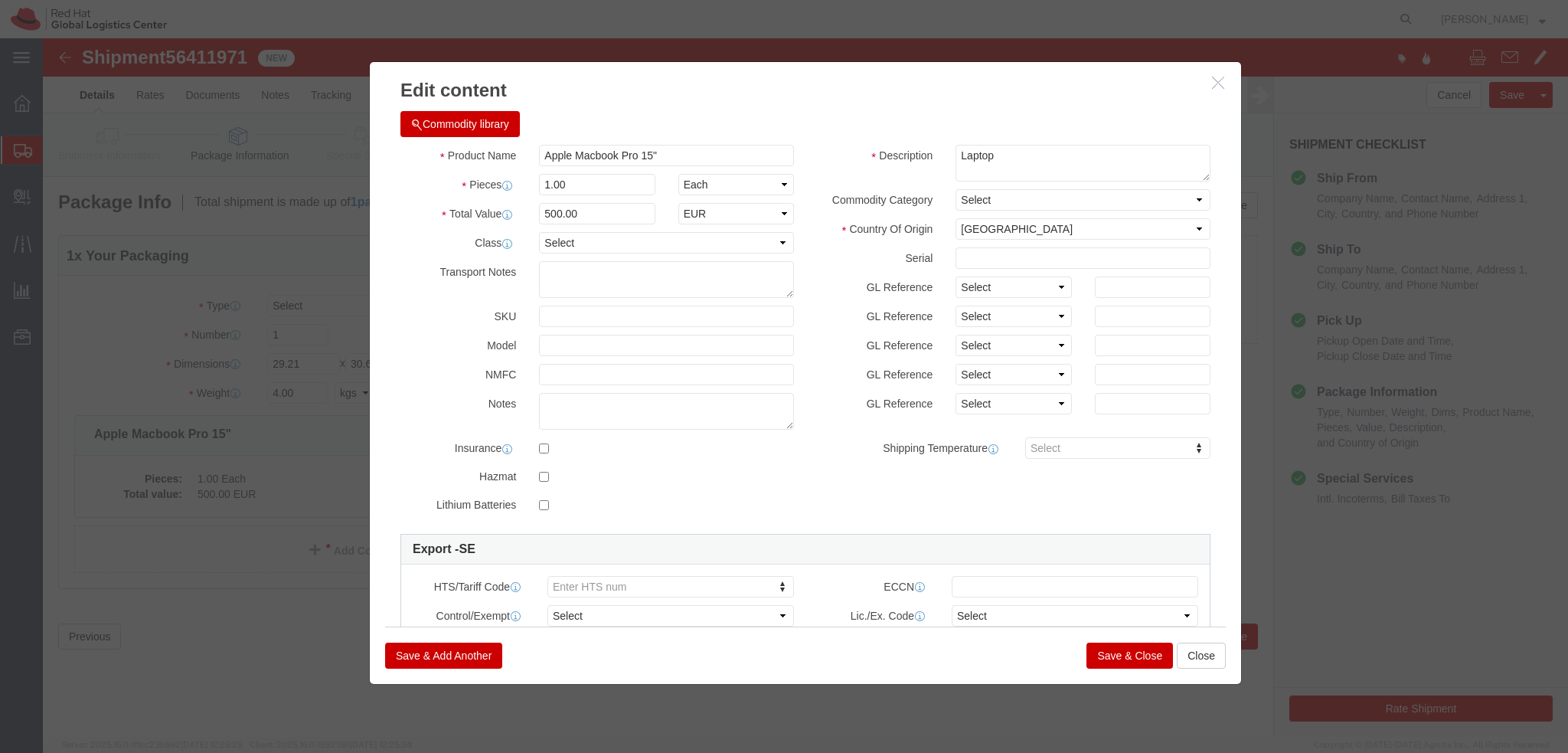
click button "Save & Close"
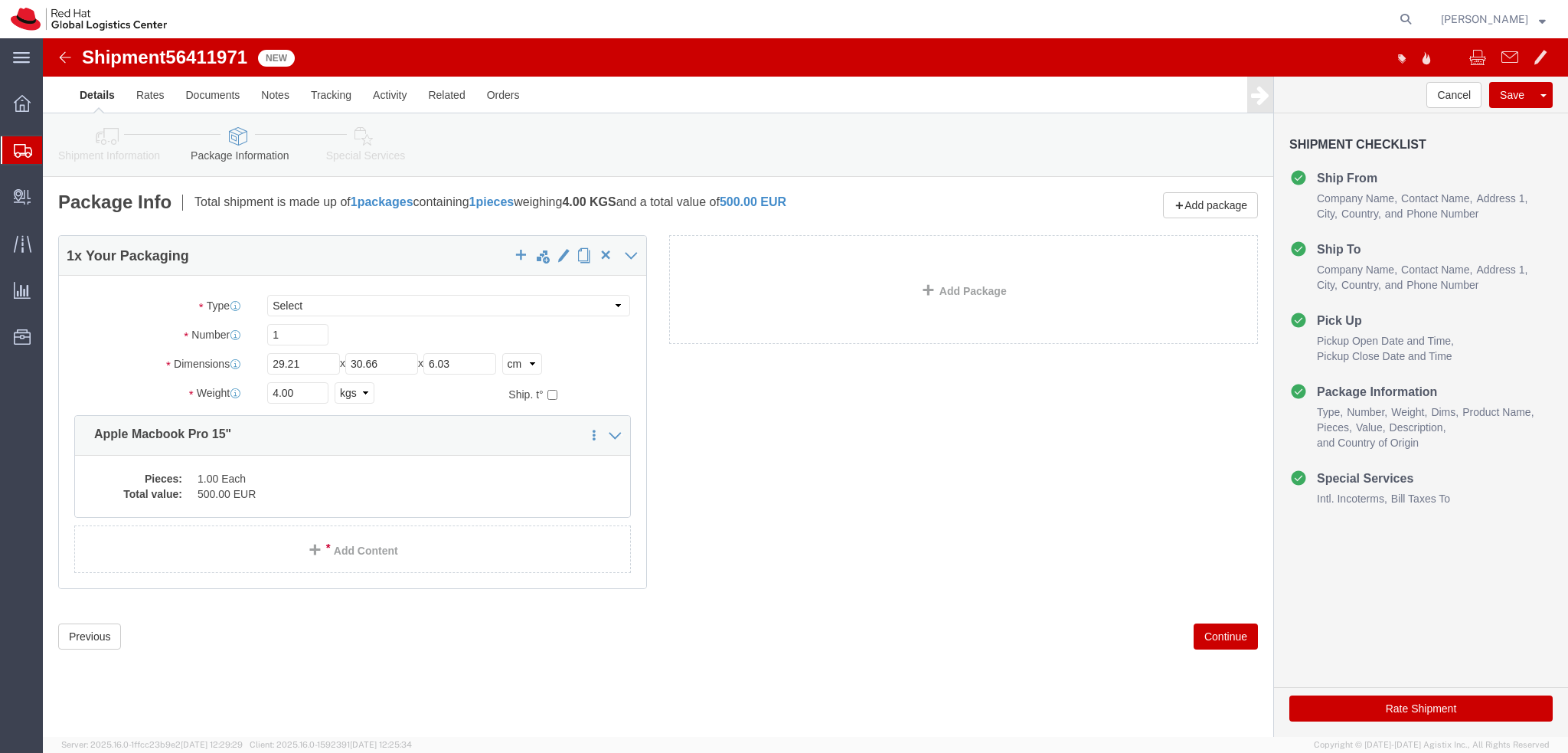
click icon
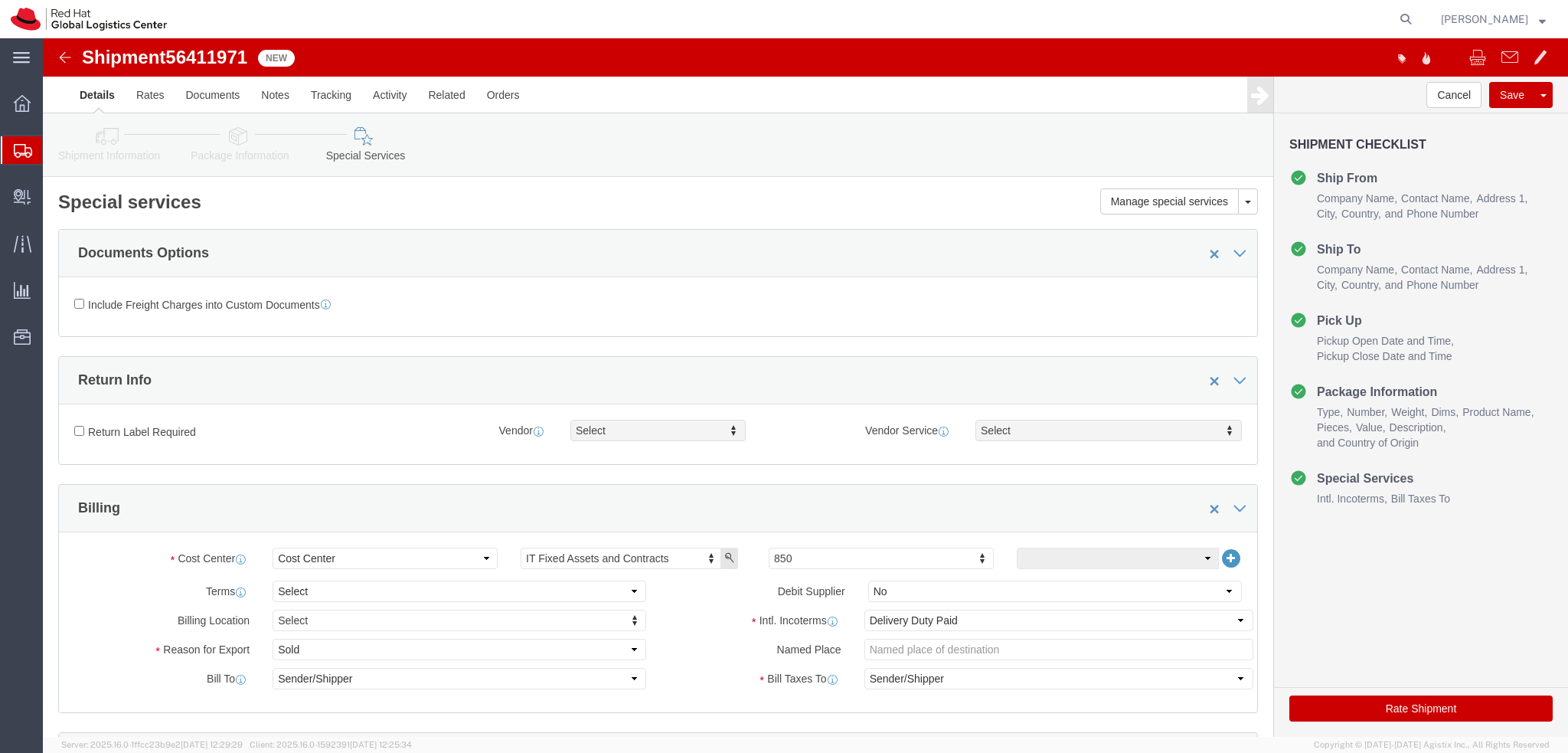
click icon
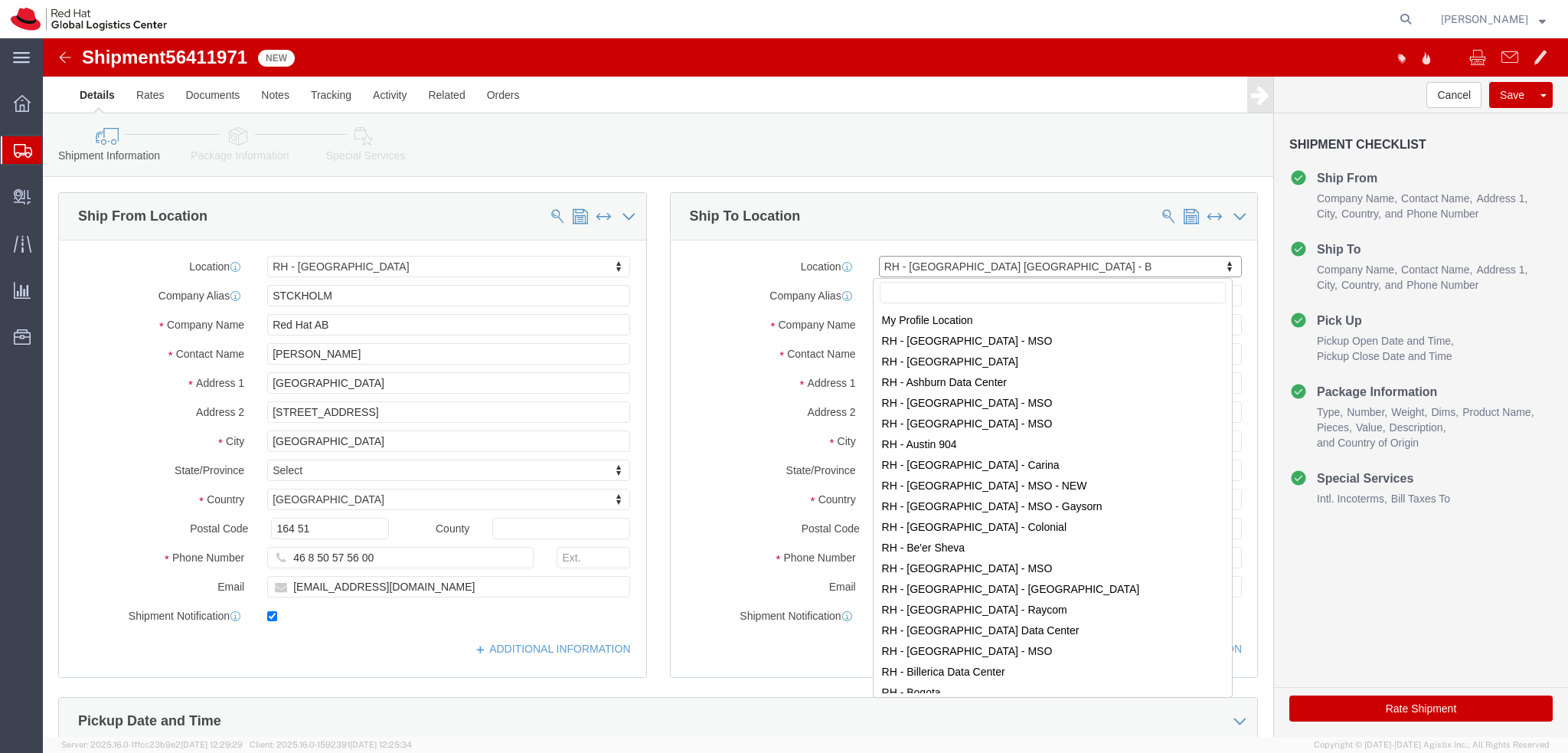
scroll to position [126, 0]
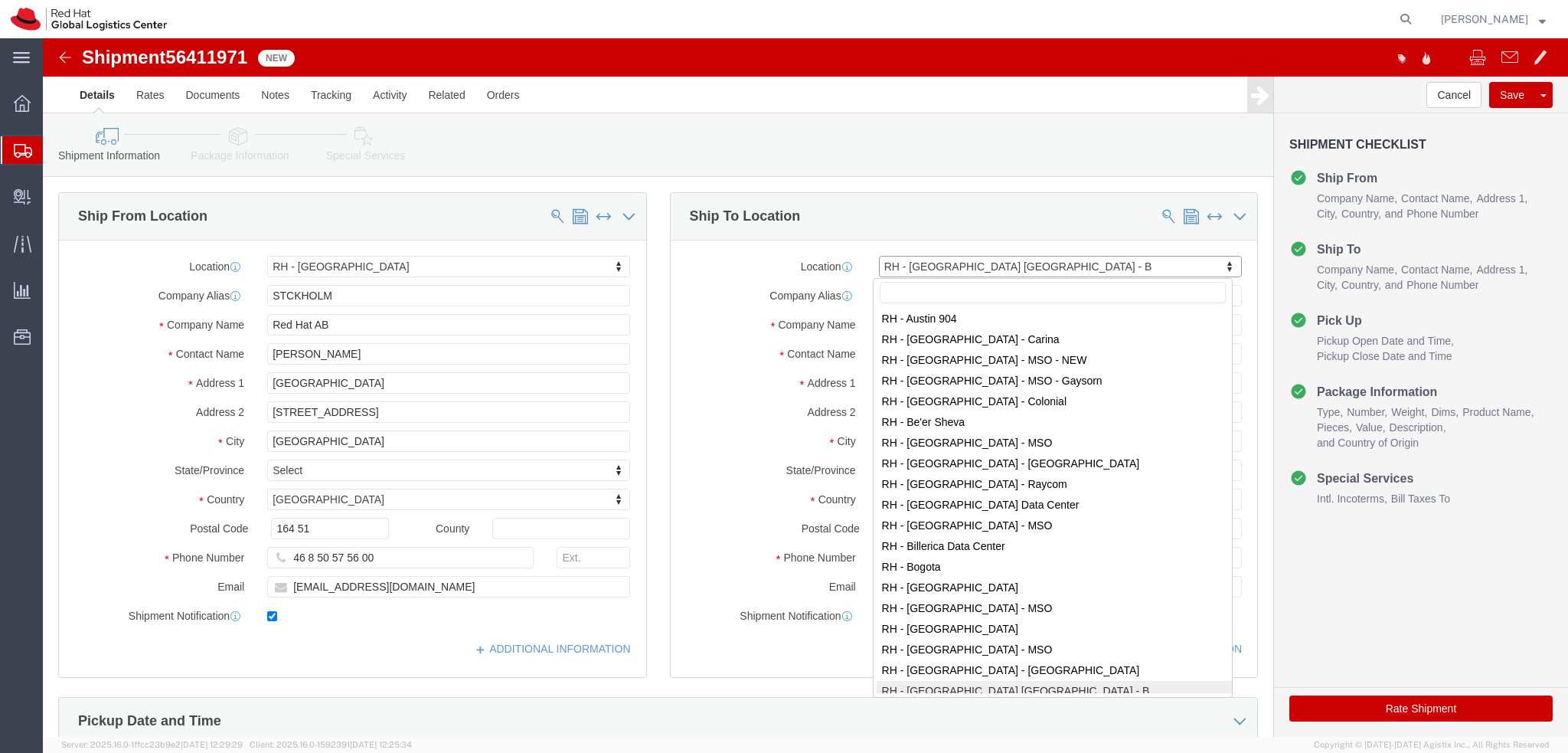
drag, startPoint x: 934, startPoint y: 228, endPoint x: 430, endPoint y: 175, distance: 506.8
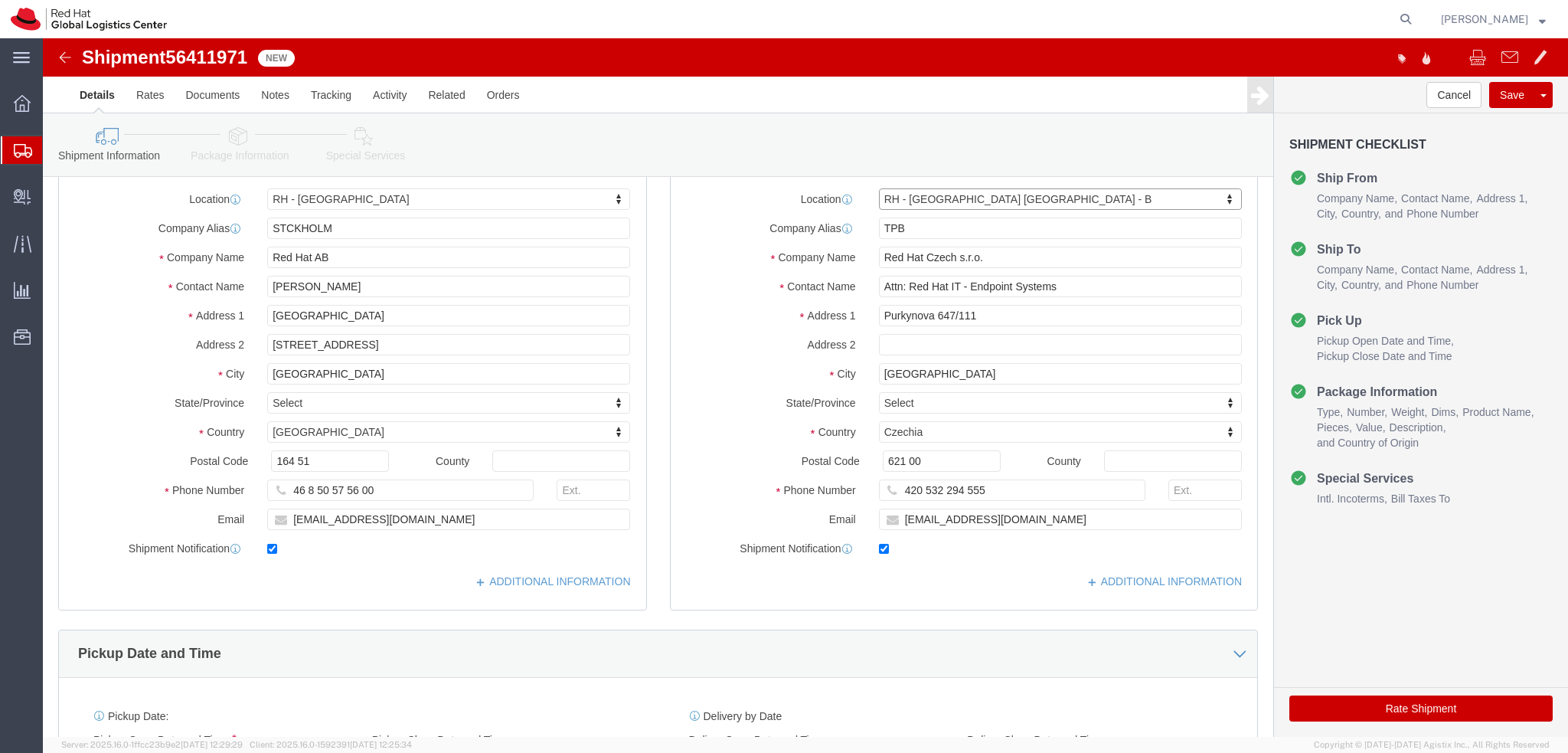
scroll to position [0, 0]
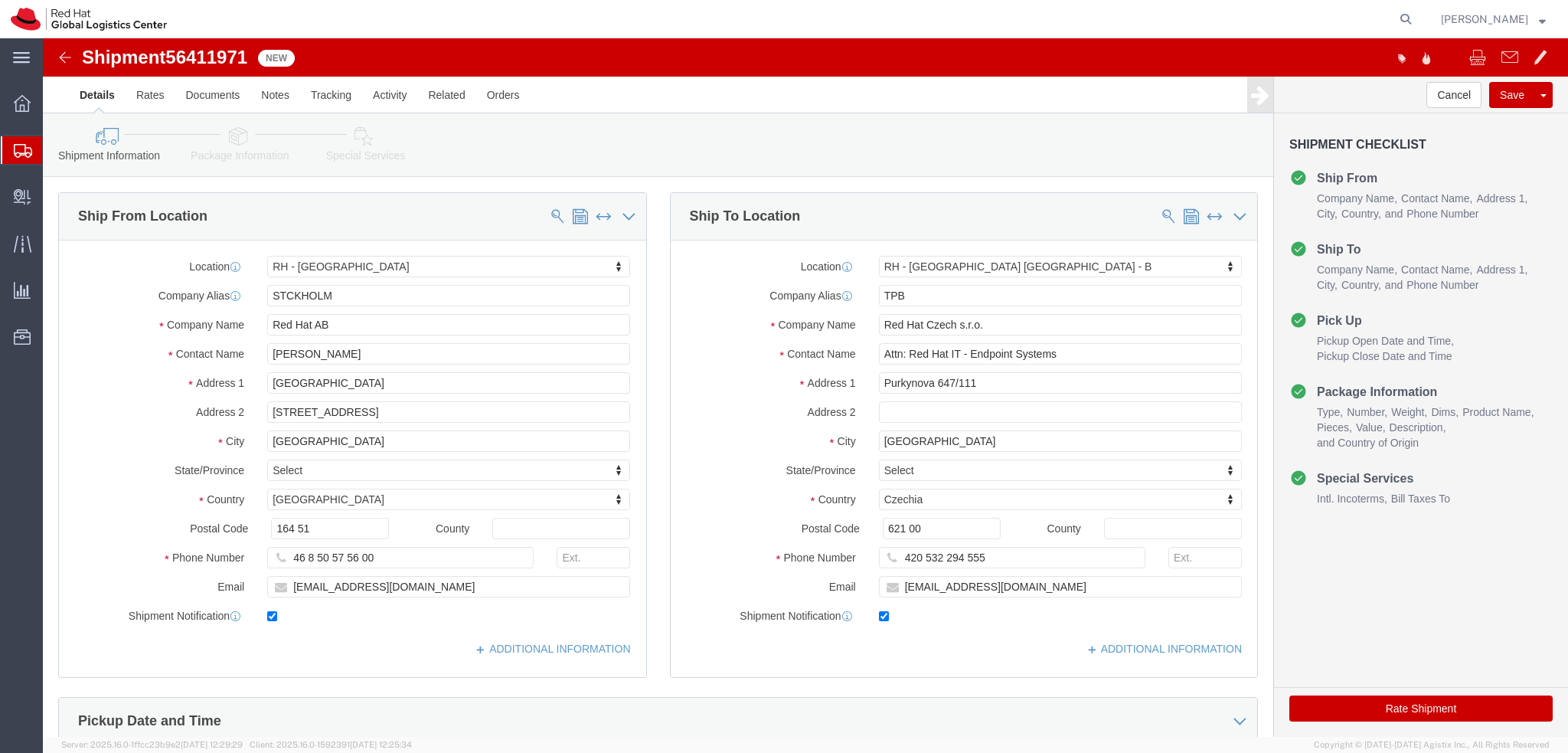
click icon
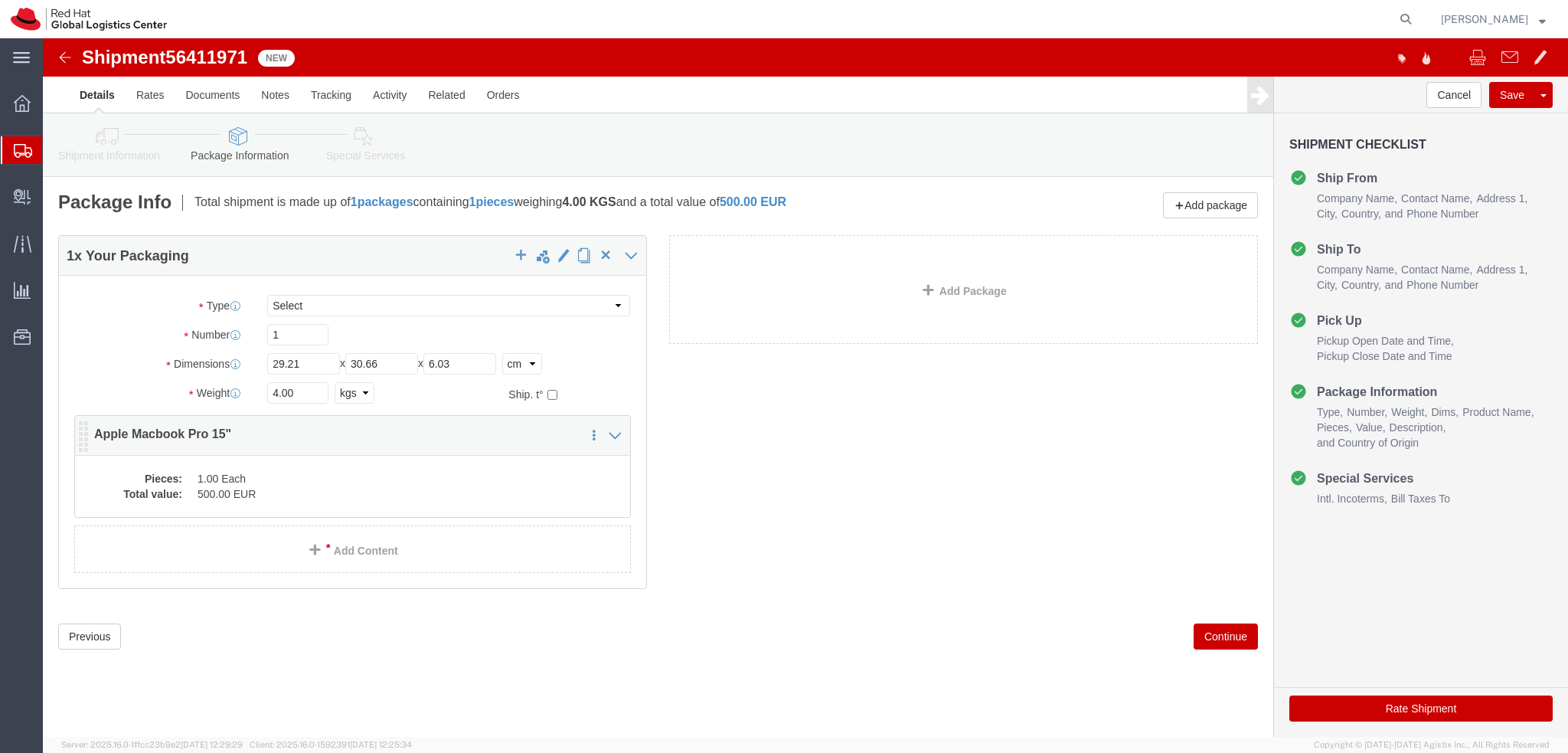
click dd "500.00 EUR"
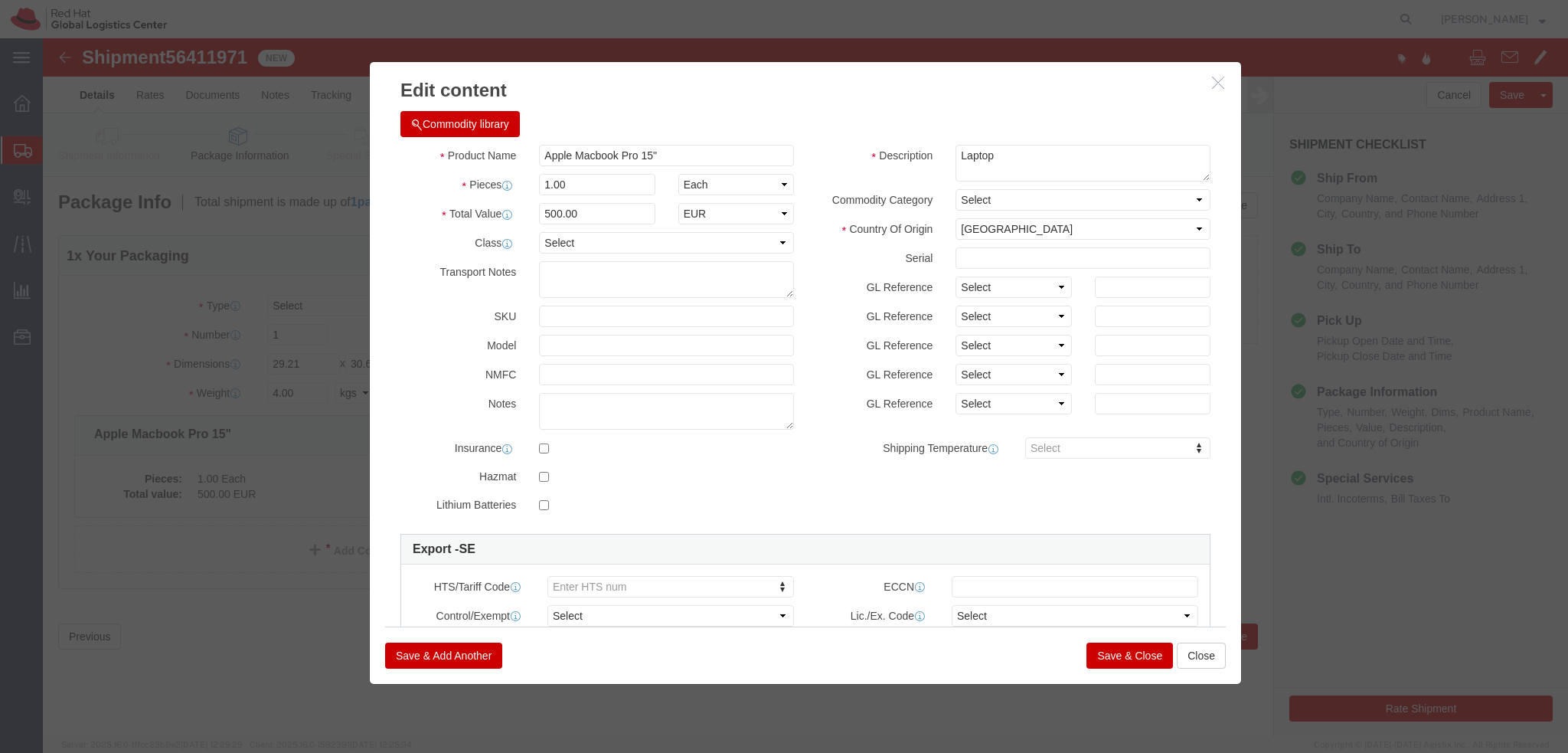
click button "Save & Close"
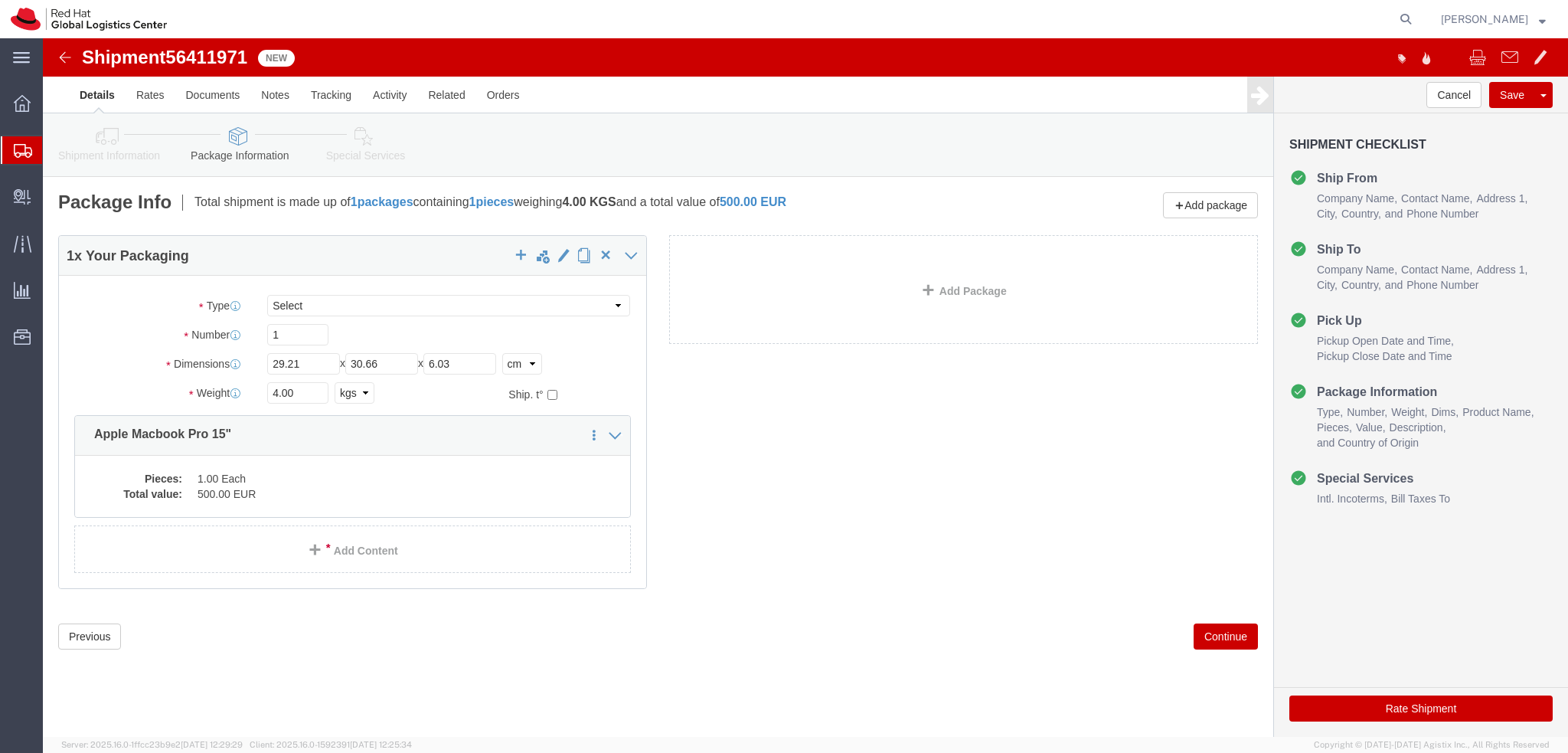
click icon
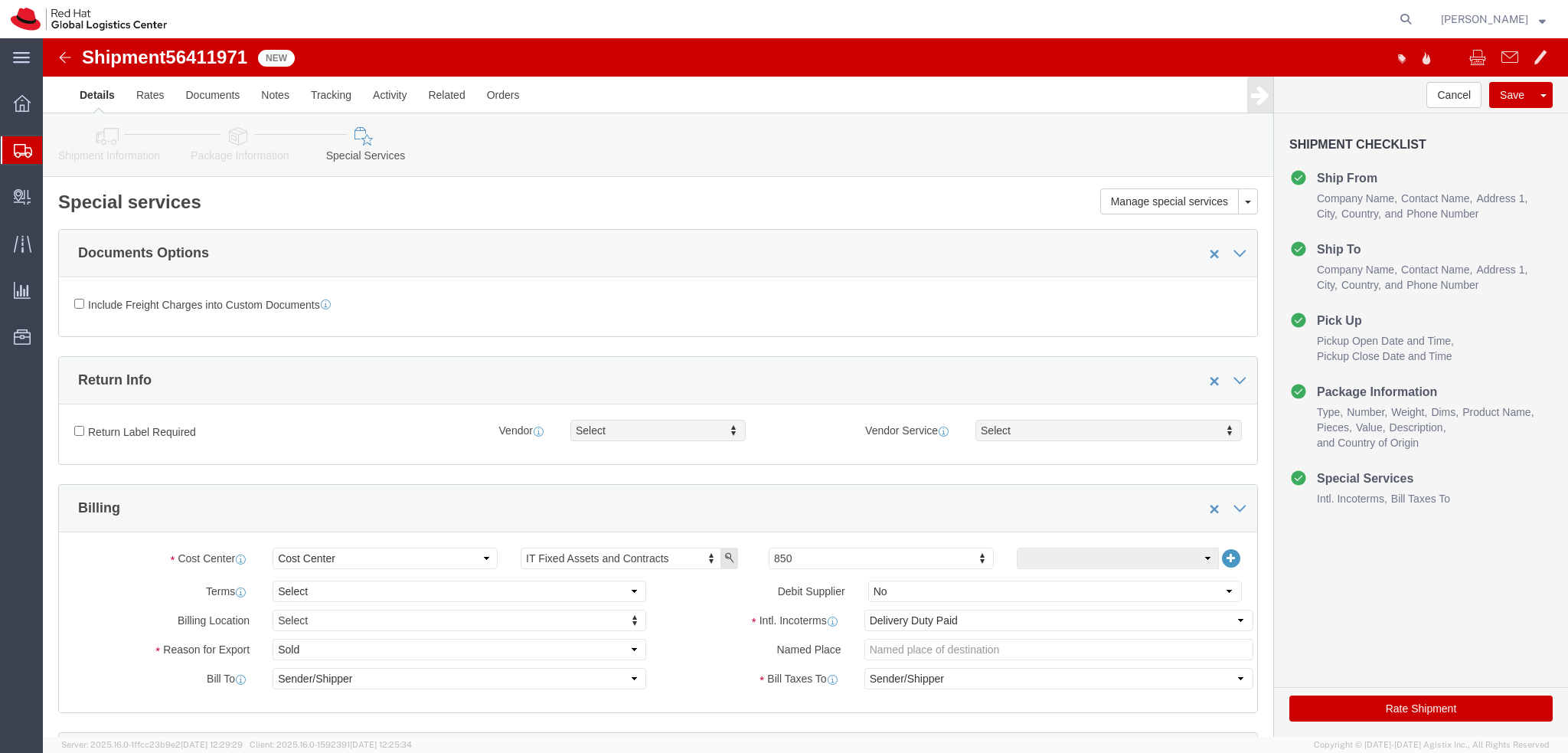
click button "Rate Shipment"
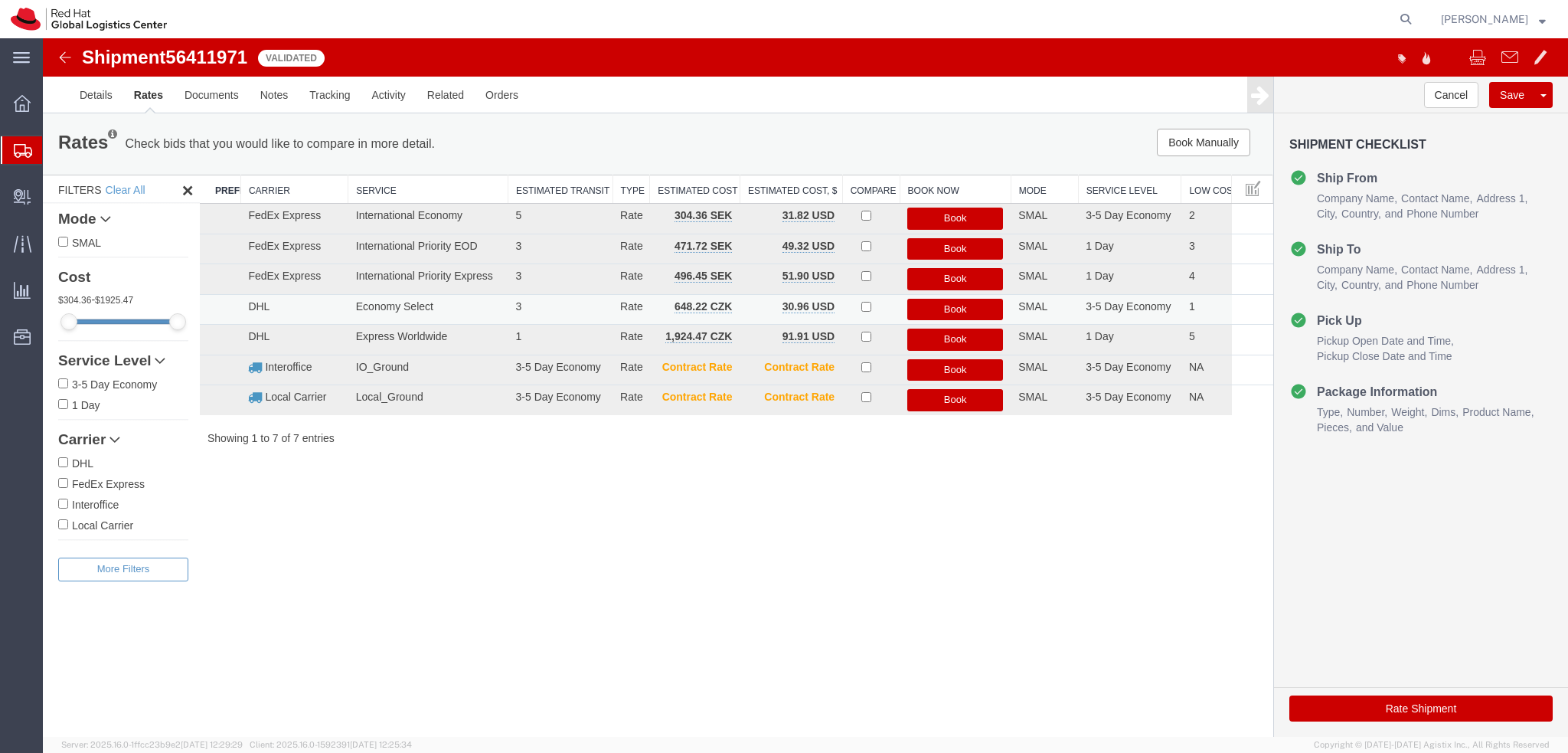
click at [979, 305] on button "Book" at bounding box center [955, 309] width 95 height 22
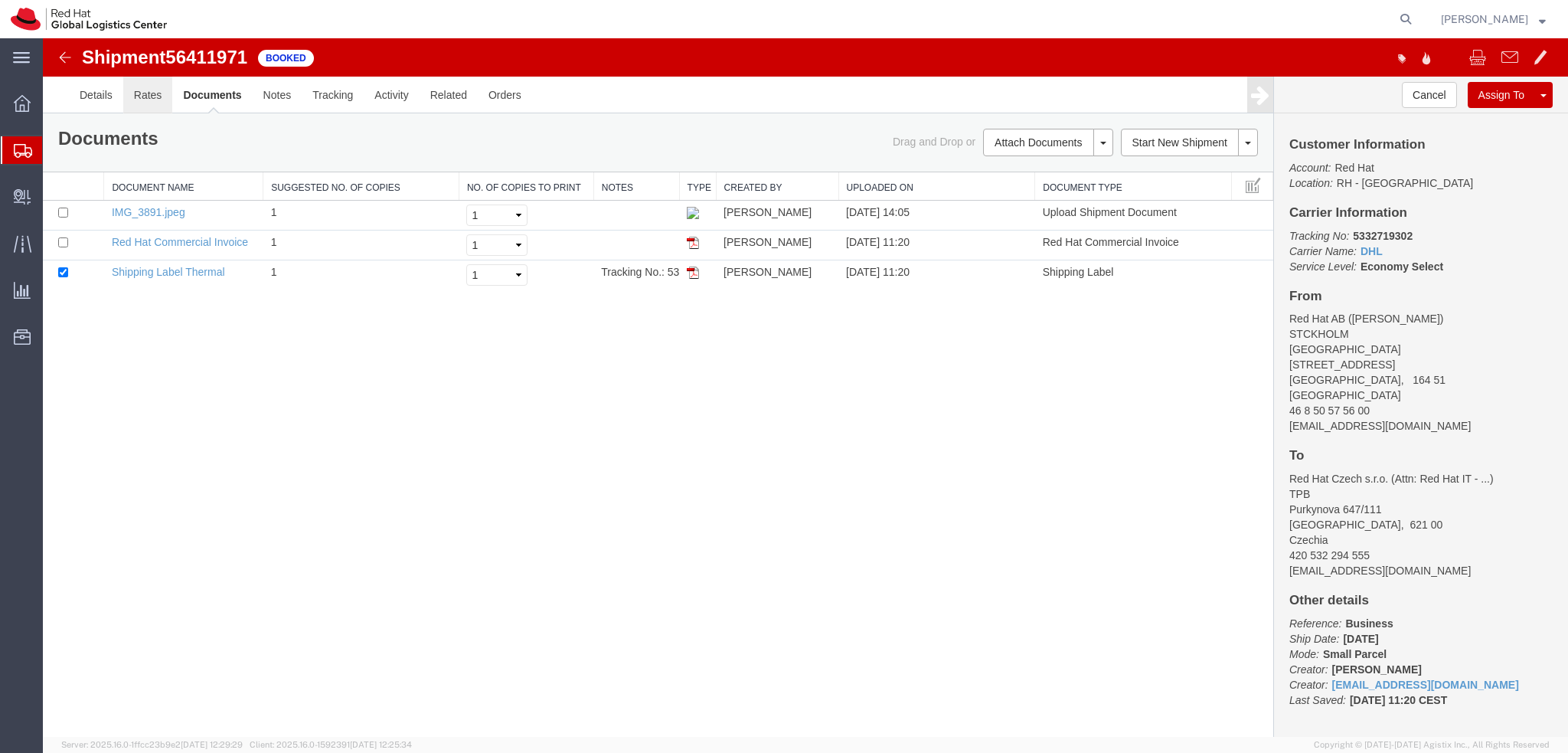
click at [123, 100] on link "Rates" at bounding box center [148, 95] width 50 height 37
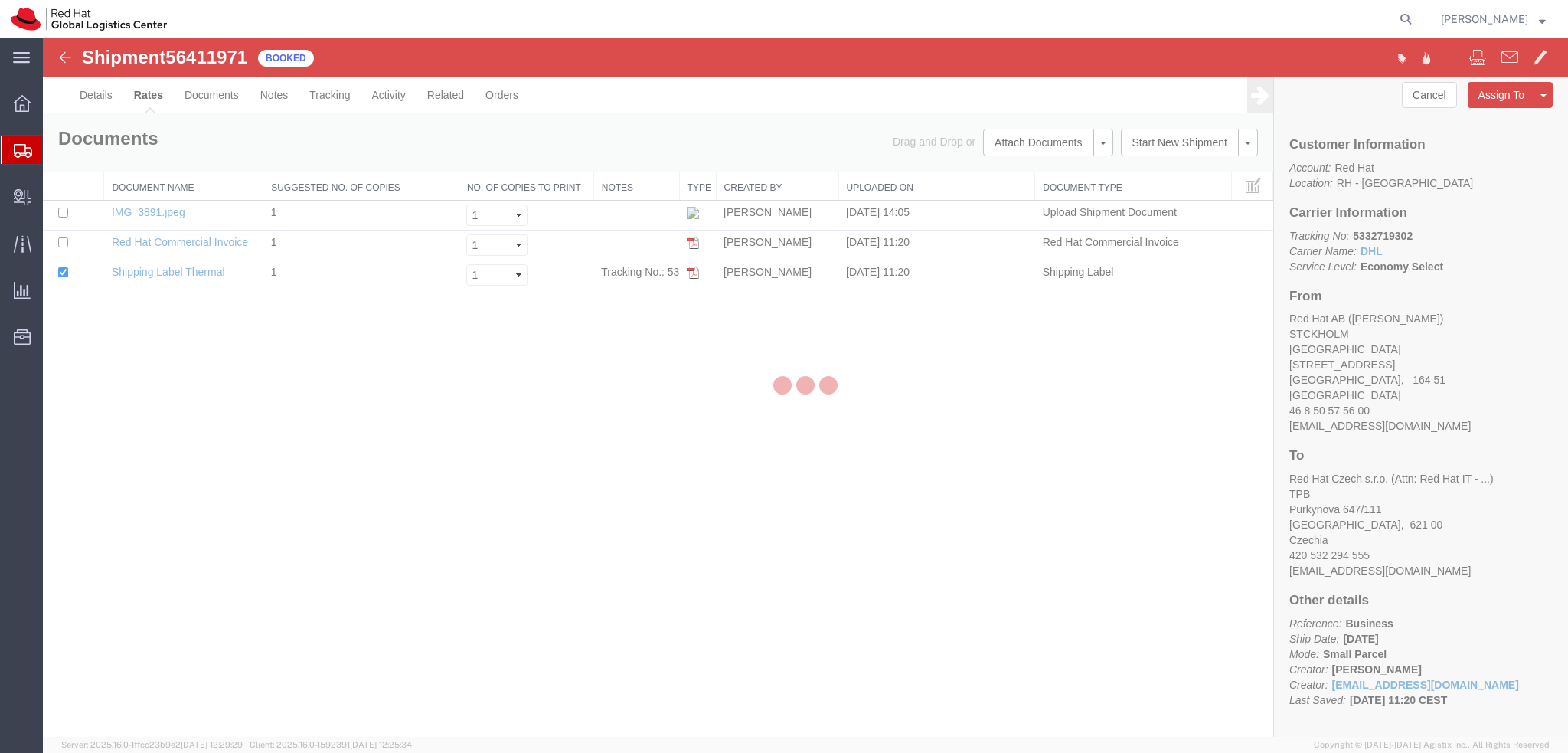
click at [102, 100] on div at bounding box center [806, 388] width 1526 height 698
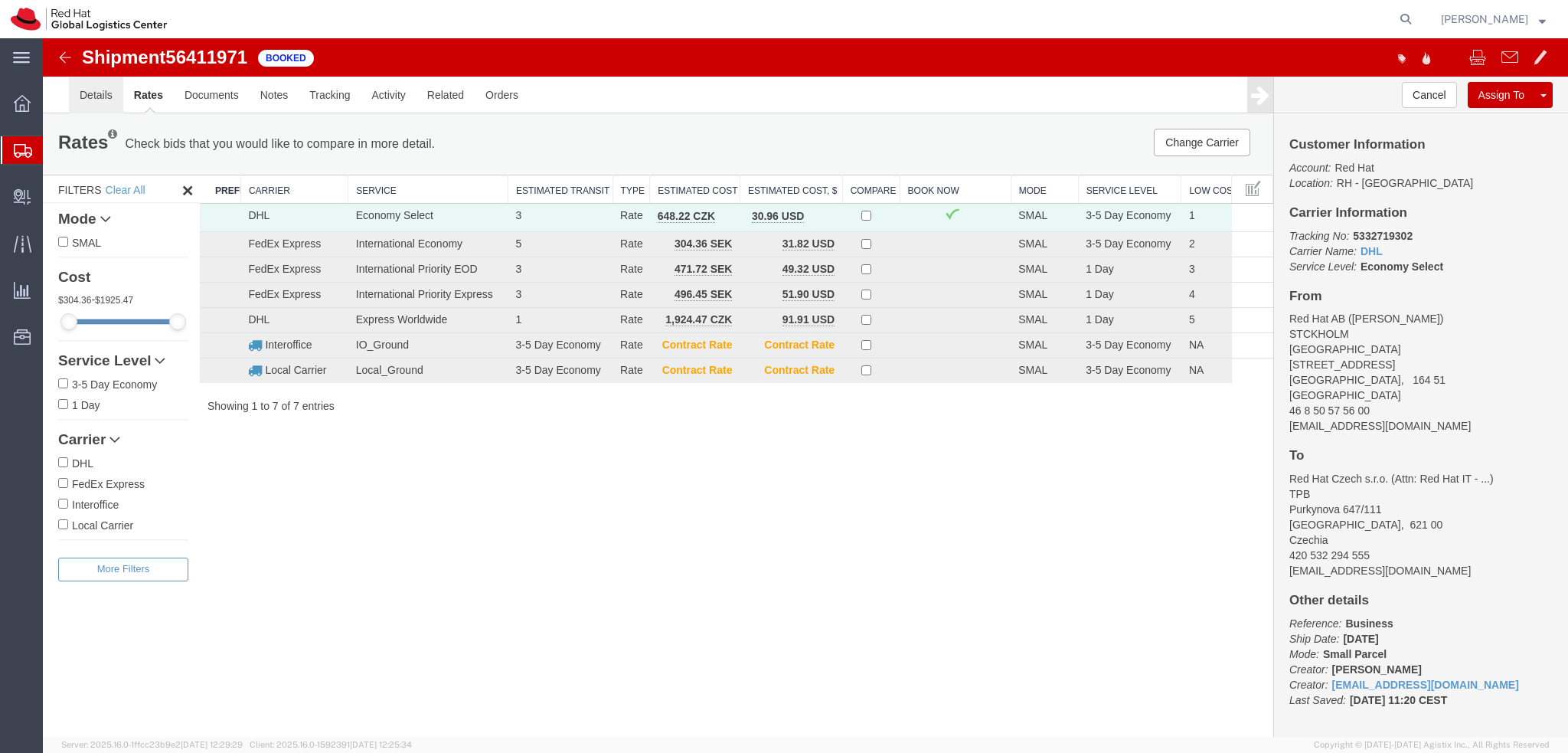
click at [102, 100] on link "Details" at bounding box center [95, 95] width 55 height 37
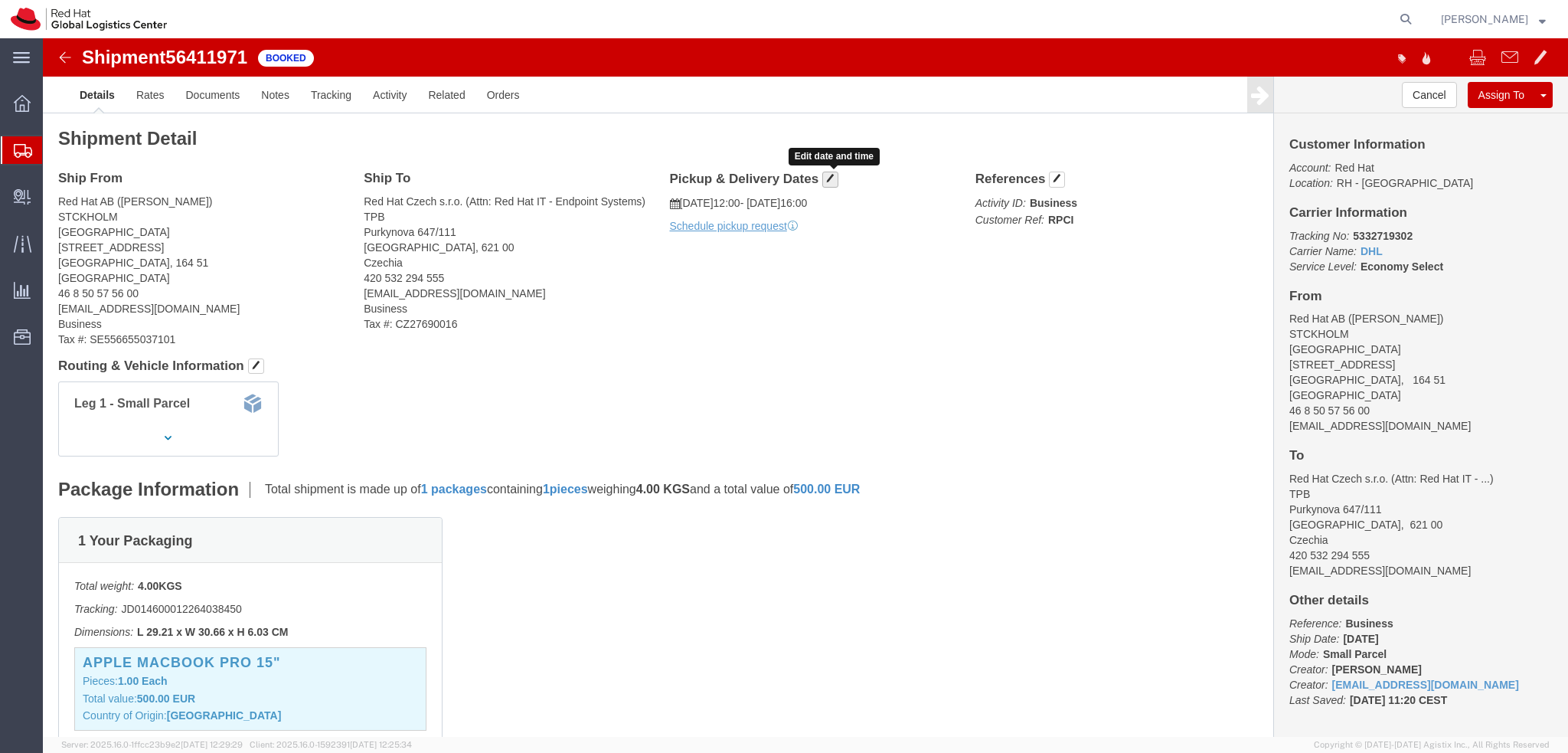
click span "button"
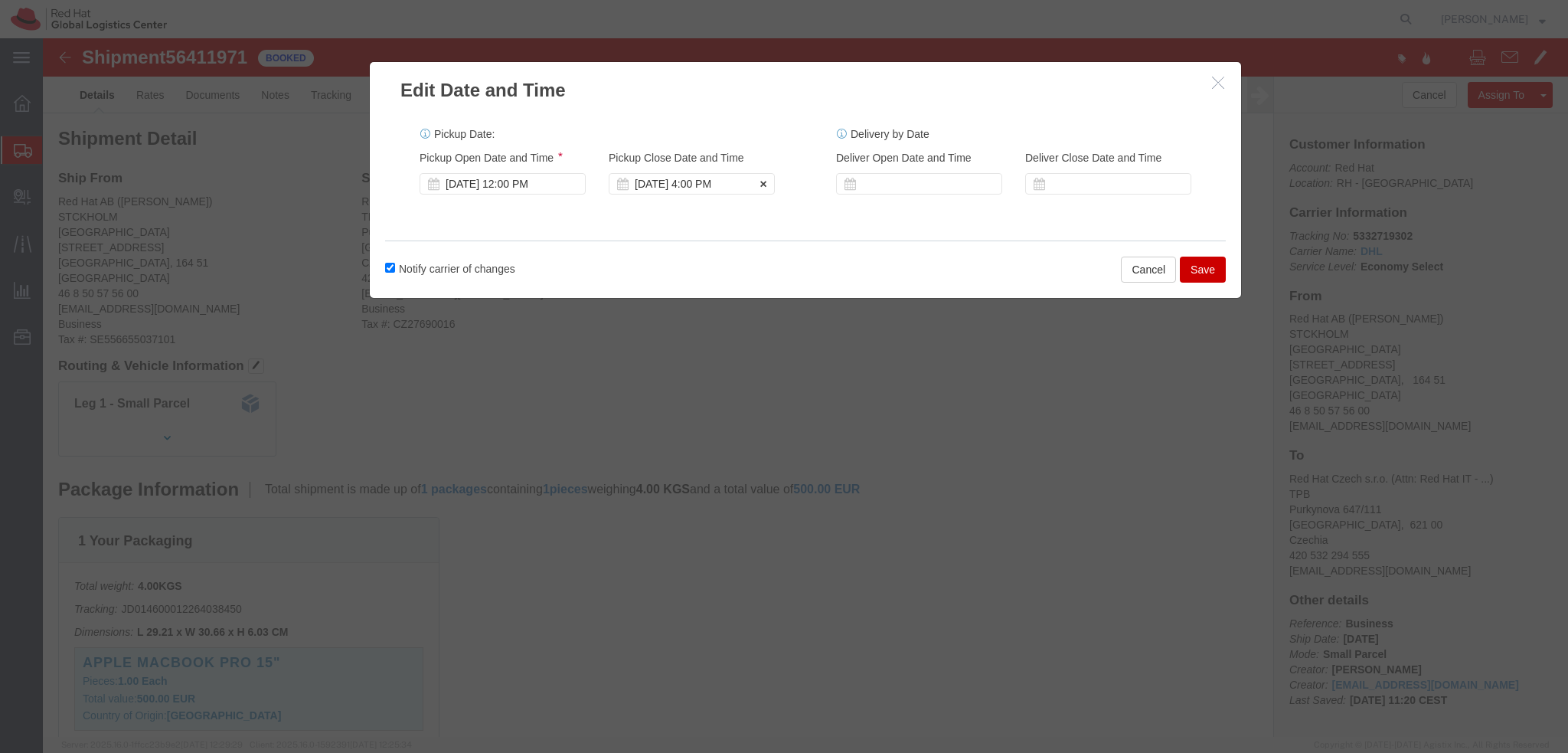
click div "[DATE] 4:00 PM"
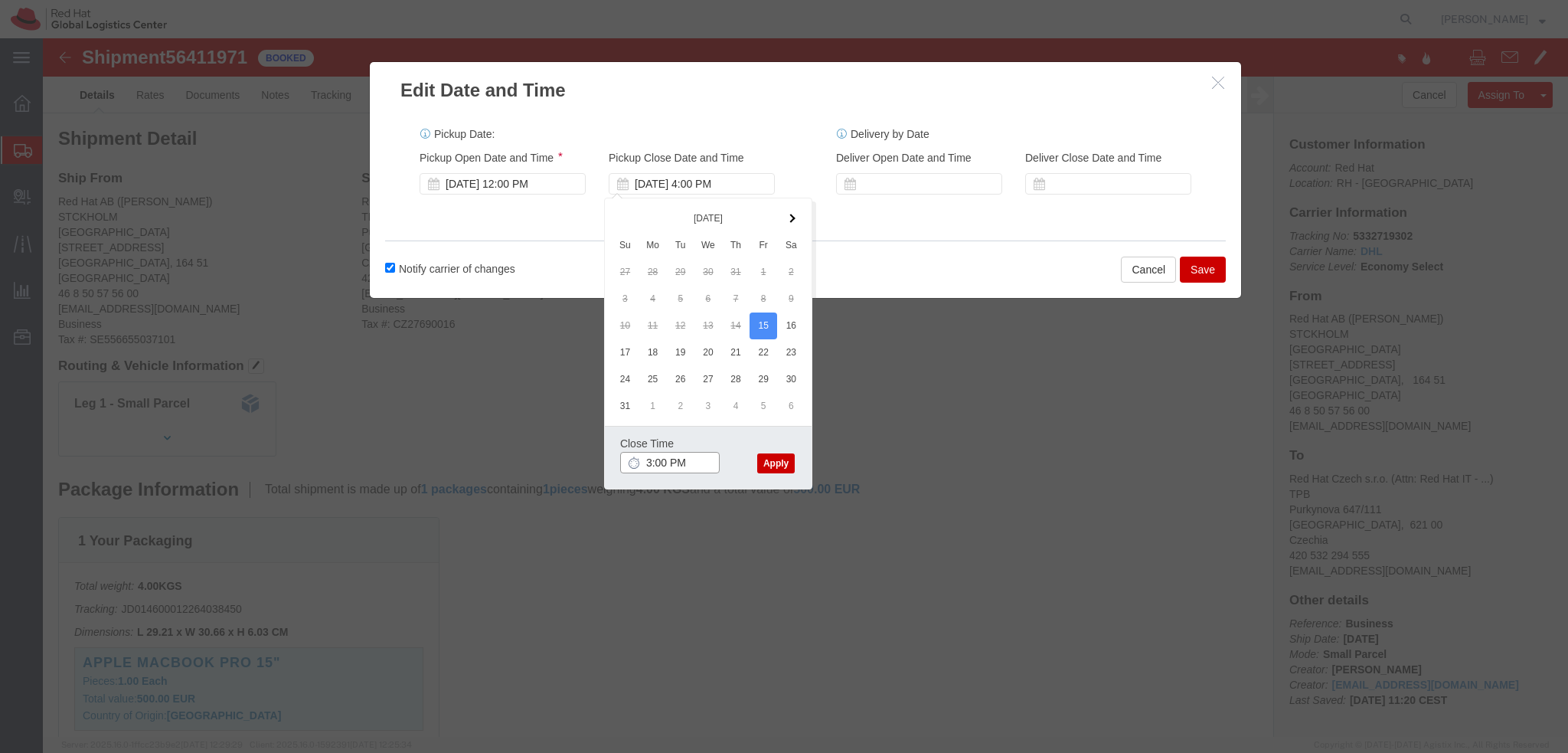
type input "3:00 PM"
click button "Apply"
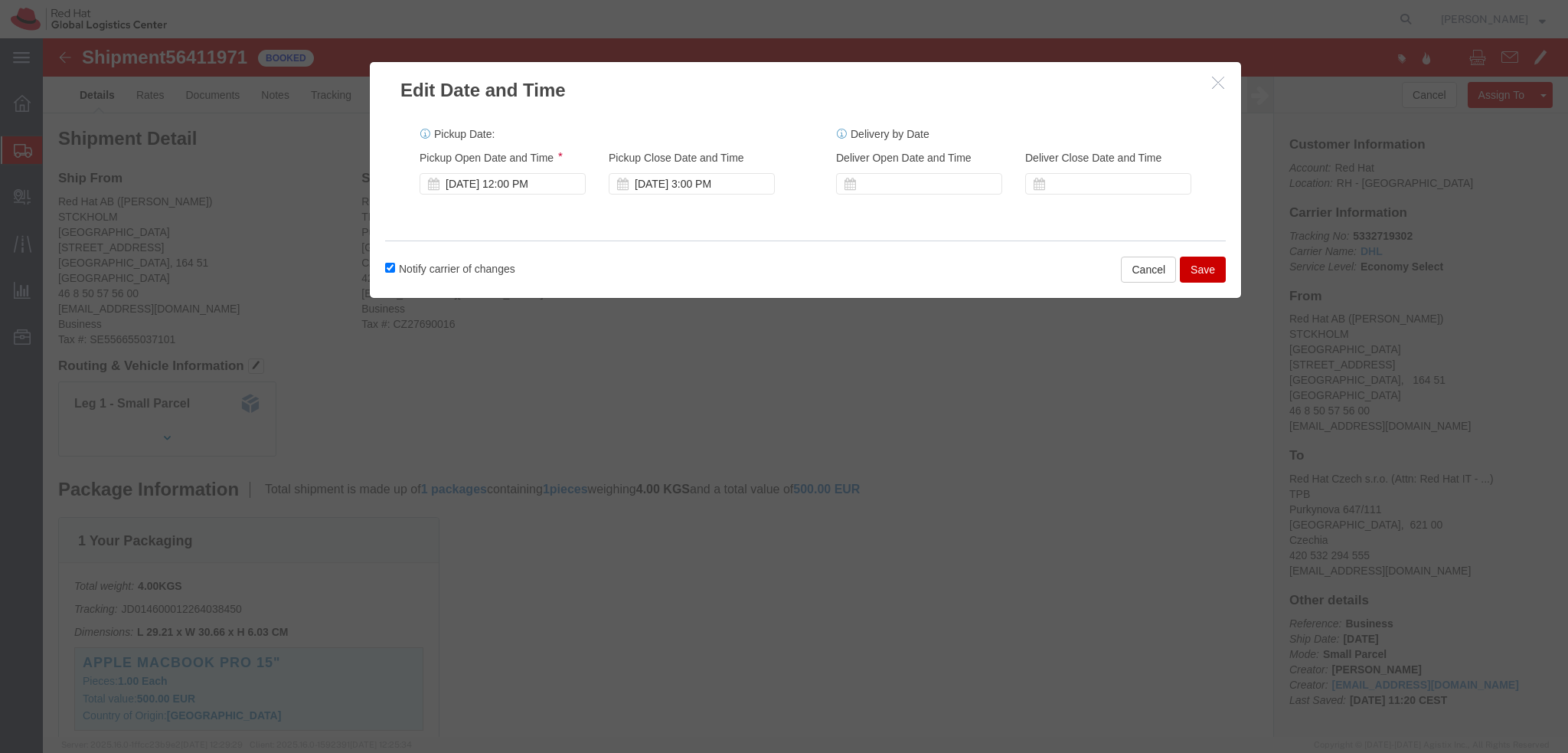
click button "Save"
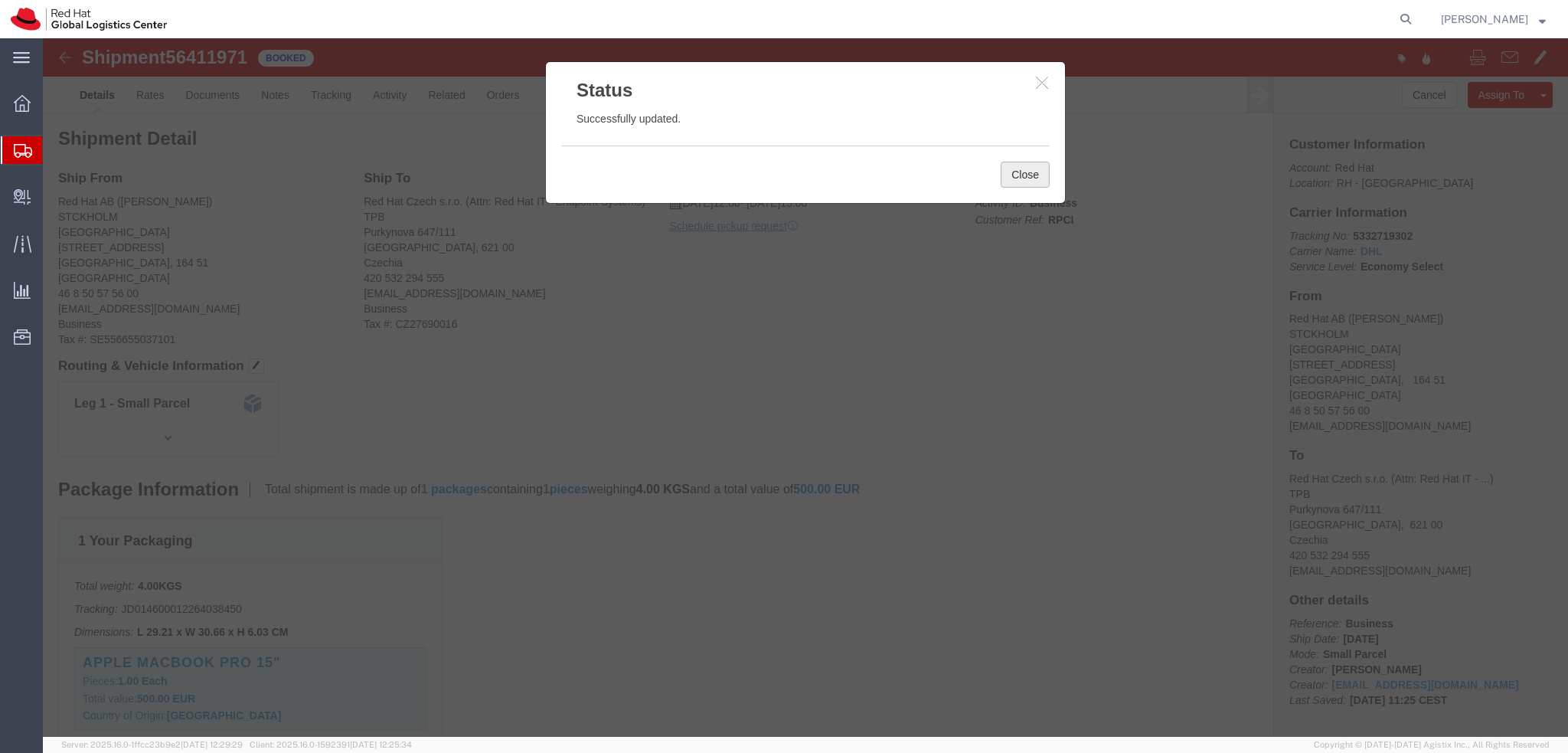
click button "Close"
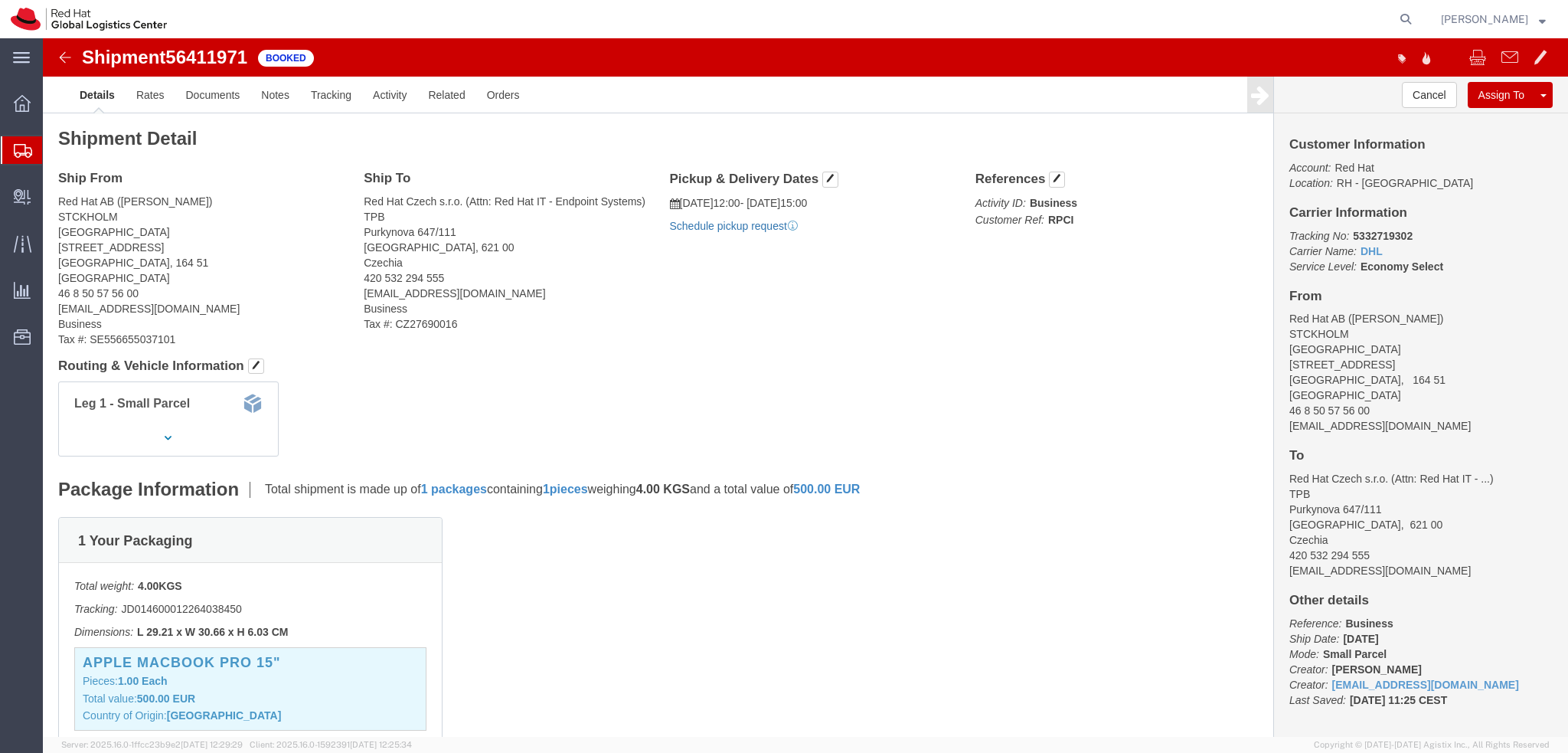
click link "Schedule pickup request"
click address "Red Hat AB ([PERSON_NAME]) [GEOGRAPHIC_DATA][STREET_ADDRESS] 46 8 50 57 56 00 […"
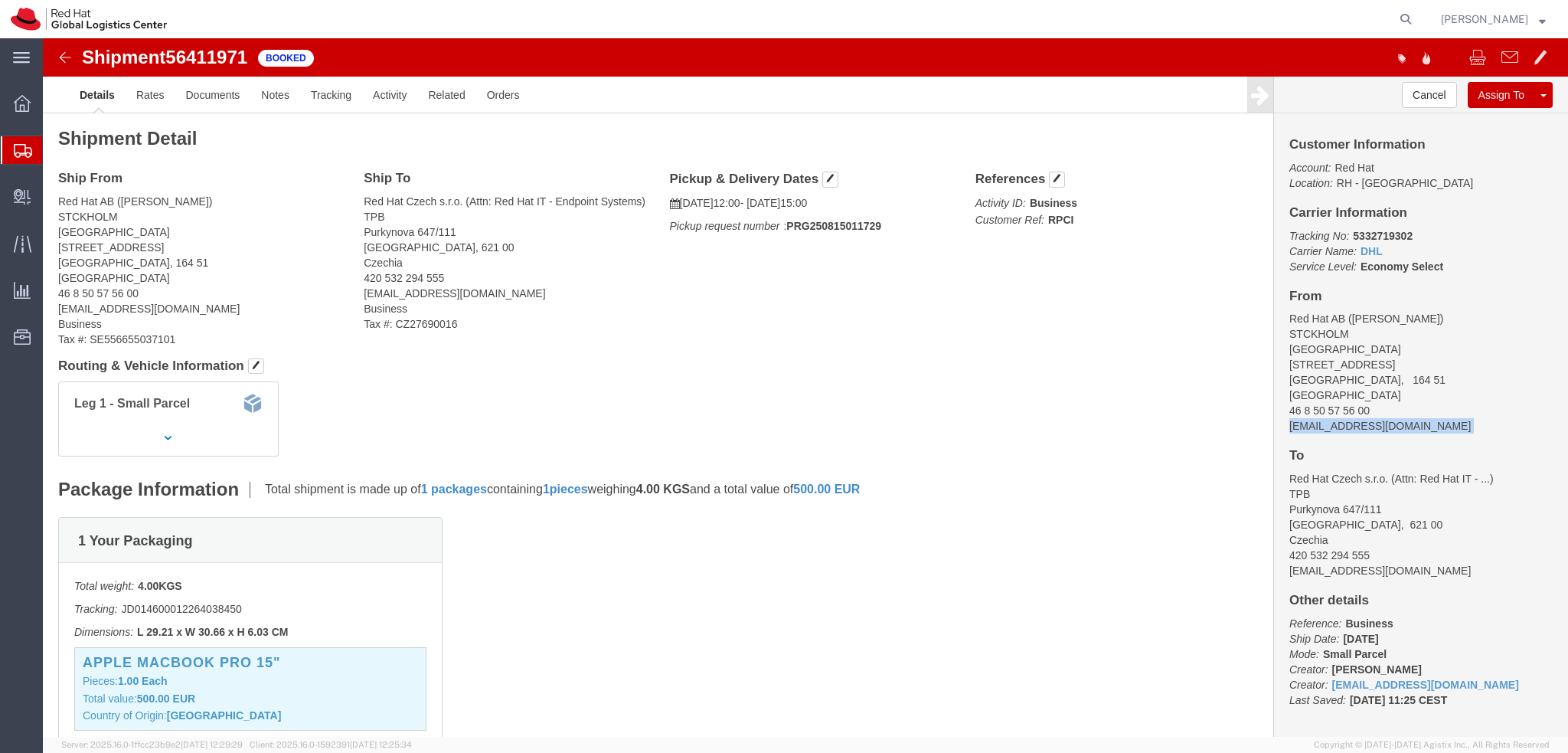
copy div "[EMAIL_ADDRESS][DOMAIN_NAME]"
click div "Leg 1 - Small Parcel"
click link "Documents"
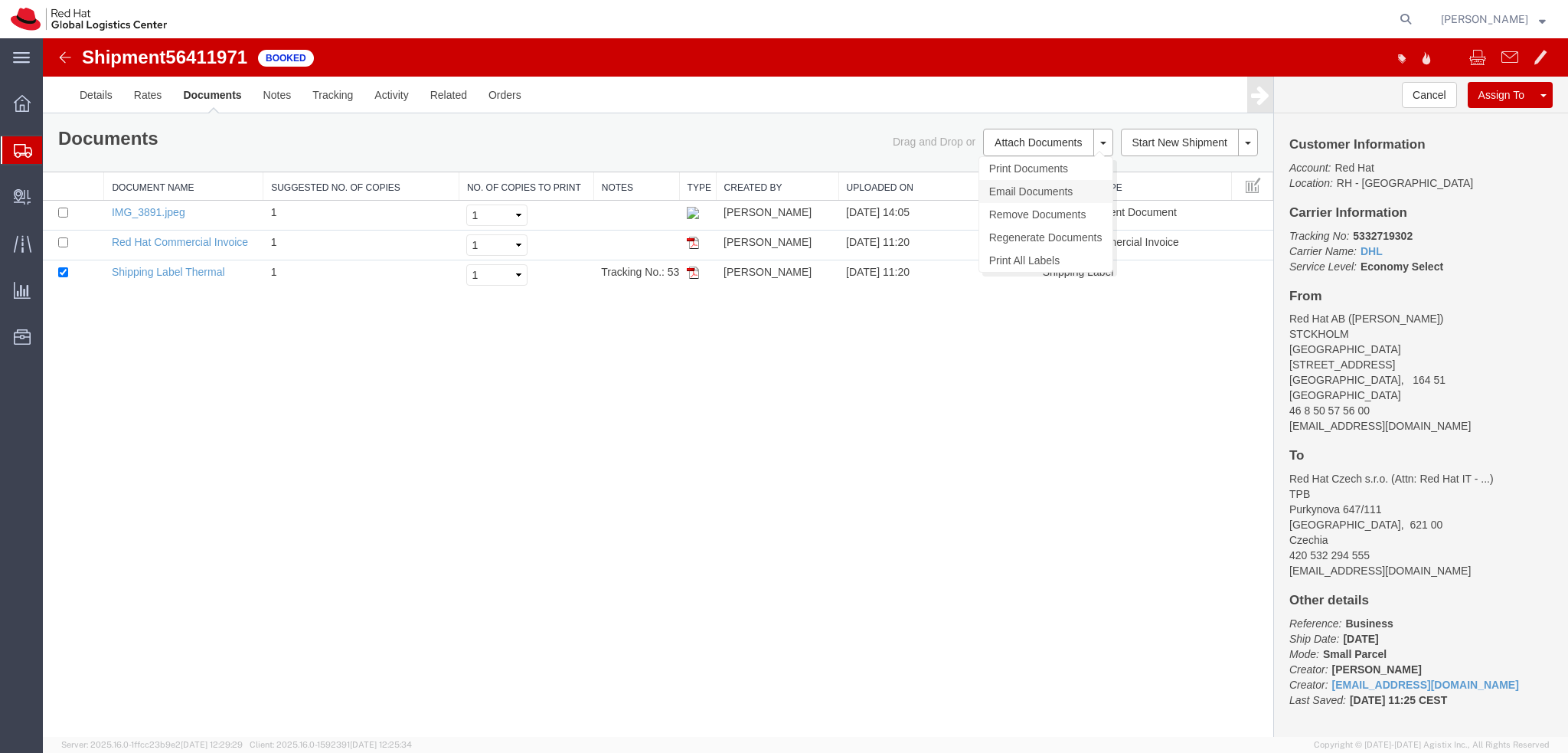
click at [1044, 187] on link "Email Documents" at bounding box center [1045, 192] width 133 height 23
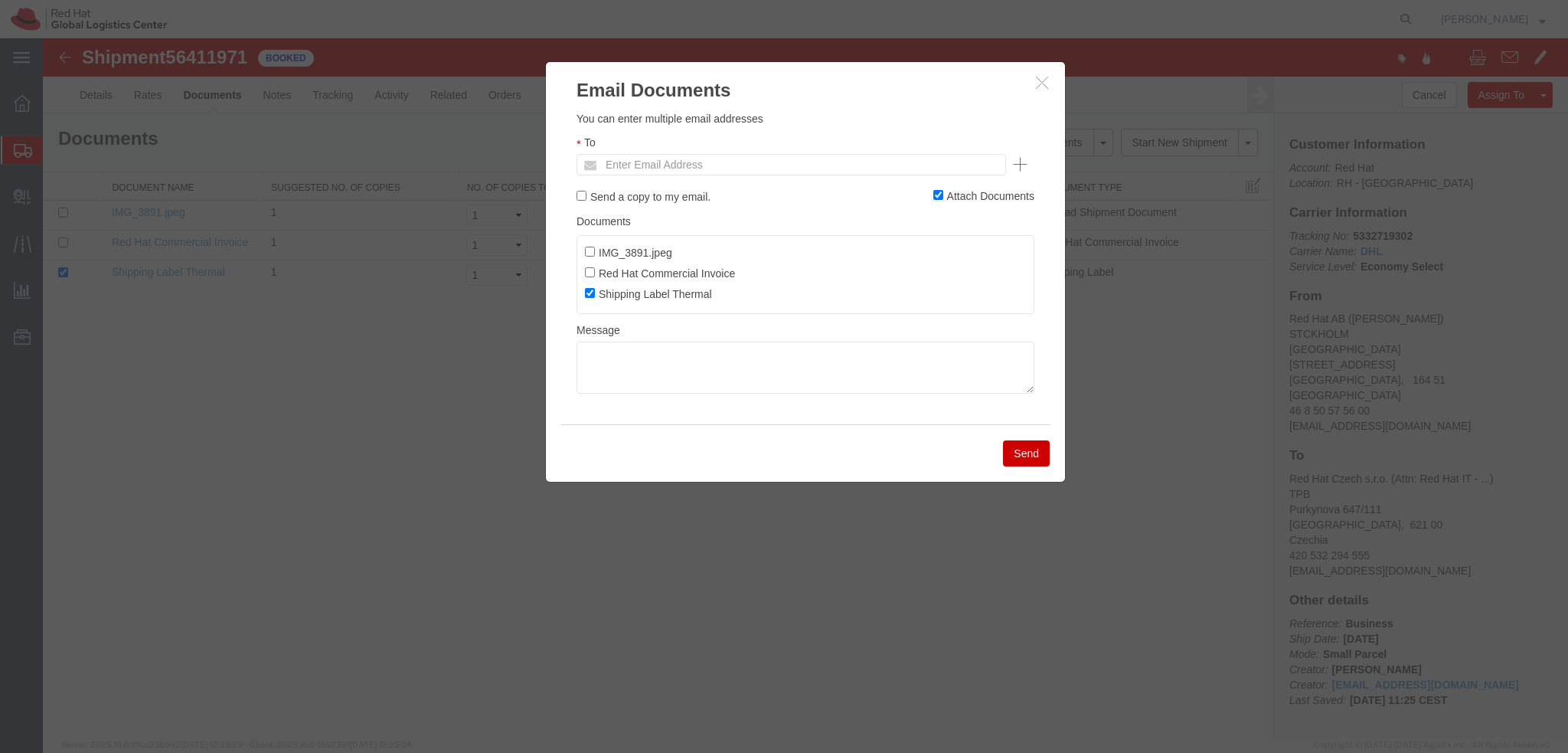
click at [834, 160] on ul "Enter Email Address" at bounding box center [791, 165] width 430 height 21
paste input "[EMAIL_ADDRESS][DOMAIN_NAME]"
type input "[EMAIL_ADDRESS][DOMAIN_NAME]"
click at [799, 166] on ul "[EMAIL_ADDRESS][DOMAIN_NAME]" at bounding box center [791, 165] width 430 height 21
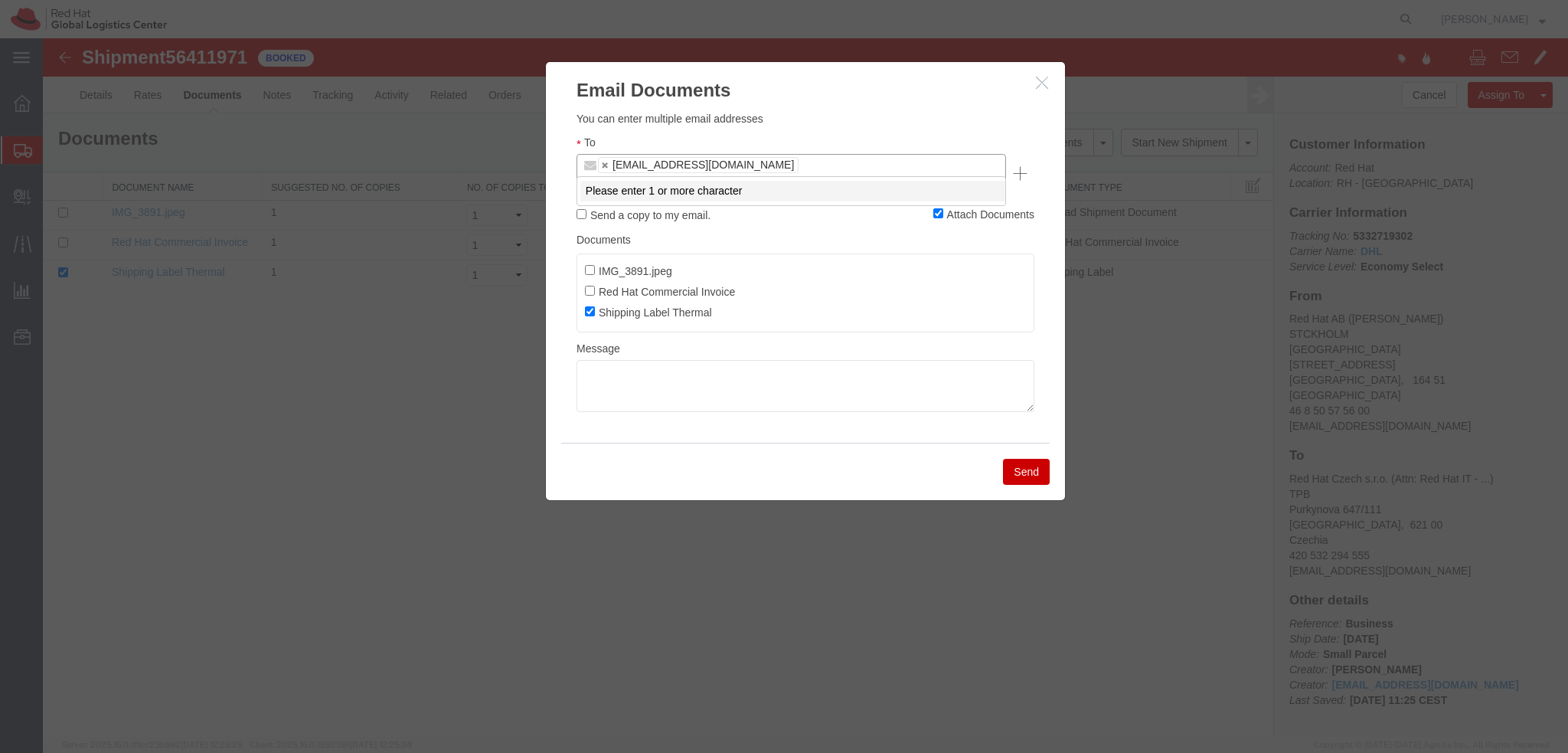
paste input "[EMAIL_ADDRESS][DOMAIN_NAME]"
type input "[EMAIL_ADDRESS][DOMAIN_NAME]"
type input "[EMAIL_ADDRESS][DOMAIN_NAME],[EMAIL_ADDRESS][DOMAIN_NAME]"
click at [723, 377] on textarea at bounding box center [805, 386] width 458 height 52
paste textarea "Hi A, please find the label for your shipment to B attached to this email. Plea…"
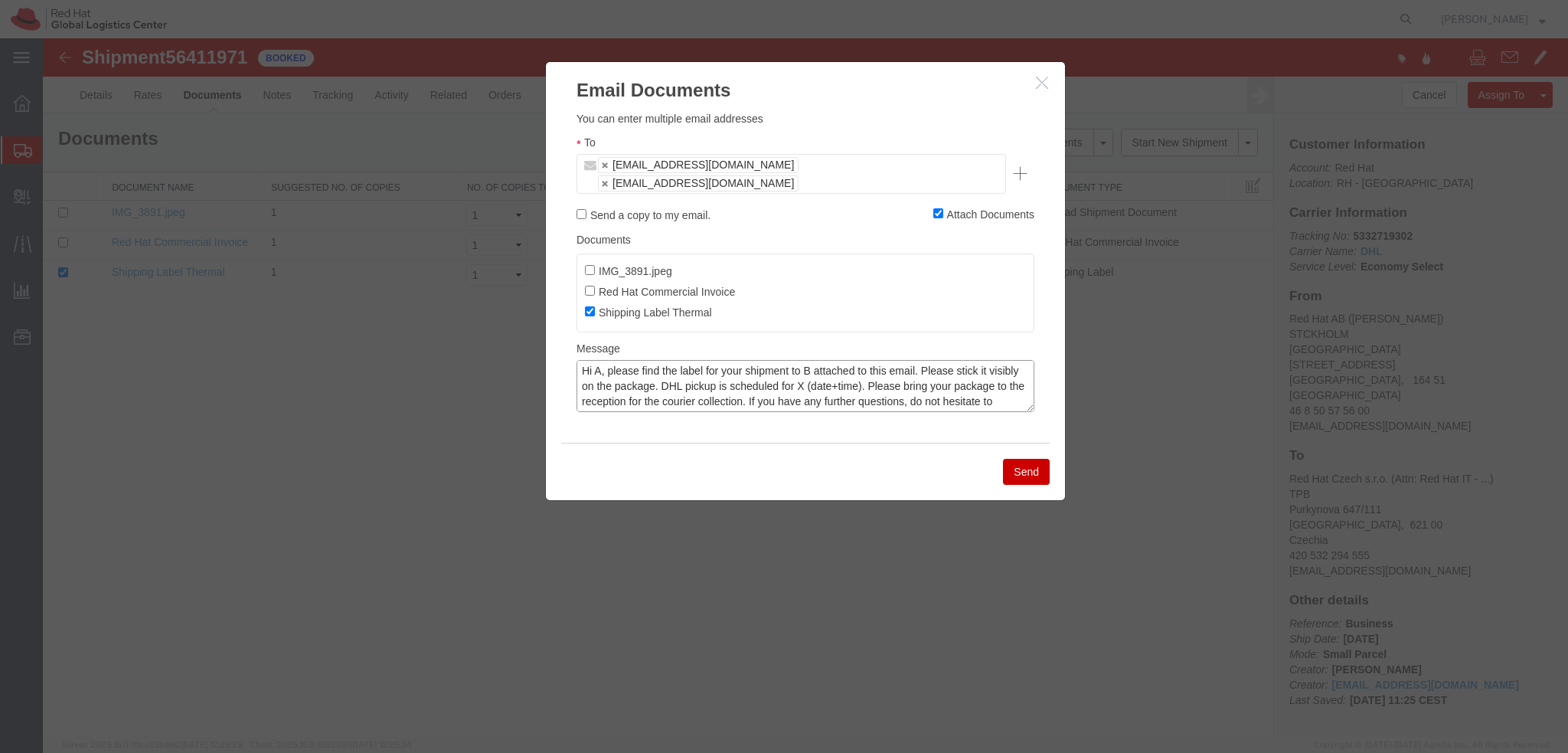
click at [603, 360] on textarea "Hi A, please find the label for your shipment to B attached to this email. Plea…" at bounding box center [805, 386] width 458 height 52
click at [839, 360] on textarea "Hi [PERSON_NAME], please find the label for your shipment to B attached to this…" at bounding box center [805, 386] width 458 height 52
click at [827, 367] on textarea "Hi [PERSON_NAME], please find the label for your shipment to [GEOGRAPHIC_DATA] …" at bounding box center [805, 386] width 458 height 52
click at [804, 394] on textarea "Hi [PERSON_NAME], please find the label for your shipment to [GEOGRAPHIC_DATA] …" at bounding box center [805, 386] width 458 height 52
click at [684, 372] on textarea "Hi [PERSON_NAME], please find the label for your shipment to [GEOGRAPHIC_DATA] …" at bounding box center [805, 386] width 458 height 52
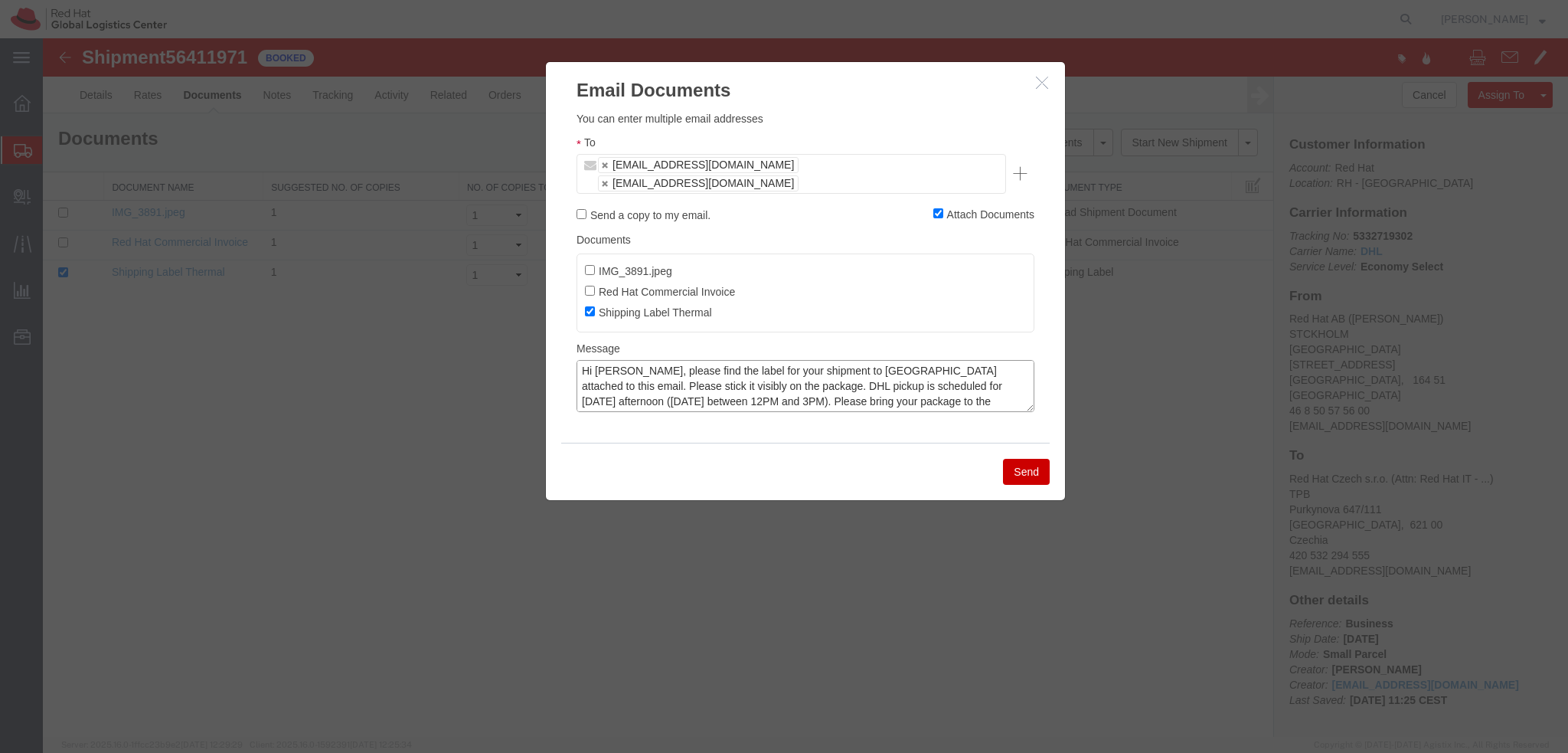
click at [790, 362] on textarea "Hi [PERSON_NAME], please find the label for your shipment to [GEOGRAPHIC_DATA] …" at bounding box center [805, 386] width 458 height 52
click at [821, 360] on textarea "Hi [PERSON_NAME], please find the label for your shipment to [GEOGRAPHIC_DATA] …" at bounding box center [805, 386] width 458 height 52
click at [766, 388] on textarea "Hi [PERSON_NAME], please find the label for your shipment to [GEOGRAPHIC_DATA] …" at bounding box center [805, 386] width 458 height 52
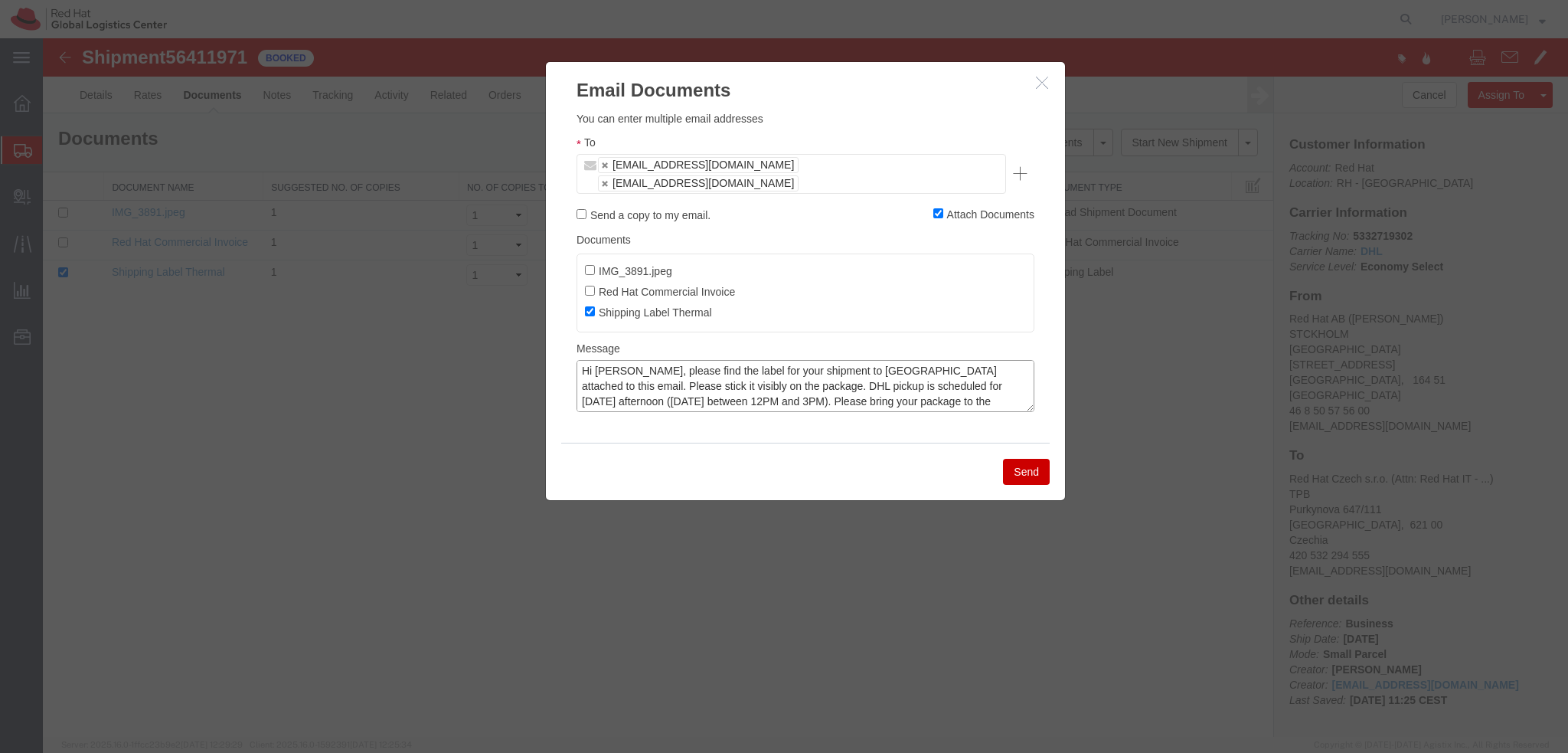
click at [828, 374] on textarea "Hi [PERSON_NAME], please find the label for your shipment to [GEOGRAPHIC_DATA] …" at bounding box center [805, 386] width 458 height 52
click at [782, 367] on textarea "Hi [PERSON_NAME], please find the label for your shipment to [GEOGRAPHIC_DATA] …" at bounding box center [805, 386] width 458 height 52
click at [852, 370] on textarea "Hi [PERSON_NAME], please find the label for your shipment to [GEOGRAPHIC_DATA] …" at bounding box center [805, 386] width 458 height 52
click at [867, 374] on textarea "Hi [PERSON_NAME], please find the label for your shipment to [GEOGRAPHIC_DATA] …" at bounding box center [805, 386] width 458 height 52
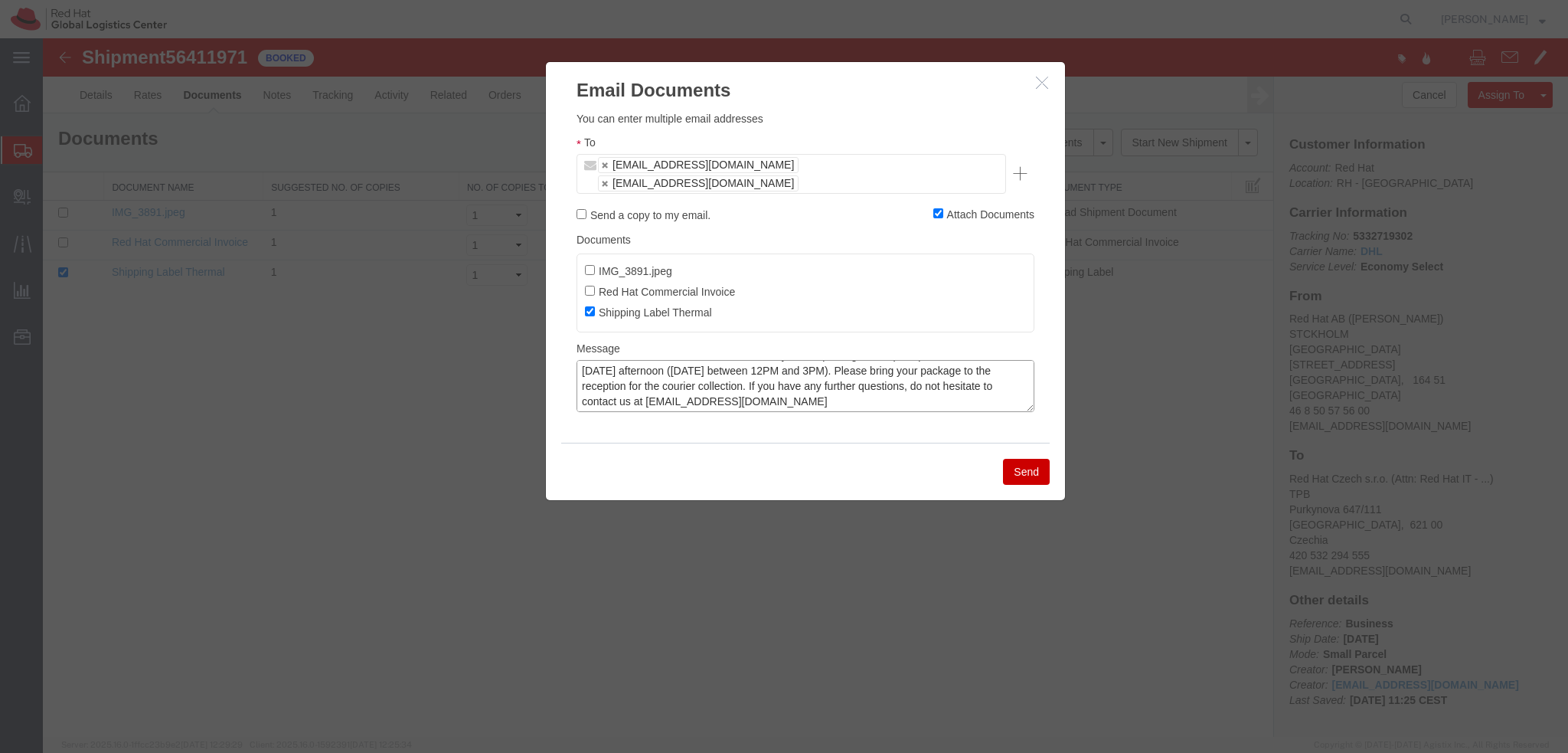
type textarea "Hi [PERSON_NAME], please find the label for your shipment to [GEOGRAPHIC_DATA] …"
click at [1019, 458] on button "Send" at bounding box center [1026, 472] width 47 height 26
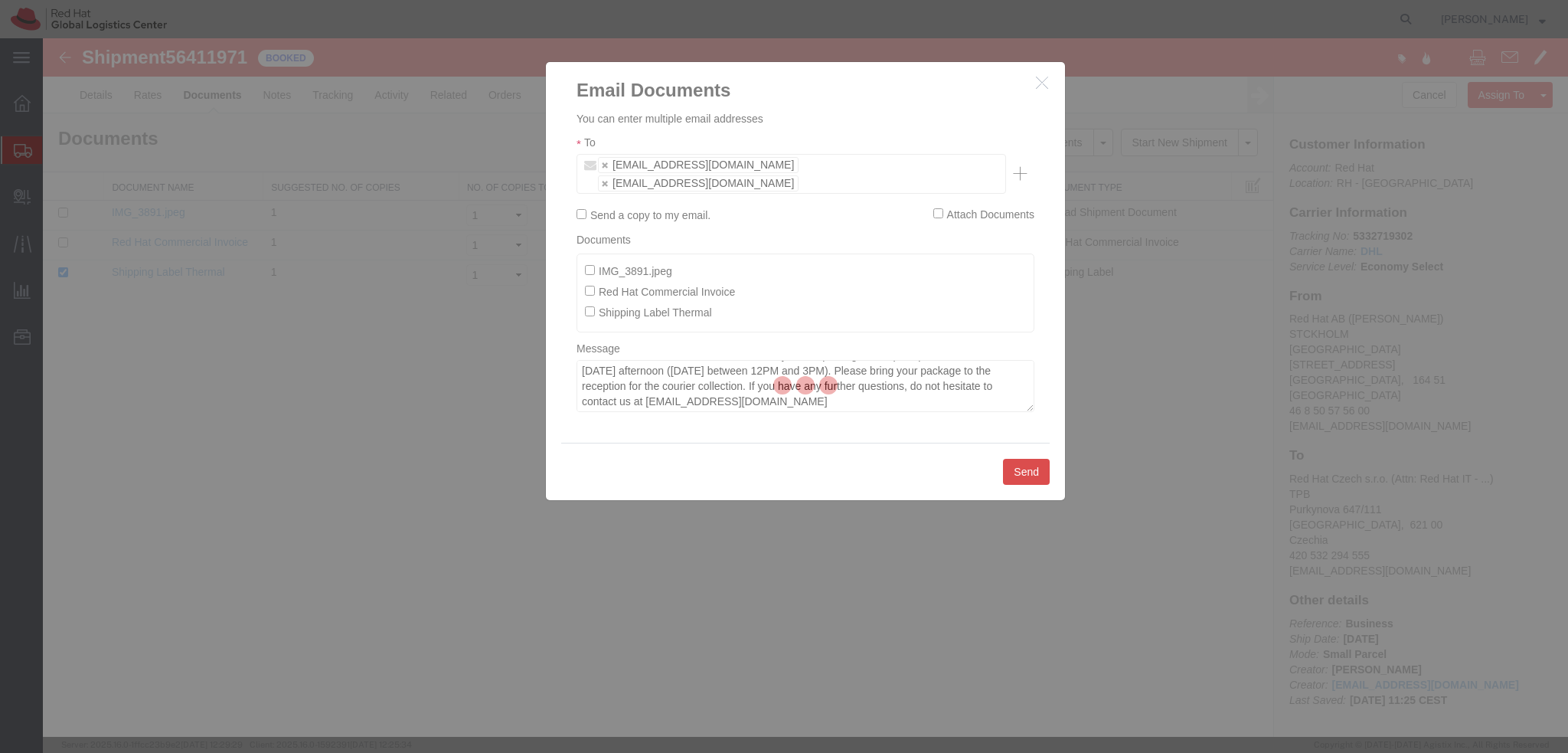
checkbox input "false"
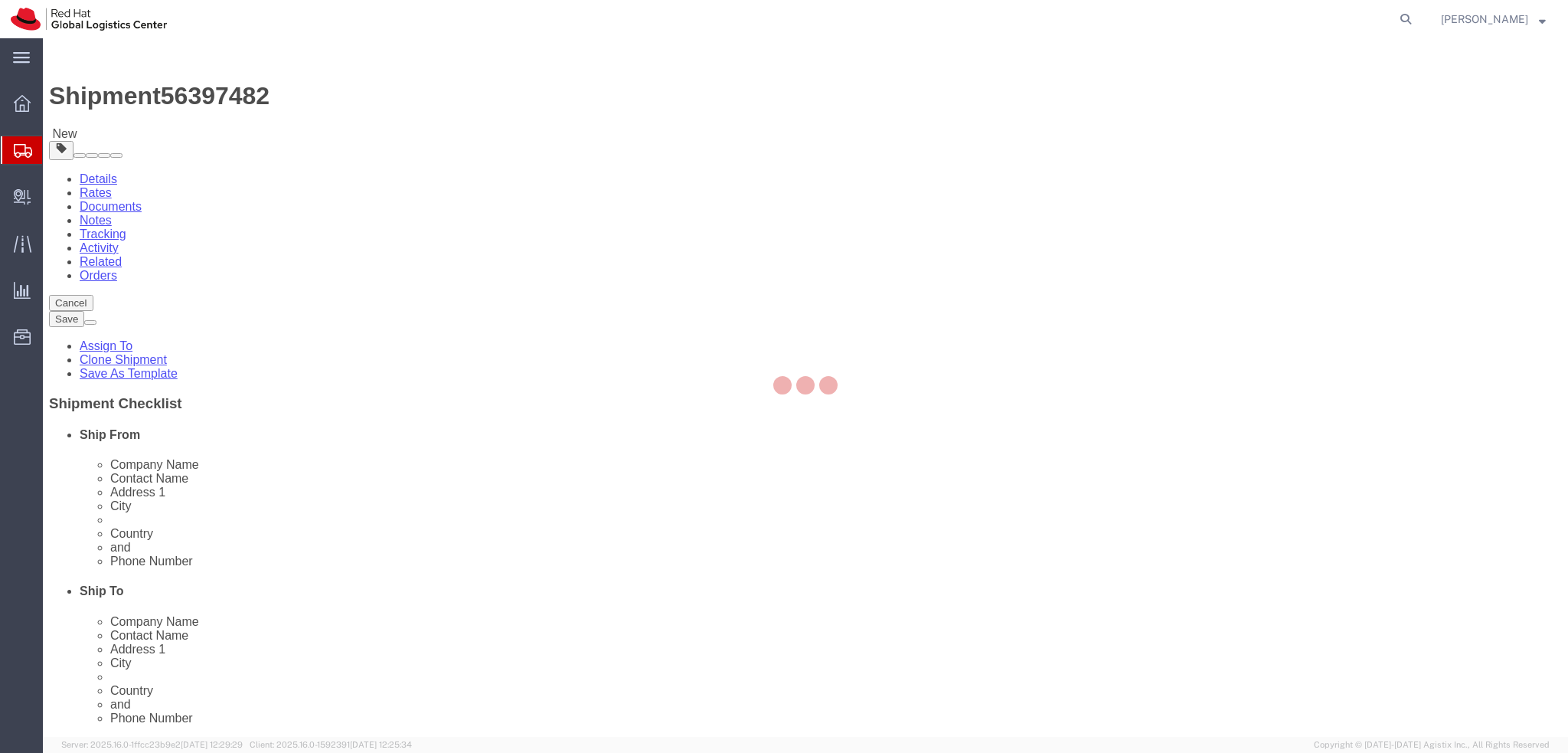
select select
select select "38037"
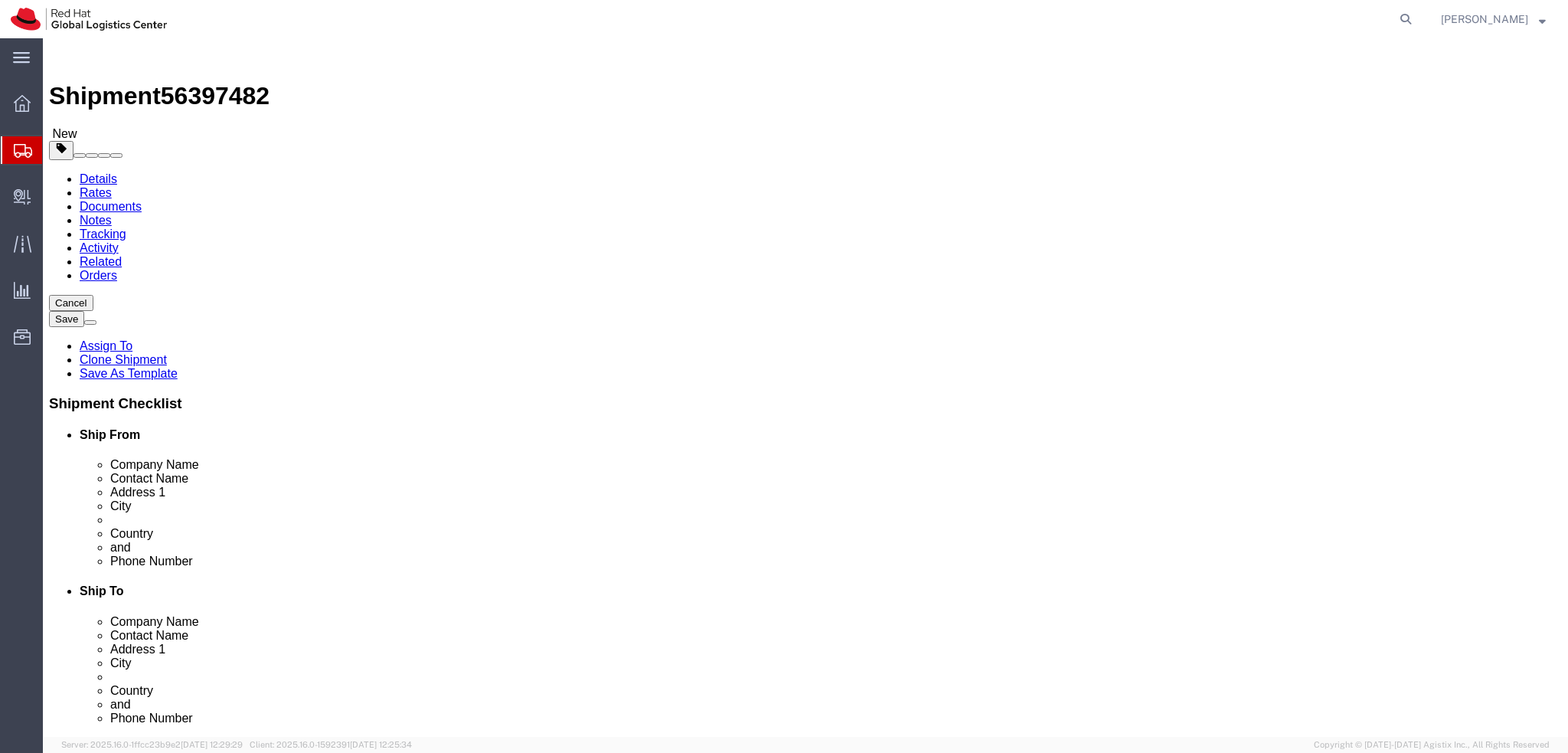
drag, startPoint x: 277, startPoint y: 250, endPoint x: 201, endPoint y: 253, distance: 76.1
click div "Company Alias TPB"
drag, startPoint x: 315, startPoint y: 318, endPoint x: 144, endPoint y: 318, distance: 171.0
click div "Contact Name Dirk Weihrauch"
drag, startPoint x: 264, startPoint y: 292, endPoint x: 210, endPoint y: 293, distance: 54.0
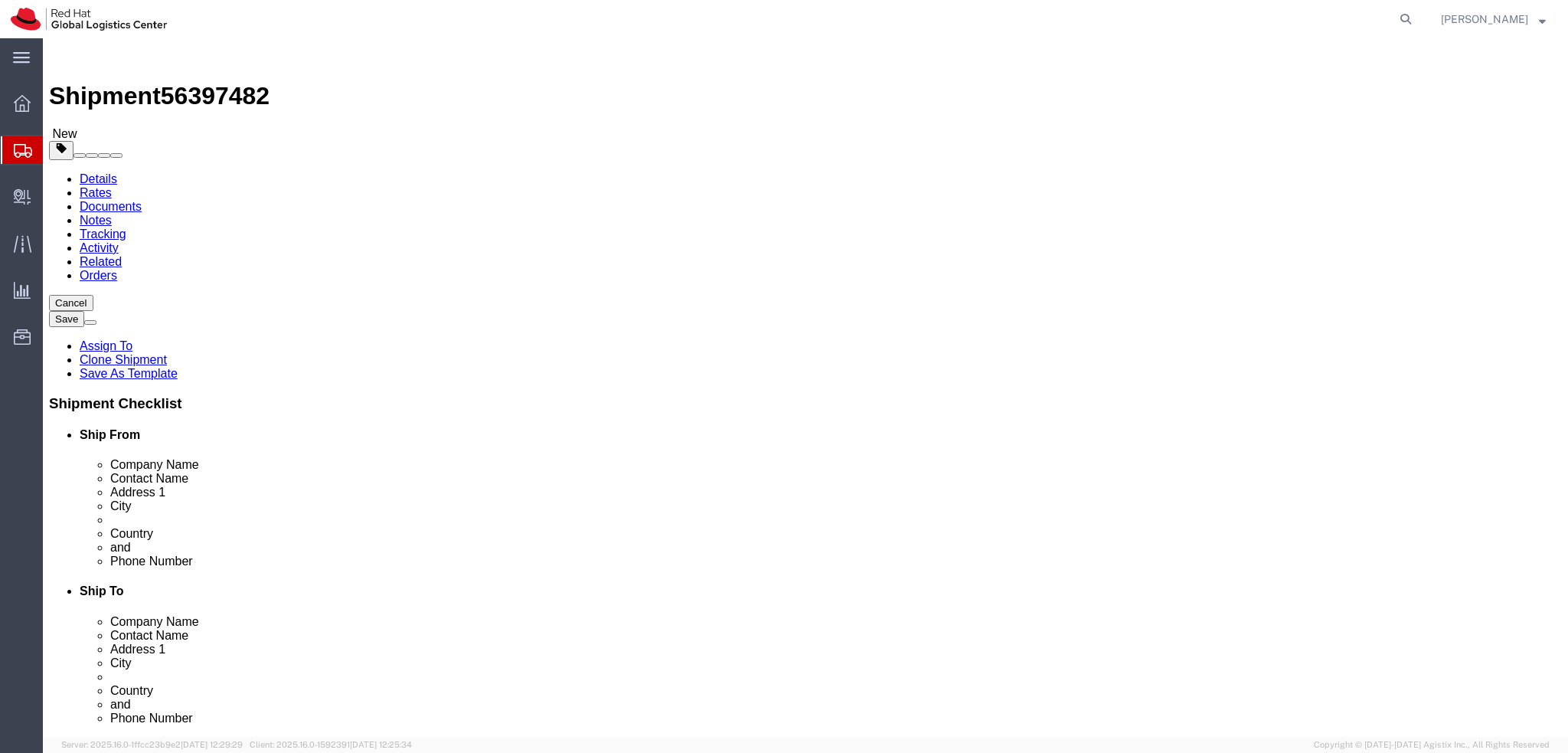
click div "Company Name /"
paste input "Dirk Weihrauch"
type input "Dirk Weihrauch"
click div "Location My Profile Location RH - Amsterdam - MSO RH - Amsterdam Data Center RH…"
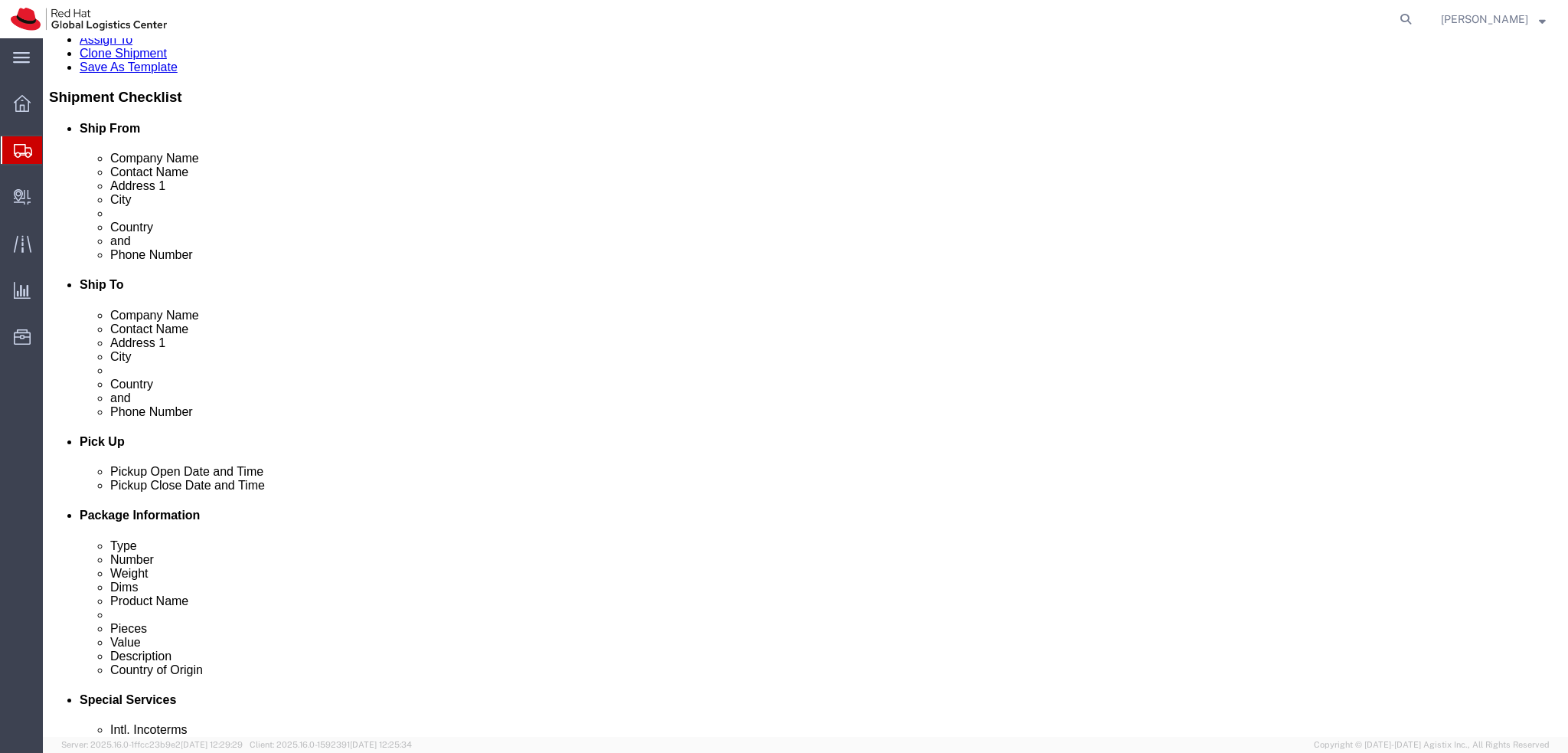
scroll to position [230, 0]
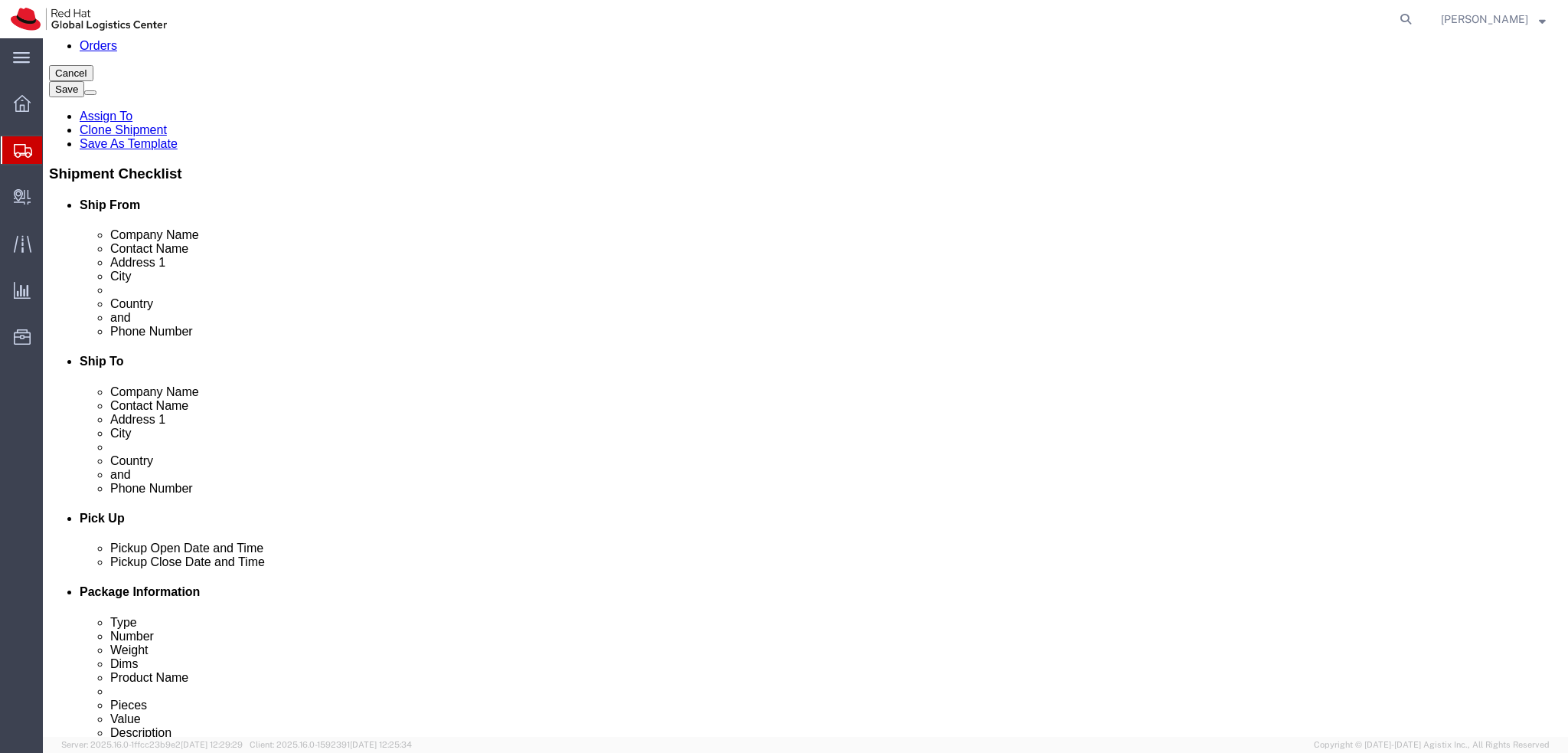
click icon
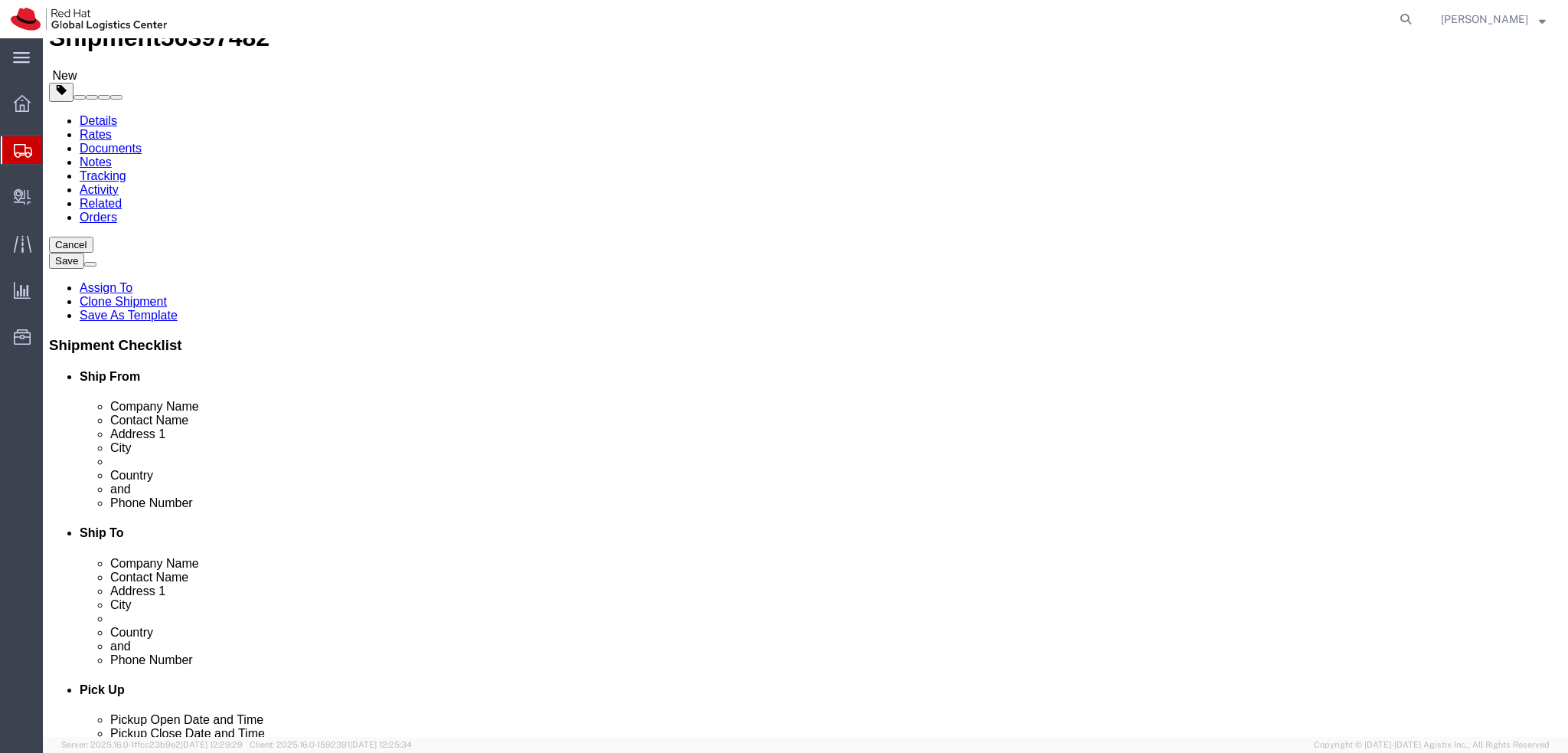
scroll to position [0, 0]
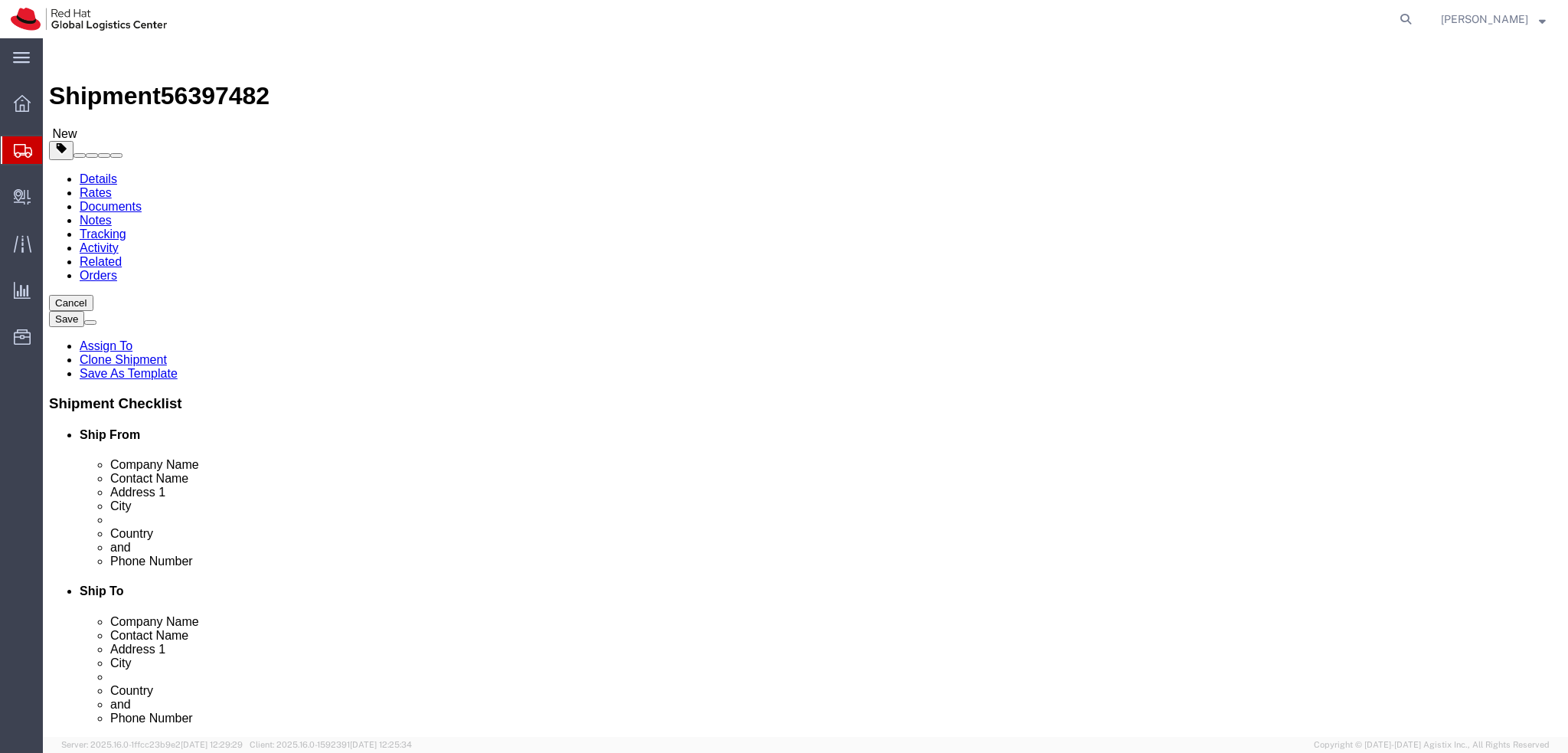
click icon
click dd "1.00 Each"
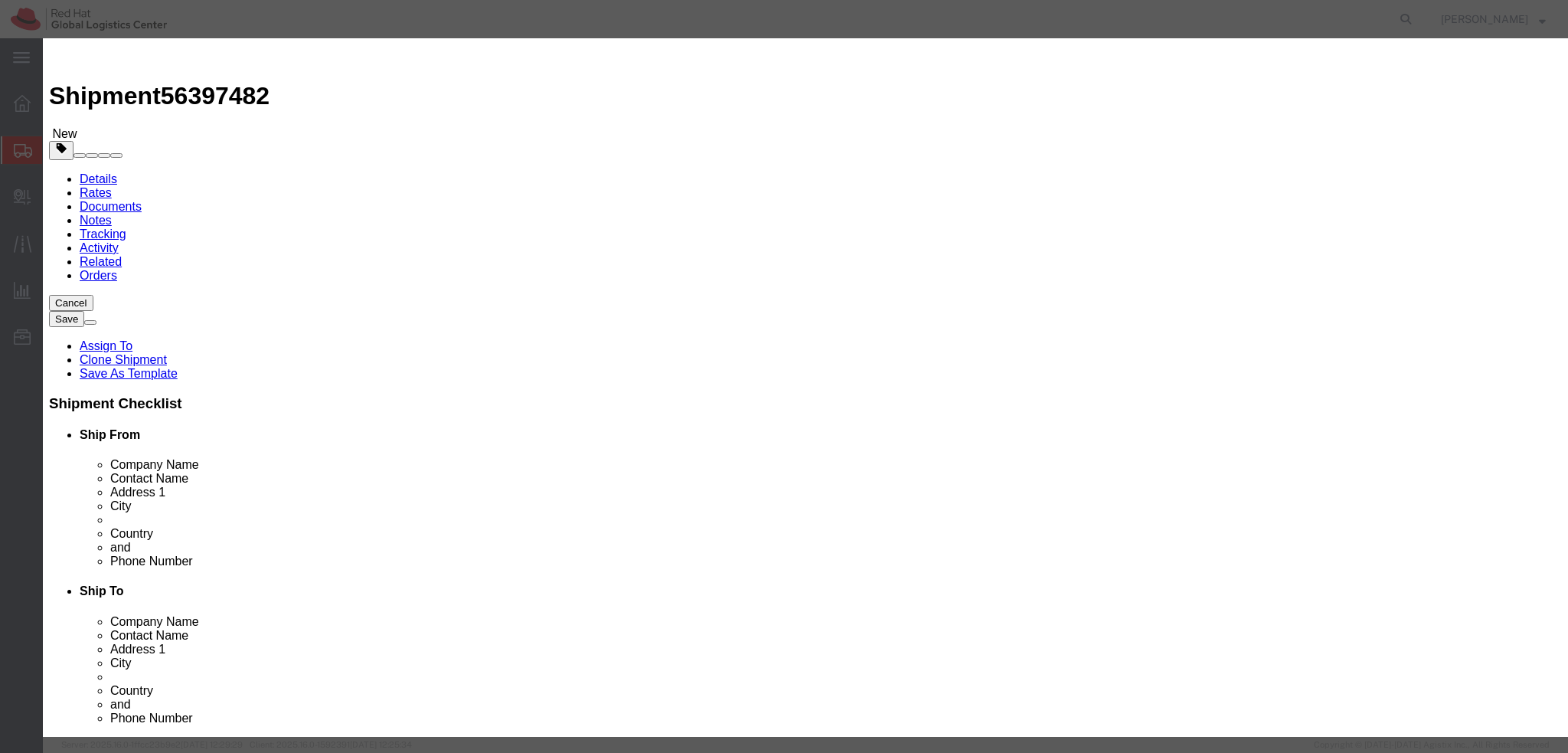
click input "100.00"
type input "500"
click textarea
type textarea "Laptop"
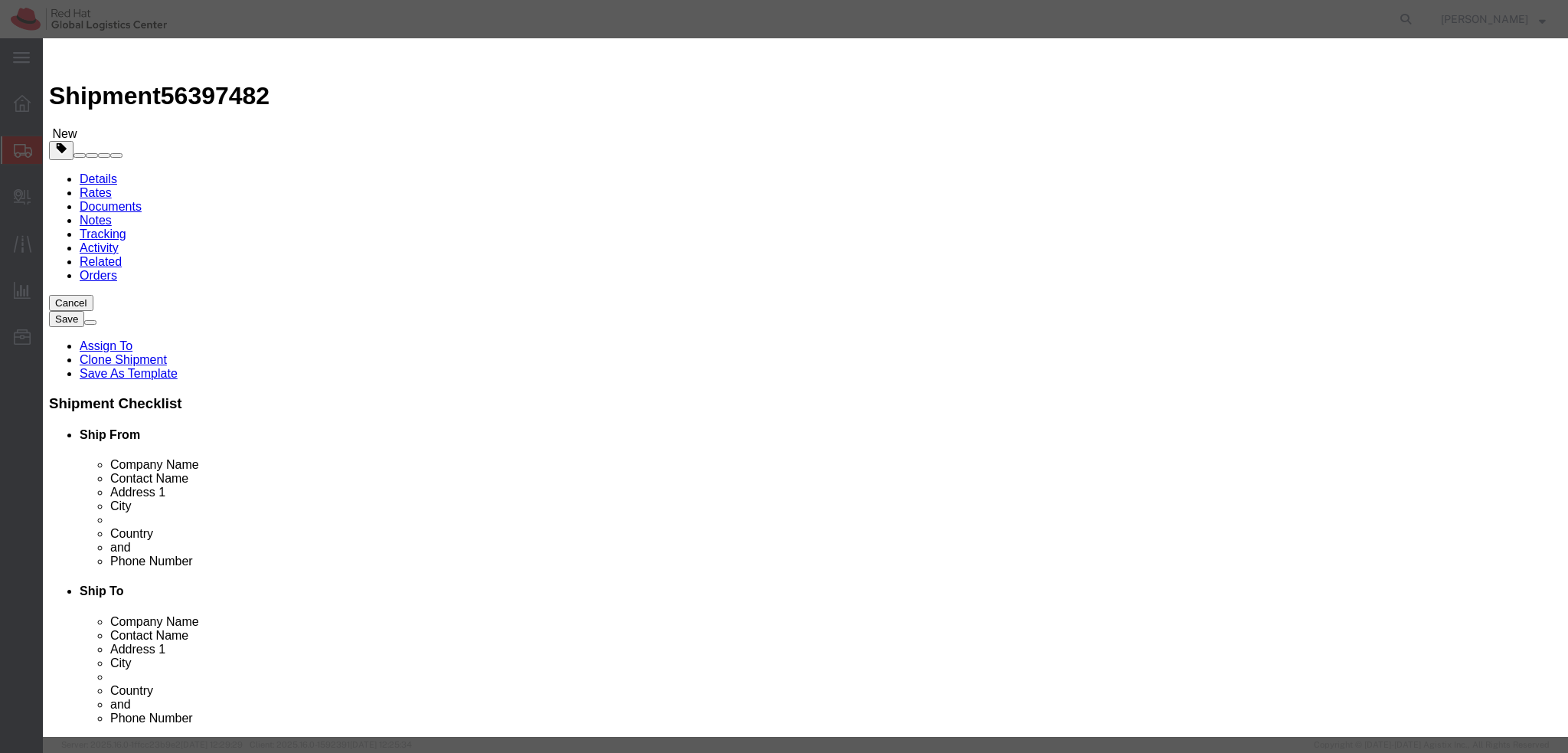
click button "Save & Close"
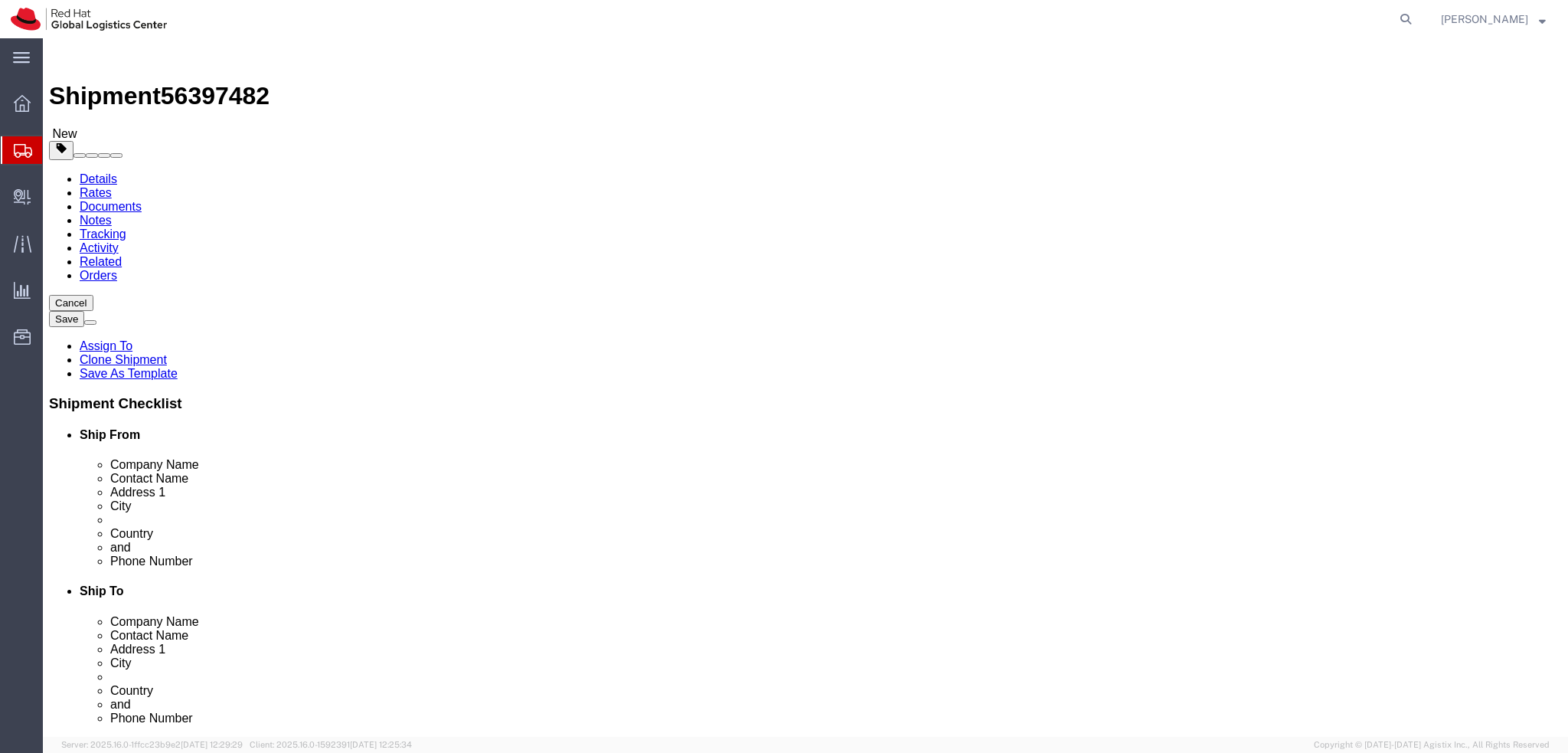
click icon
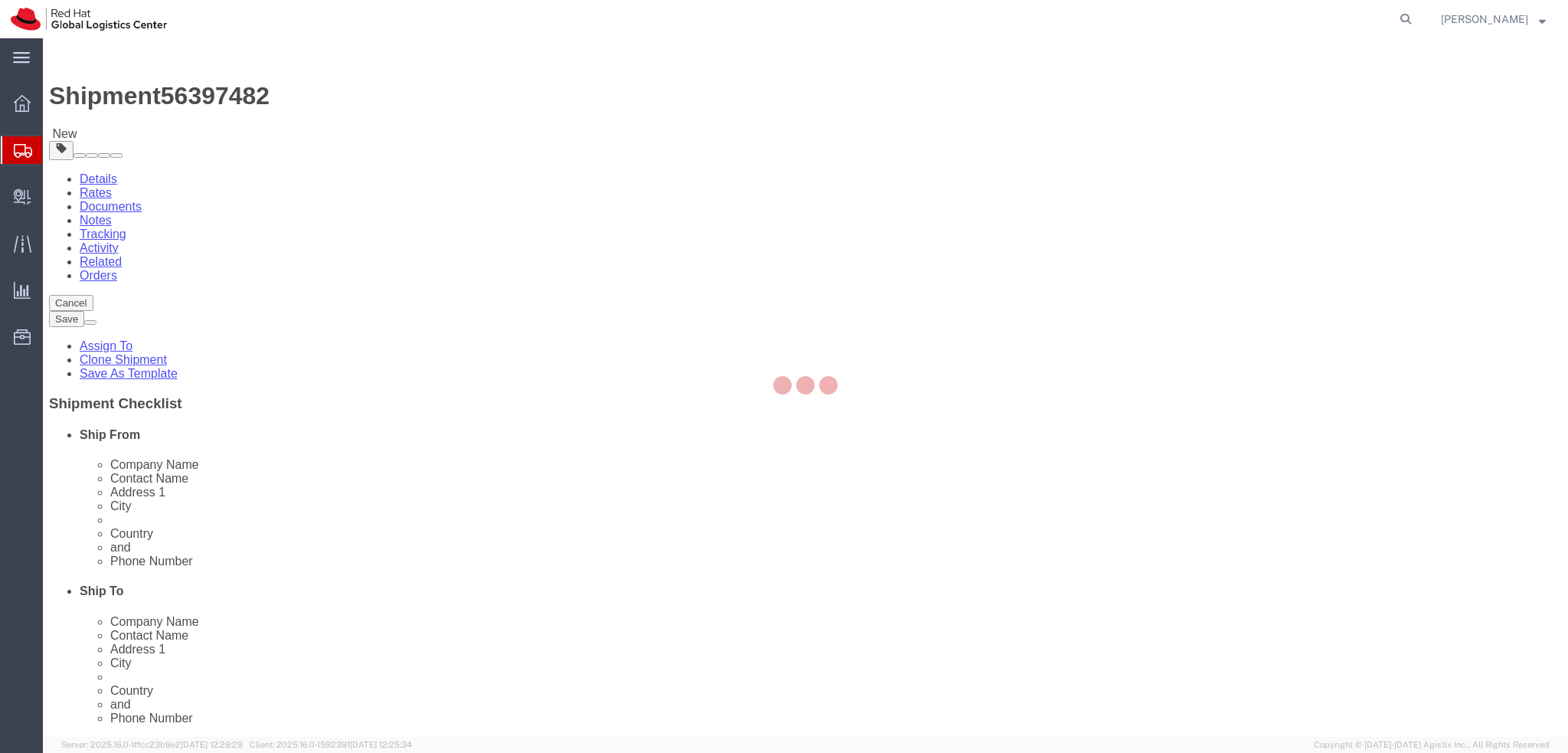
select select "COSTCENTER"
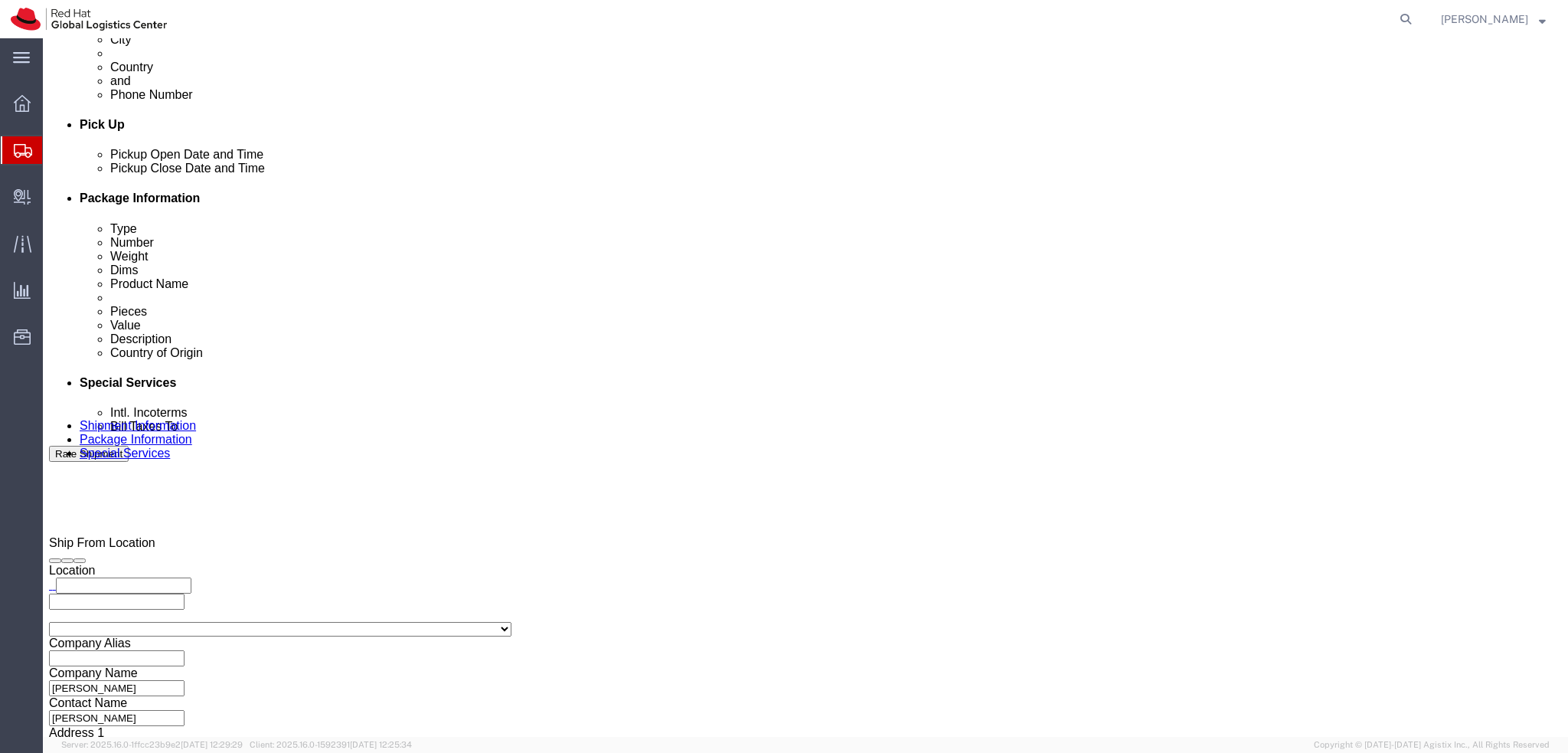
scroll to position [707, 0]
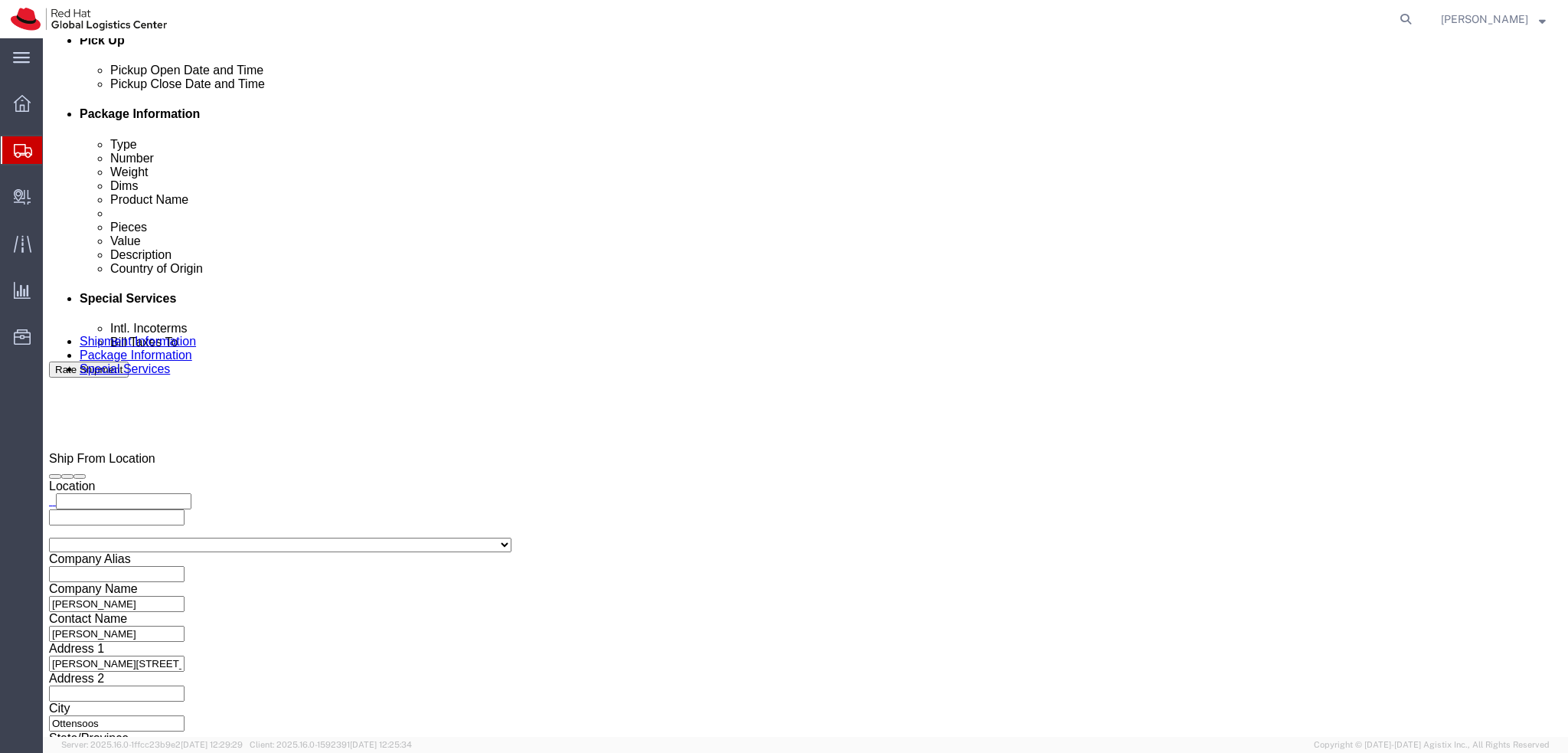
click button "Rate Shipment"
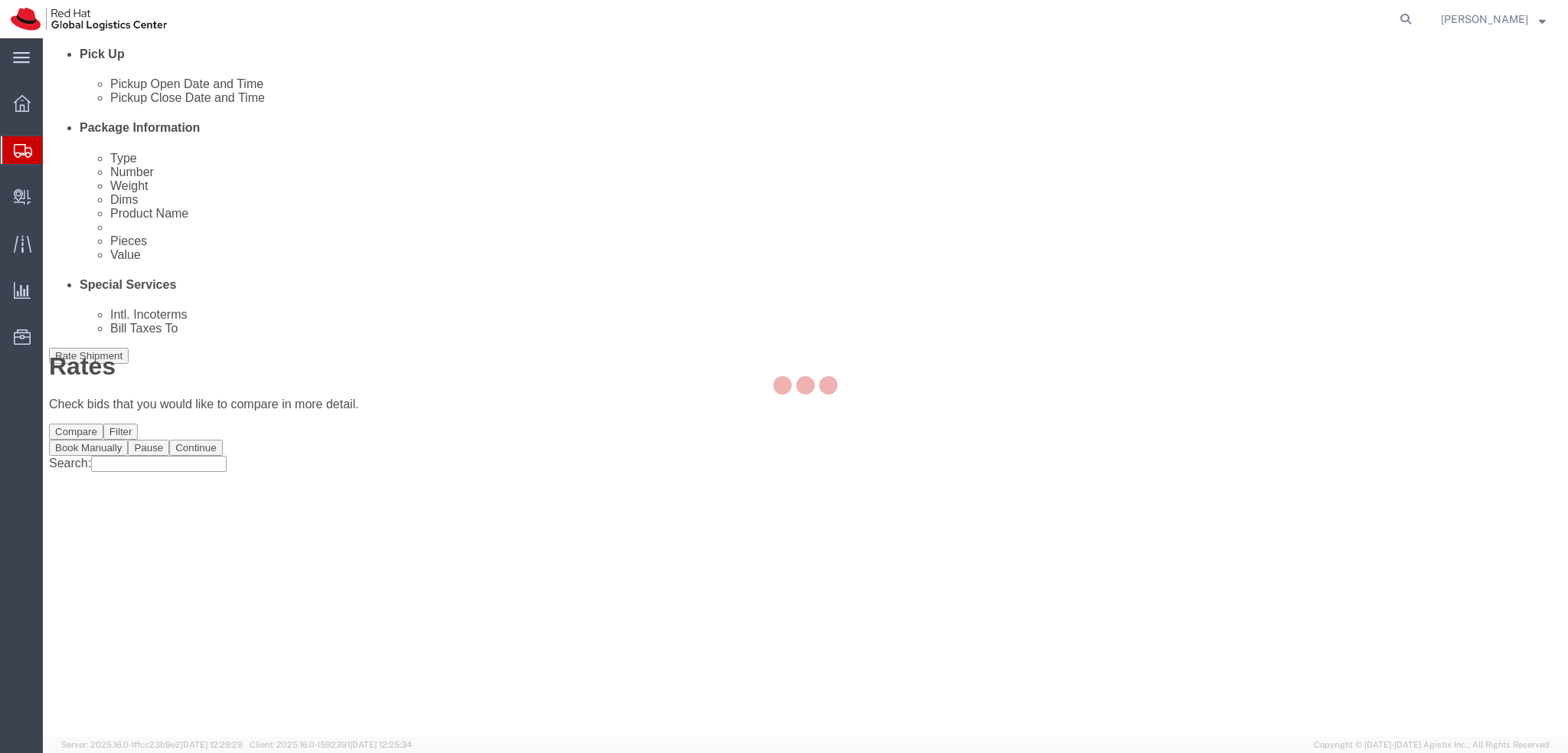
scroll to position [0, 0]
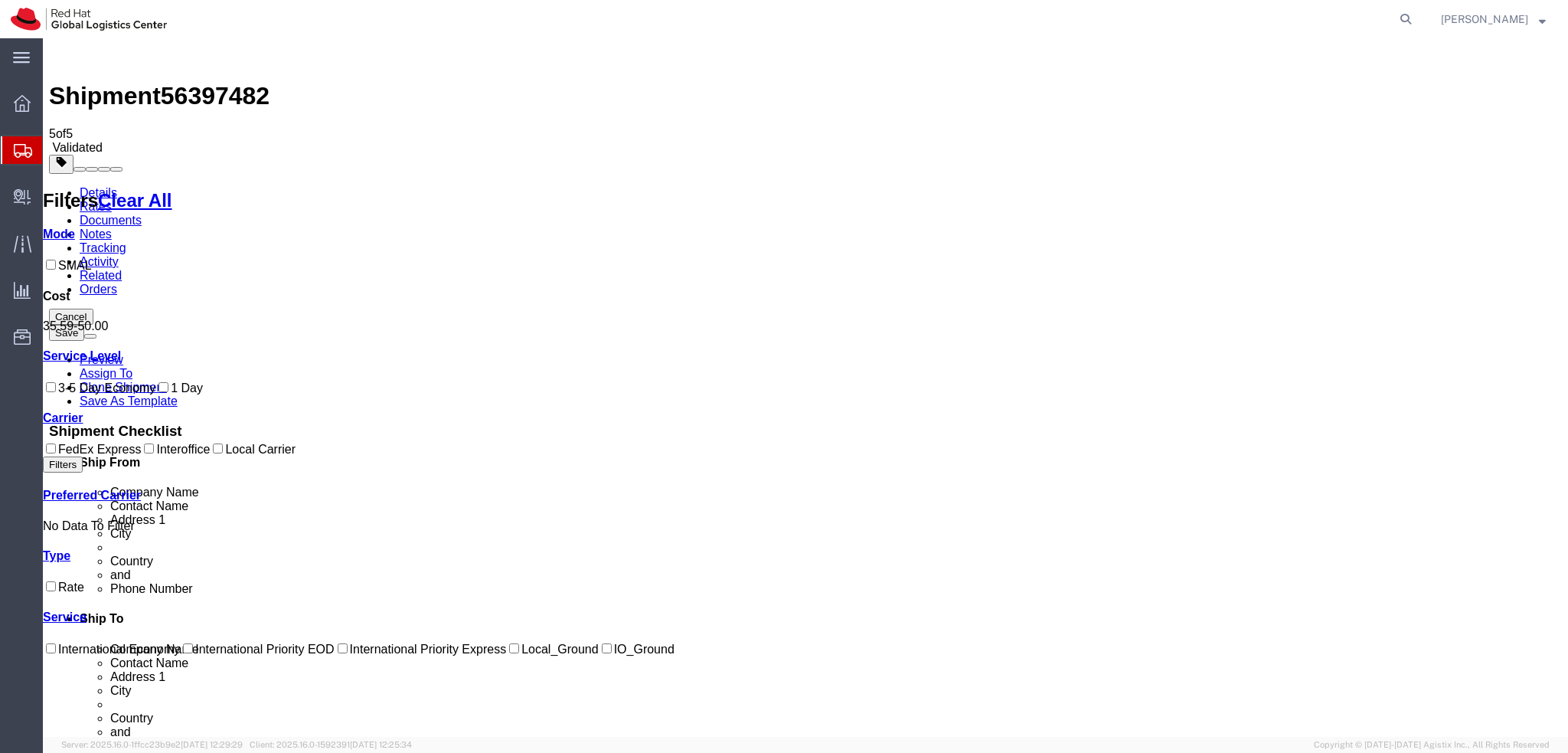
click at [100, 186] on link "Details" at bounding box center [99, 193] width 38 height 13
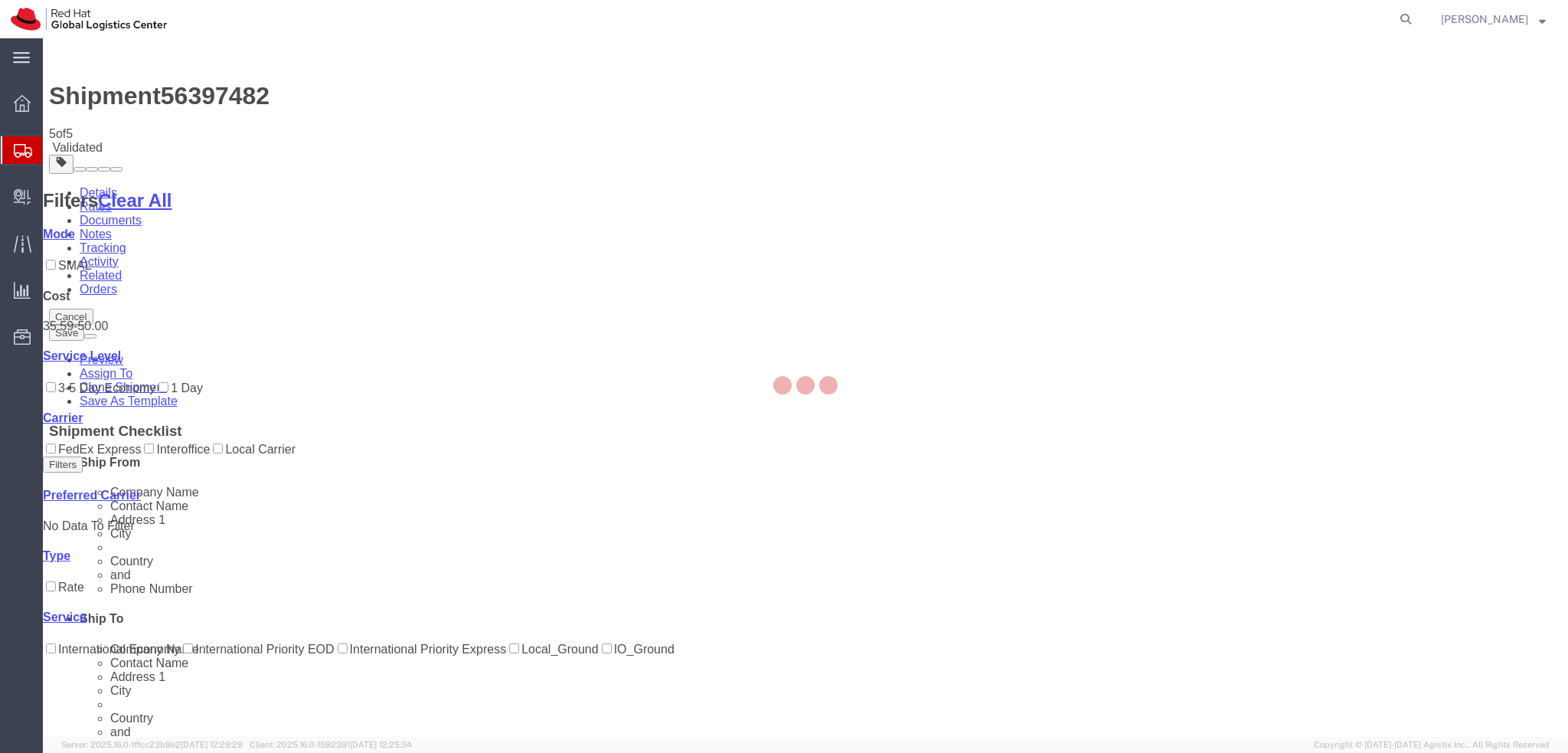
select select "38037"
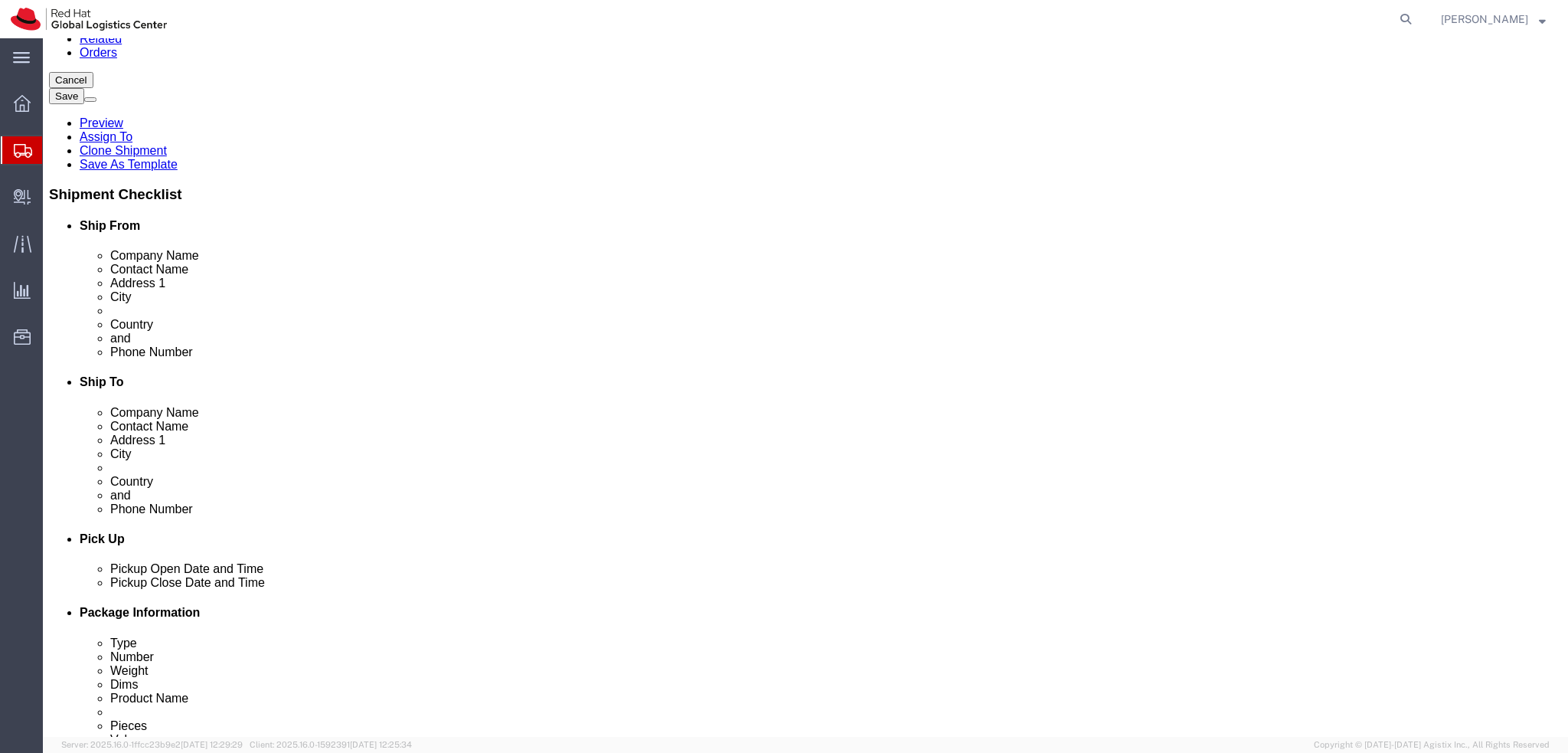
scroll to position [383, 0]
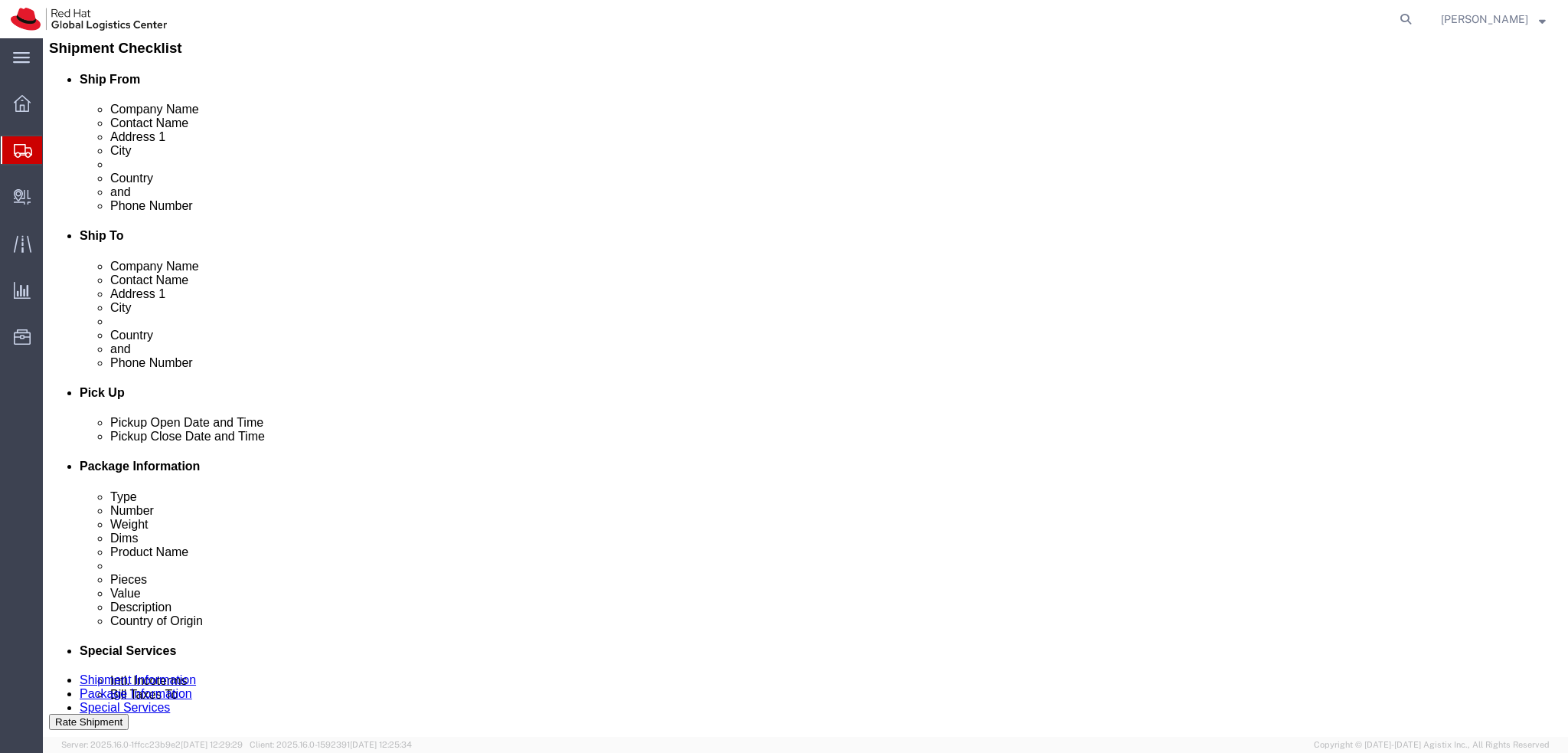
click div "[DATE] 12:00 PM"
type input "9:00 AM"
click button "Apply"
click div "Aug 15 2025 4:00 PM"
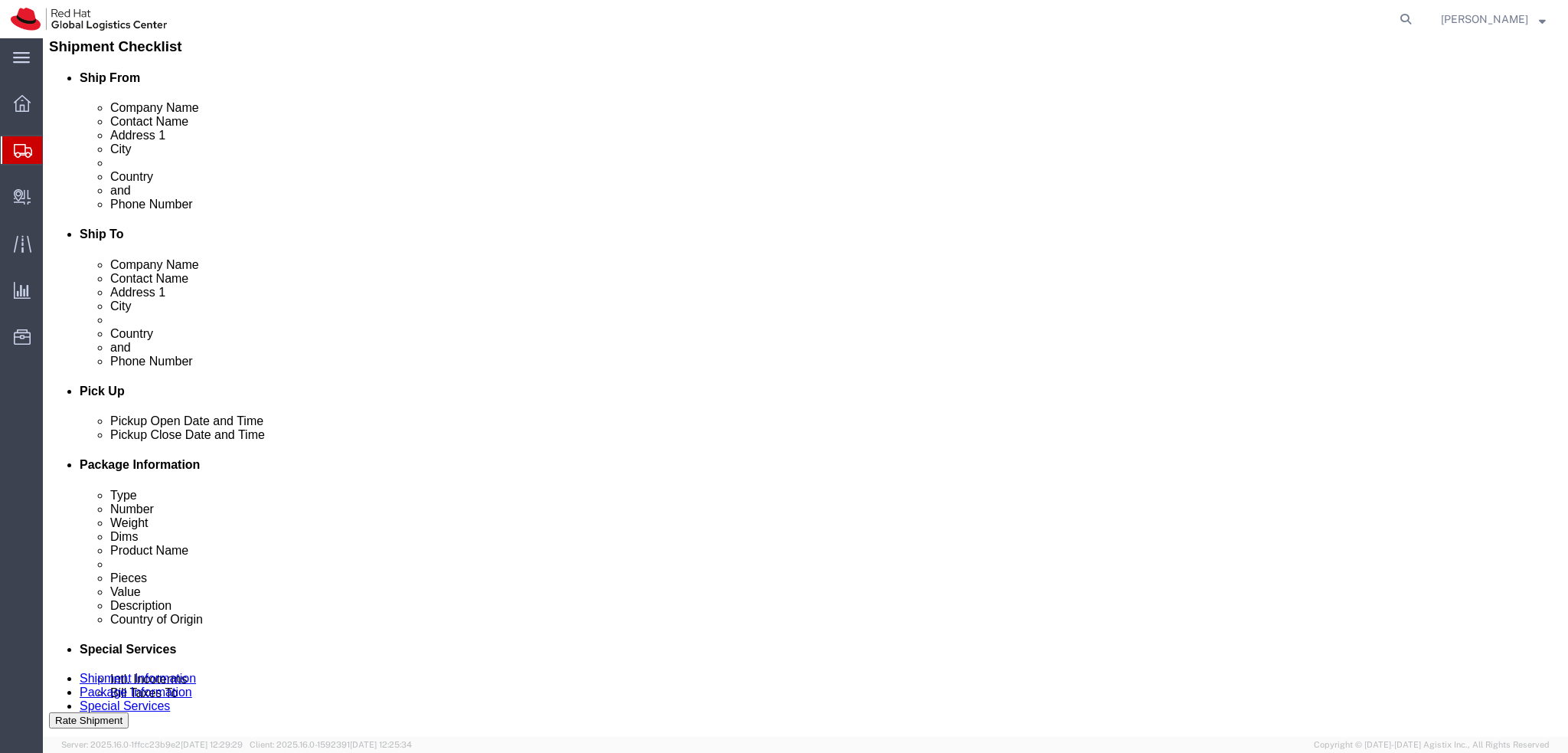
type input "12:00 PM"
click button "Apply"
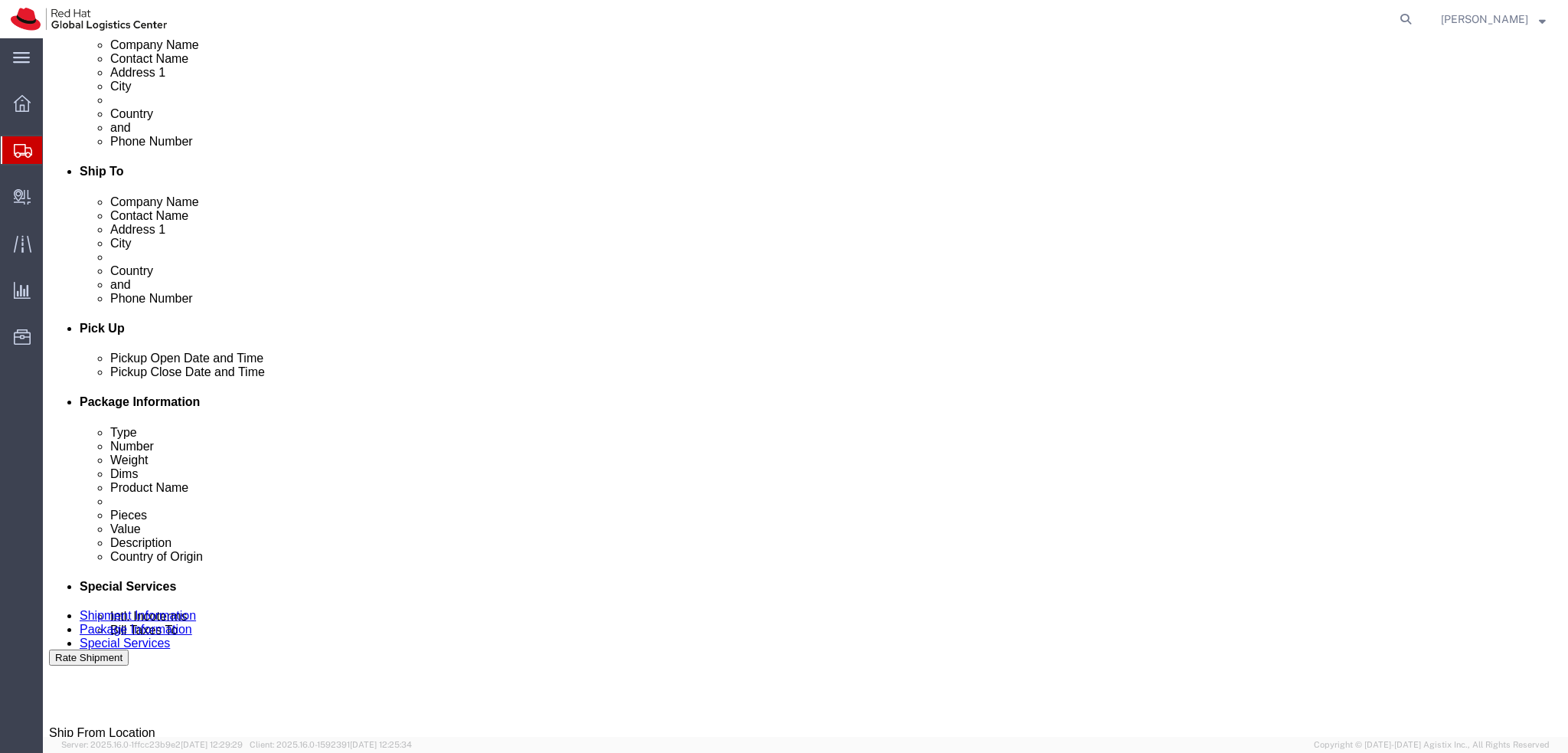
scroll to position [461, 0]
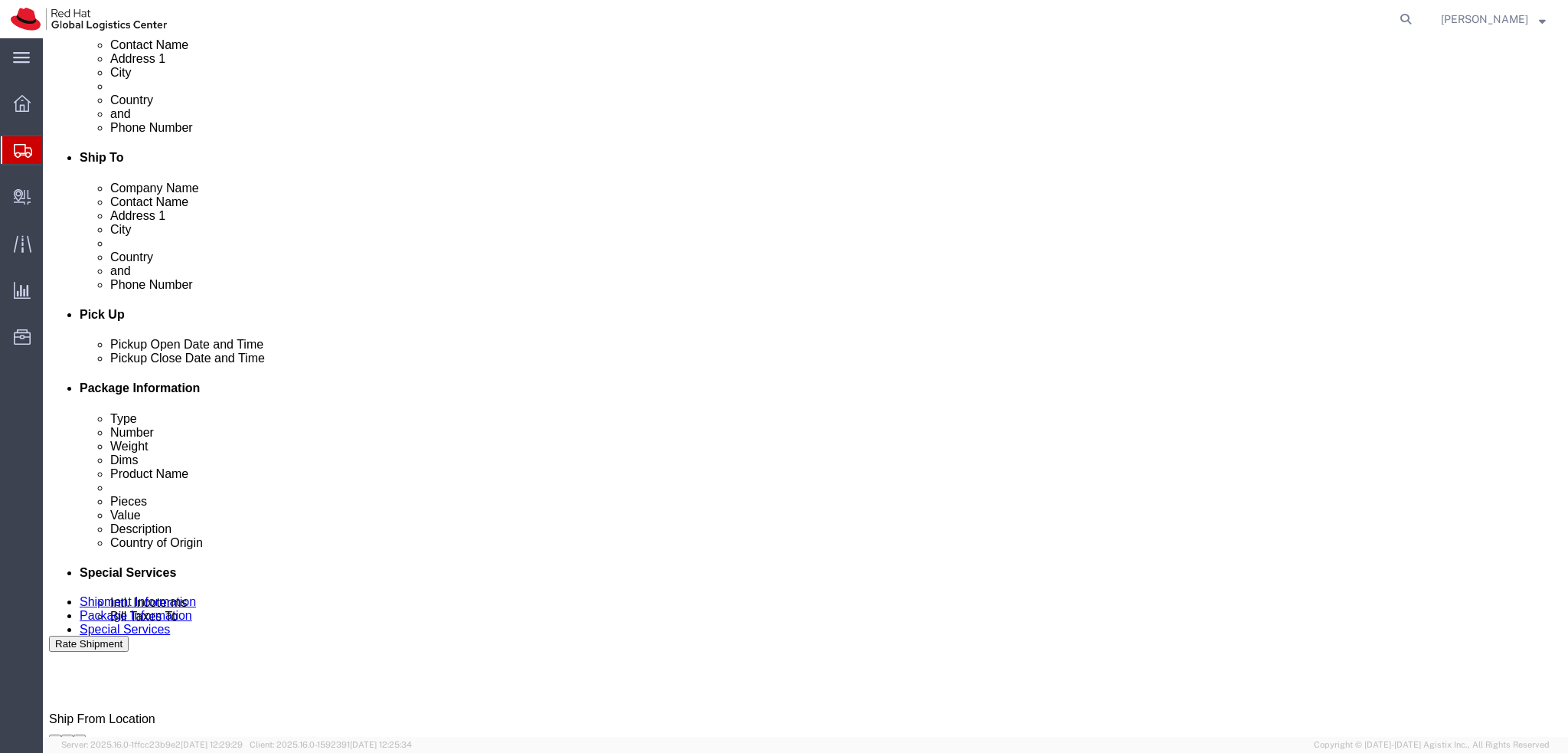
click button "Rate Shipment"
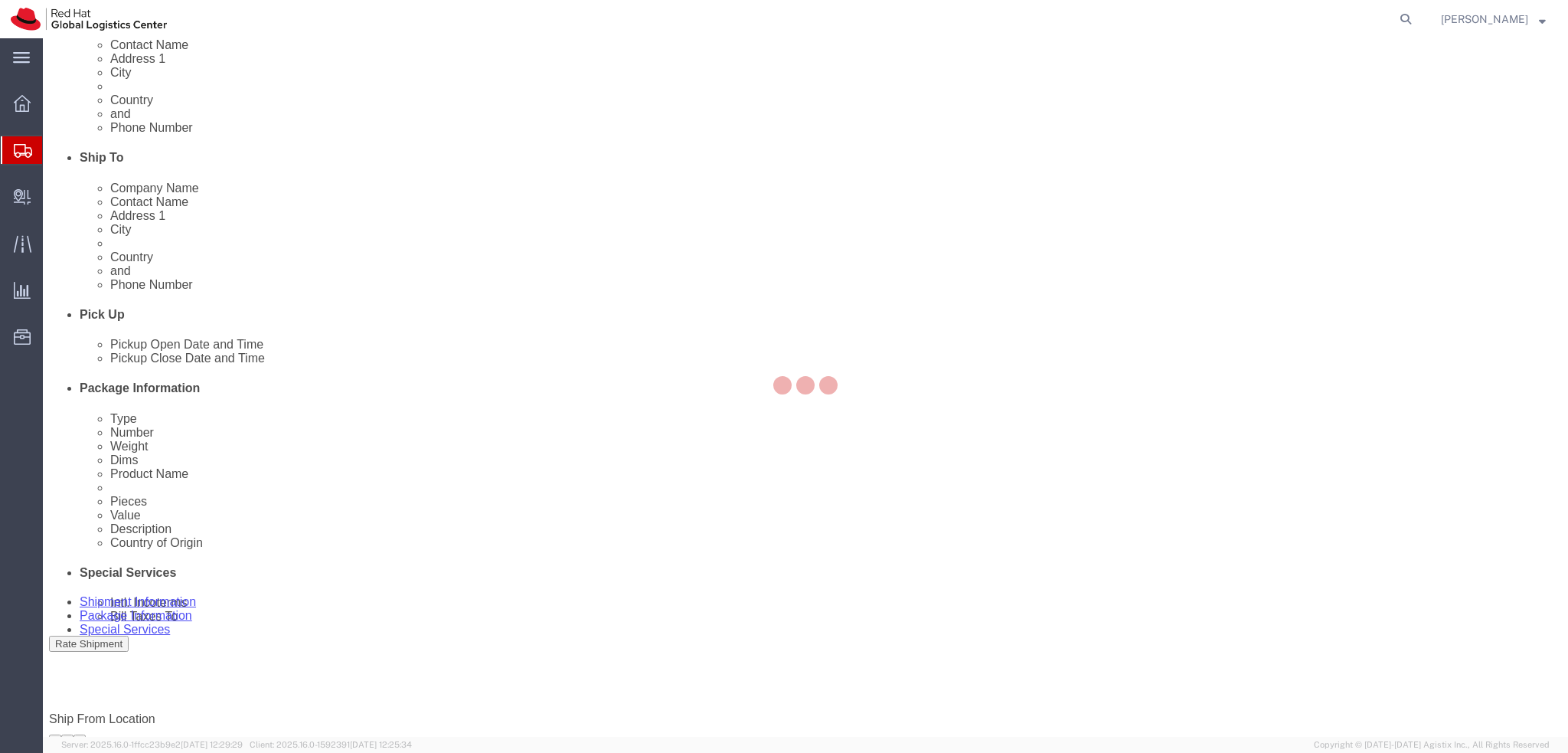
scroll to position [0, 0]
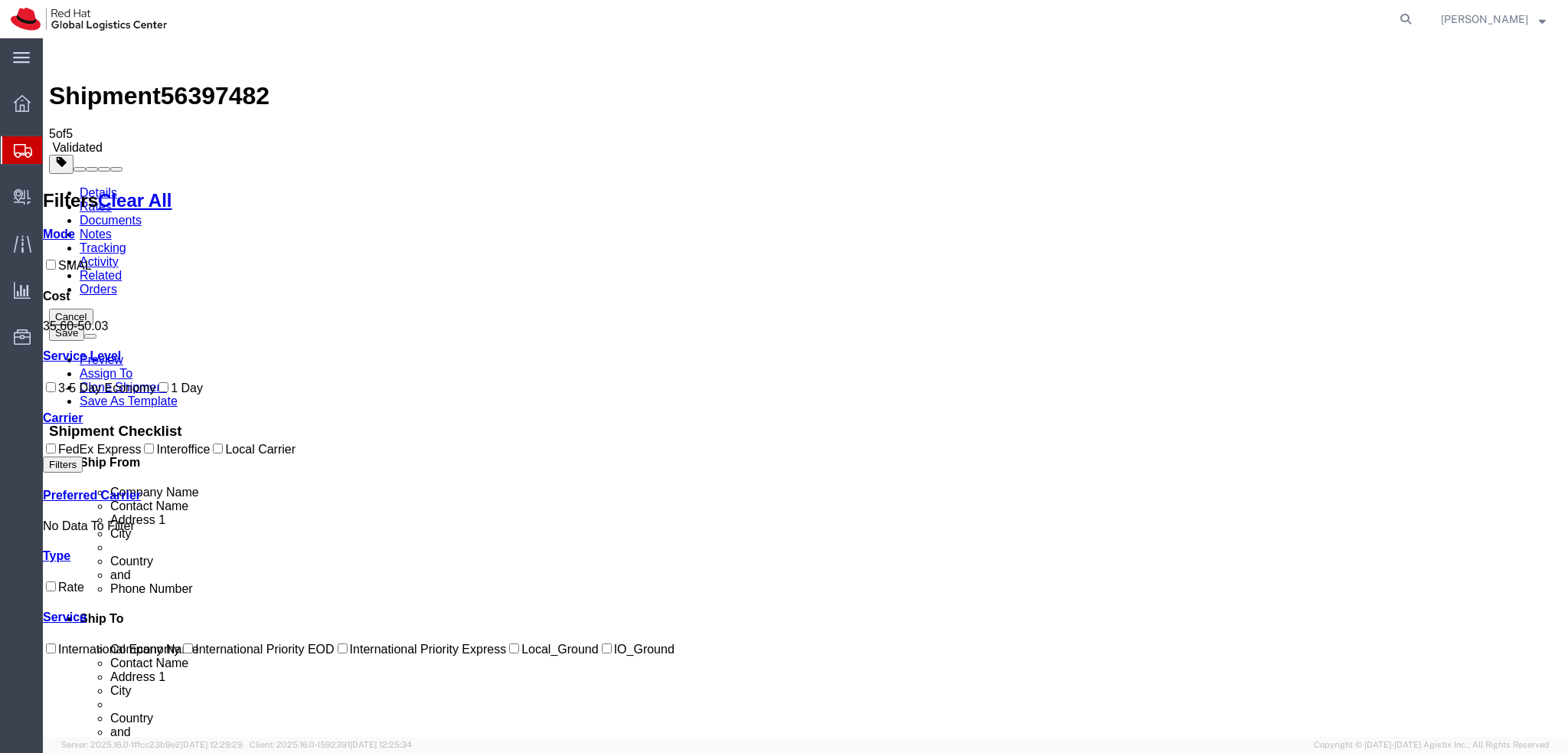
click at [99, 186] on link "Details" at bounding box center [99, 193] width 38 height 13
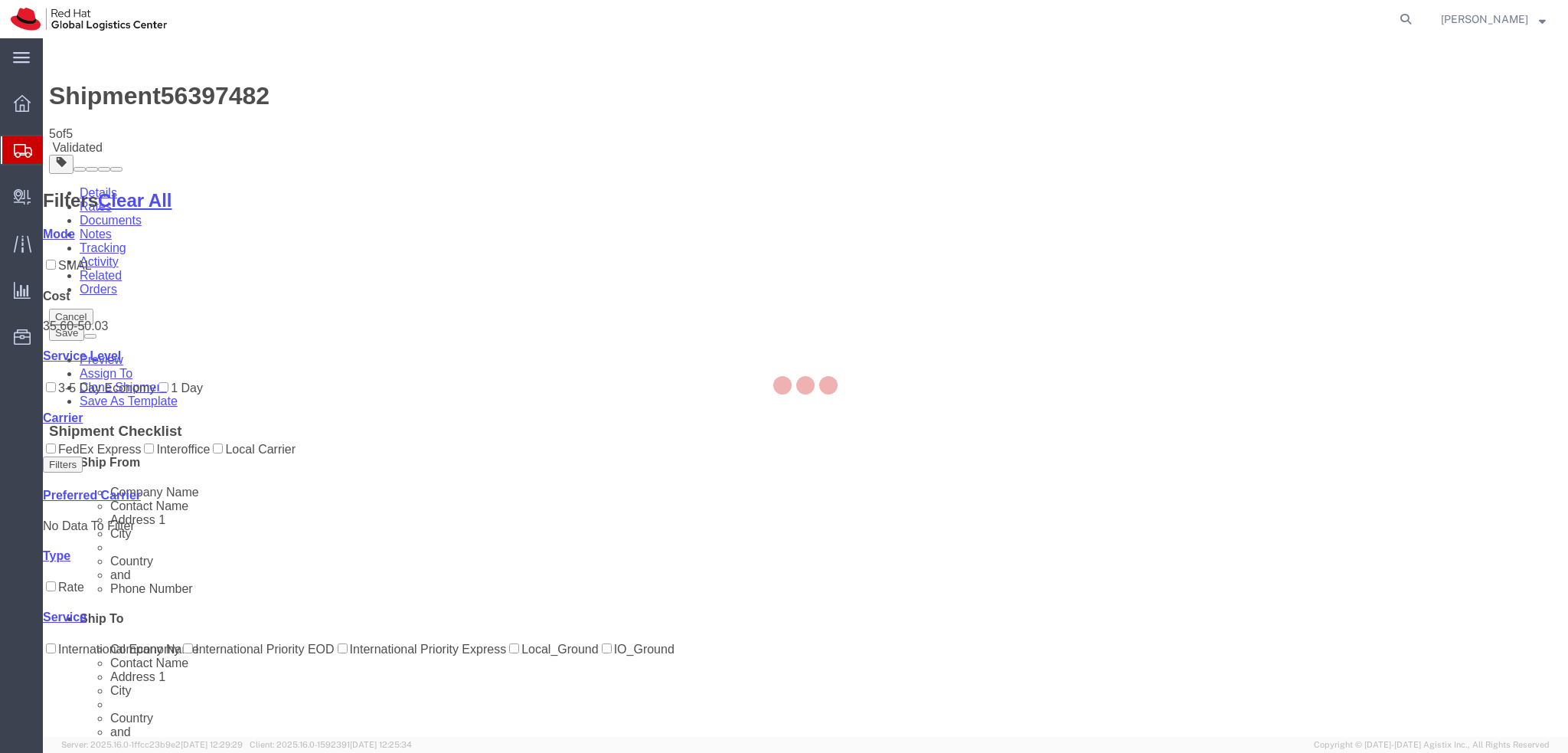
select select "38037"
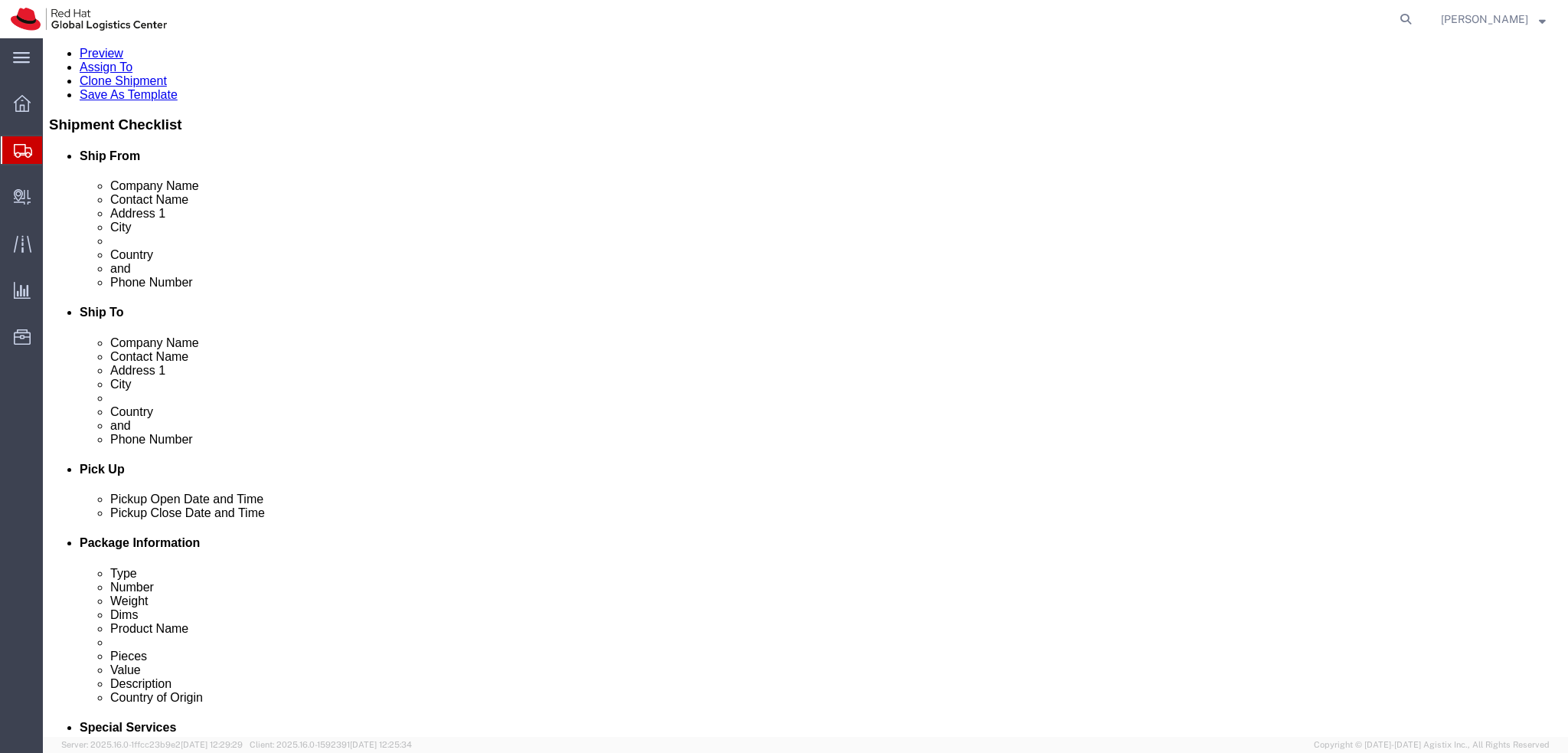
click div "[DATE] 9:00 AM"
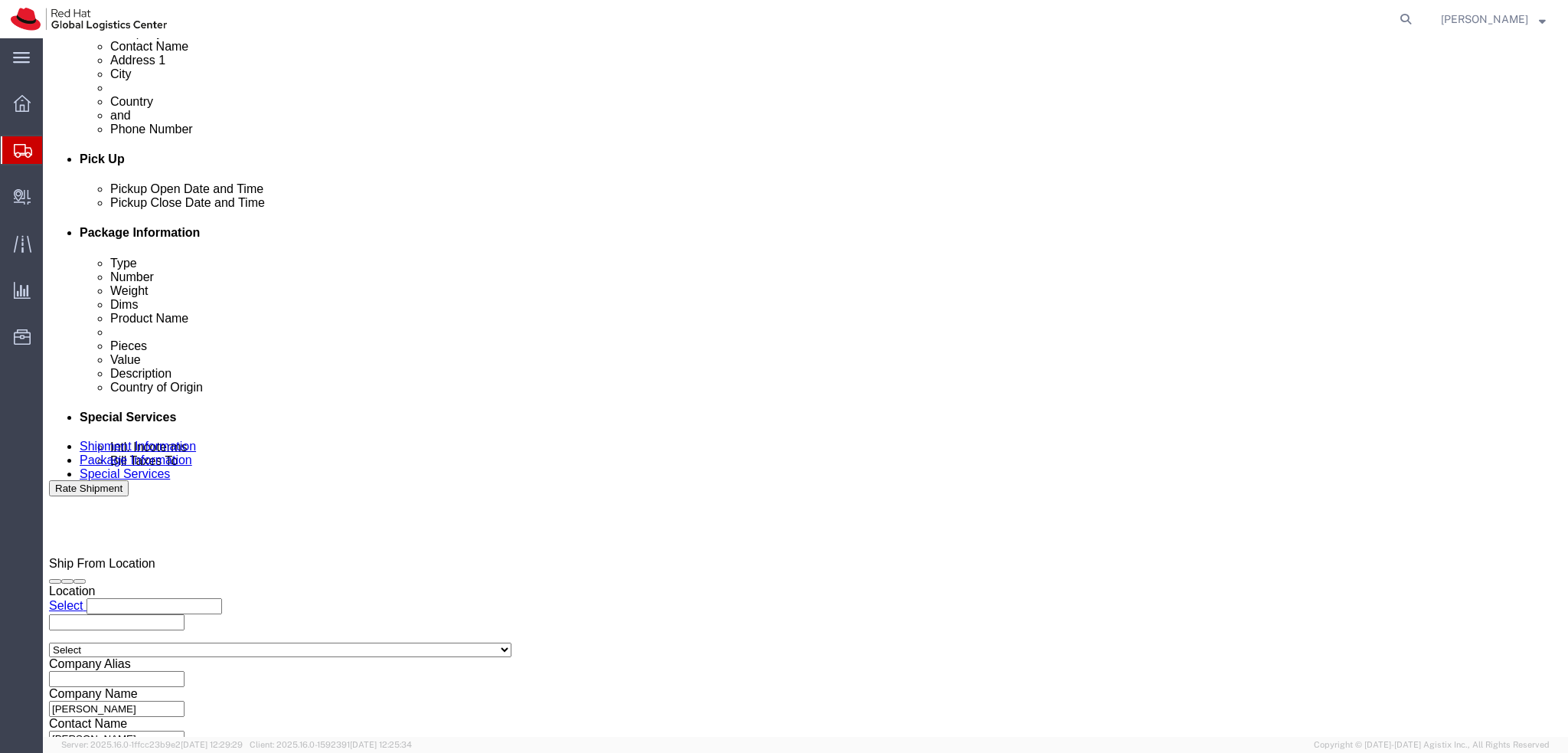
click button "Apply"
click div "Aug 18 2025 10:00 AM"
type input "12:00 PM"
click button "Apply"
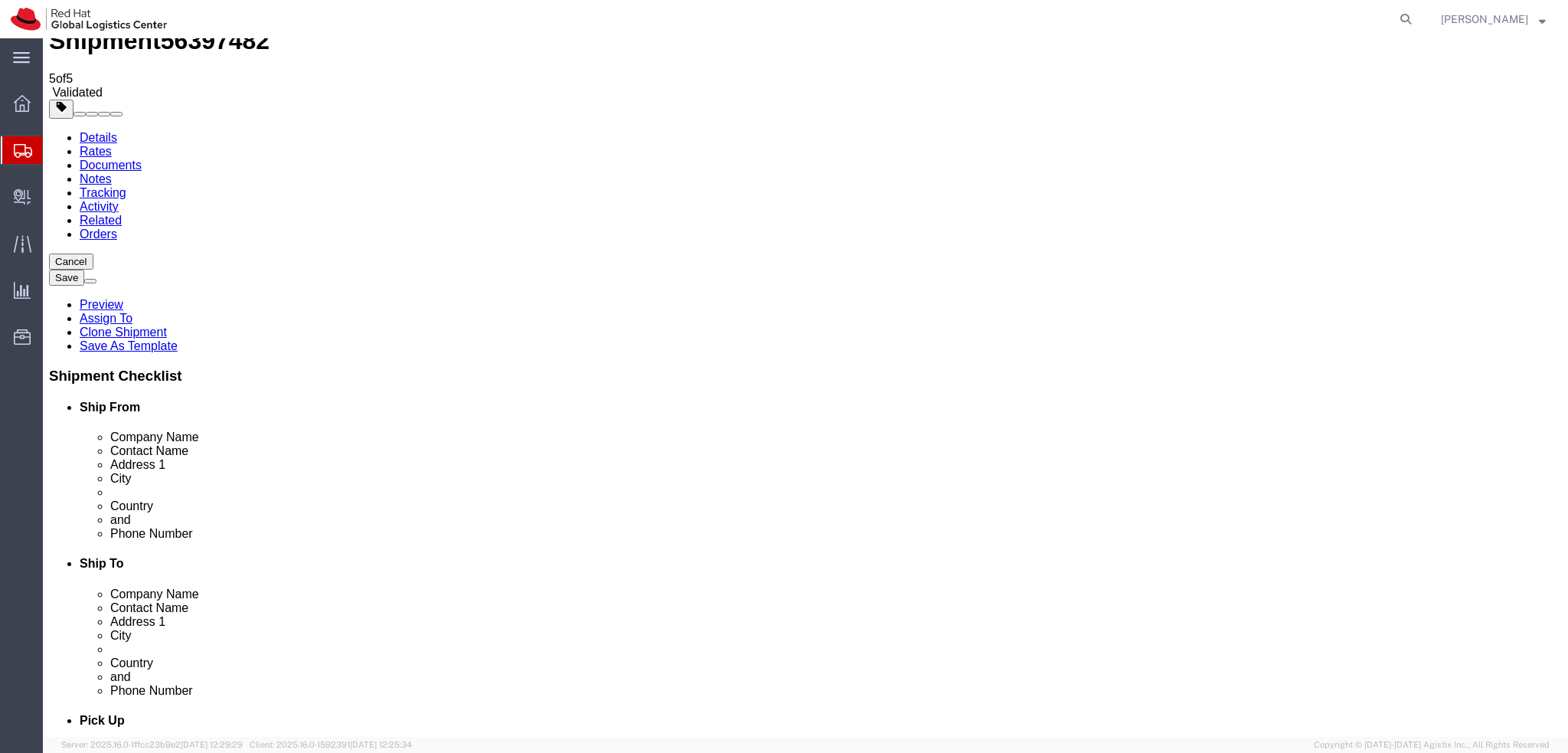
scroll to position [4, 0]
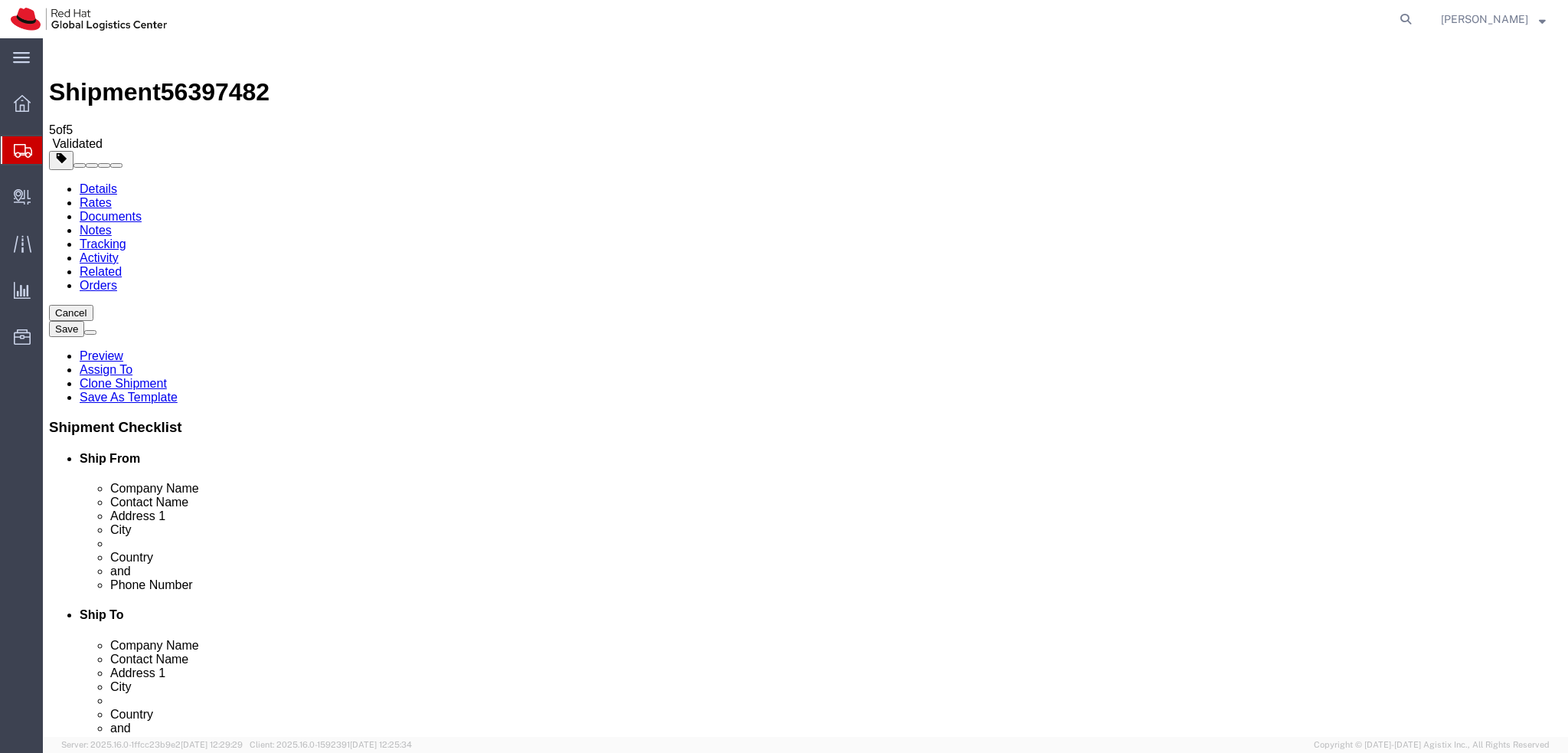
click button "Rate Shipment"
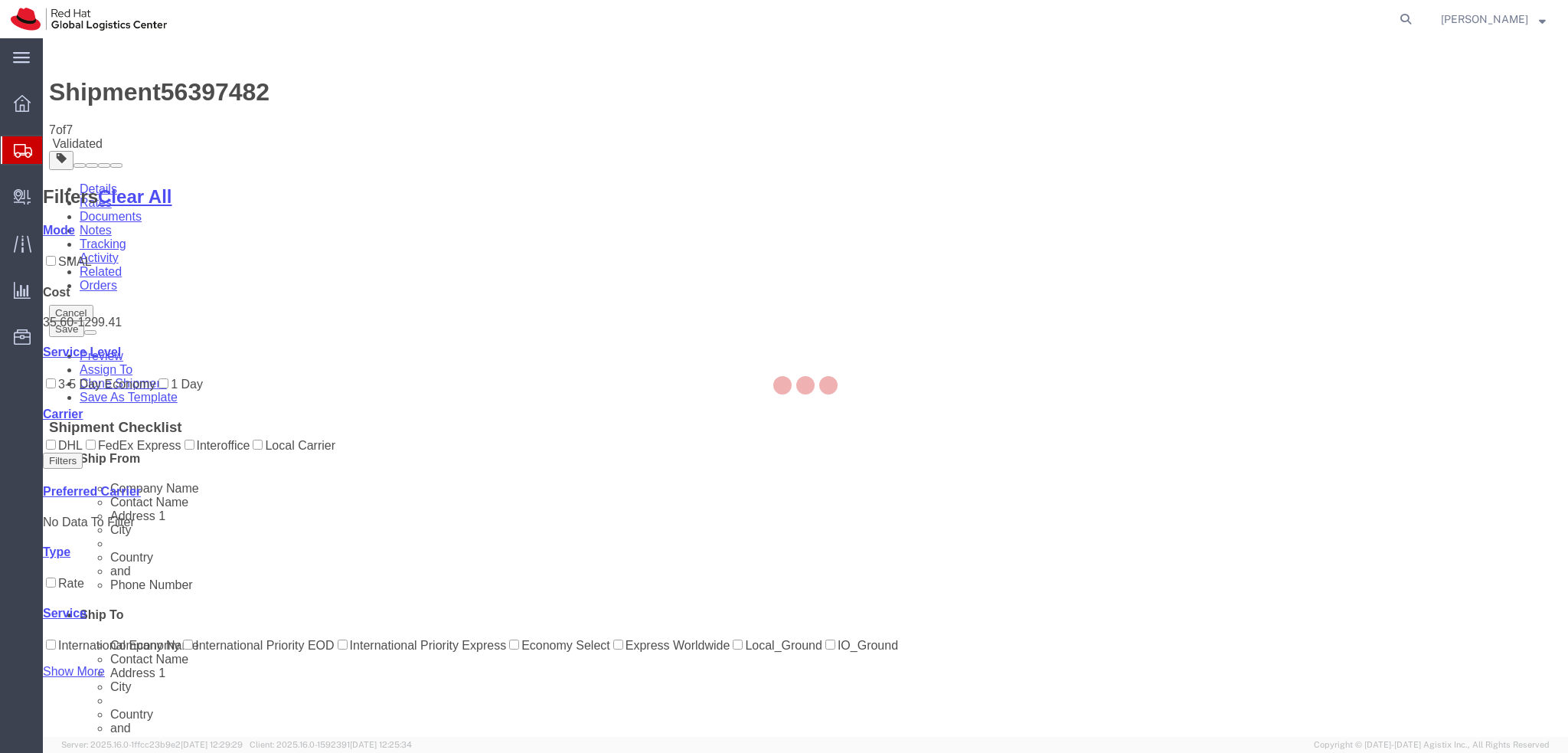
scroll to position [0, 0]
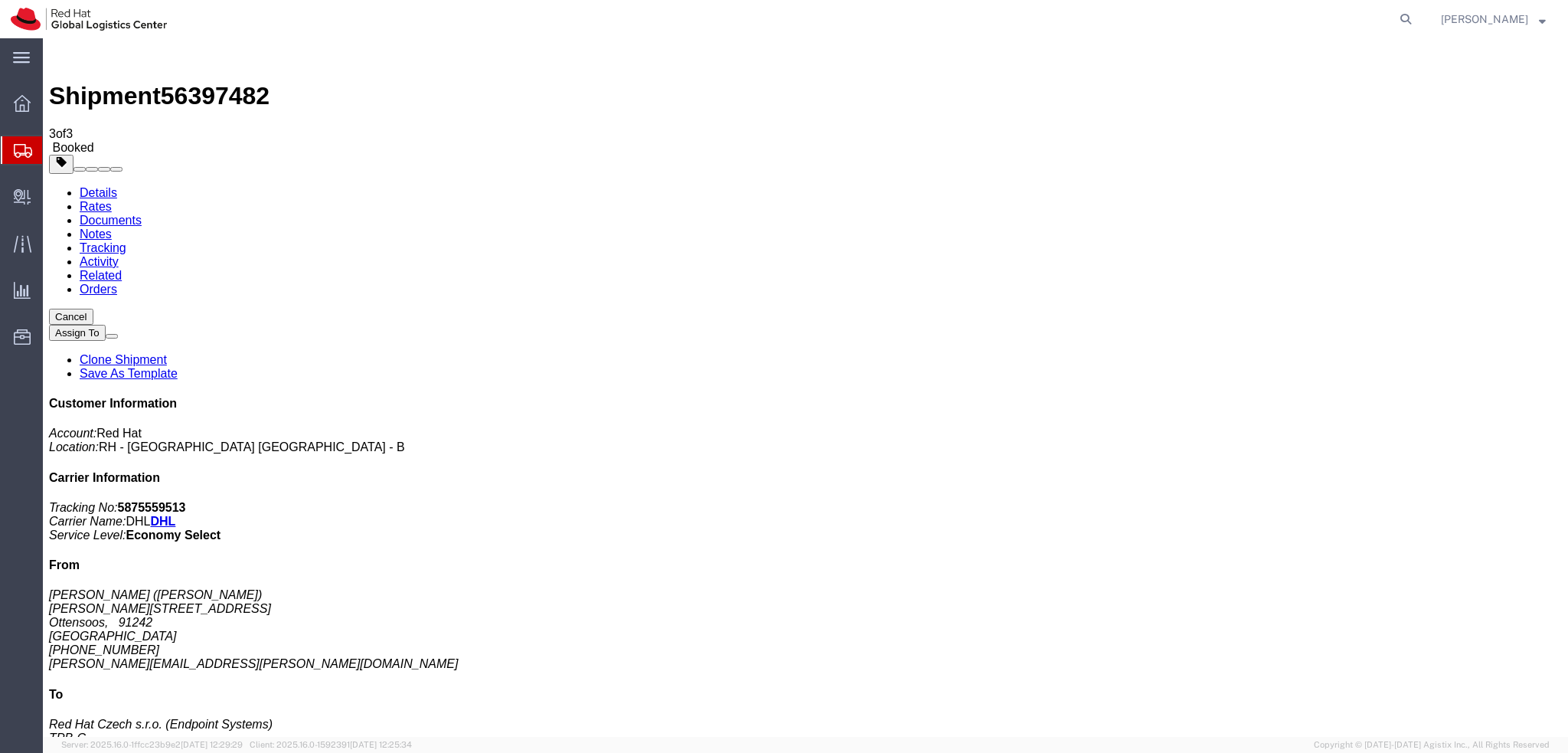
click at [94, 186] on link "Details" at bounding box center [99, 193] width 38 height 13
click link "Schedule pickup request"
click link "Documents"
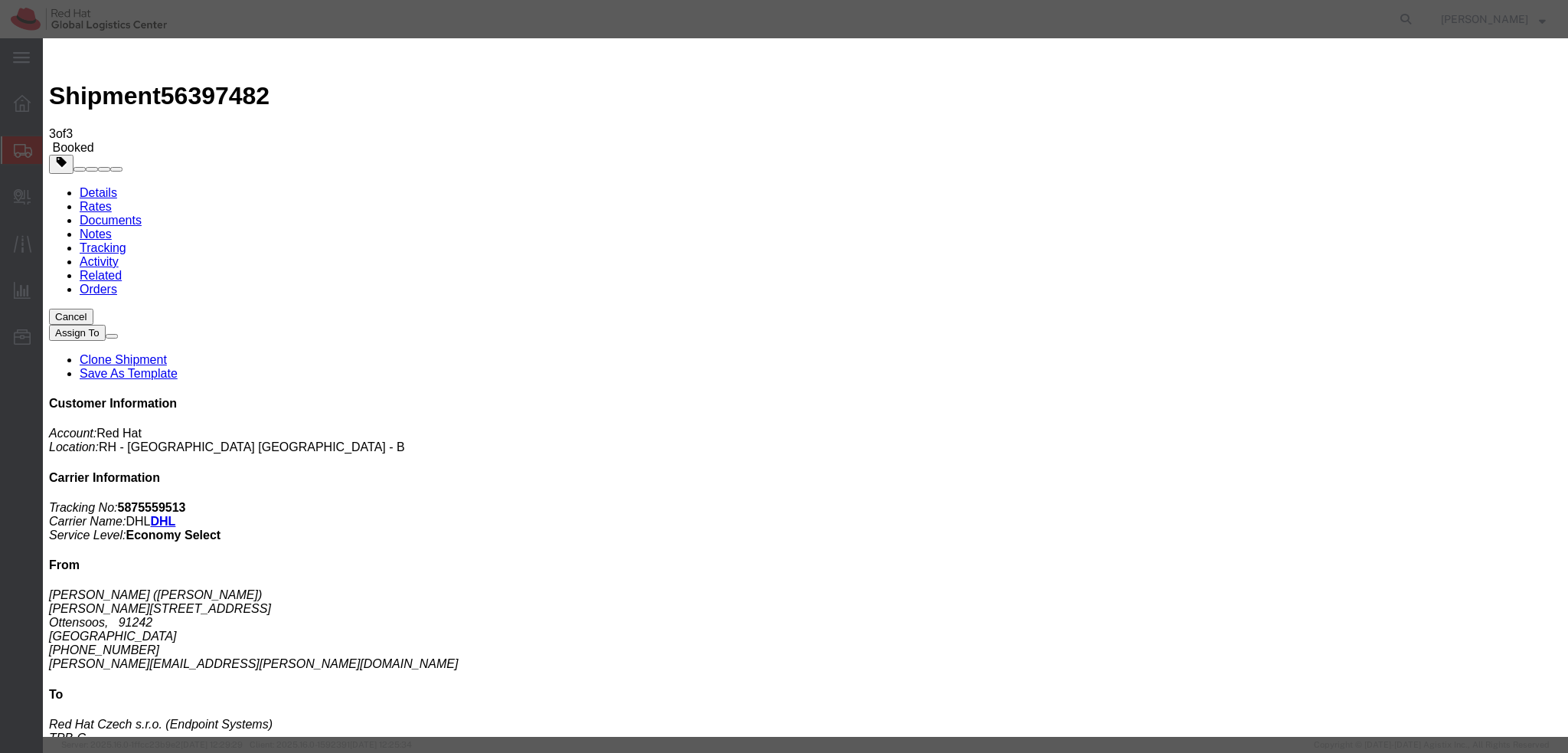
type input "Enter Email Address"
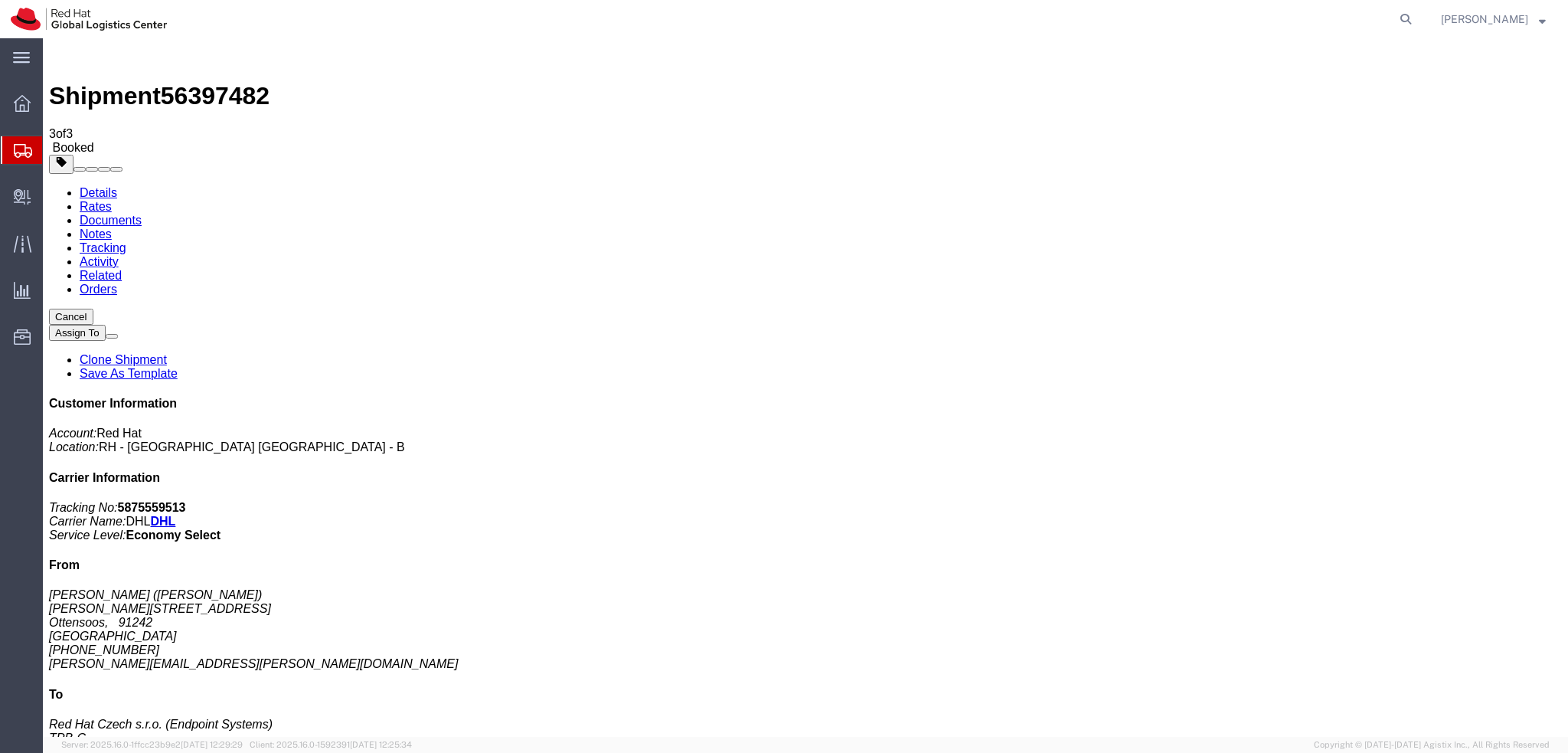
click at [1360, 588] on address "Dirk Weihrauch (Dirk Weihrauch) Schoenberger Str 31 Ottensoos, 91242 Germany +4…" at bounding box center [805, 629] width 1513 height 82
copy div "dirk@weihrauch-online.com"
click at [1366, 588] on address "Dirk Weihrauch (Dirk Weihrauch) Schoenberger Str 31 Ottensoos, 91242 Germany +4…" at bounding box center [805, 629] width 1513 height 82
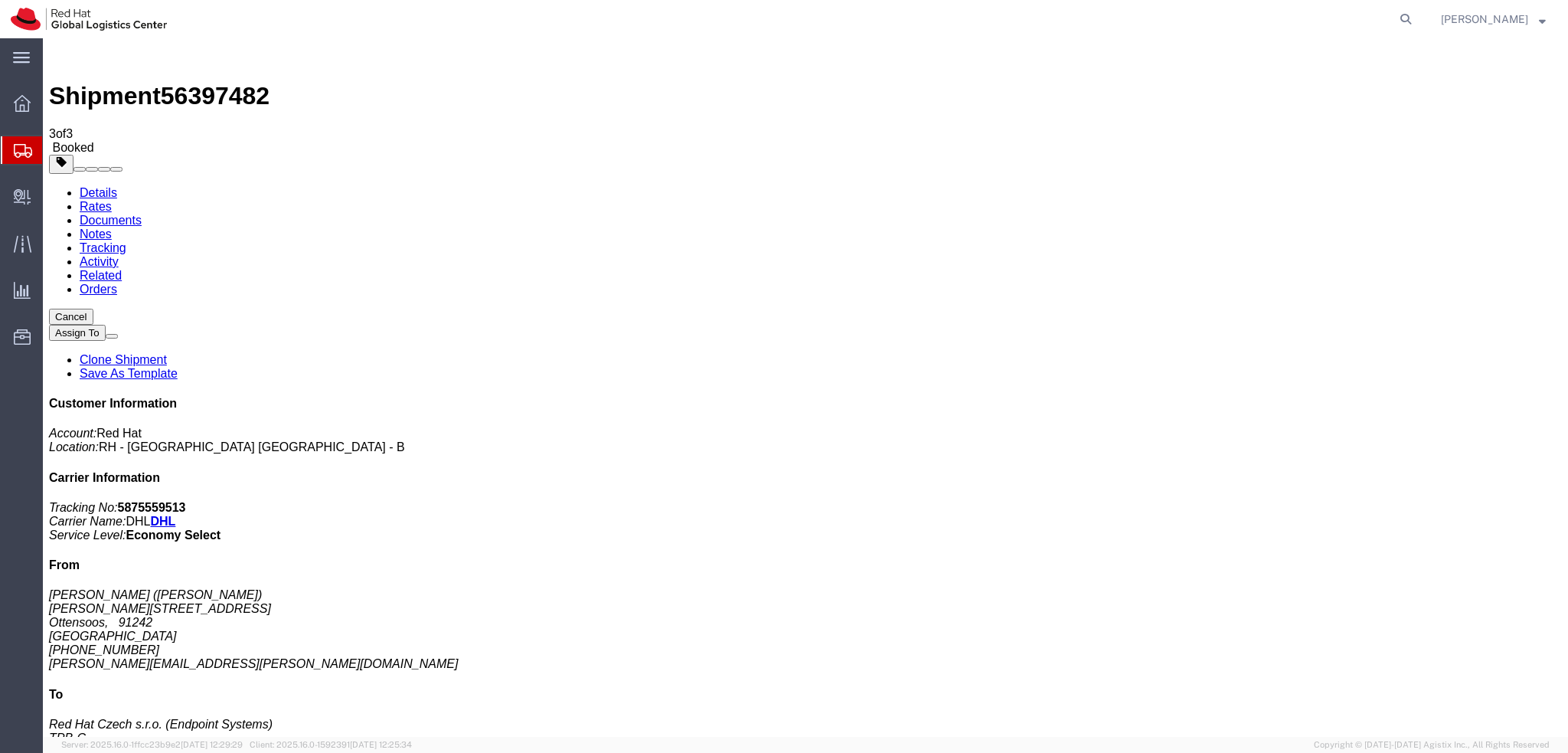
click at [1382, 588] on address "Dirk Weihrauch (Dirk Weihrauch) Schoenberger Str 31 Ottensoos, 91242 Germany +4…" at bounding box center [805, 629] width 1513 height 82
copy div "dirk@weihrauch-online.com"
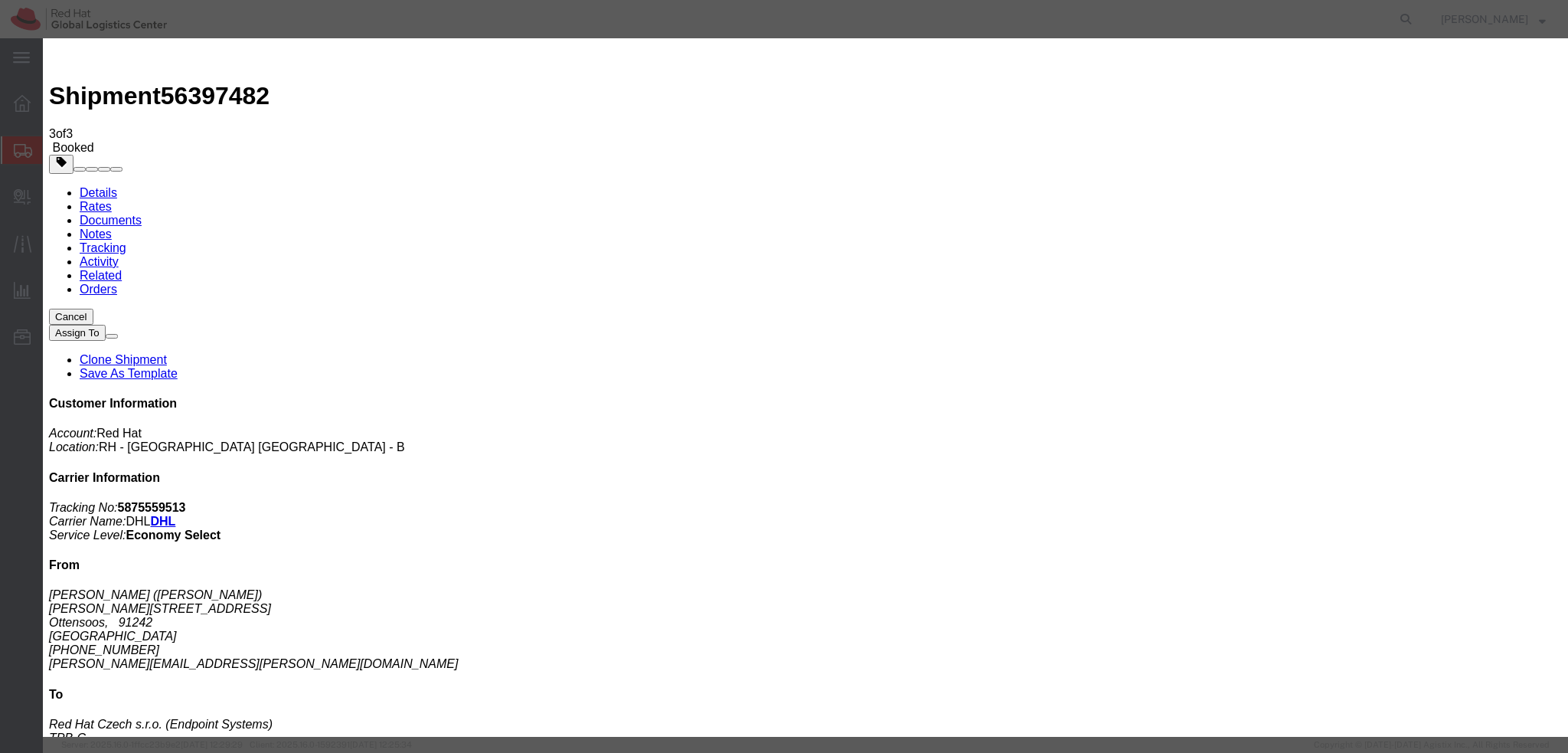
paste input "dirk@weihrauch-online.com"
type input "dirk@weihrauch-online.com"
paste textarea "Hi A, please find the label for your shipment to B attached to this email. Plea…"
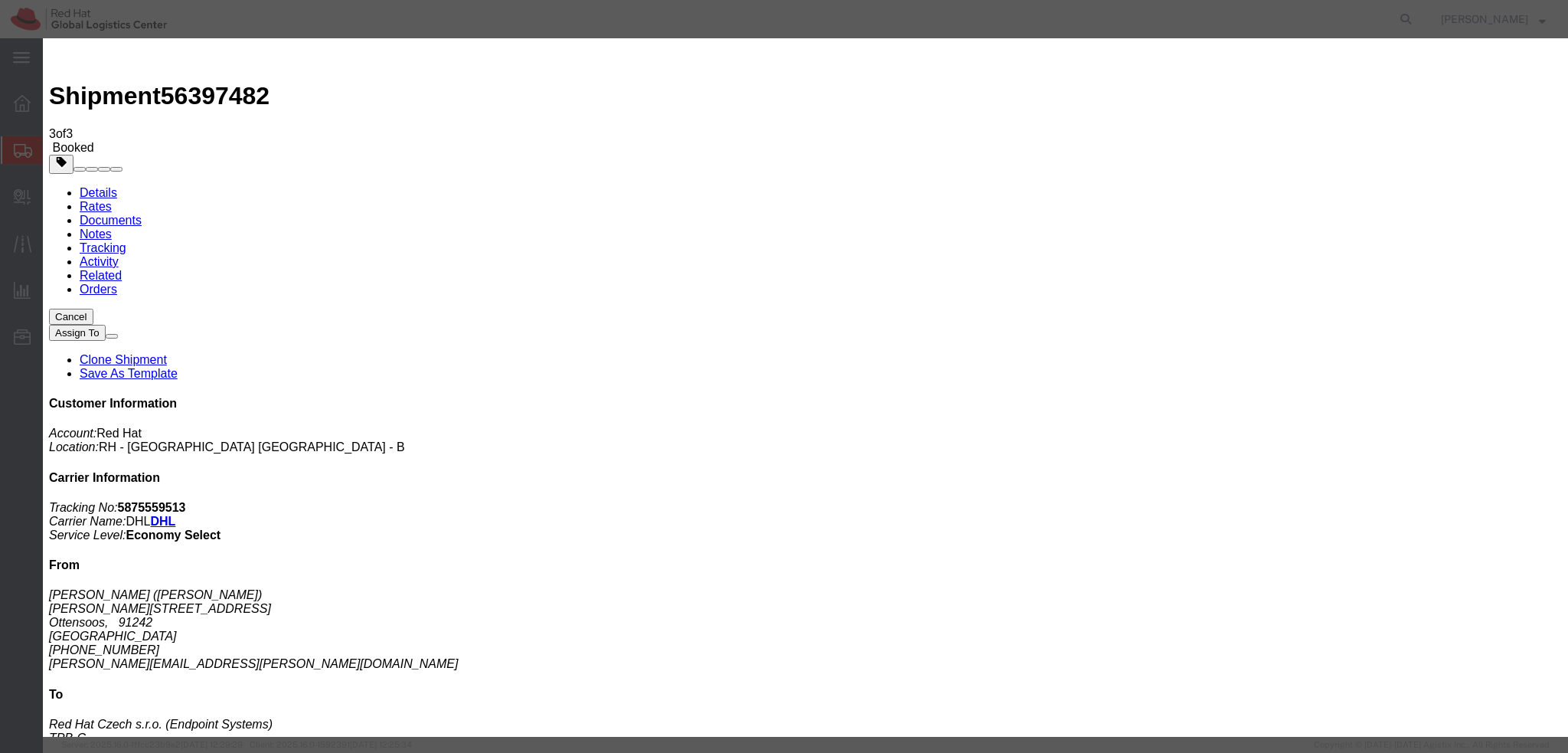
type textarea "Hi Dirk, please find the label for your shipment to Brno attached to this email…"
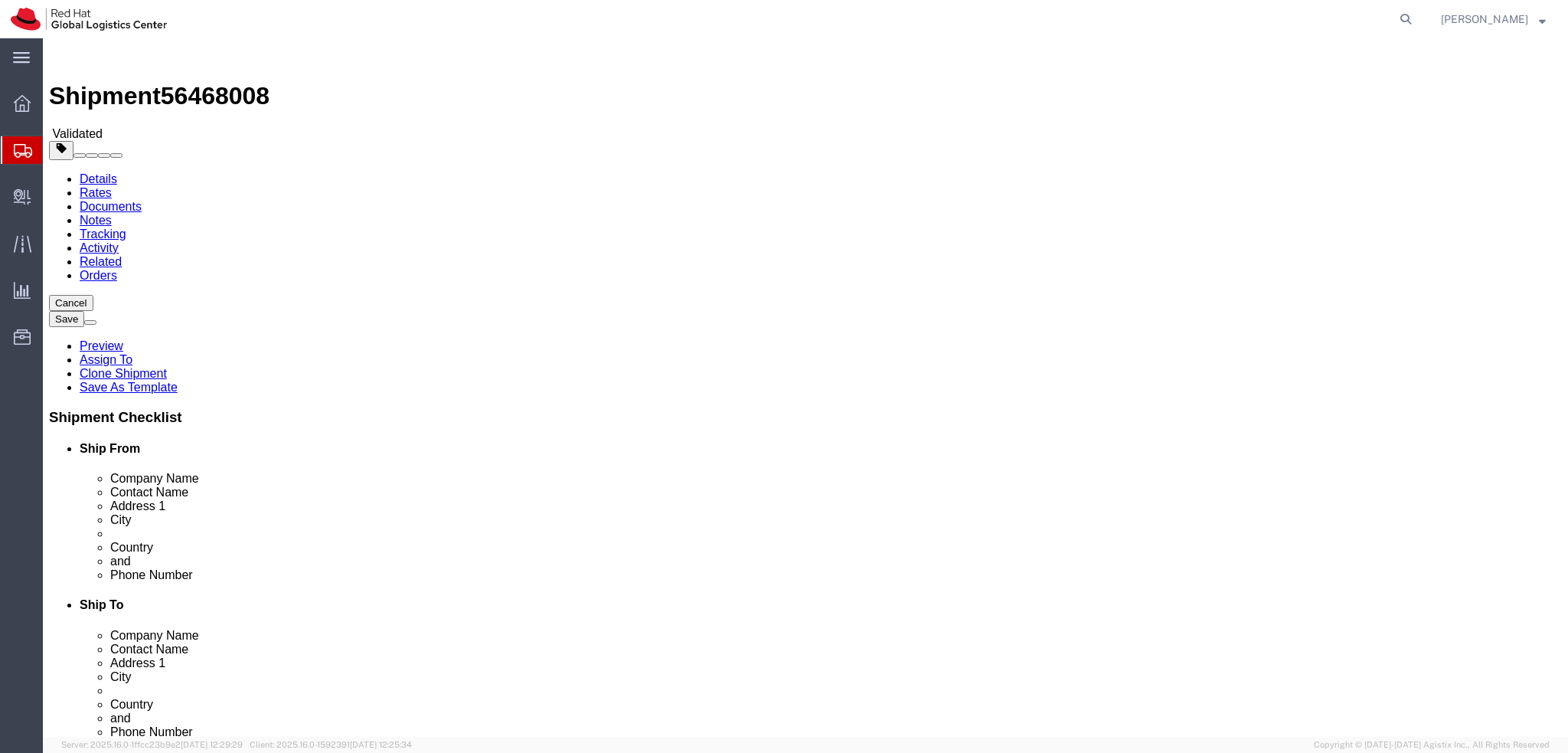
select select
select select "38036"
click input "[PERSON_NAME]"
click div "Location [GEOGRAPHIC_DATA] - [GEOGRAPHIC_DATA] [GEOGRAPHIC_DATA] - B My Profile…"
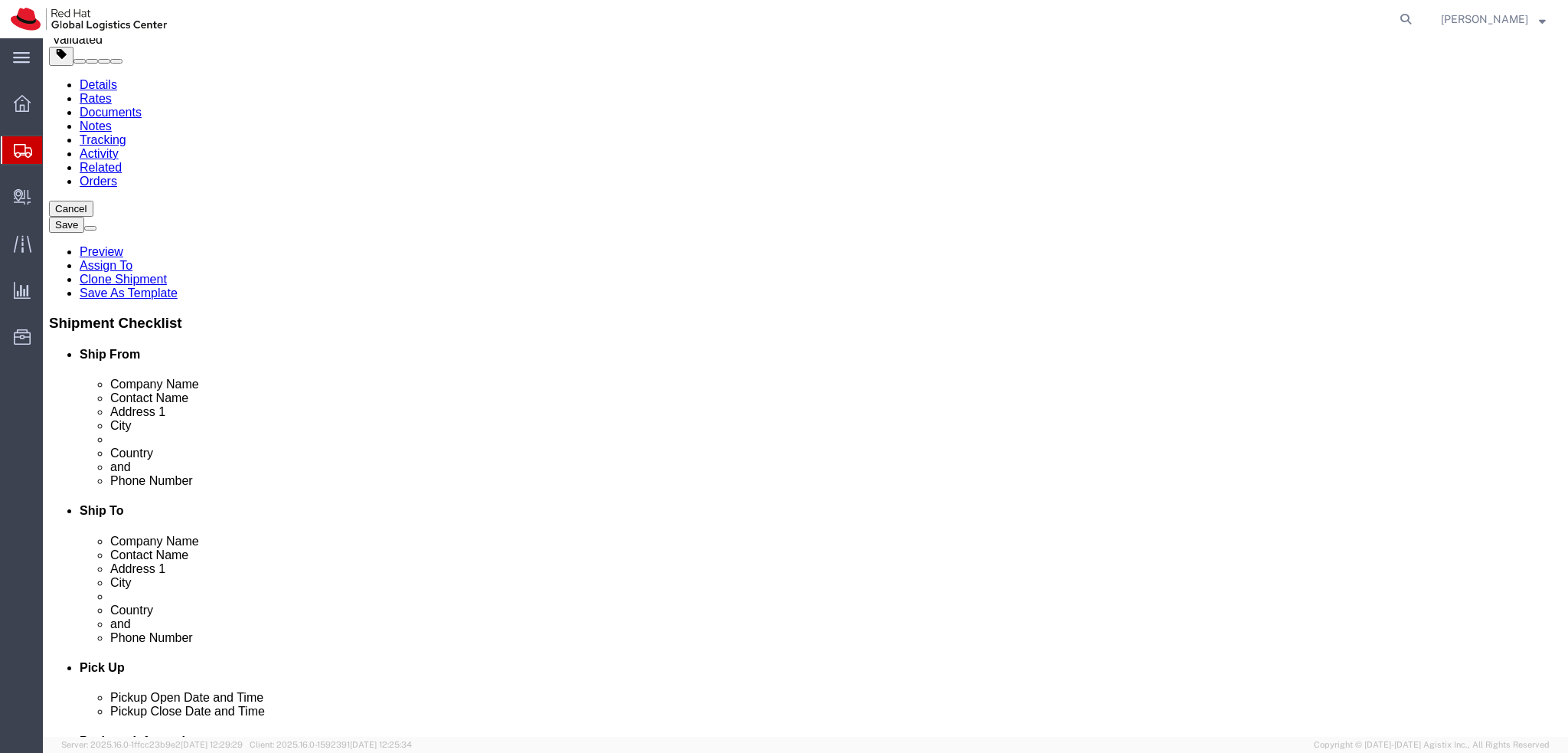
scroll to position [77, 0]
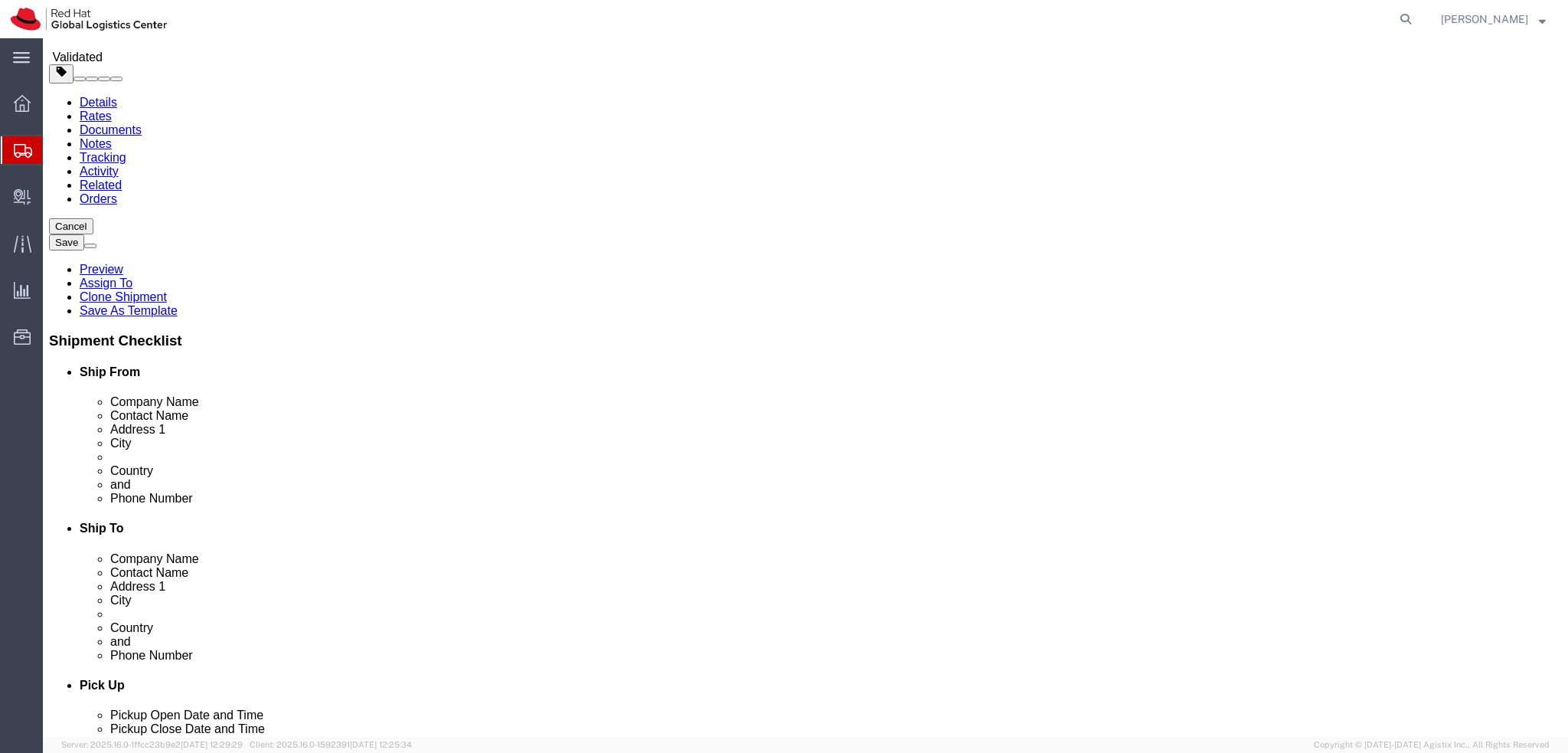
drag, startPoint x: 429, startPoint y: 448, endPoint x: 91, endPoint y: 357, distance: 350.0
click label "State/Province"
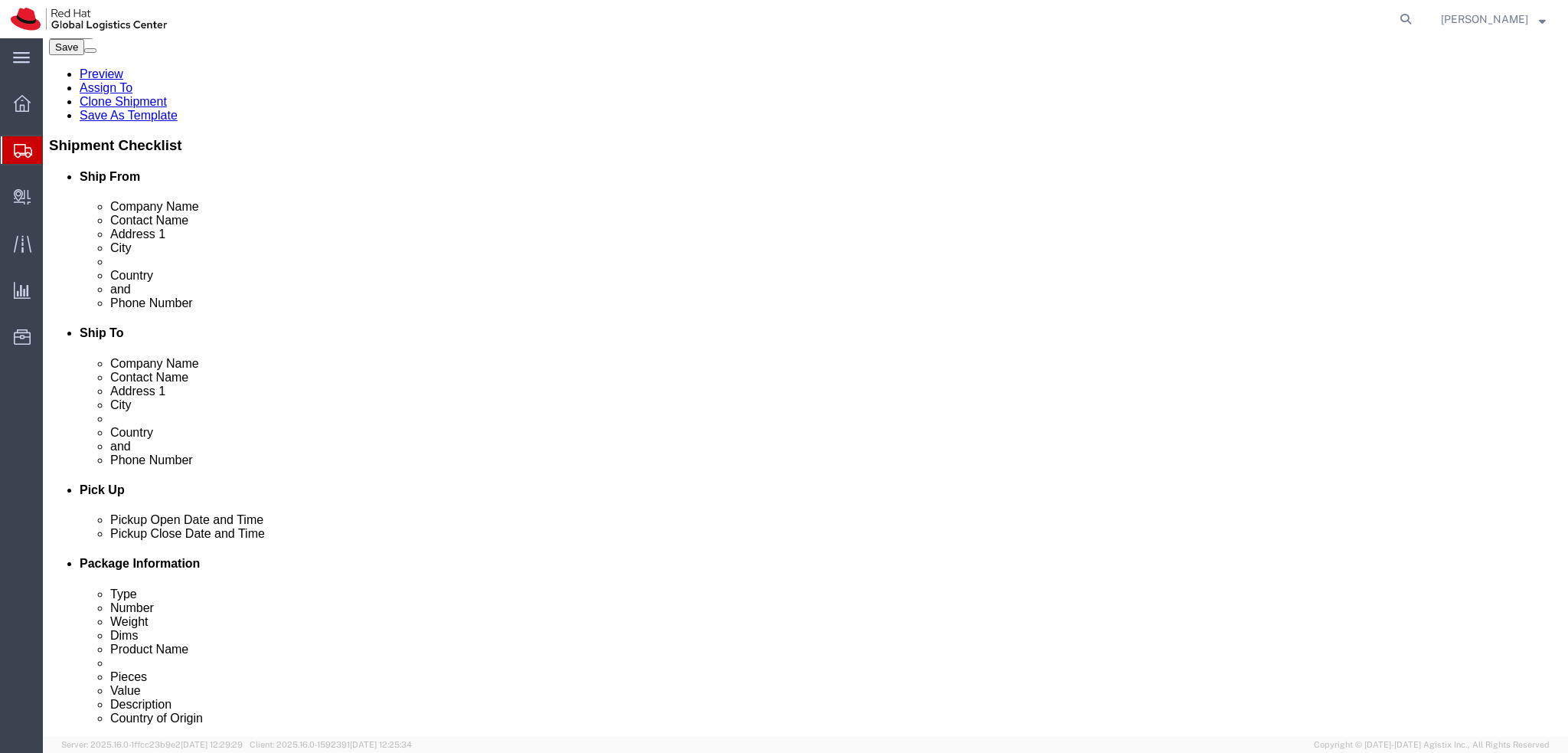
scroll to position [459, 0]
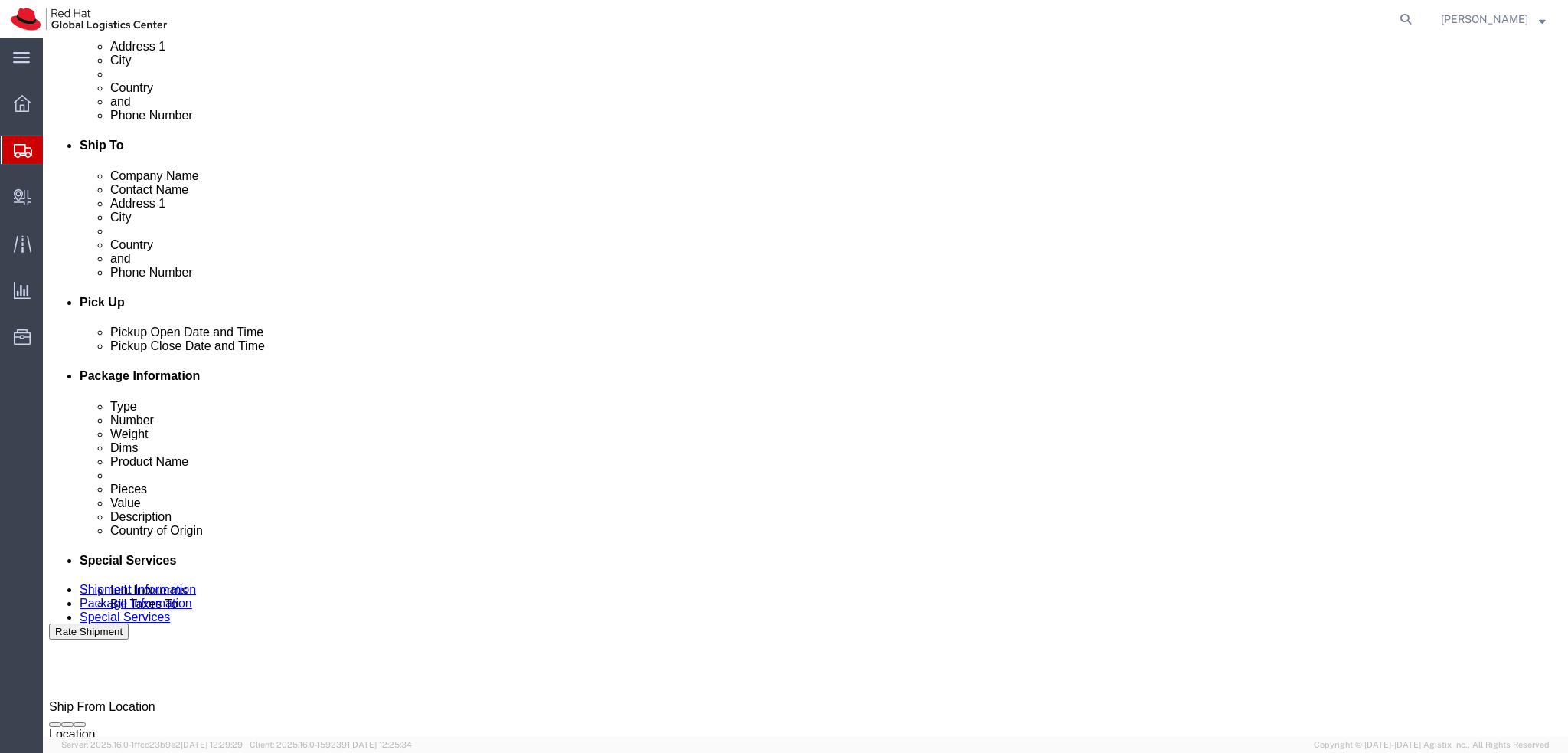
click div "[DATE] 9:00 AM"
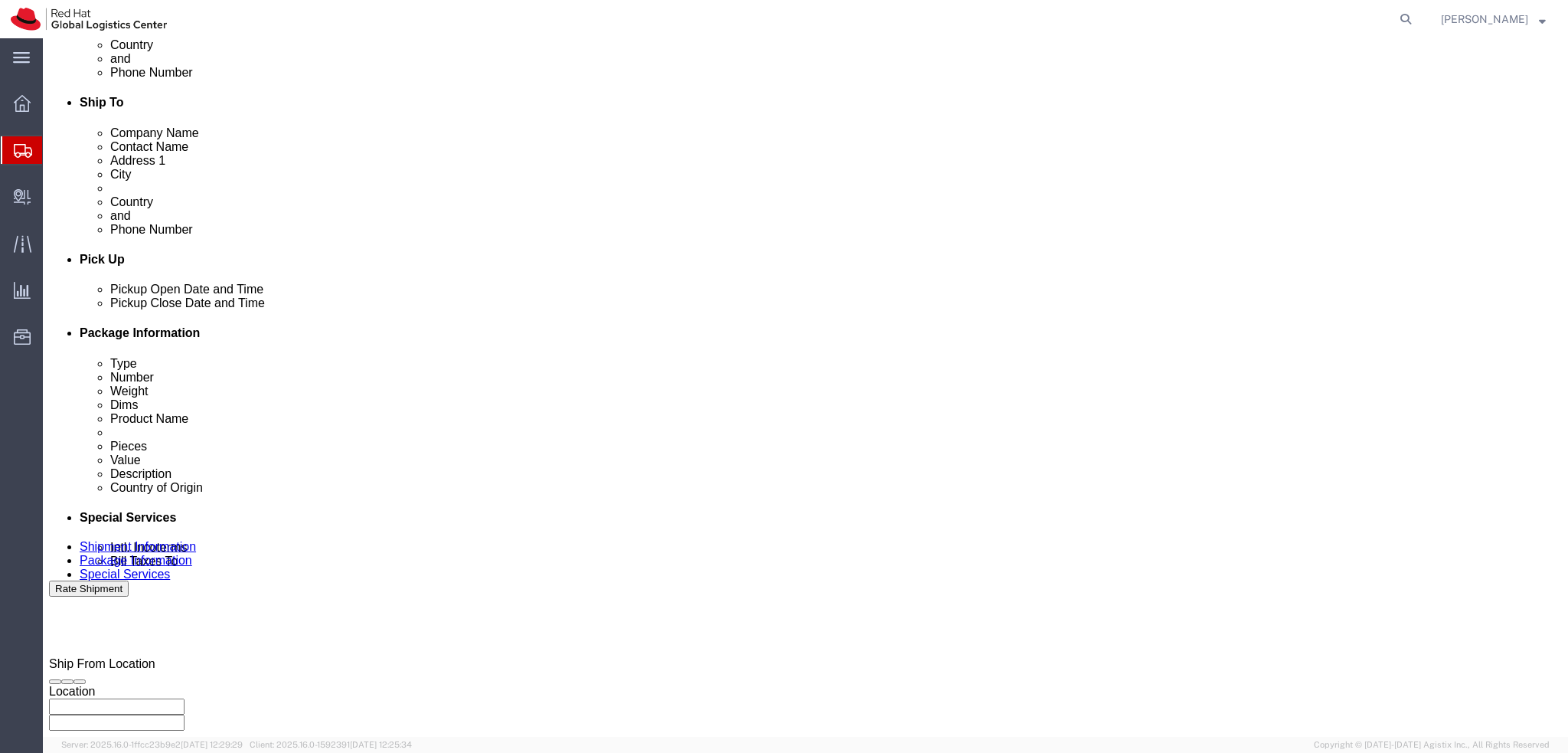
scroll to position [463, 0]
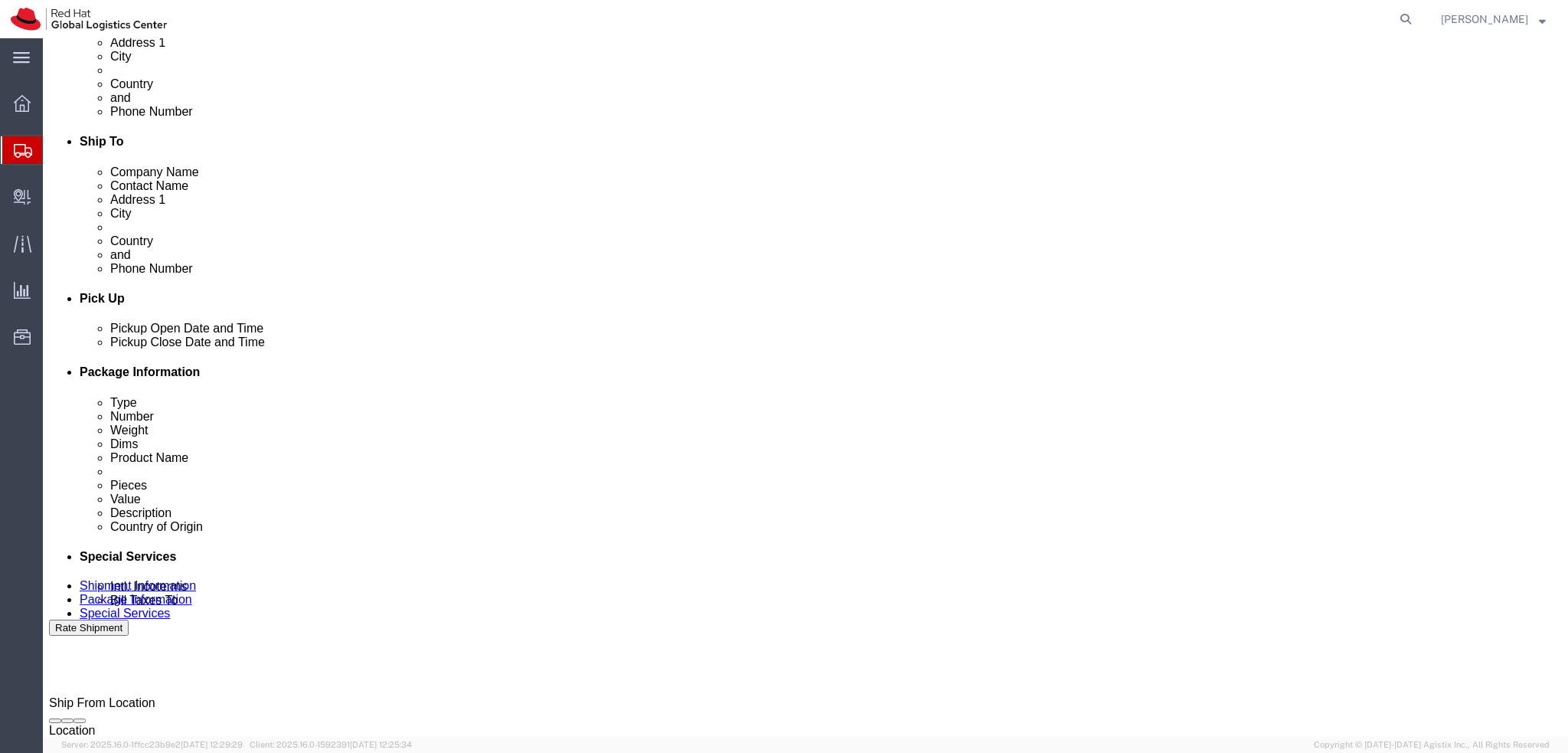
click button "Apply"
click div "[DATE] 10:00 AM"
type input "12:00 PM"
click button "Apply"
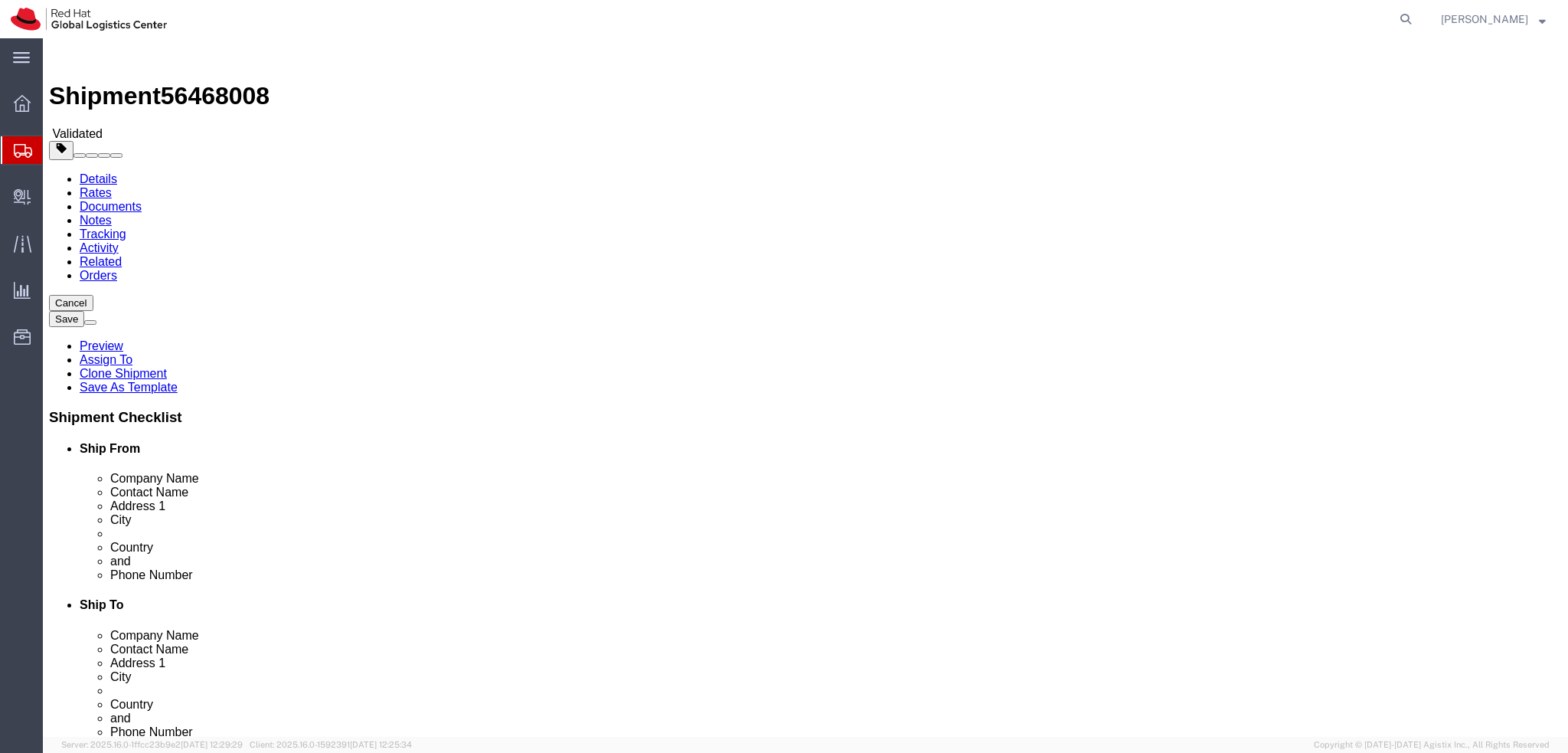
scroll to position [0, 0]
click icon
click dd "500.00 EUR"
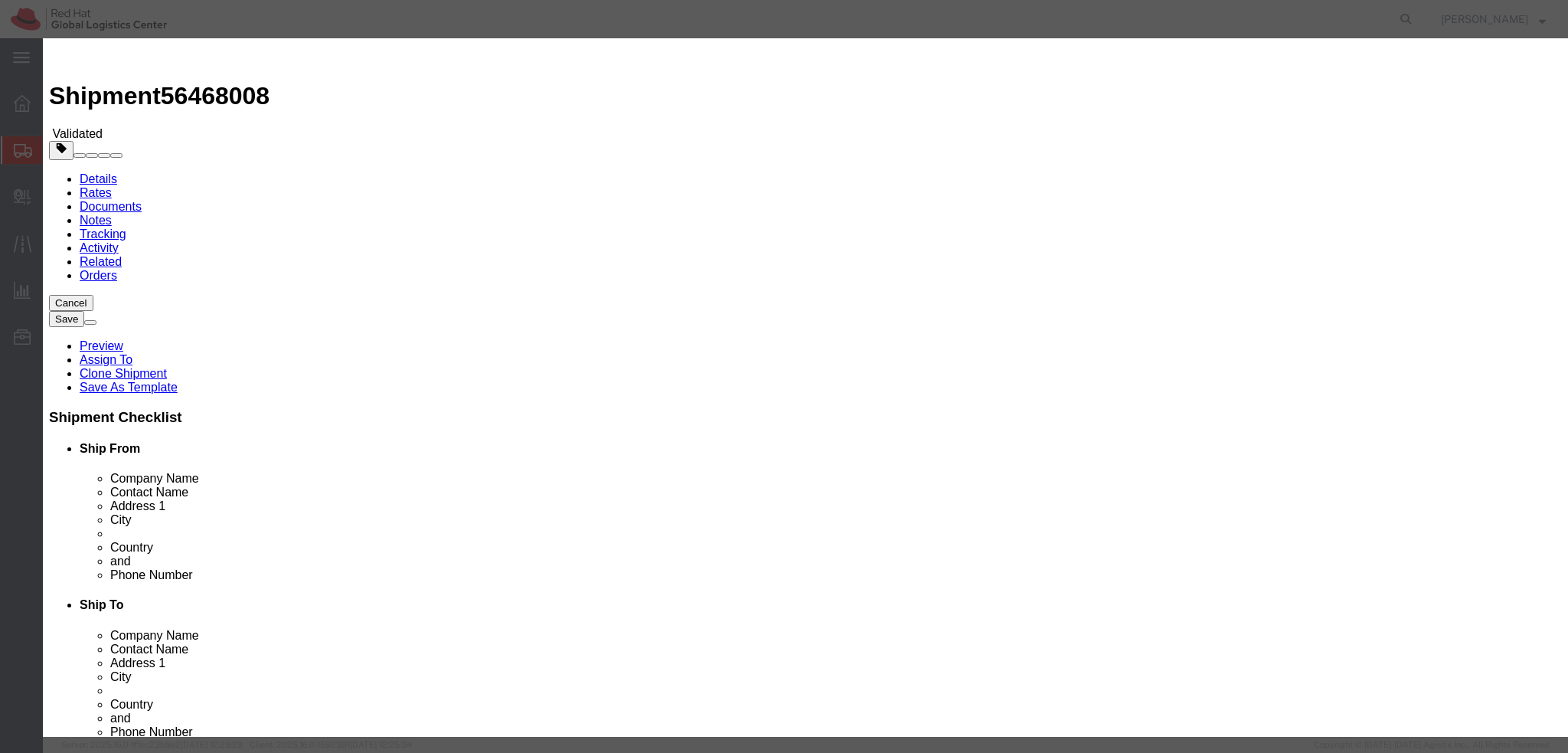
click button "Save & Close"
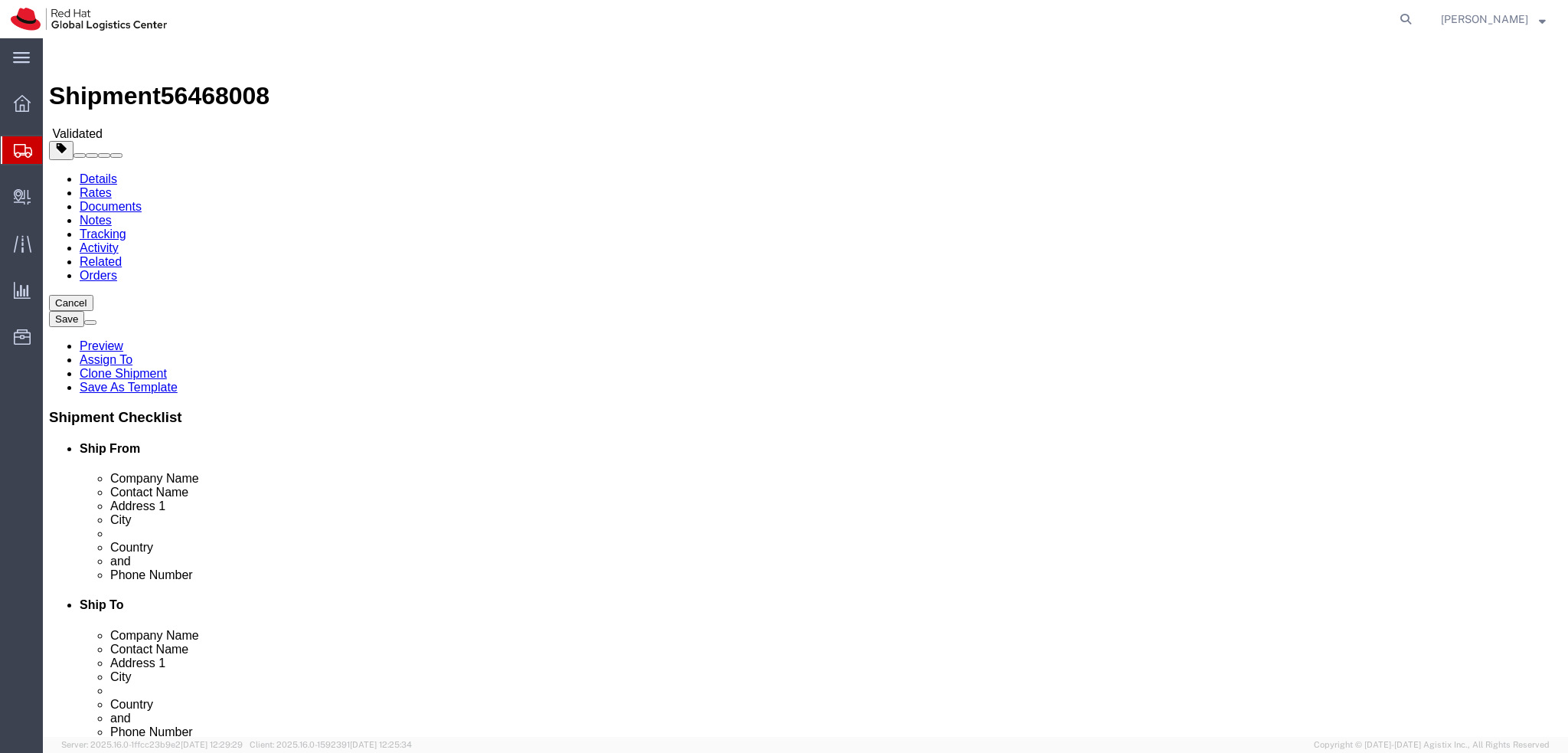
click div "Shipment Information Package Information Special Services"
click icon
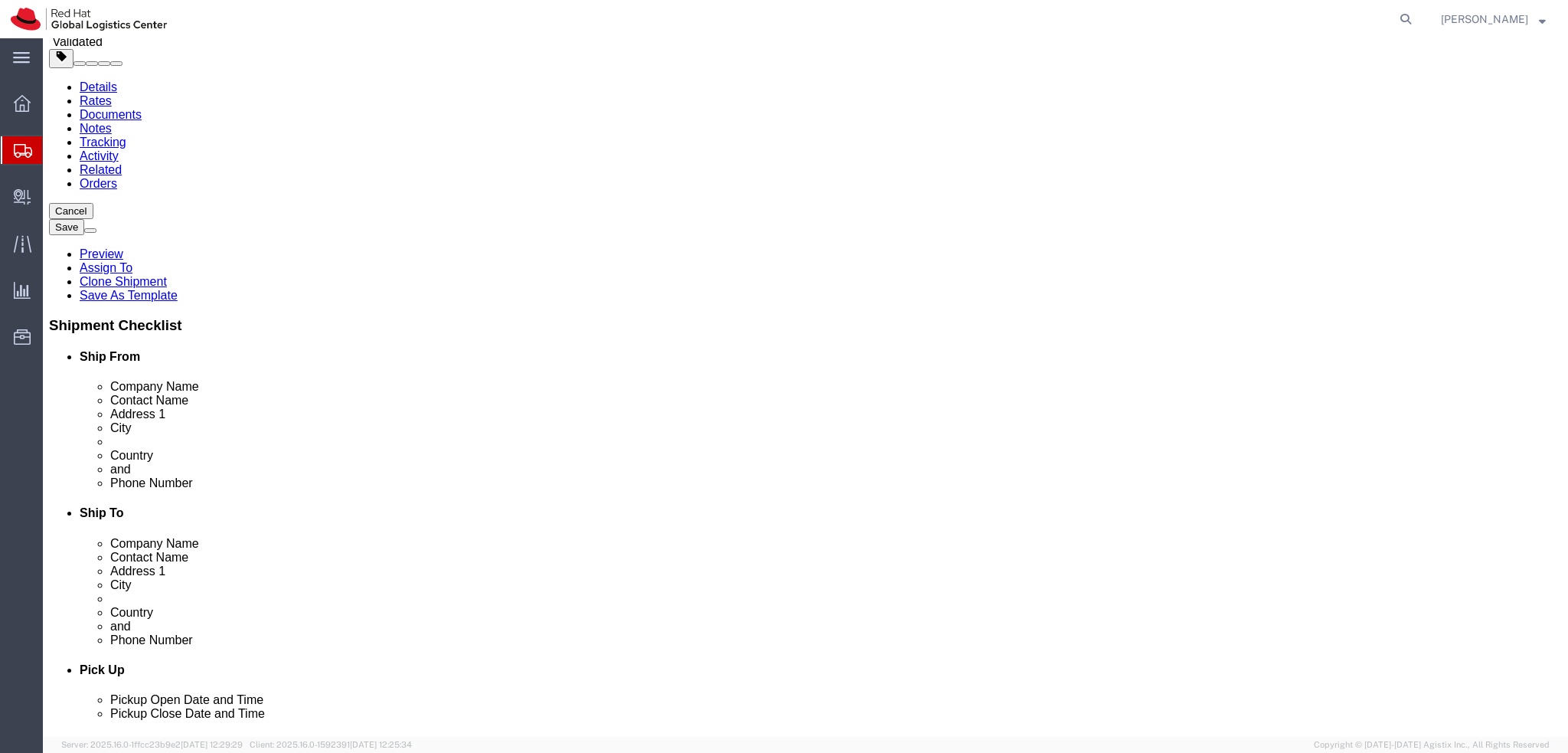
scroll to position [77, 0]
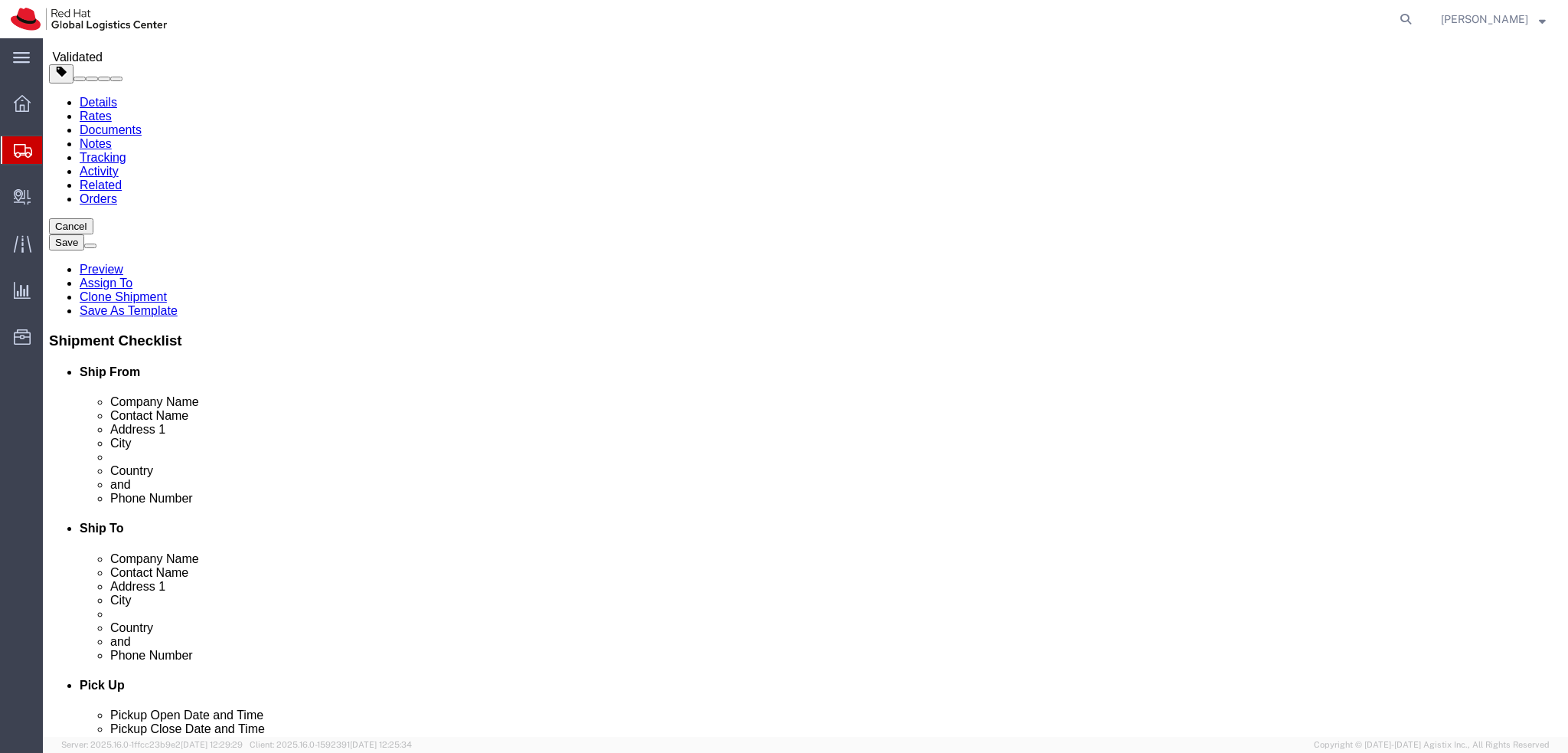
click button "Rate Shipment"
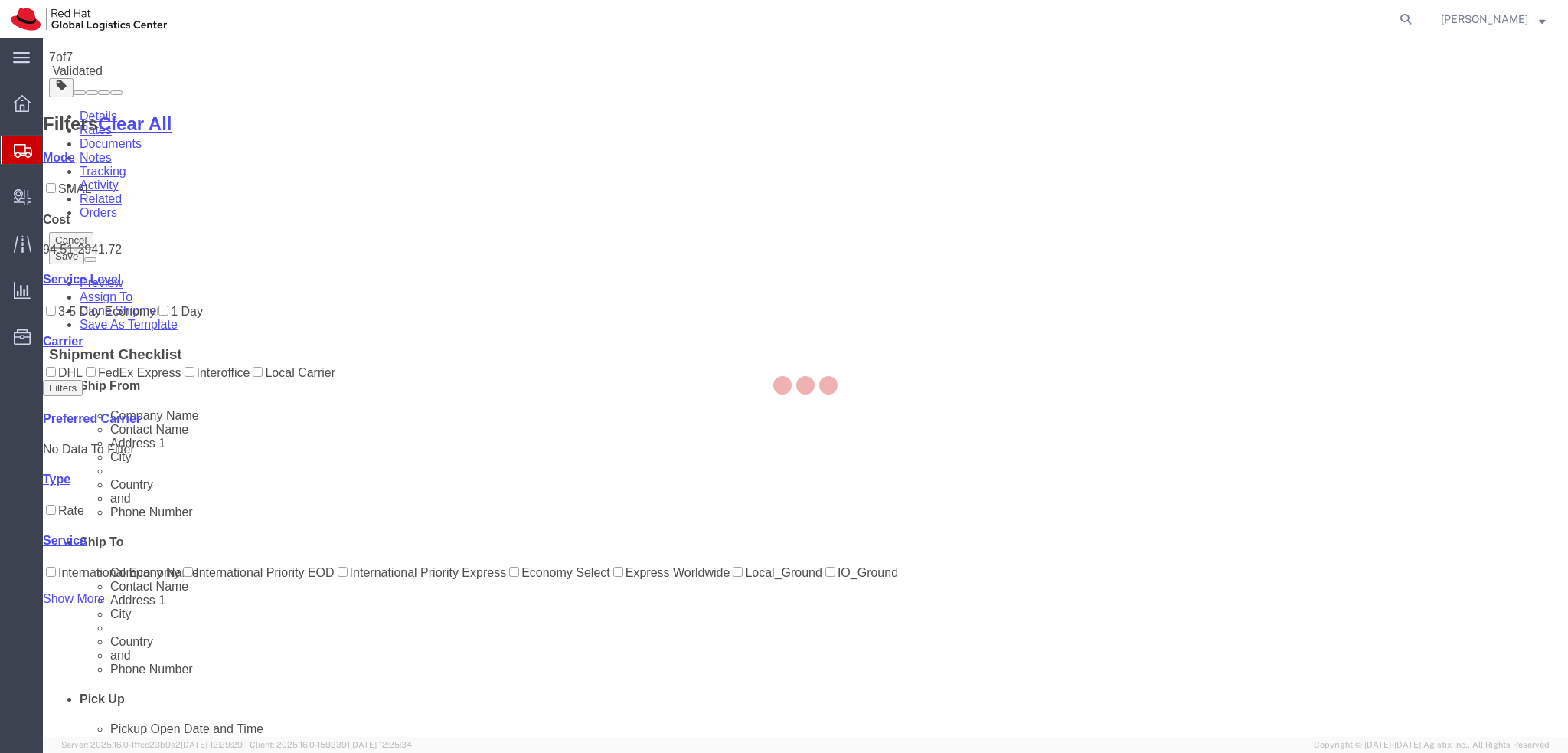
scroll to position [0, 0]
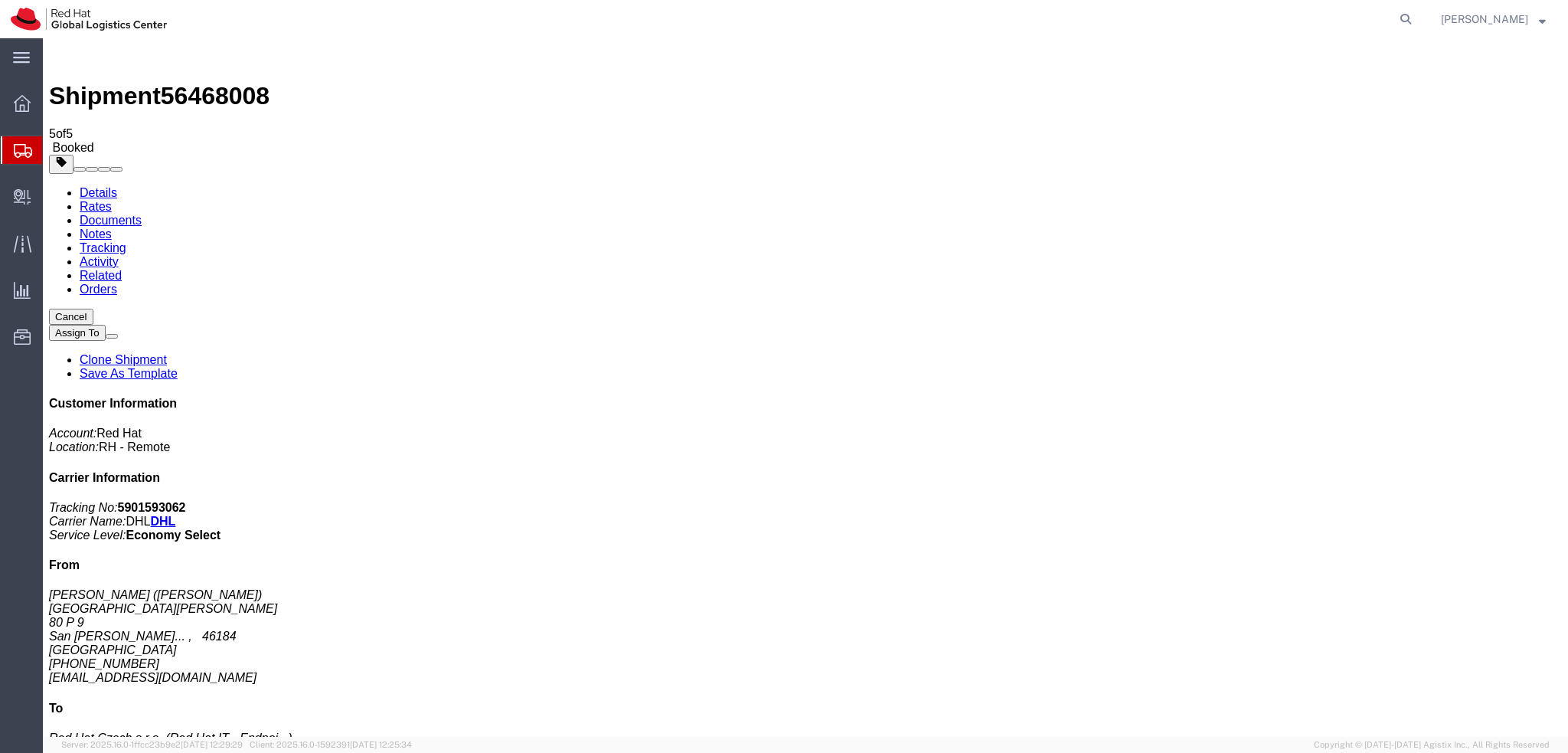
click at [107, 186] on link "Details" at bounding box center [99, 193] width 38 height 13
click link "Schedule pickup request"
click address "[PERSON_NAME] ([PERSON_NAME]) [STREET_ADDRESS][PERSON_NAME][PERSON_NAME]... , 4…"
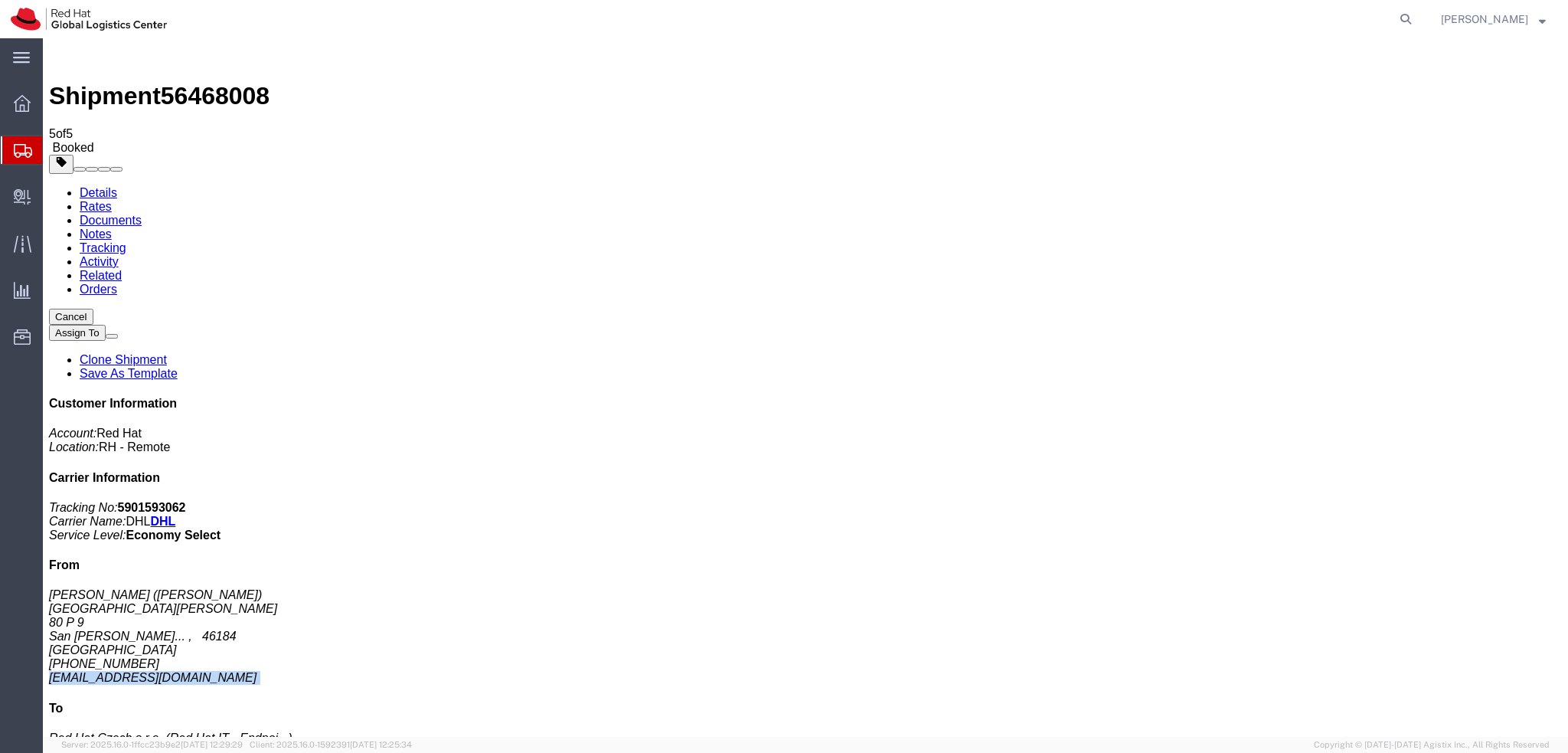
copy div "[EMAIL_ADDRESS][DOMAIN_NAME]"
click link "Documents"
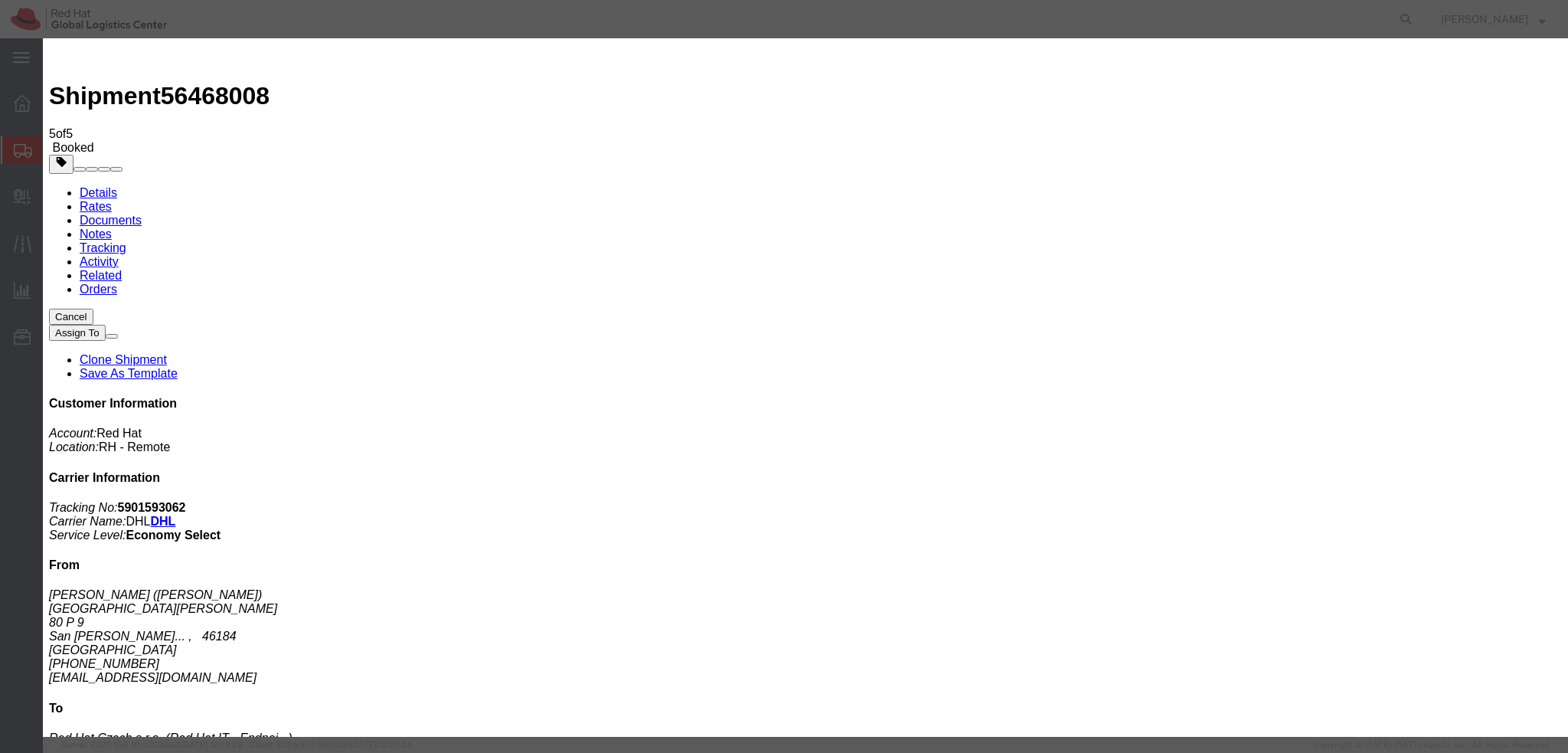
paste input "[EMAIL_ADDRESS][DOMAIN_NAME]"
type input "[EMAIL_ADDRESS][DOMAIN_NAME]"
paste textarea "Hi A, please find the label for your shipment to B attached to this email. Plea…"
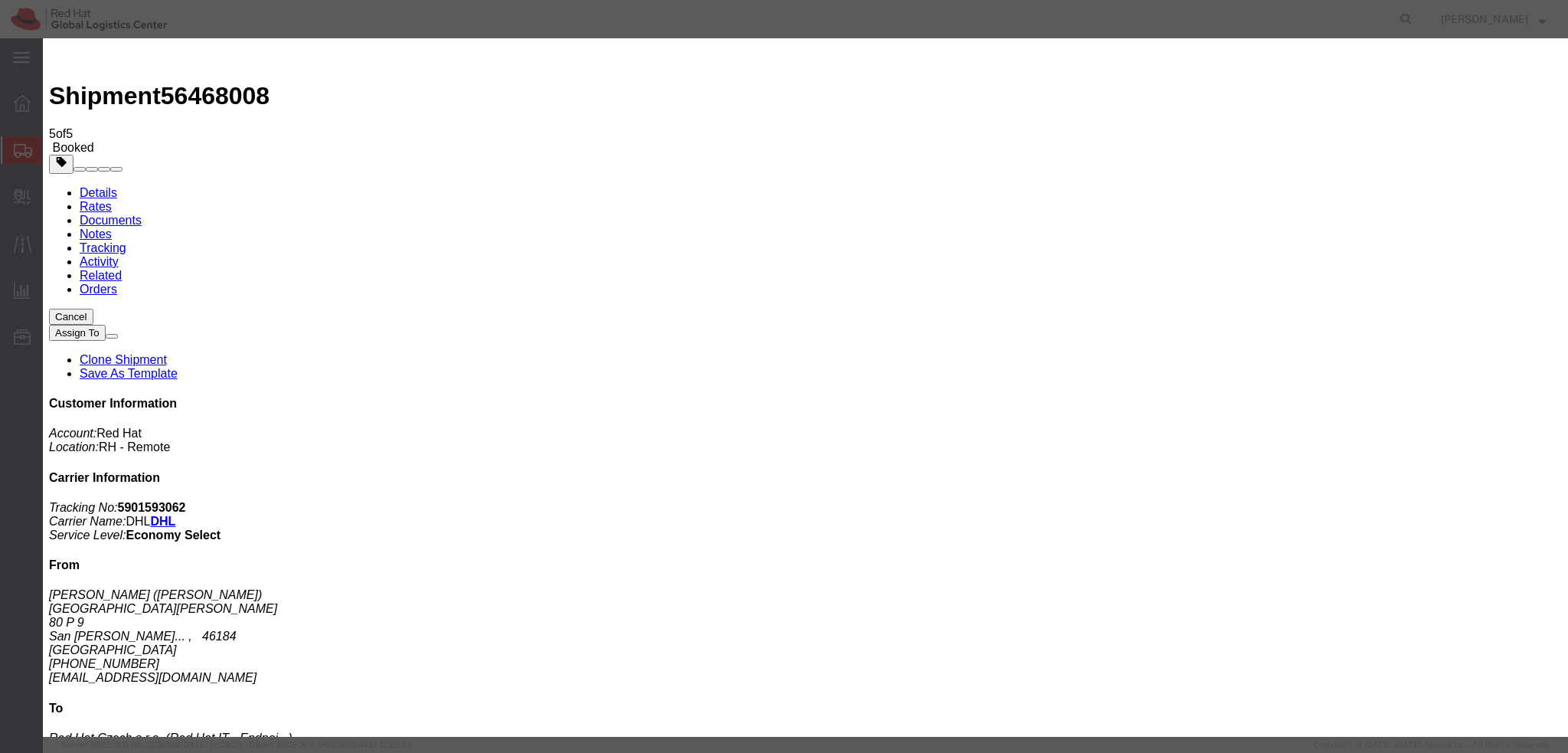
type textarea "Hi [PERSON_NAME], please find the label for your shipment to [GEOGRAPHIC_DATA] …"
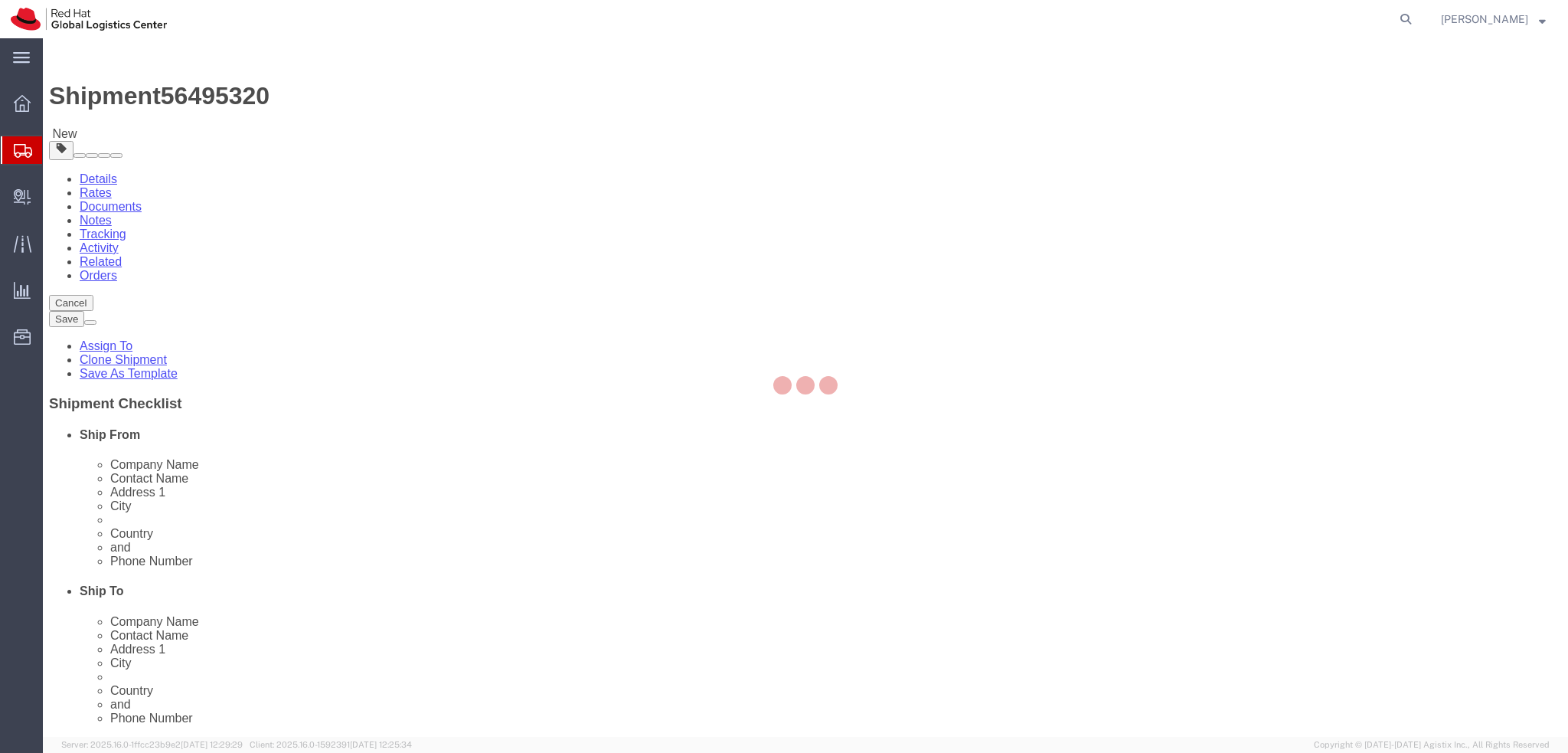
select select "38036"
select select
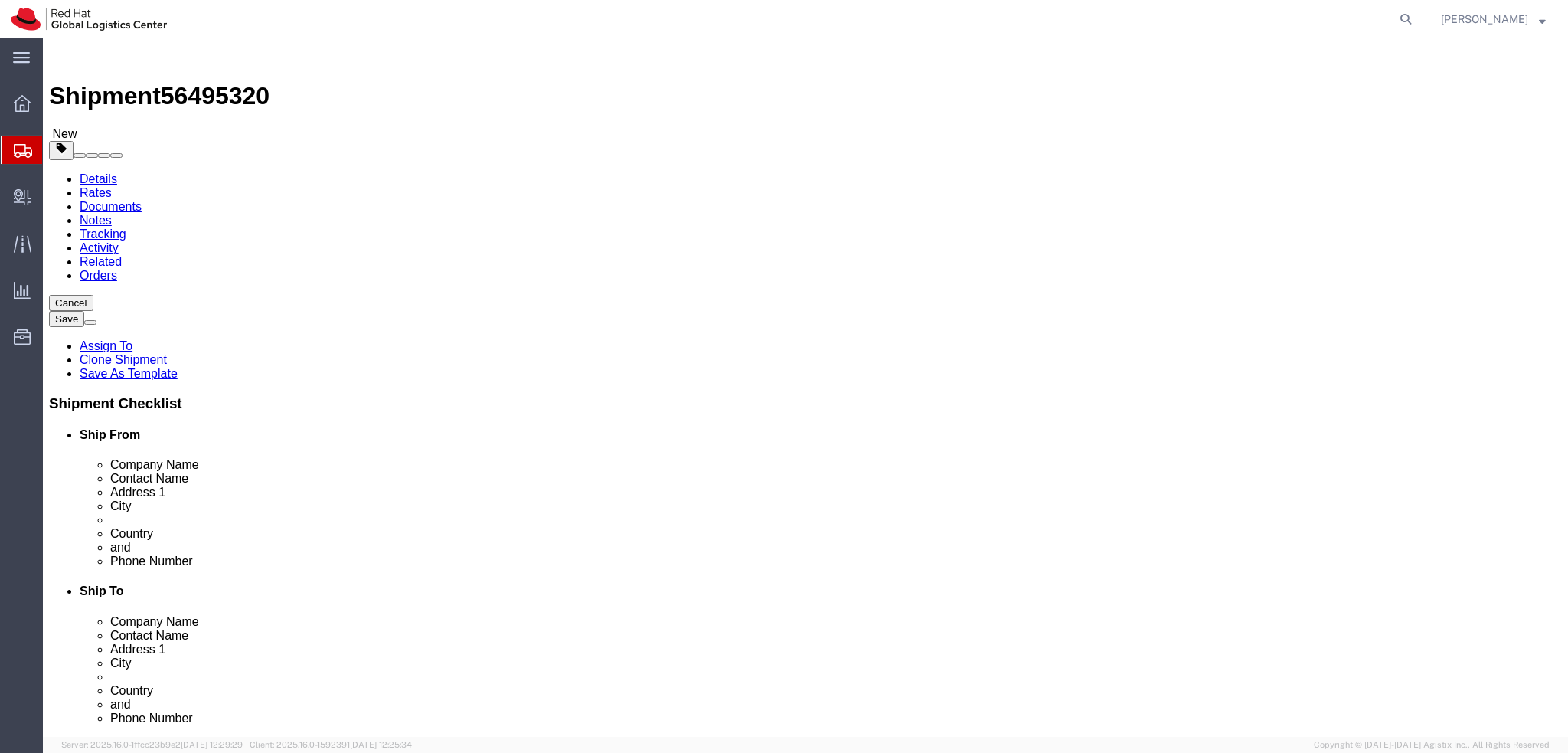
drag, startPoint x: 934, startPoint y: 343, endPoint x: 777, endPoint y: 355, distance: 157.5
click div "Address [STREET_ADDRESS]"
click div "Location My Profile Location [GEOGRAPHIC_DATA] - [GEOGRAPHIC_DATA] - [GEOGRAPHI…"
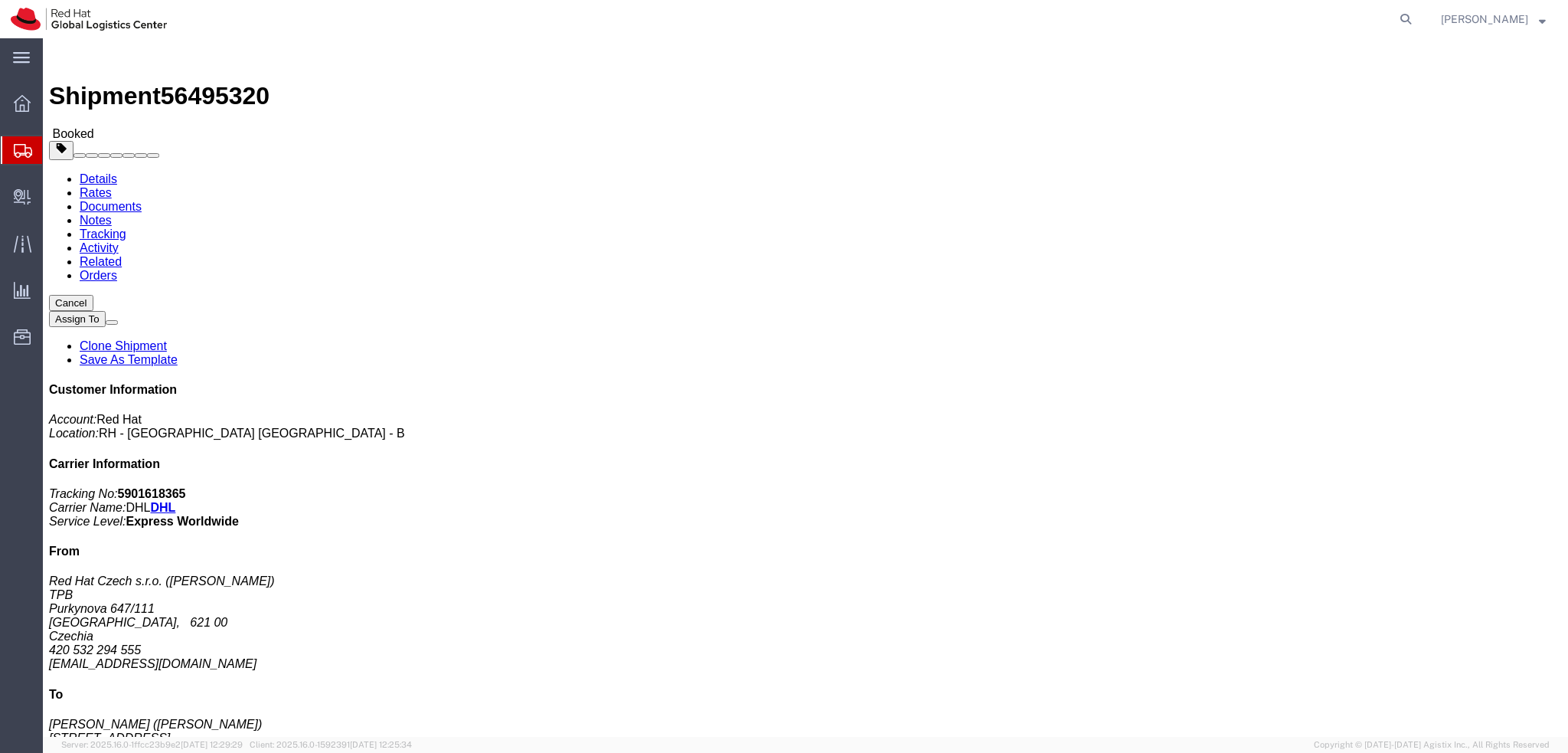
click span "button"
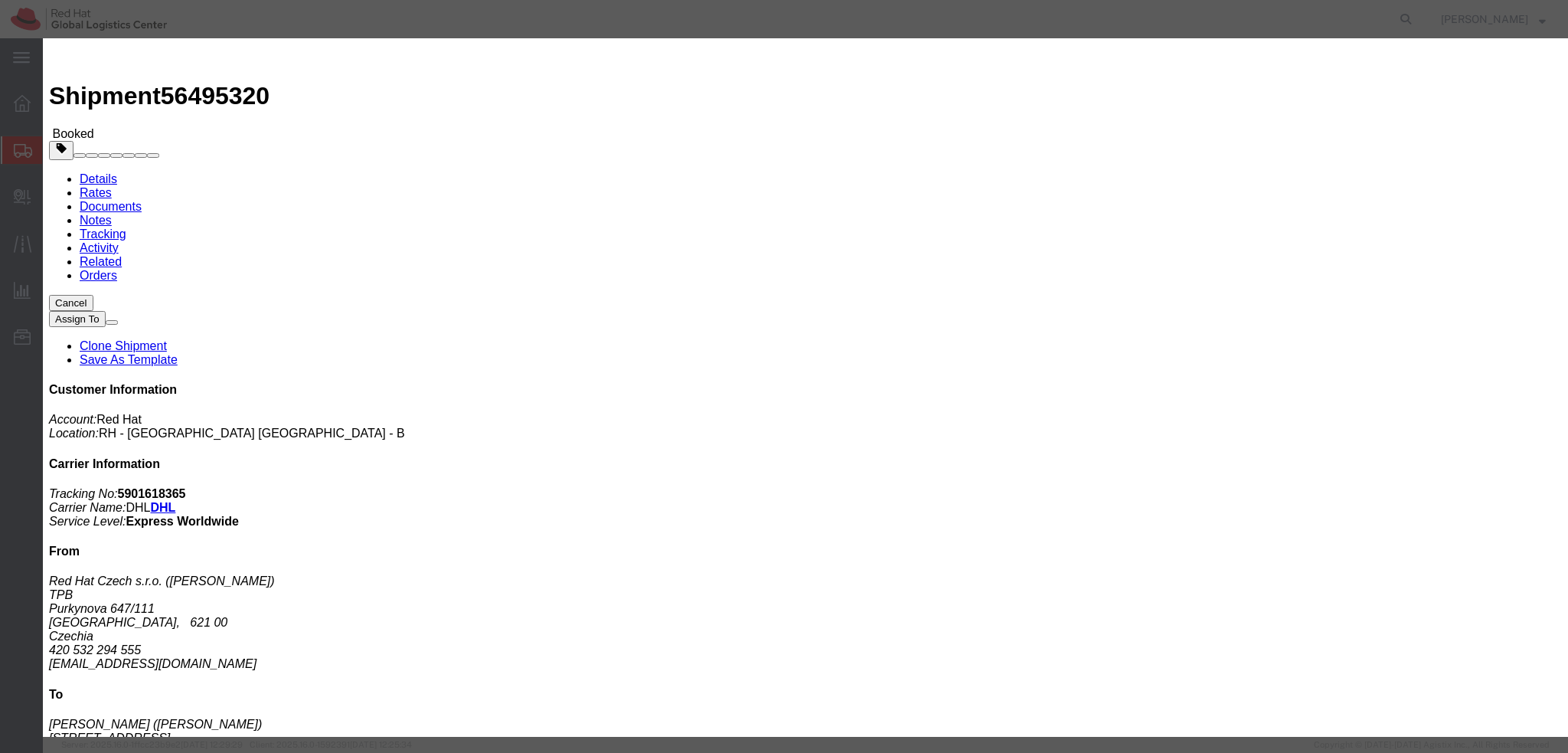
click div "[DATE] 1:00 PM"
type input "4:00 PM"
click button "Apply"
click button "Save"
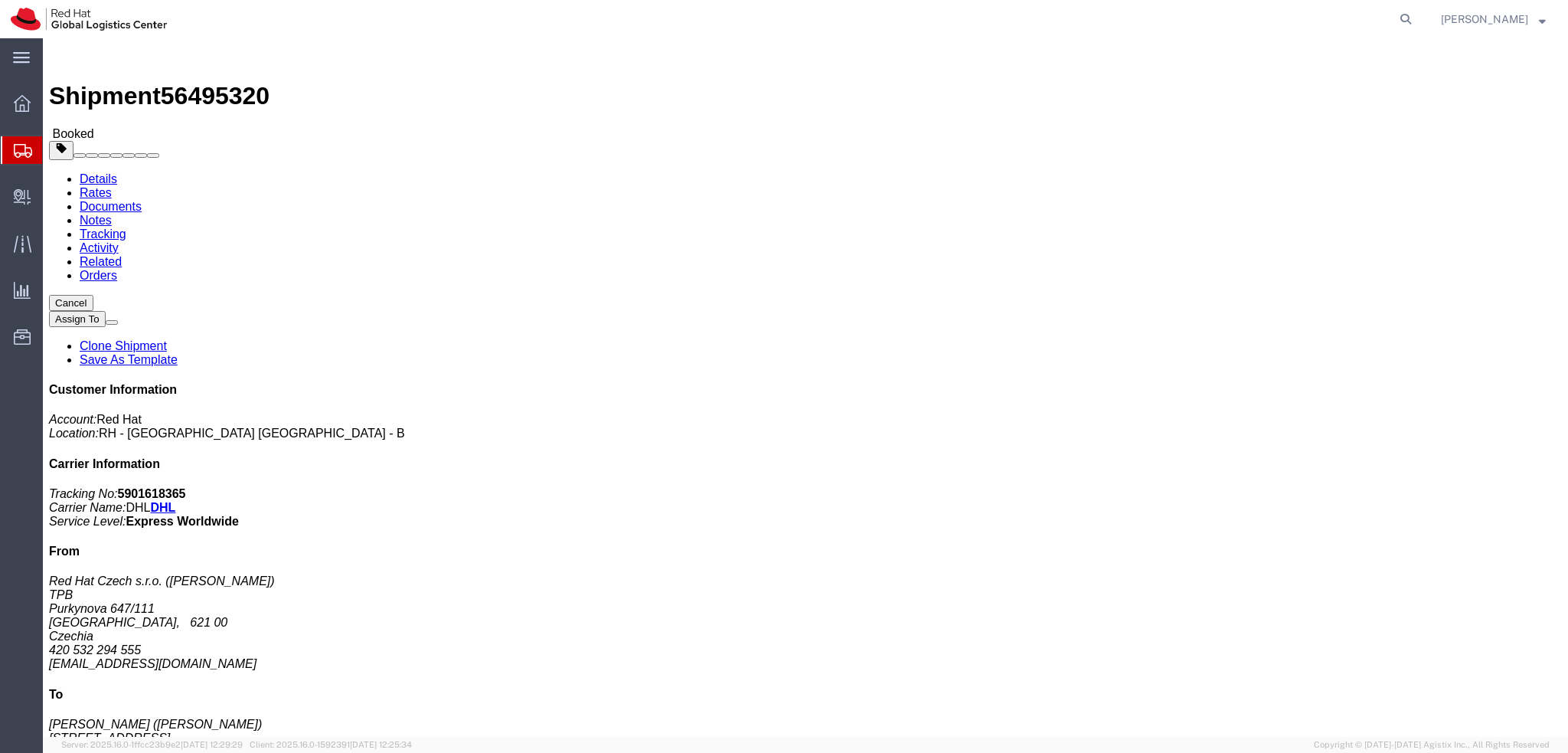
click button "Close"
click link "Schedule pickup request"
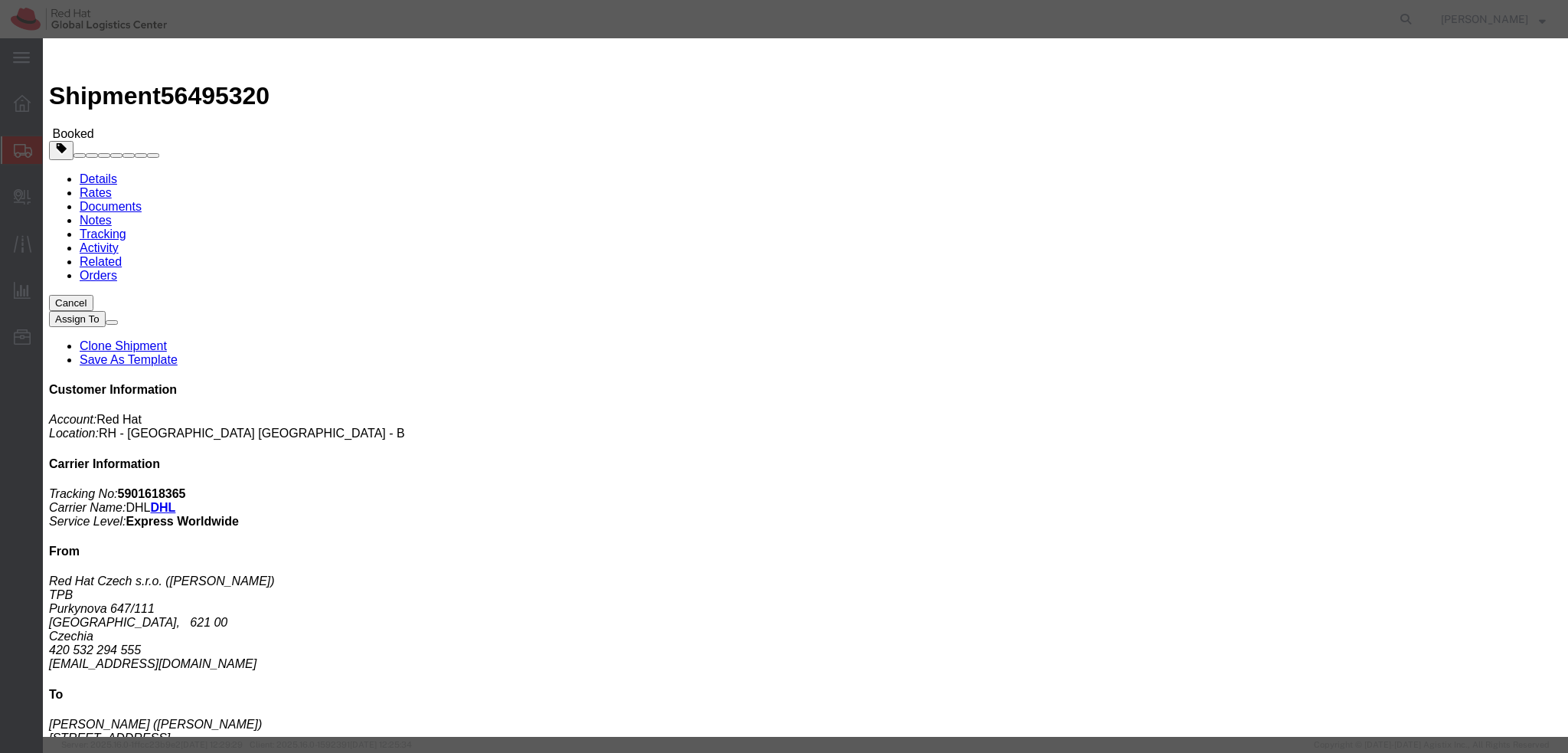
click button "Close"
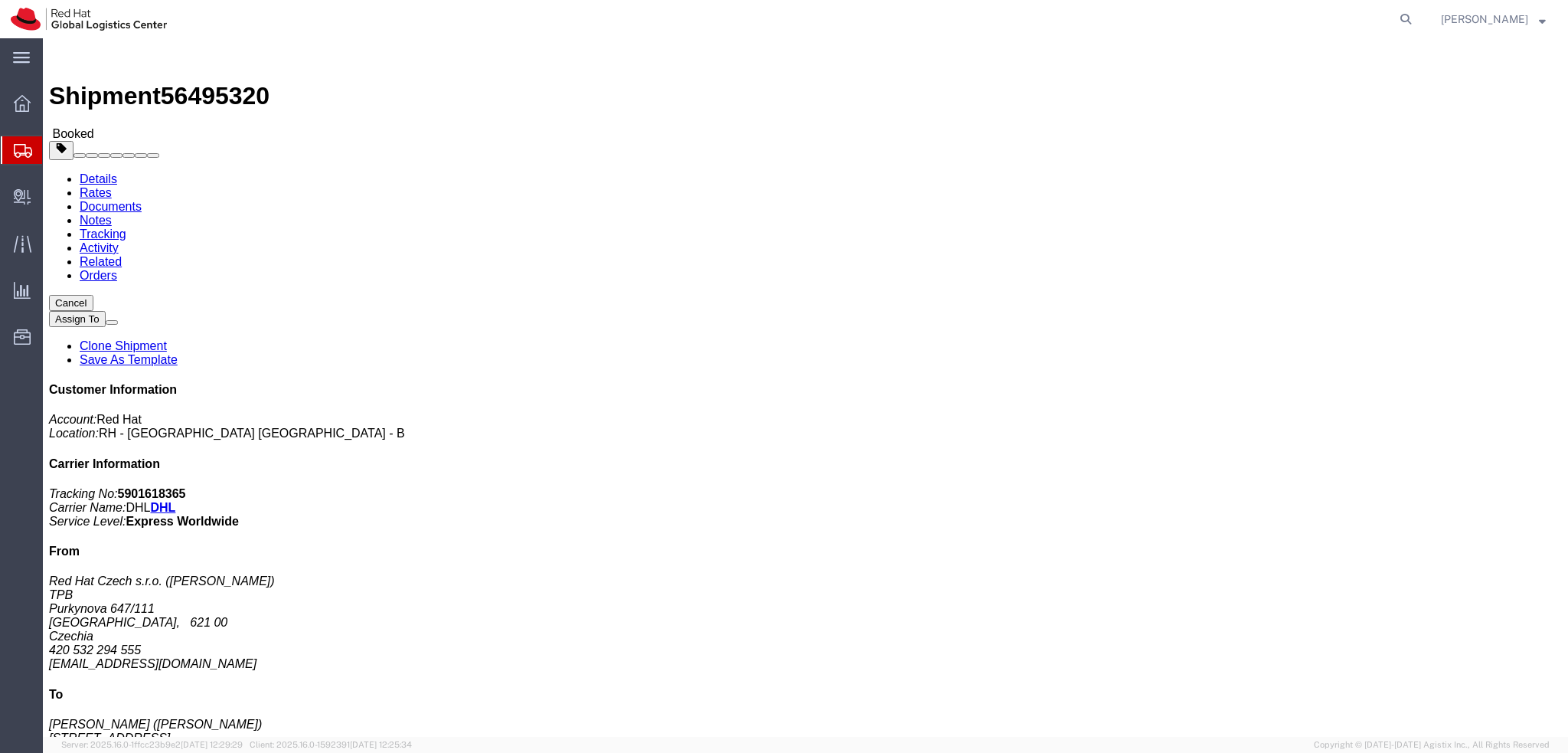
click span "button"
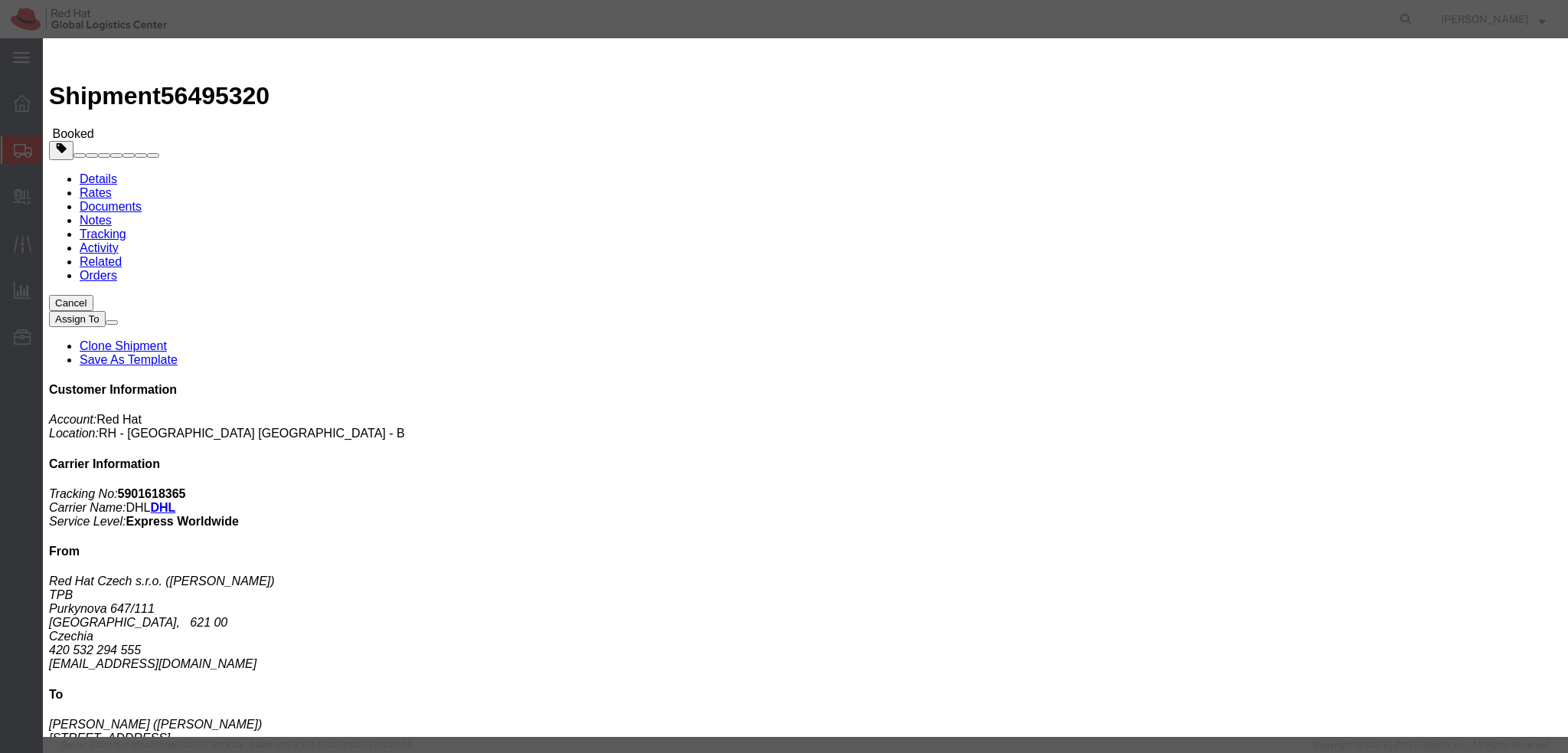
click div "[DATE] 12:00 PM"
type input "1:00 PM"
click button "Apply"
click button "Save"
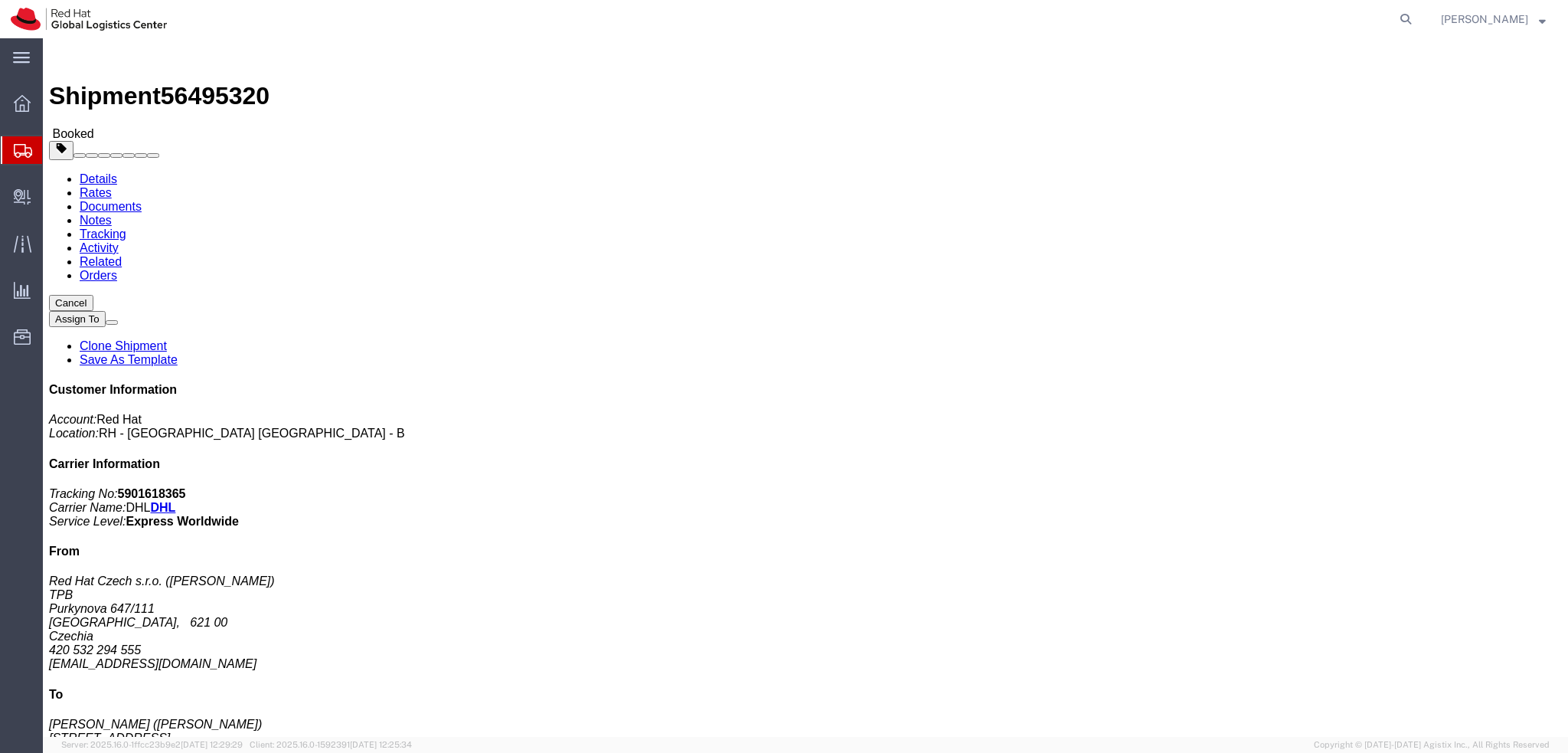
click button "Close"
